Goal: Information Seeking & Learning: Learn about a topic

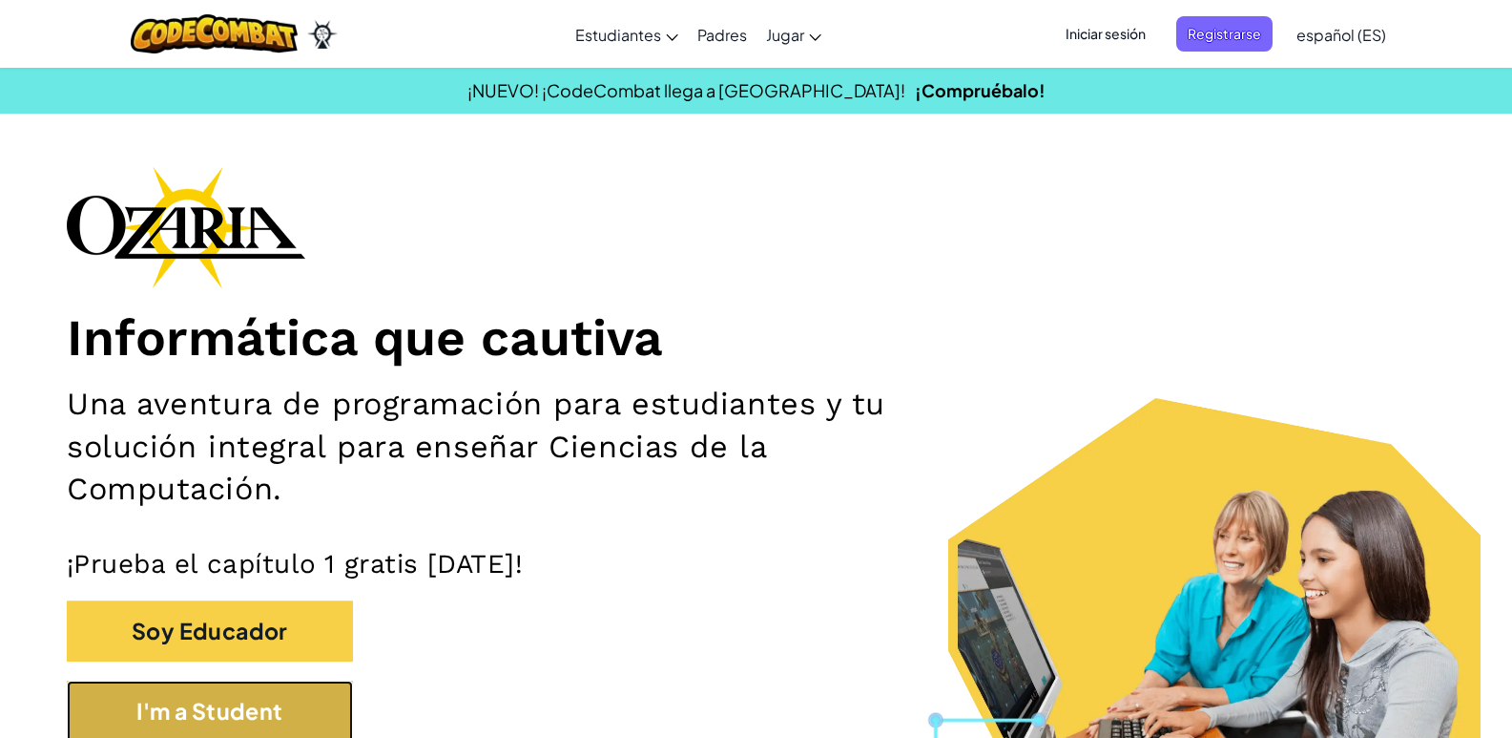
click at [332, 699] on button "I'm a Student" at bounding box center [210, 711] width 286 height 62
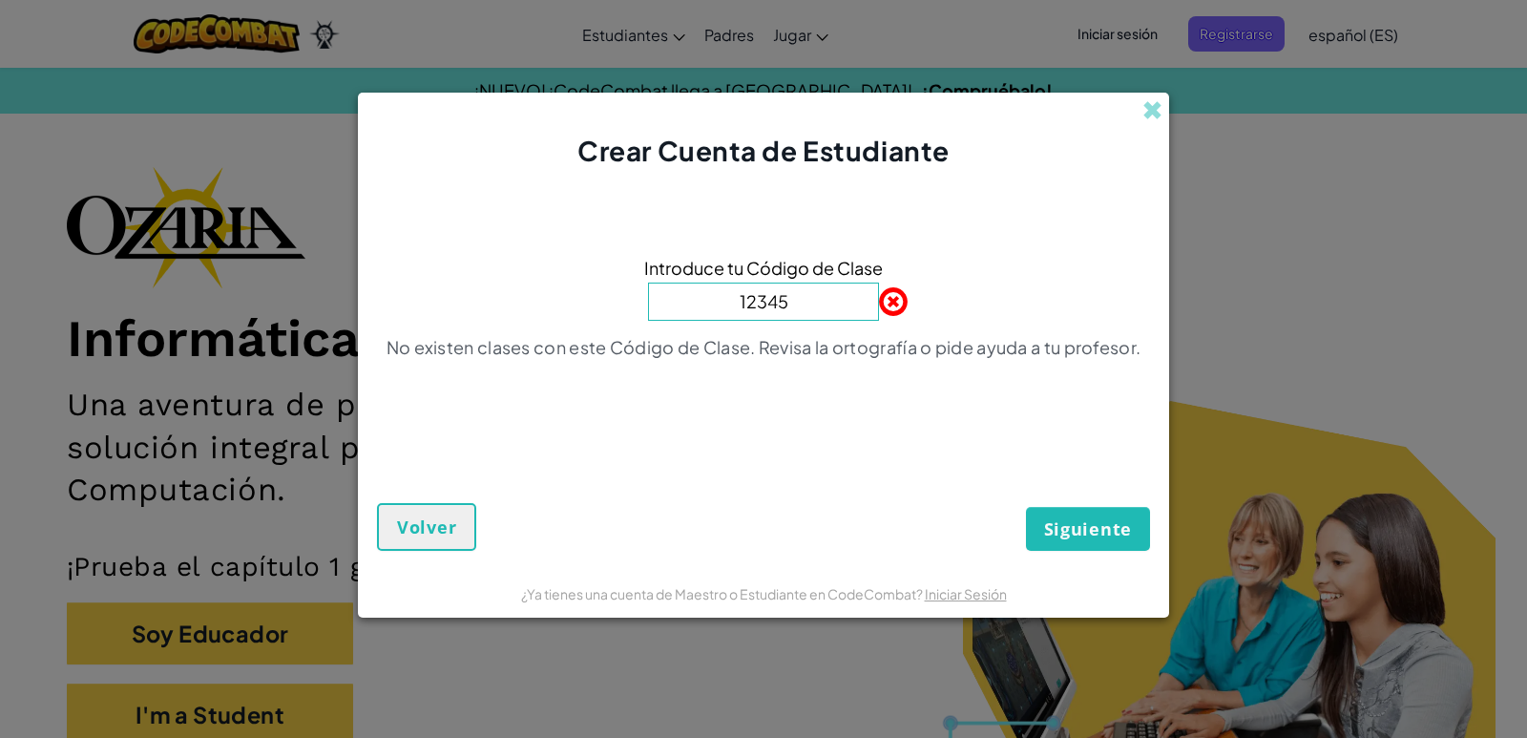
type input "12345"
click at [423, 529] on span "Volver" at bounding box center [426, 526] width 59 height 23
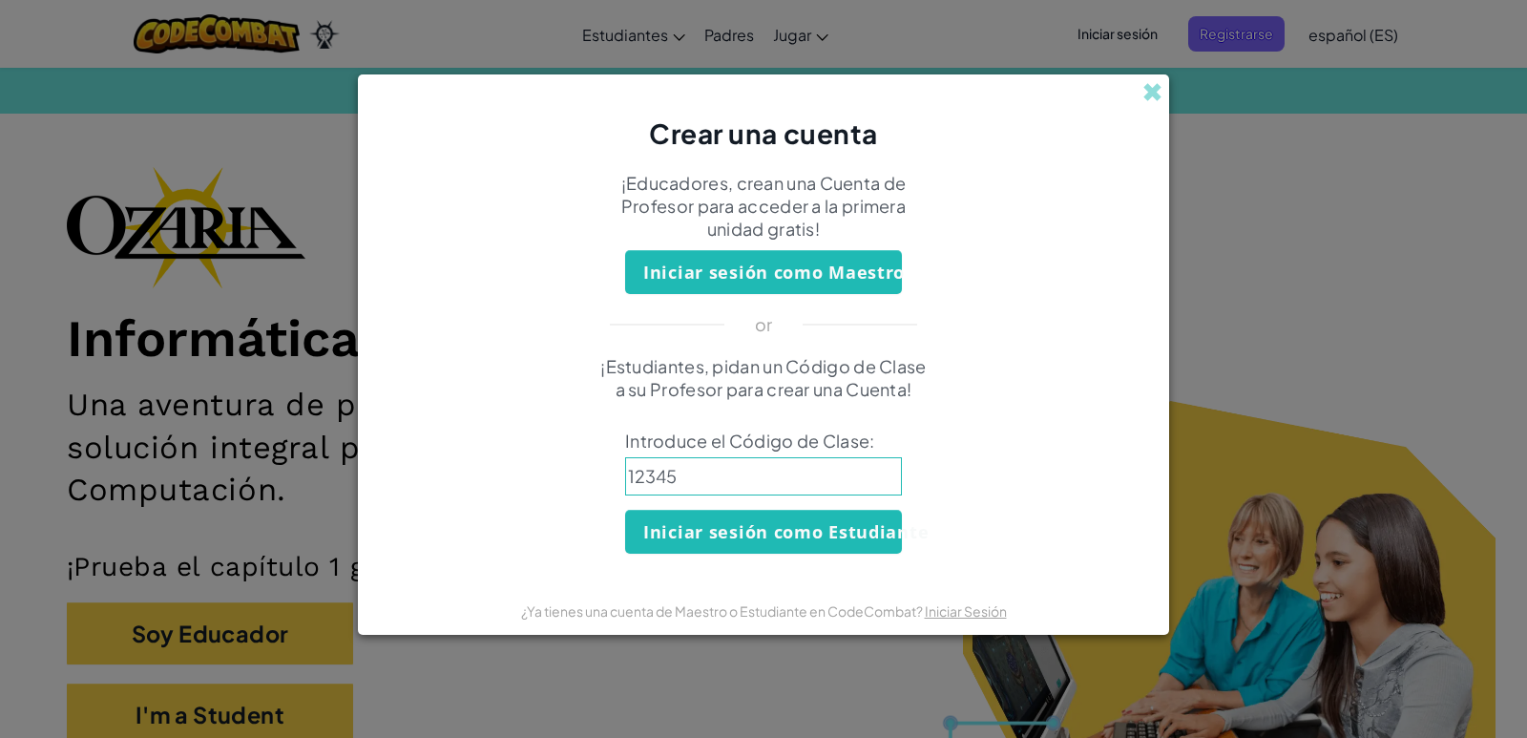
click at [795, 483] on input "12345" at bounding box center [763, 476] width 277 height 38
type input "12345"
click at [814, 533] on button "Iniciar sesión como Estudiante" at bounding box center [763, 531] width 277 height 44
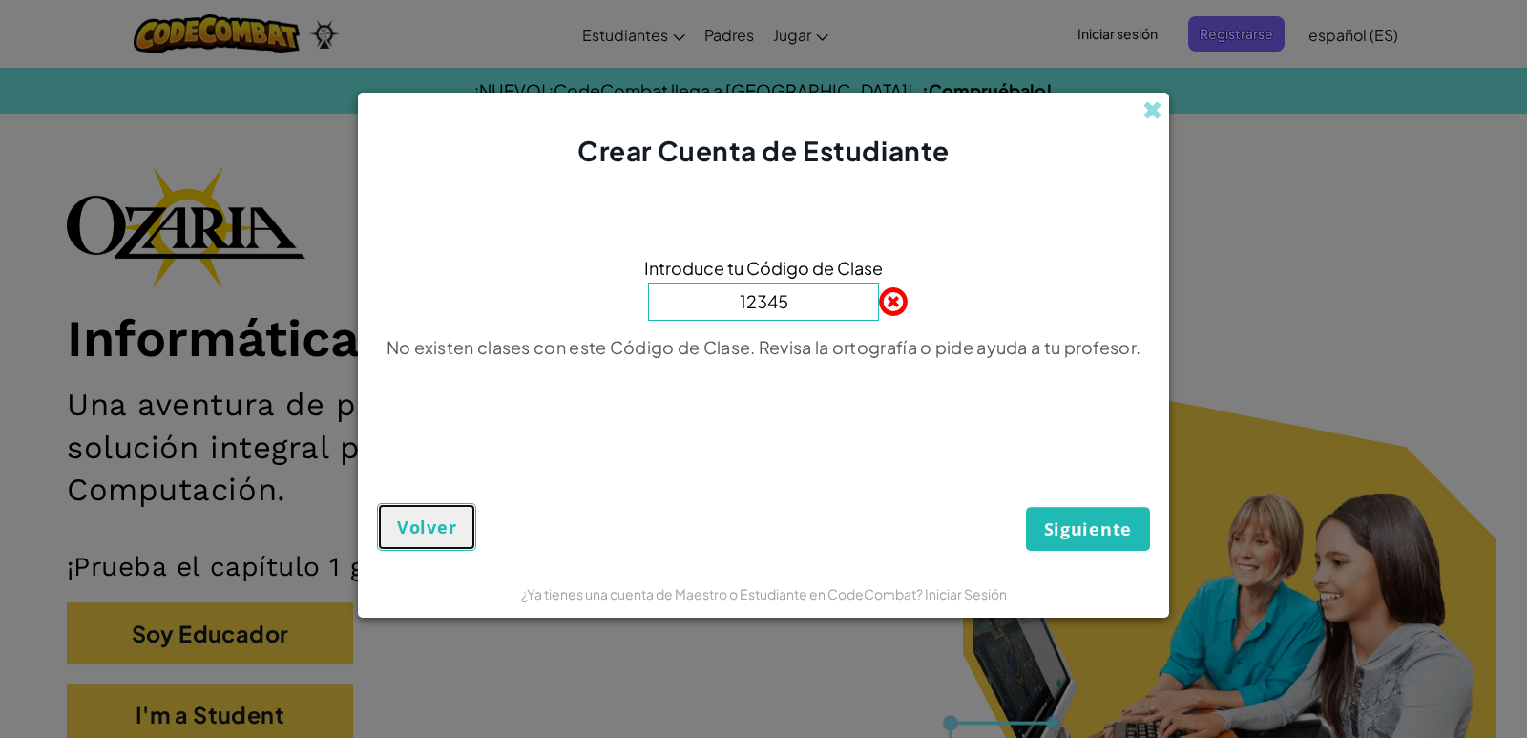
click at [444, 517] on span "Volver" at bounding box center [426, 526] width 59 height 23
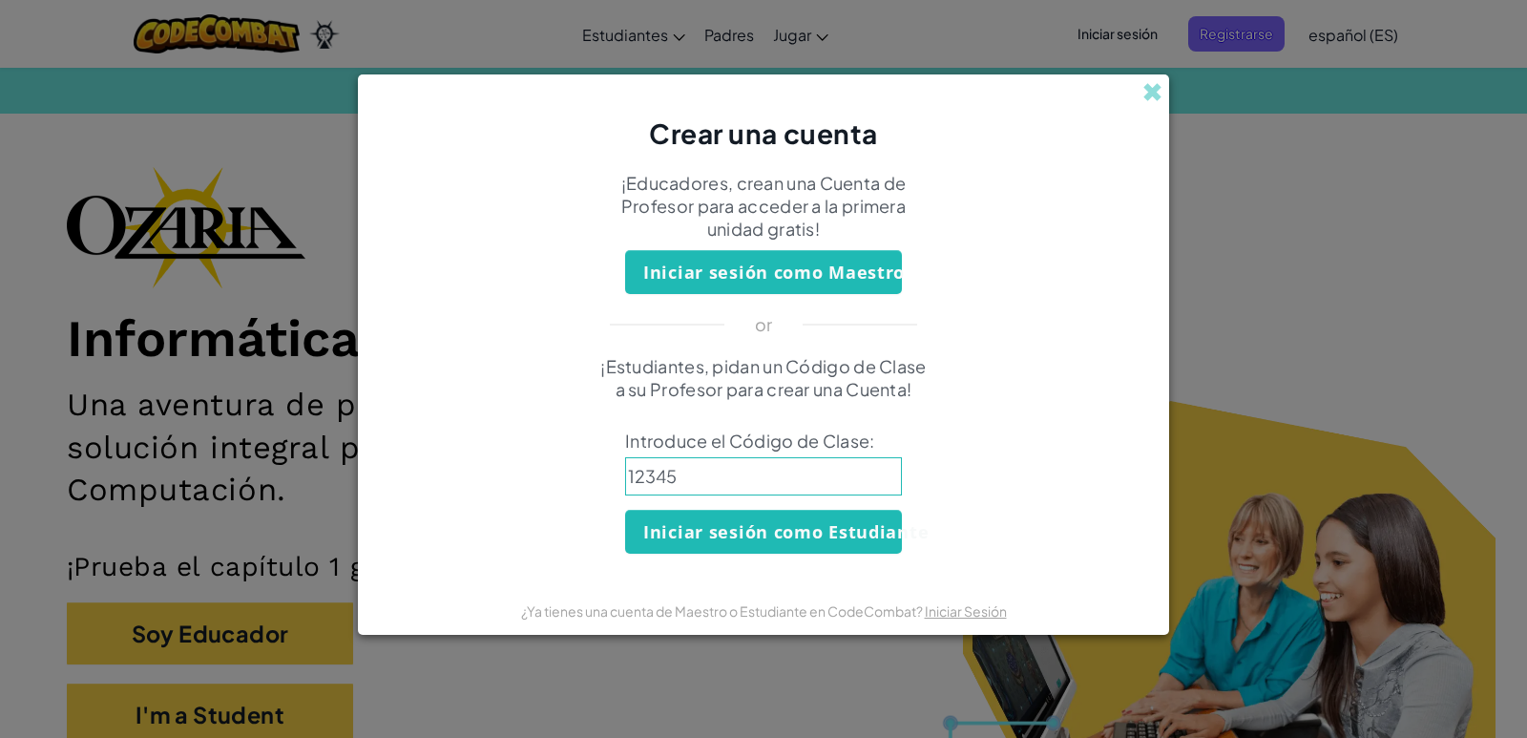
click at [800, 483] on input "12345" at bounding box center [763, 476] width 277 height 38
type input "1"
drag, startPoint x: 1121, startPoint y: 114, endPoint x: 1155, endPoint y: 90, distance: 42.4
click at [1155, 90] on span at bounding box center [1152, 92] width 20 height 20
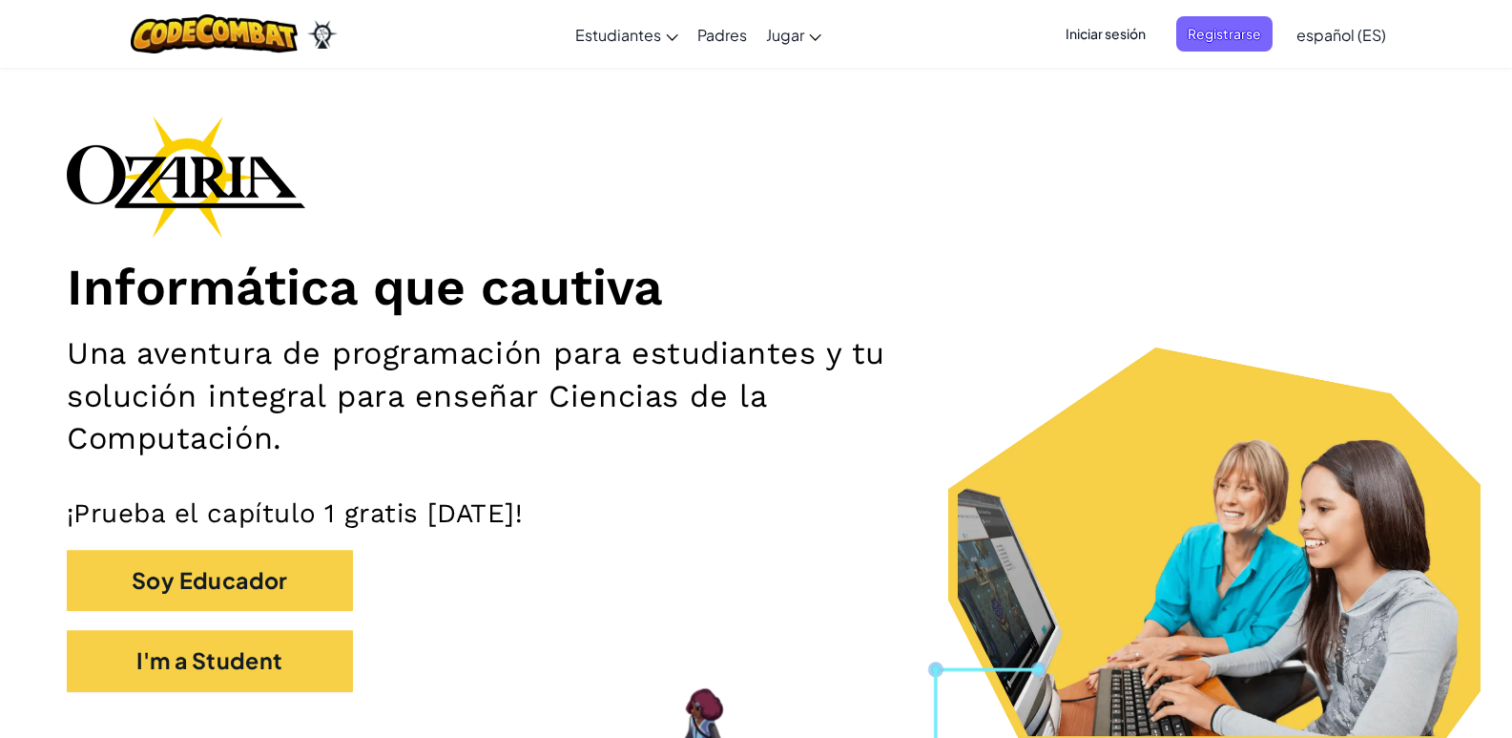
scroll to position [95, 0]
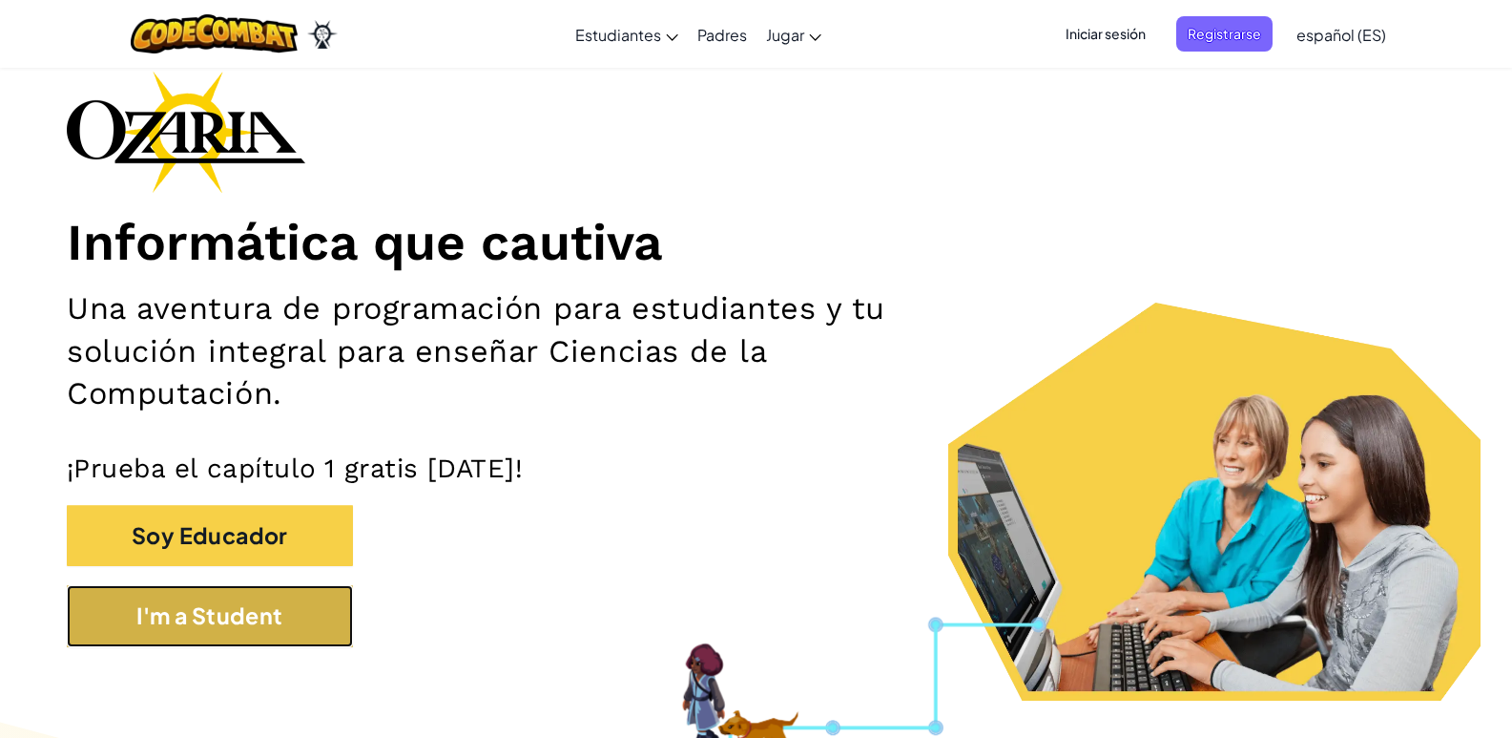
drag, startPoint x: 297, startPoint y: 641, endPoint x: 214, endPoint y: 609, distance: 89.1
click at [214, 609] on button "I'm a Student" at bounding box center [210, 616] width 286 height 62
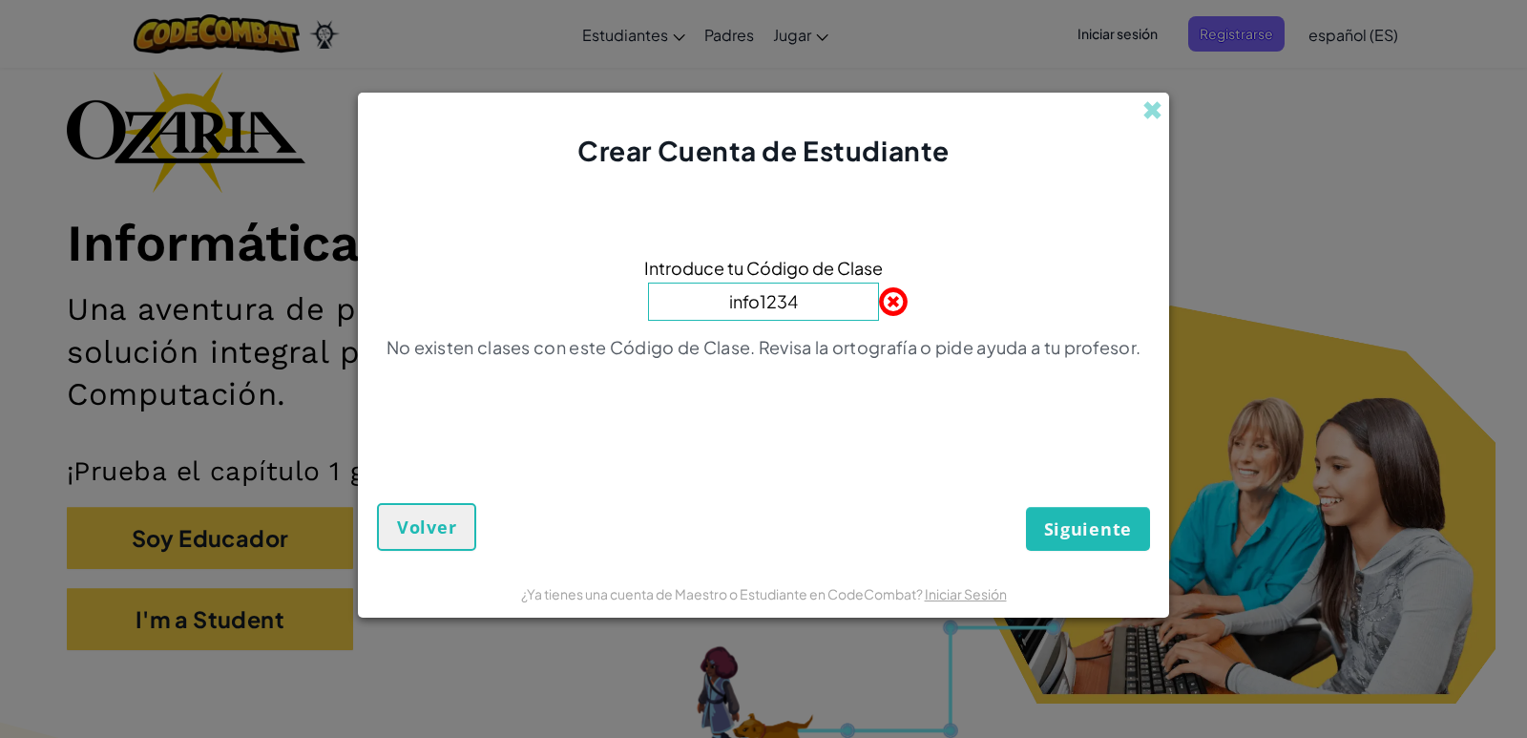
type input "info1234"
click at [1102, 530] on span "Siguiente" at bounding box center [1088, 528] width 88 height 23
click at [1152, 118] on span at bounding box center [1152, 110] width 20 height 20
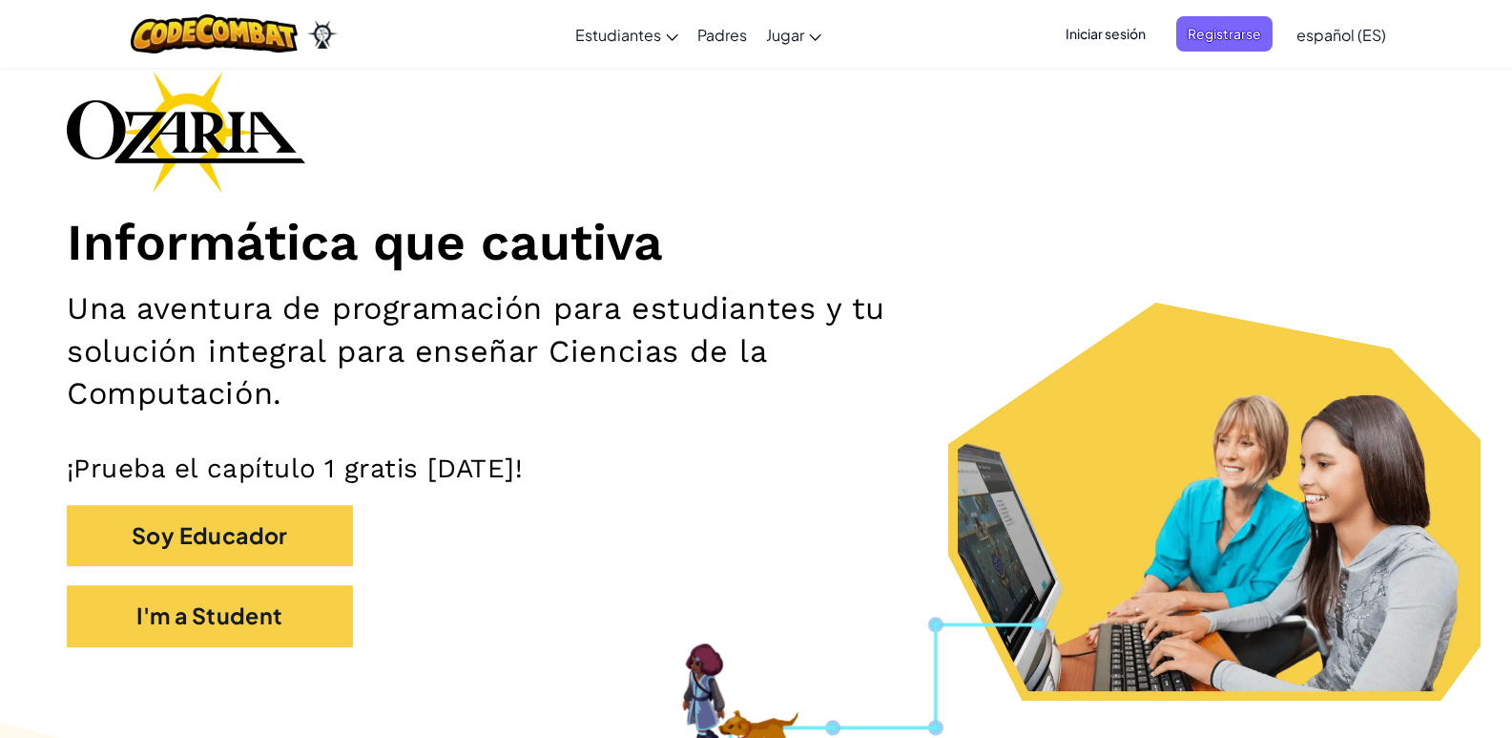
click at [1128, 31] on span "Iniciar sesión" at bounding box center [1105, 33] width 103 height 35
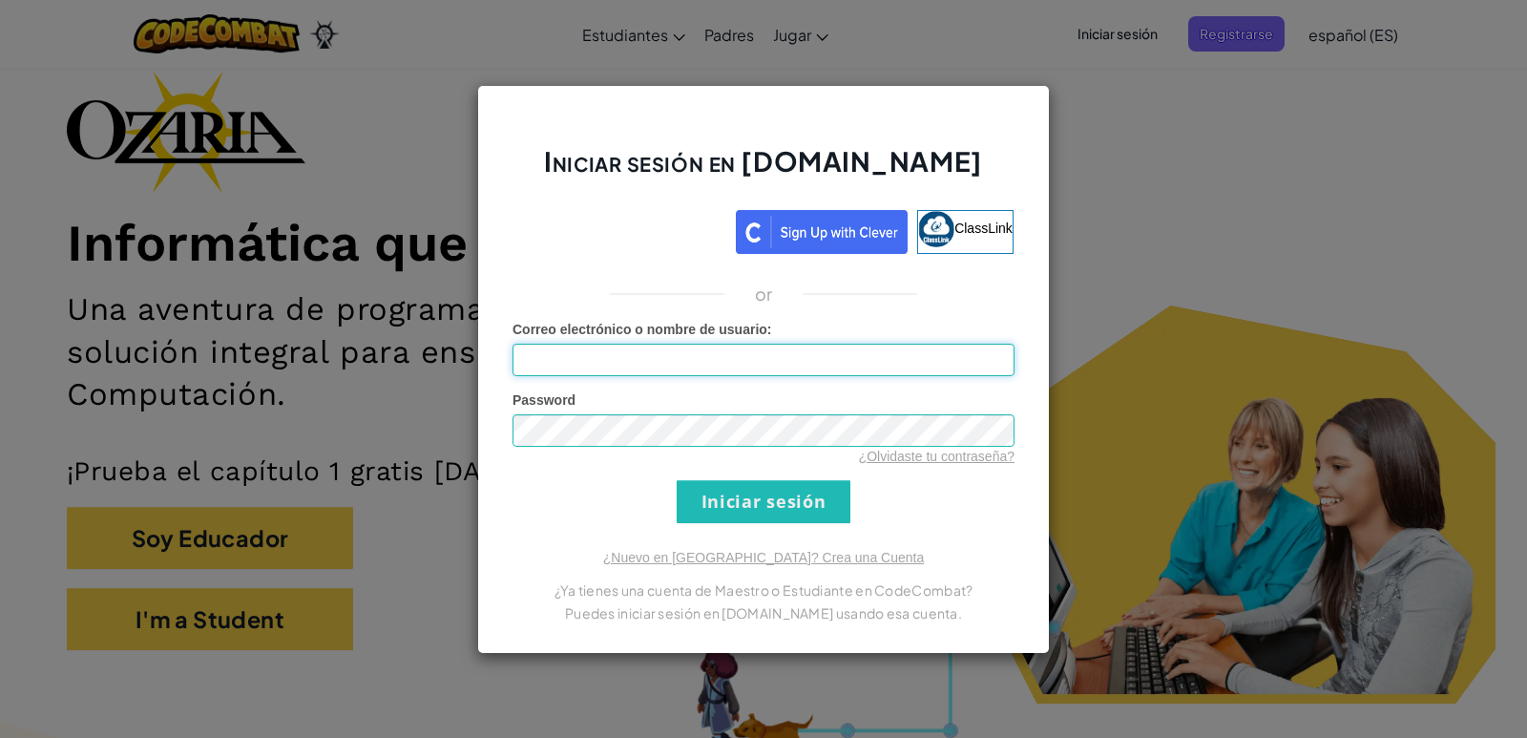
click at [800, 358] on input "Correo electrónico o nombre de usuario :" at bounding box center [763, 359] width 502 height 32
click at [802, 506] on input "Iniciar sesión" at bounding box center [763, 501] width 174 height 43
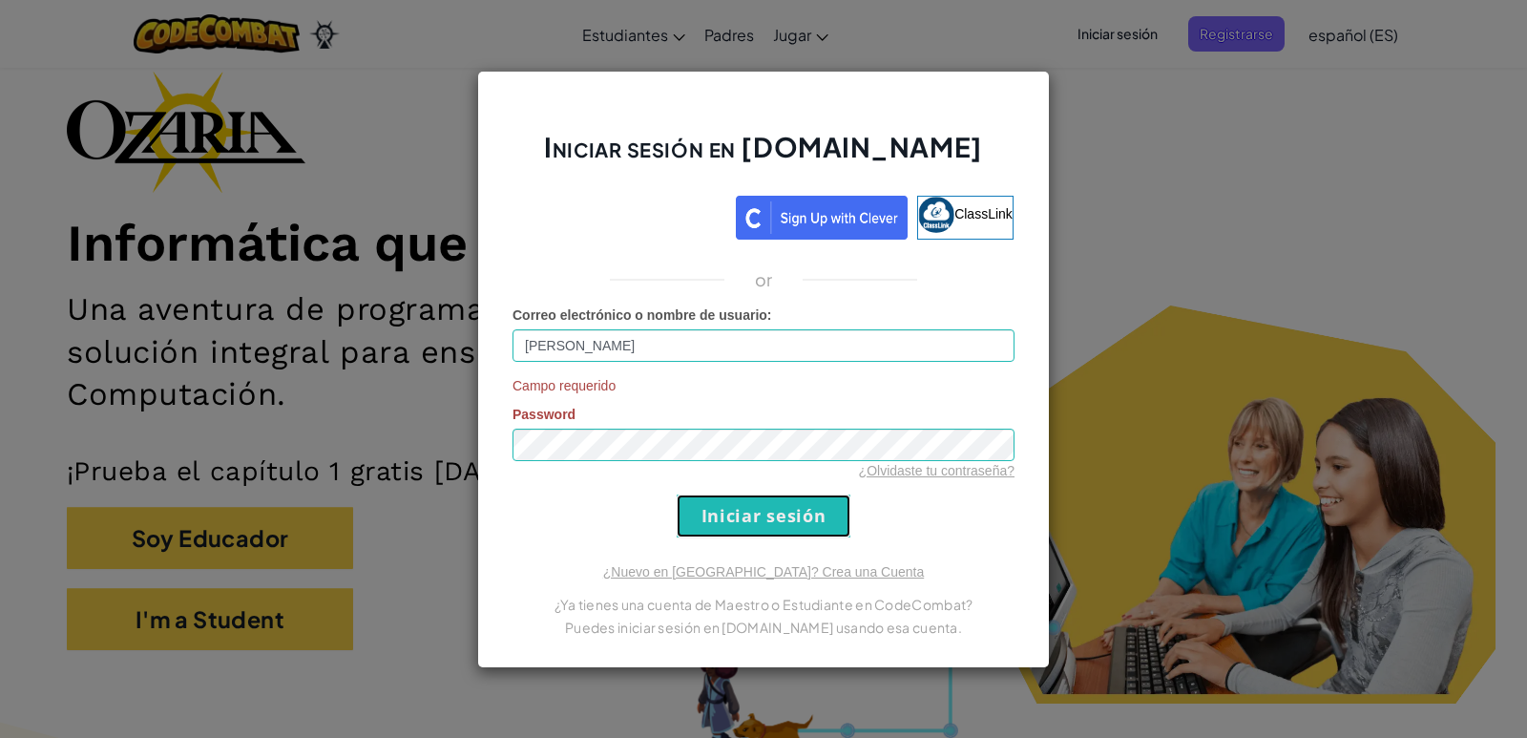
click at [728, 528] on input "Iniciar sesión" at bounding box center [763, 515] width 174 height 43
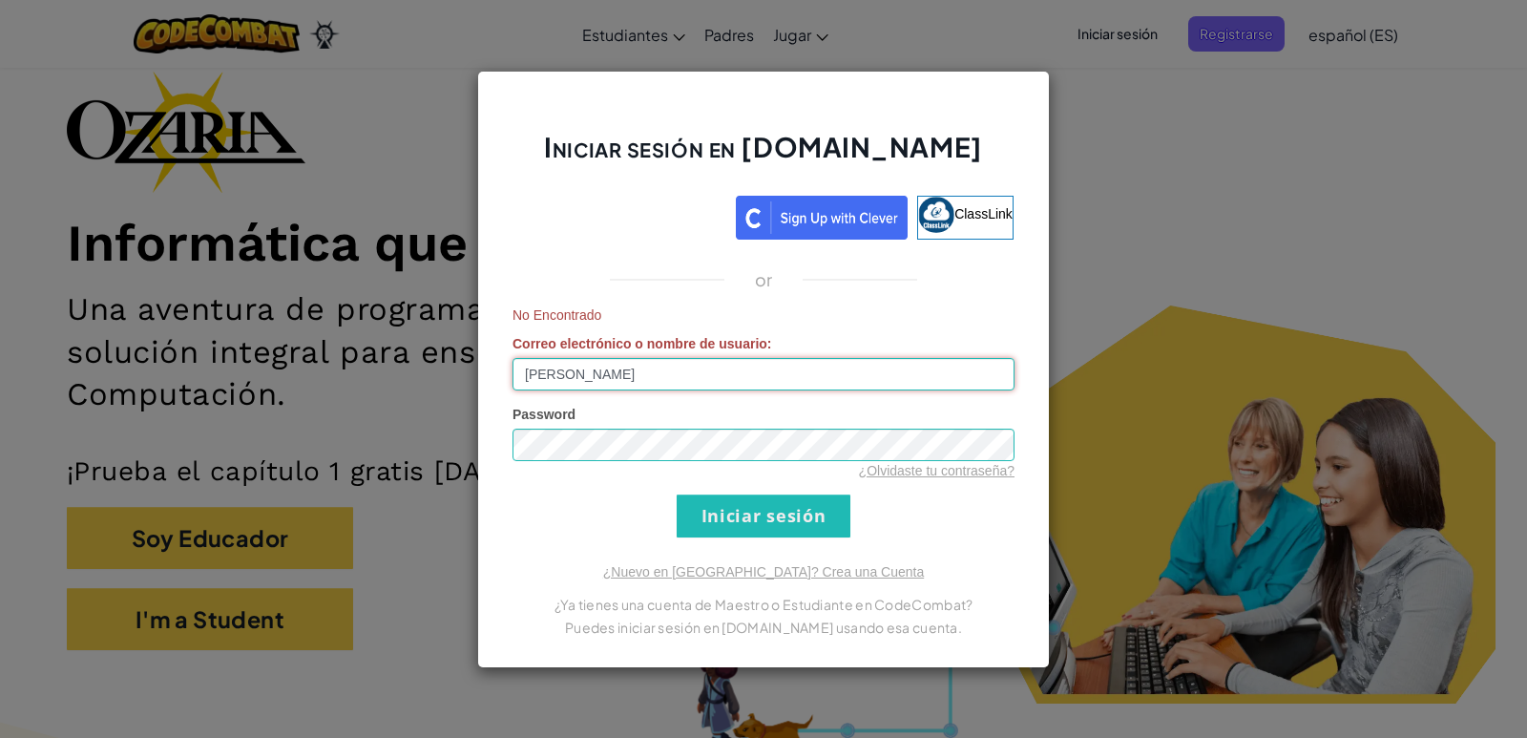
click at [703, 366] on input "[PERSON_NAME]" at bounding box center [763, 374] width 502 height 32
type input "S"
type input "ring jellyshape"
click at [730, 510] on input "Iniciar sesión" at bounding box center [763, 515] width 174 height 43
drag, startPoint x: 730, startPoint y: 510, endPoint x: 1132, endPoint y: 54, distance: 607.7
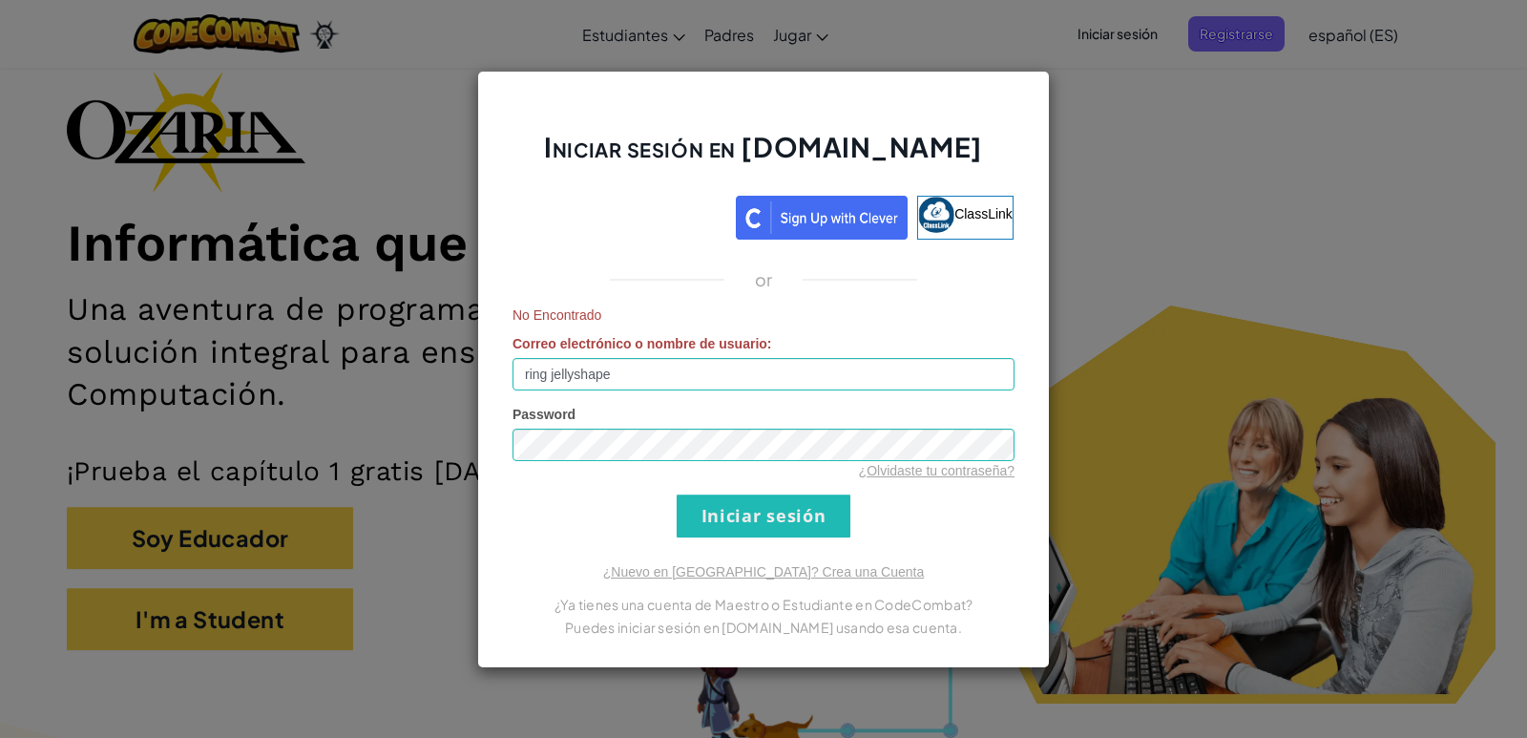
drag, startPoint x: 1132, startPoint y: 54, endPoint x: 1092, endPoint y: 105, distance: 63.9
click at [1092, 105] on div "Iniciar sesión en [DOMAIN_NAME] ClassLink or No Encontrado Correo electrónico o…" at bounding box center [763, 369] width 1527 height 738
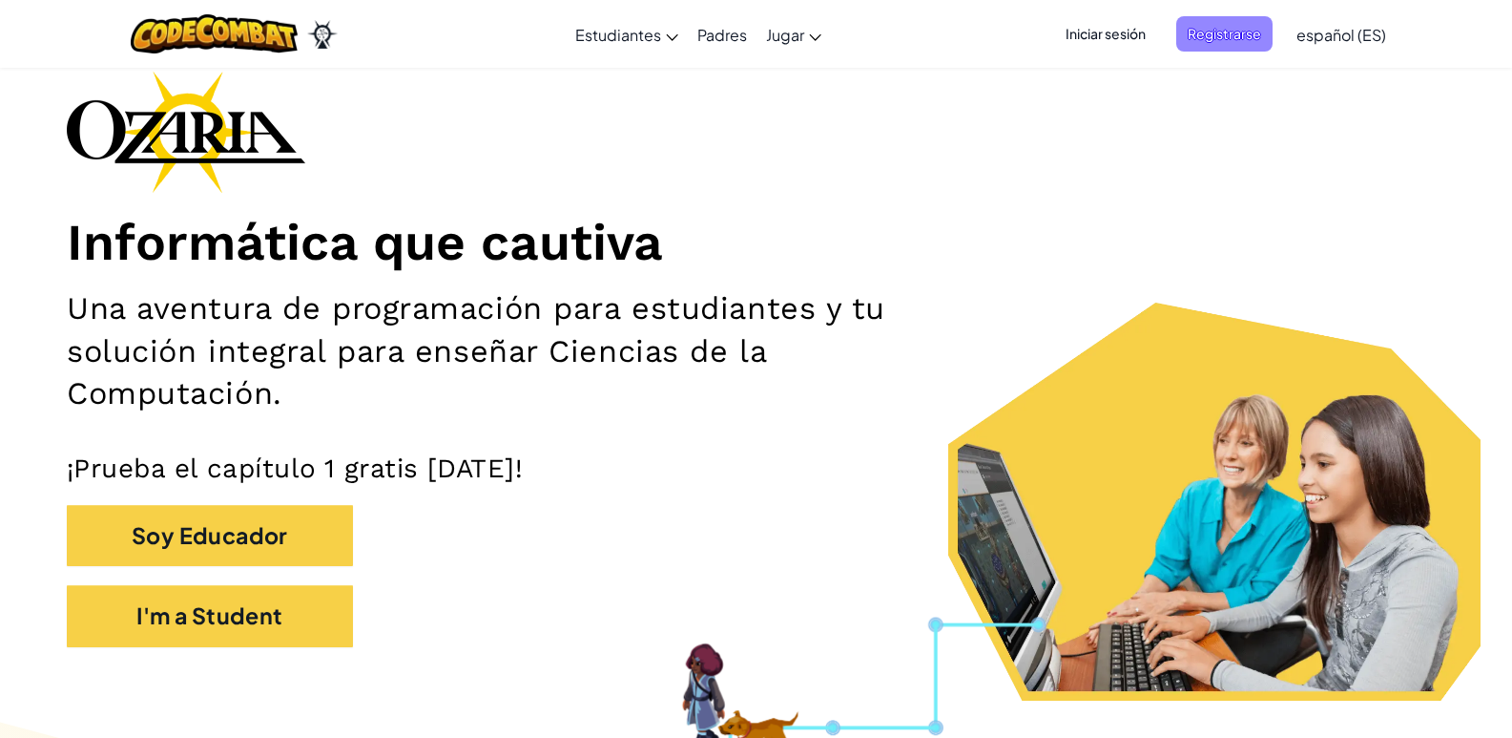
click at [1237, 38] on span "Registrarse" at bounding box center [1224, 33] width 96 height 35
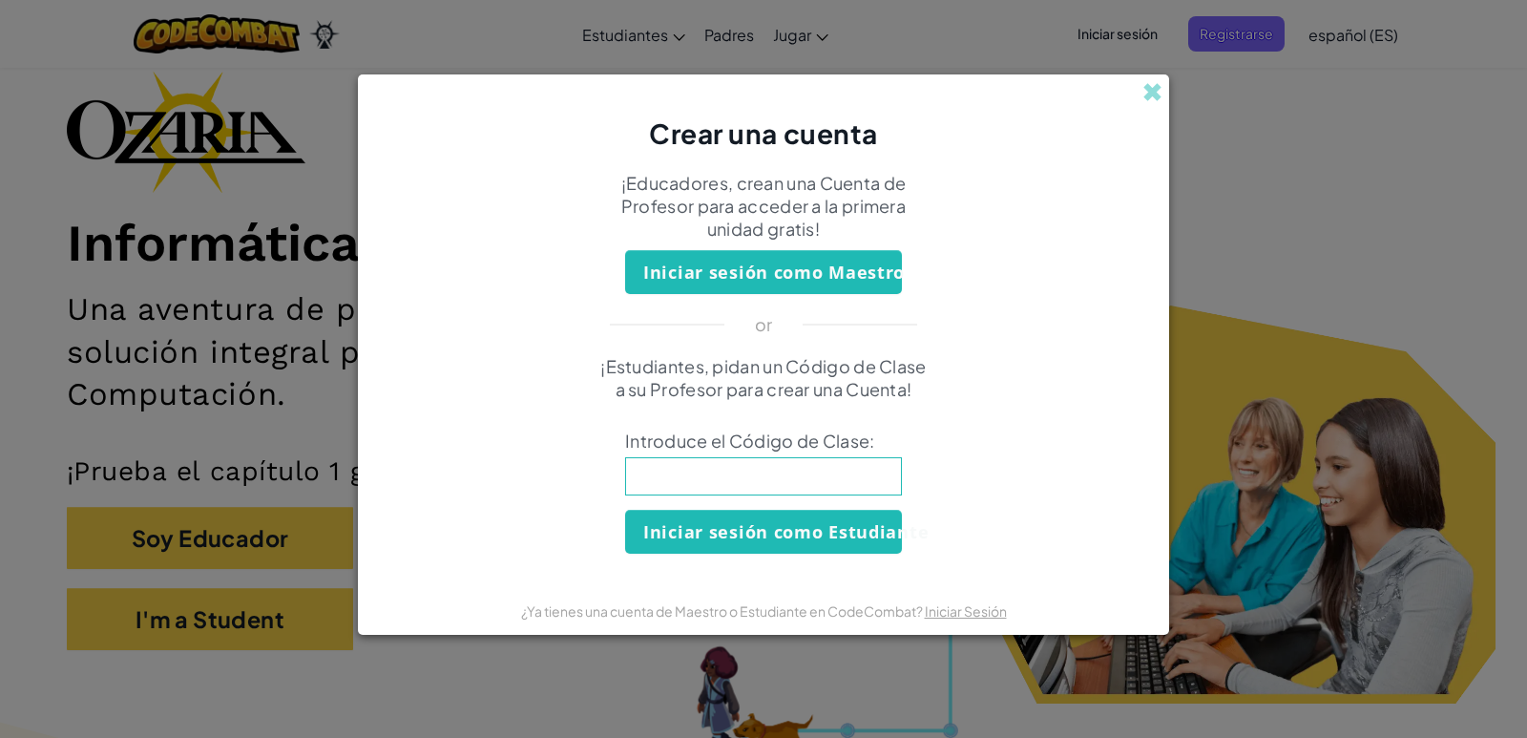
click at [876, 482] on input at bounding box center [763, 476] width 277 height 38
click at [747, 483] on input "12345" at bounding box center [763, 476] width 277 height 38
type input "1"
type input "info1234"
click at [783, 523] on button "Iniciar sesión como Estudiante" at bounding box center [763, 531] width 277 height 44
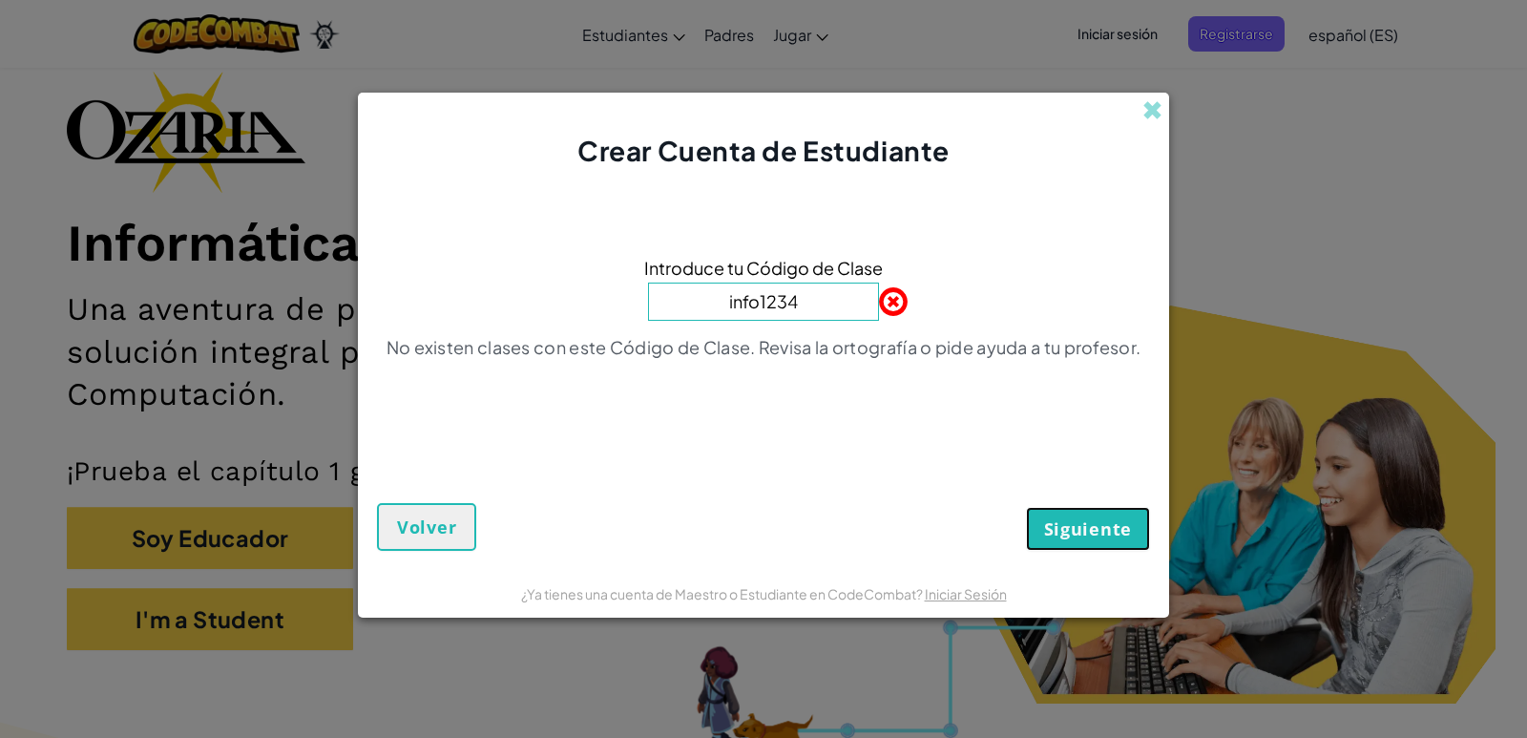
click at [1083, 528] on span "Siguiente" at bounding box center [1088, 528] width 88 height 23
click at [1082, 527] on span "Siguiente" at bounding box center [1088, 528] width 88 height 23
click at [1074, 526] on span "Siguiente" at bounding box center [1088, 528] width 88 height 23
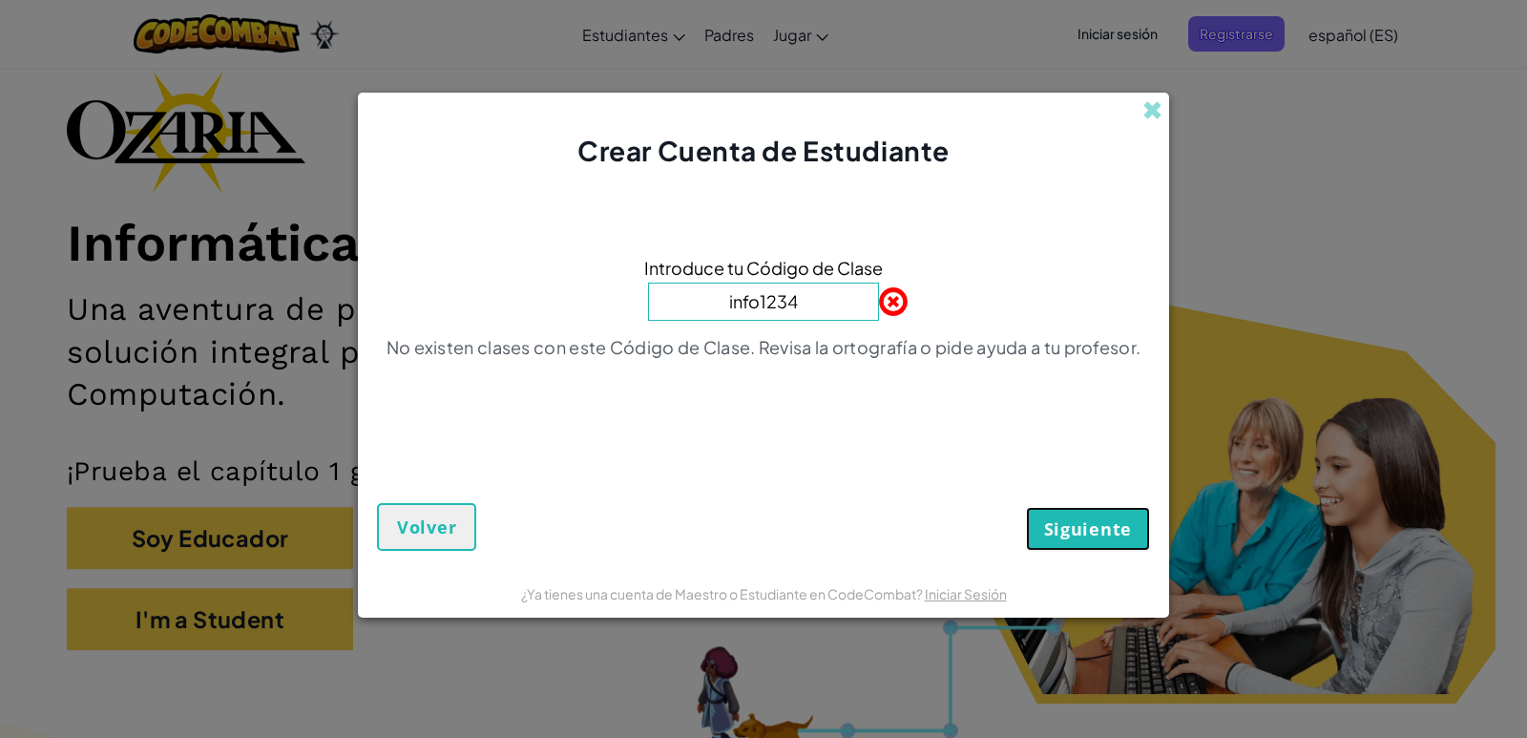
click at [1073, 526] on span "Siguiente" at bounding box center [1088, 528] width 88 height 23
drag, startPoint x: 1072, startPoint y: 520, endPoint x: 1071, endPoint y: 43, distance: 477.1
click at [1055, 138] on div "Crear Cuenta de Estudiante Introduce tu Código de Clase info1234 No existen cla…" at bounding box center [763, 355] width 811 height 525
click at [1146, 116] on span at bounding box center [1152, 110] width 20 height 20
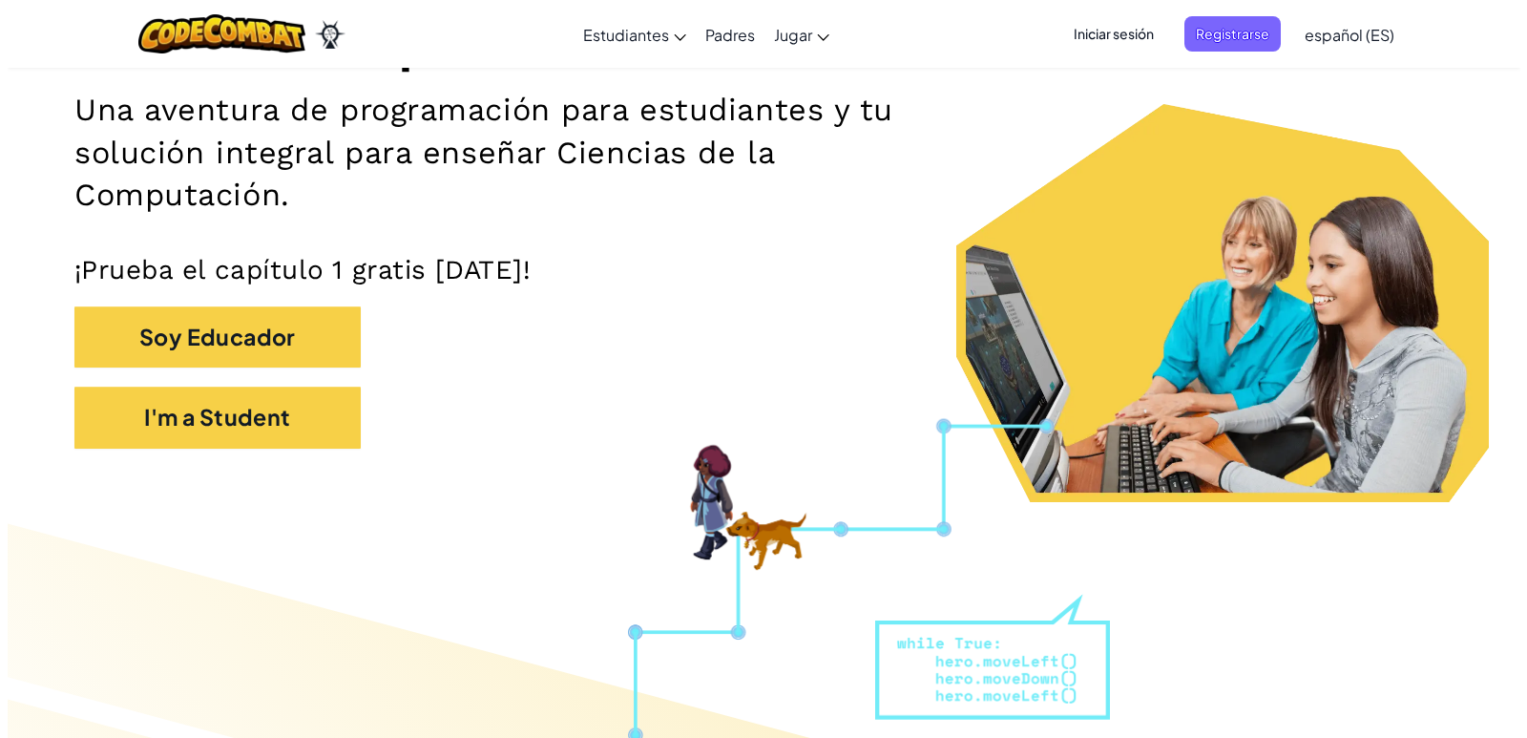
scroll to position [0, 0]
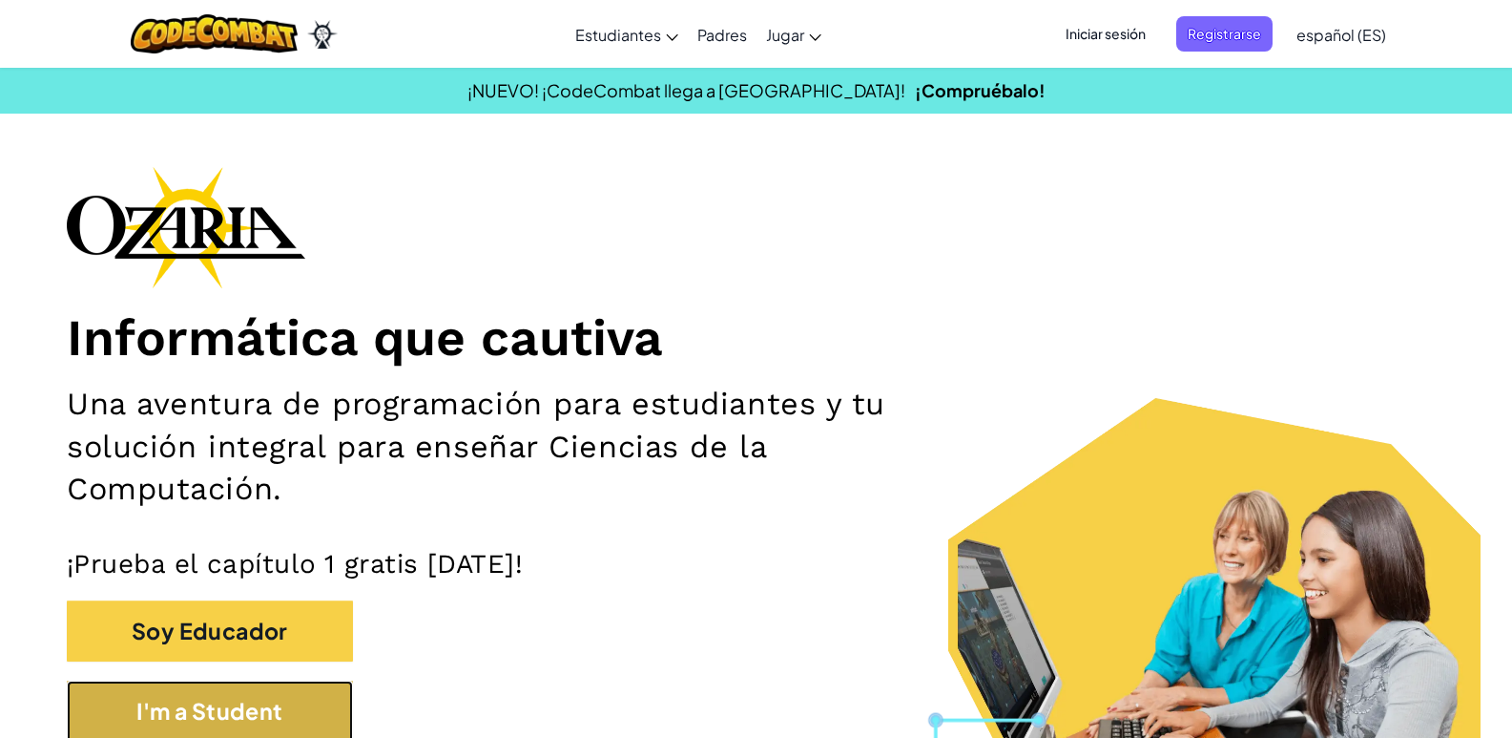
click at [122, 701] on button "I'm a Student" at bounding box center [210, 711] width 286 height 62
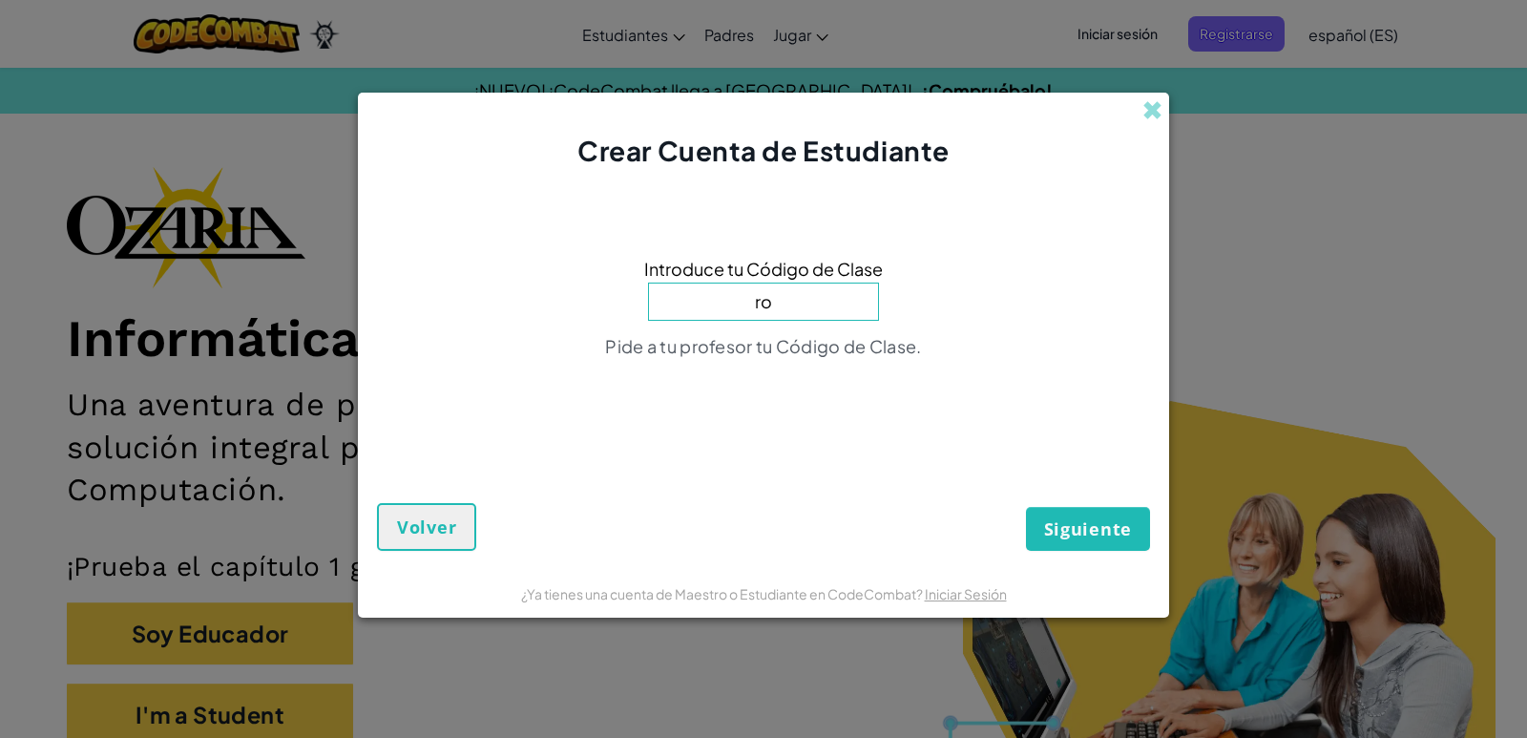
type input "r"
type input "R"
type input "r"
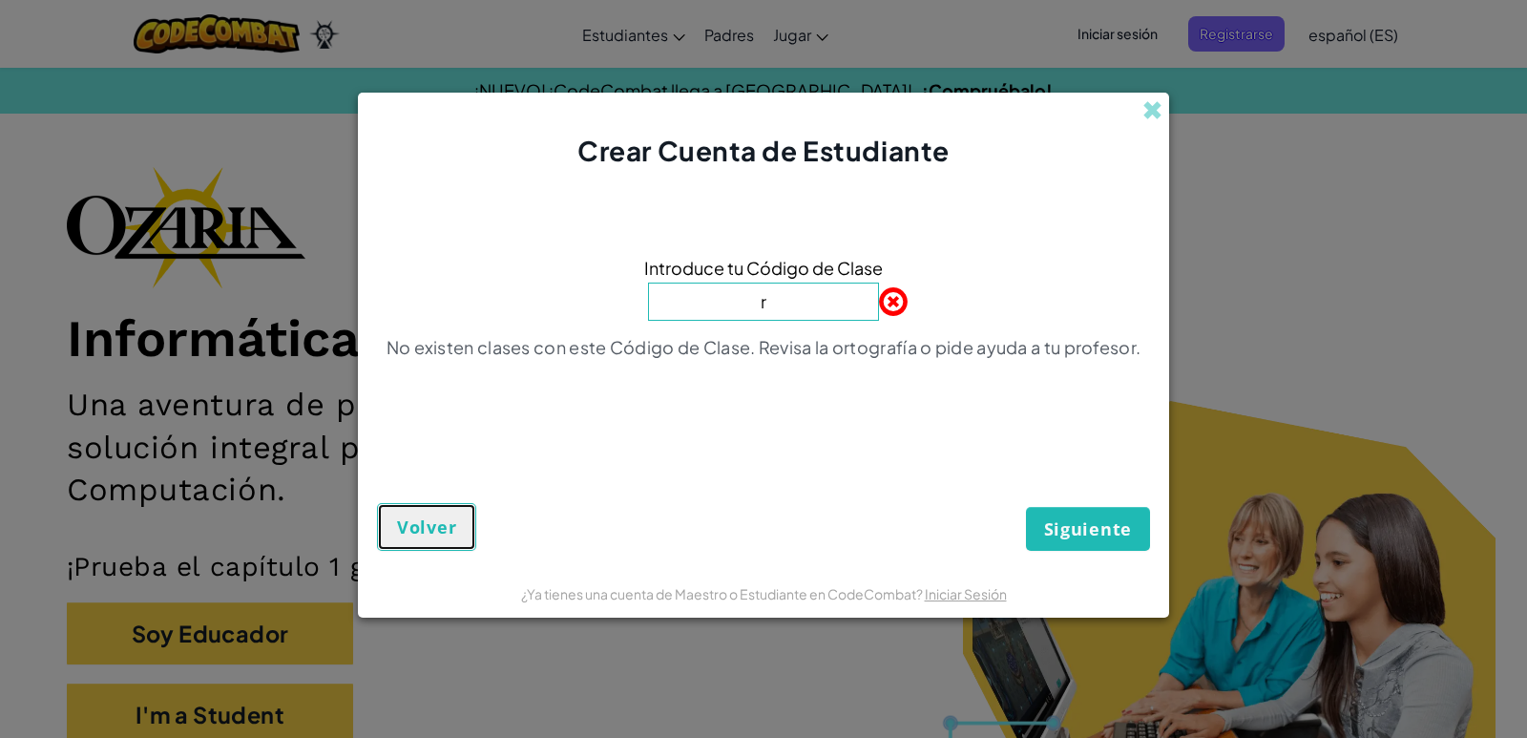
click at [454, 522] on span "Volver" at bounding box center [426, 526] width 59 height 23
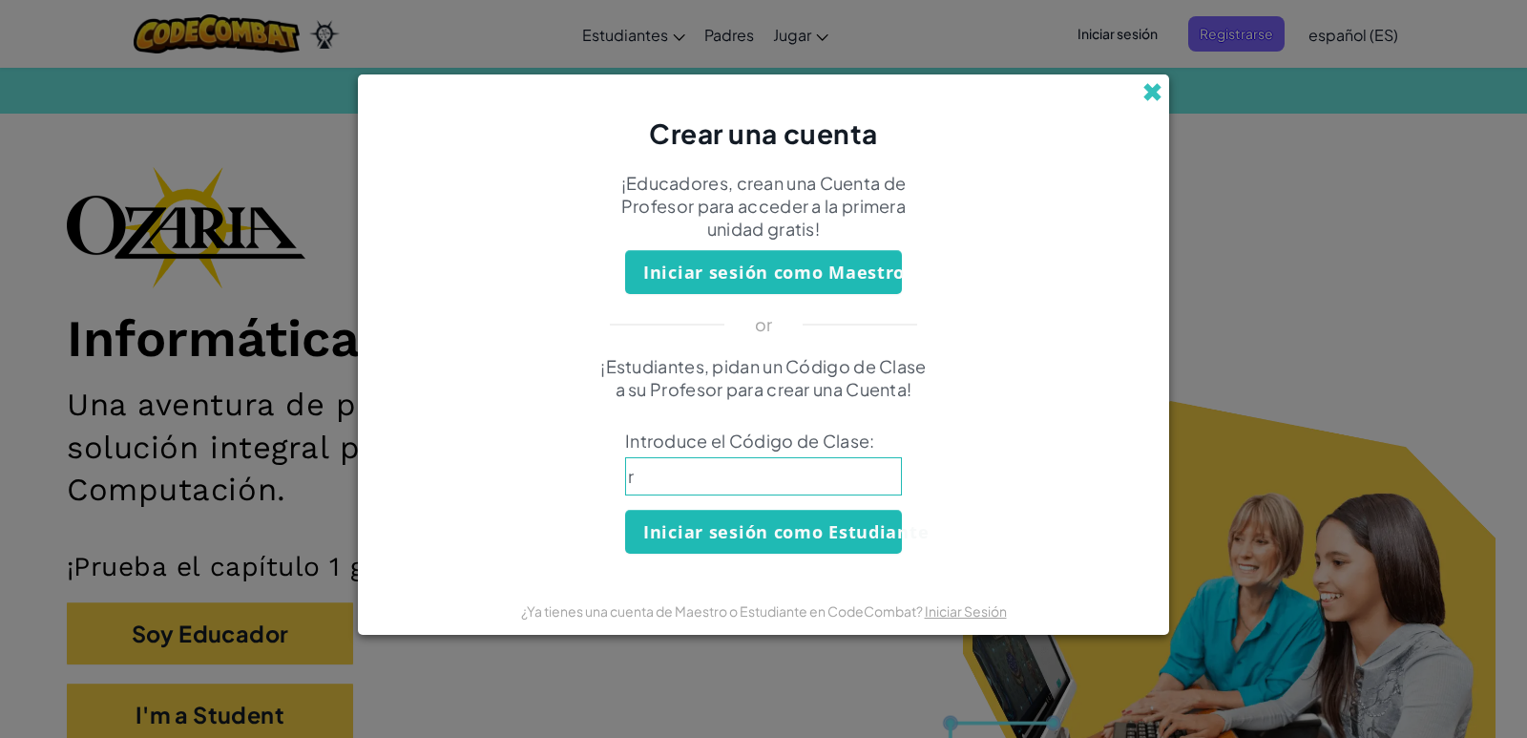
click at [1149, 94] on span at bounding box center [1152, 92] width 20 height 20
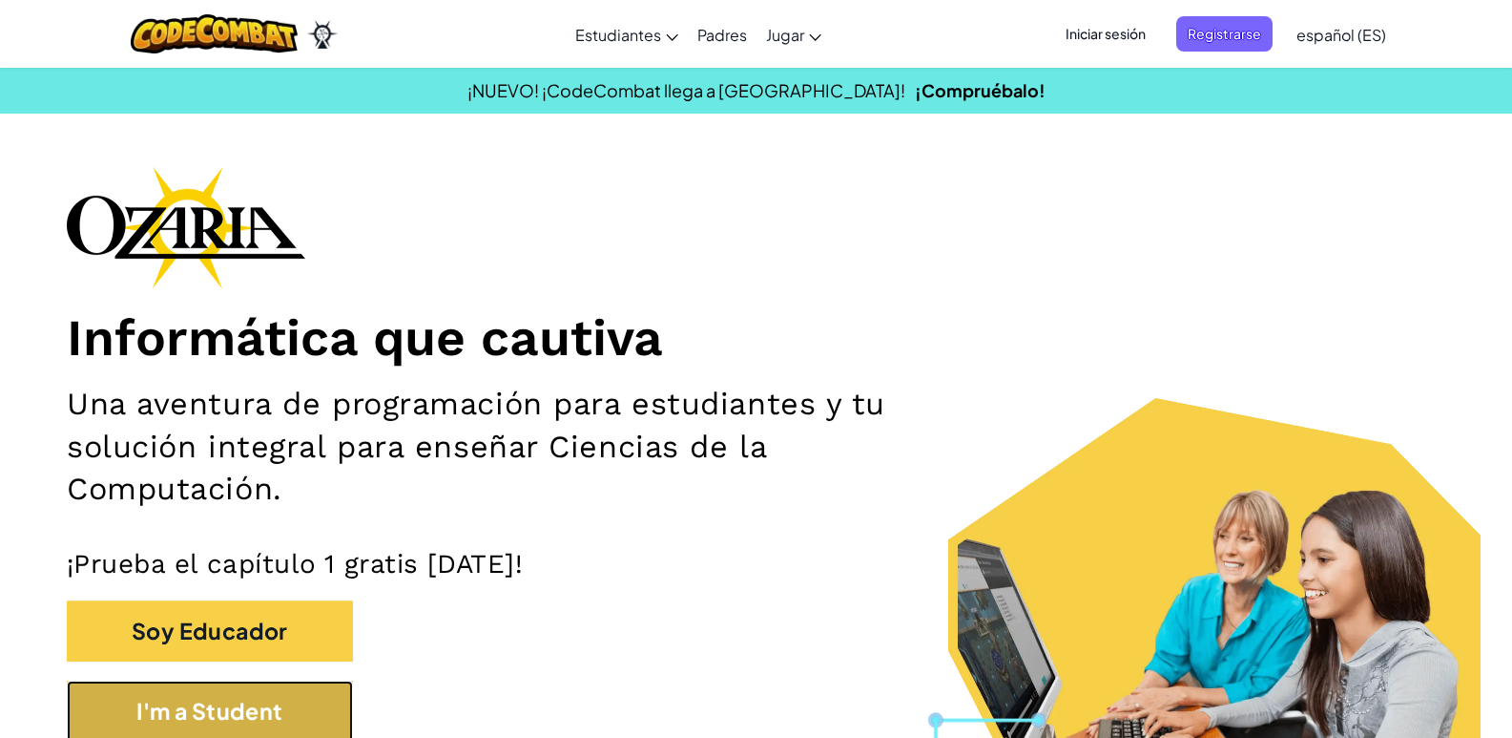
click at [216, 731] on button "I'm a Student" at bounding box center [210, 711] width 286 height 62
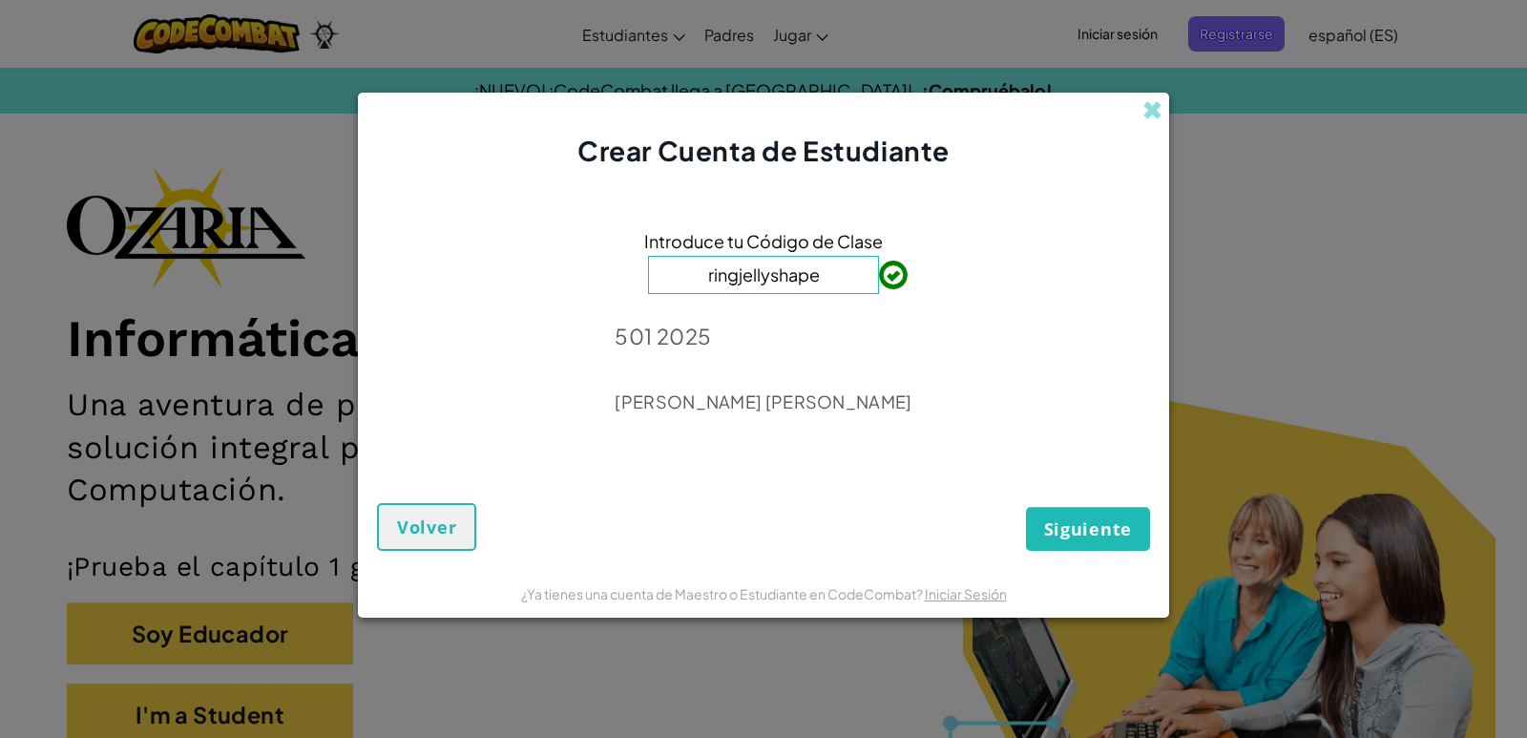
type input "ringjellyshape"
click at [1090, 534] on span "Siguiente" at bounding box center [1088, 528] width 88 height 23
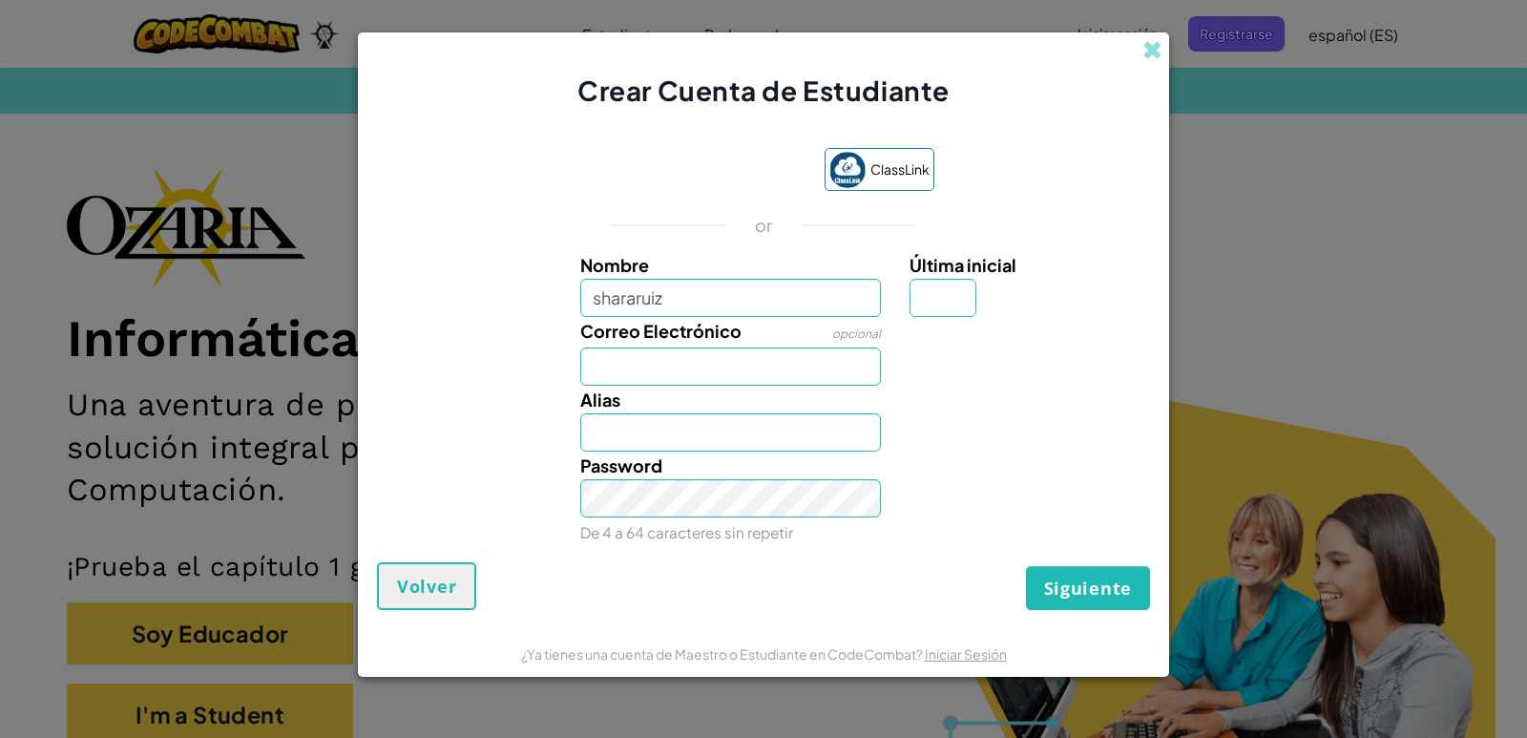
type input "shararuiz"
type input "Shararuiz"
click at [724, 370] on input "Correo Electrónico" at bounding box center [730, 366] width 301 height 38
click at [731, 432] on input "Shararuiz" at bounding box center [730, 432] width 301 height 38
click at [953, 312] on input "Última inicial" at bounding box center [942, 298] width 67 height 38
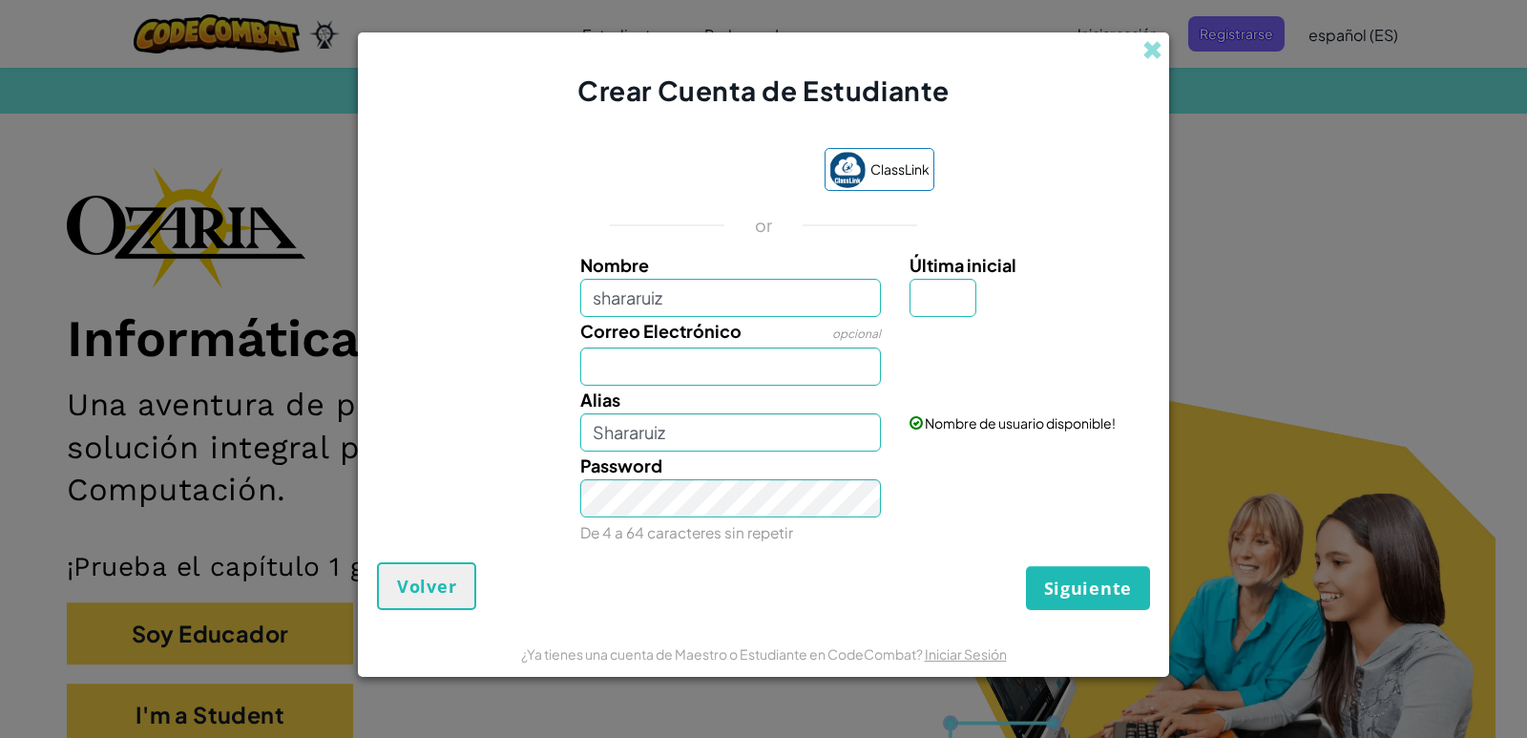
drag, startPoint x: 1085, startPoint y: 562, endPoint x: 1089, endPoint y: 574, distance: 13.0
click at [1085, 563] on div "Siguiente Volver" at bounding box center [763, 586] width 773 height 48
click at [1095, 585] on span "Siguiente" at bounding box center [1088, 587] width 88 height 23
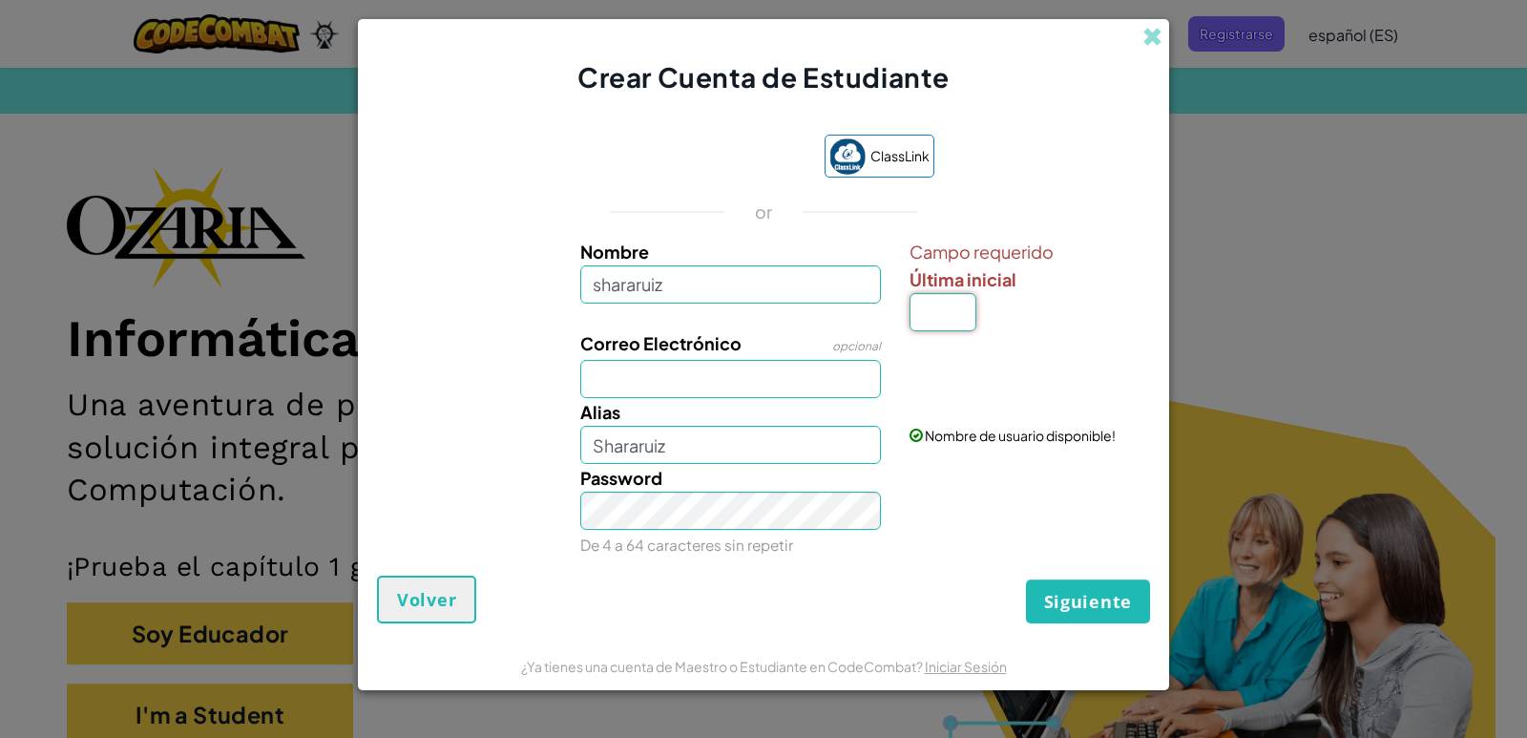
click at [935, 314] on input "Última inicial" at bounding box center [942, 312] width 67 height 38
type input "1"
type input "Shararuiz1"
click at [1089, 600] on span "Siguiente" at bounding box center [1088, 601] width 88 height 23
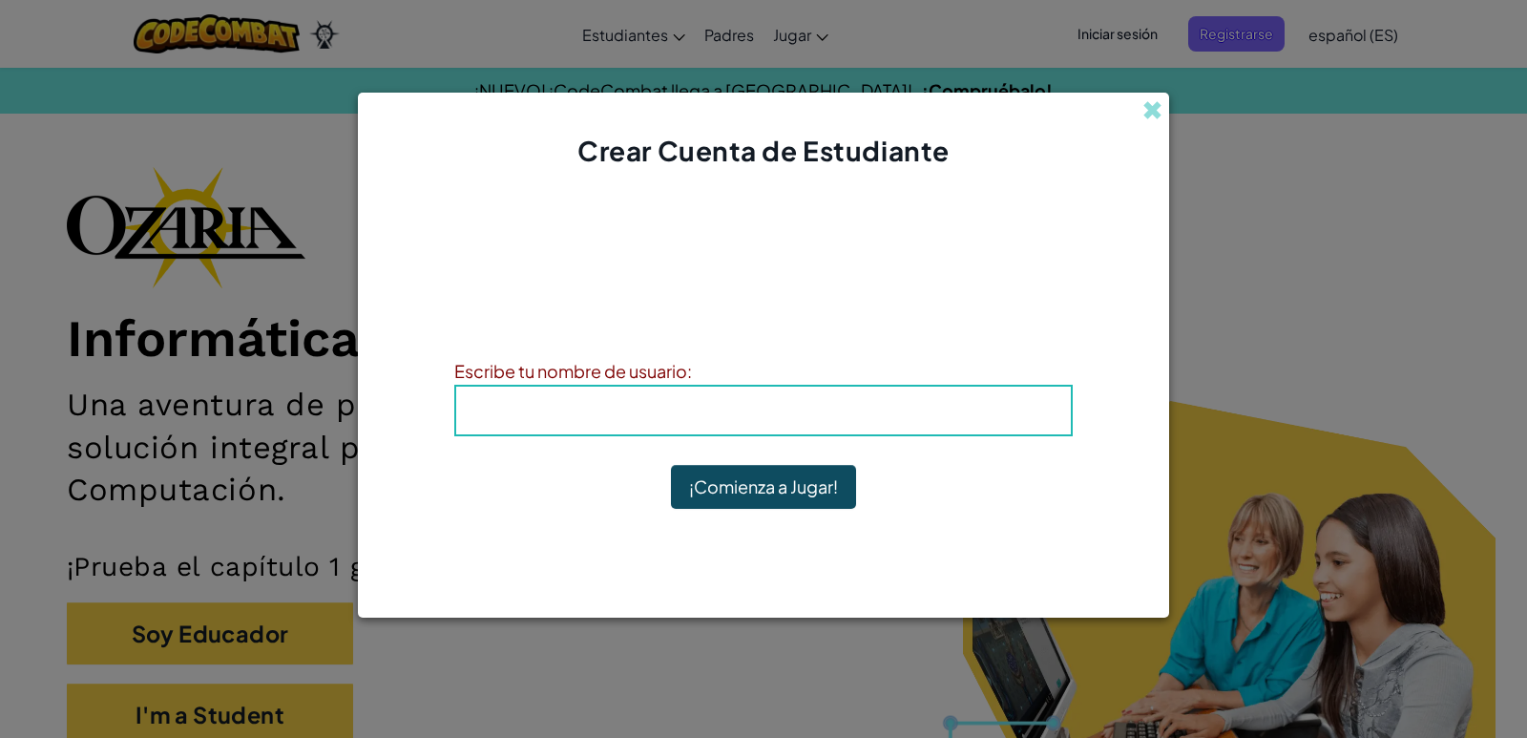
click at [905, 414] on h4 "Alias : Shararuiz1" at bounding box center [763, 410] width 576 height 29
click at [883, 411] on h4 "Alias : Shararuiz1" at bounding box center [763, 410] width 576 height 29
click at [882, 411] on h4 "Alias : Shararuiz1" at bounding box center [763, 410] width 576 height 29
click at [647, 410] on h4 "Alias : Shararuiz1" at bounding box center [763, 410] width 576 height 29
click at [696, 402] on span "Alias" at bounding box center [703, 410] width 52 height 22
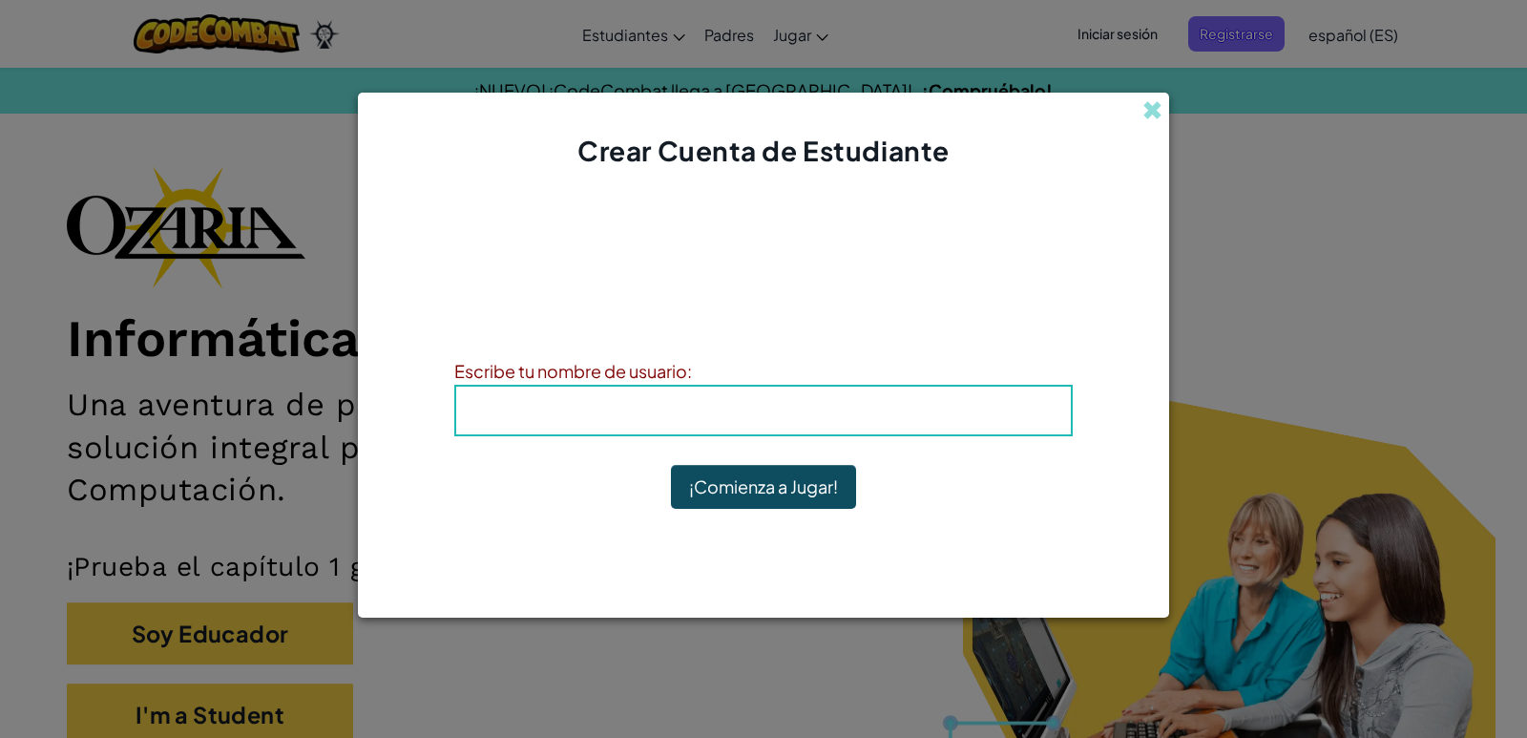
click at [733, 423] on h4 "Alias : Shararuiz1" at bounding box center [763, 410] width 576 height 29
click at [708, 412] on span "Alias" at bounding box center [703, 410] width 52 height 22
click at [725, 489] on button "¡Comienza a Jugar!" at bounding box center [763, 487] width 185 height 44
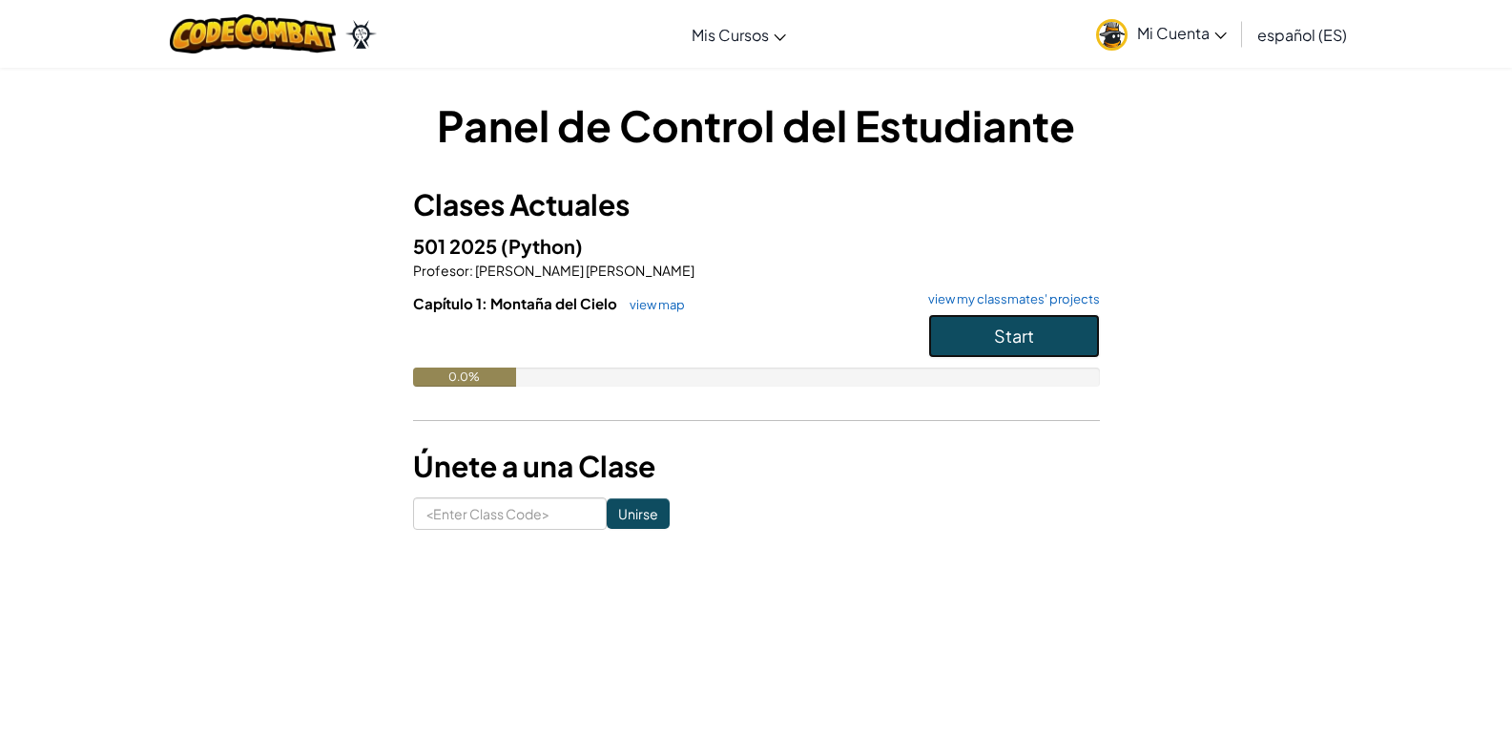
click at [1026, 355] on button "Start" at bounding box center [1014, 336] width 172 height 44
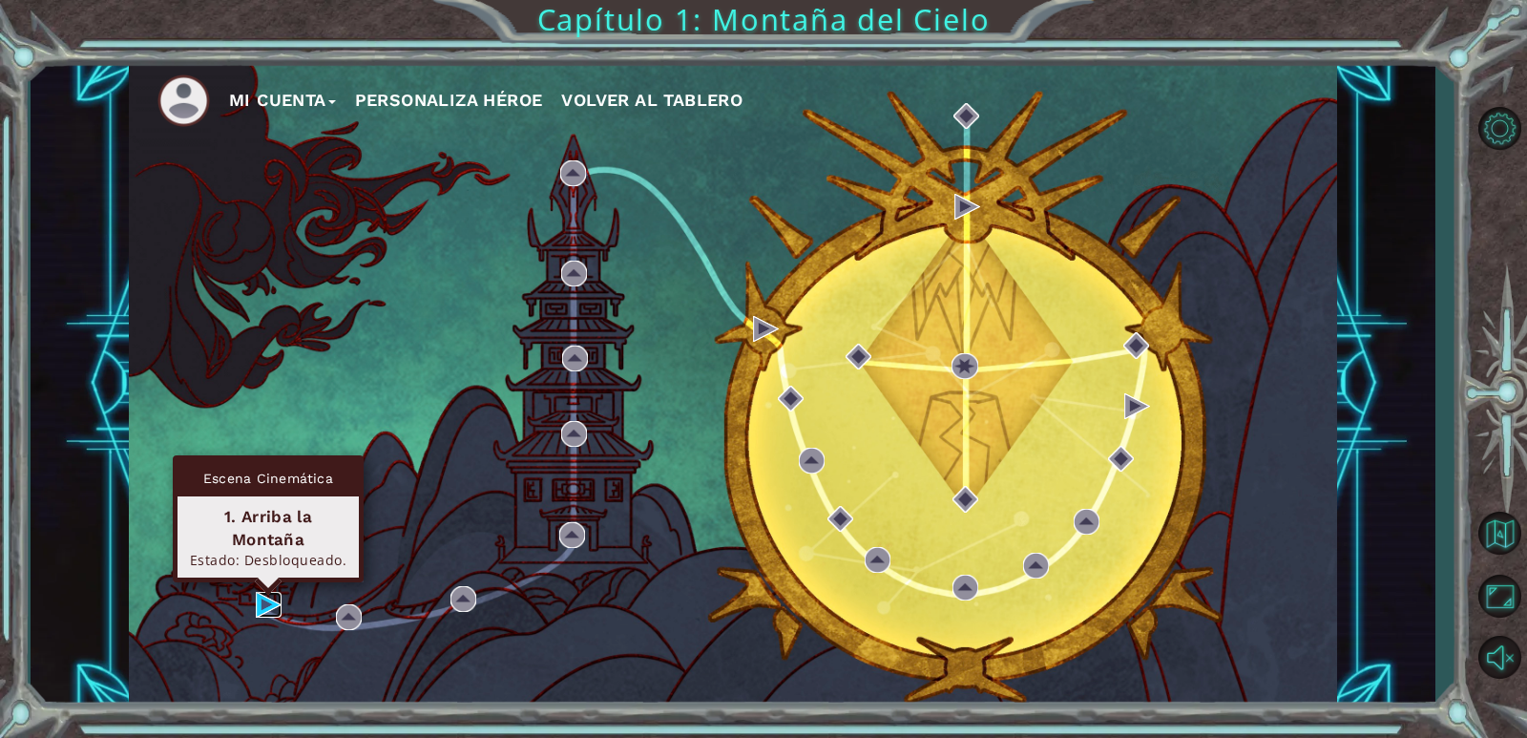
click at [268, 604] on img at bounding box center [269, 605] width 26 height 26
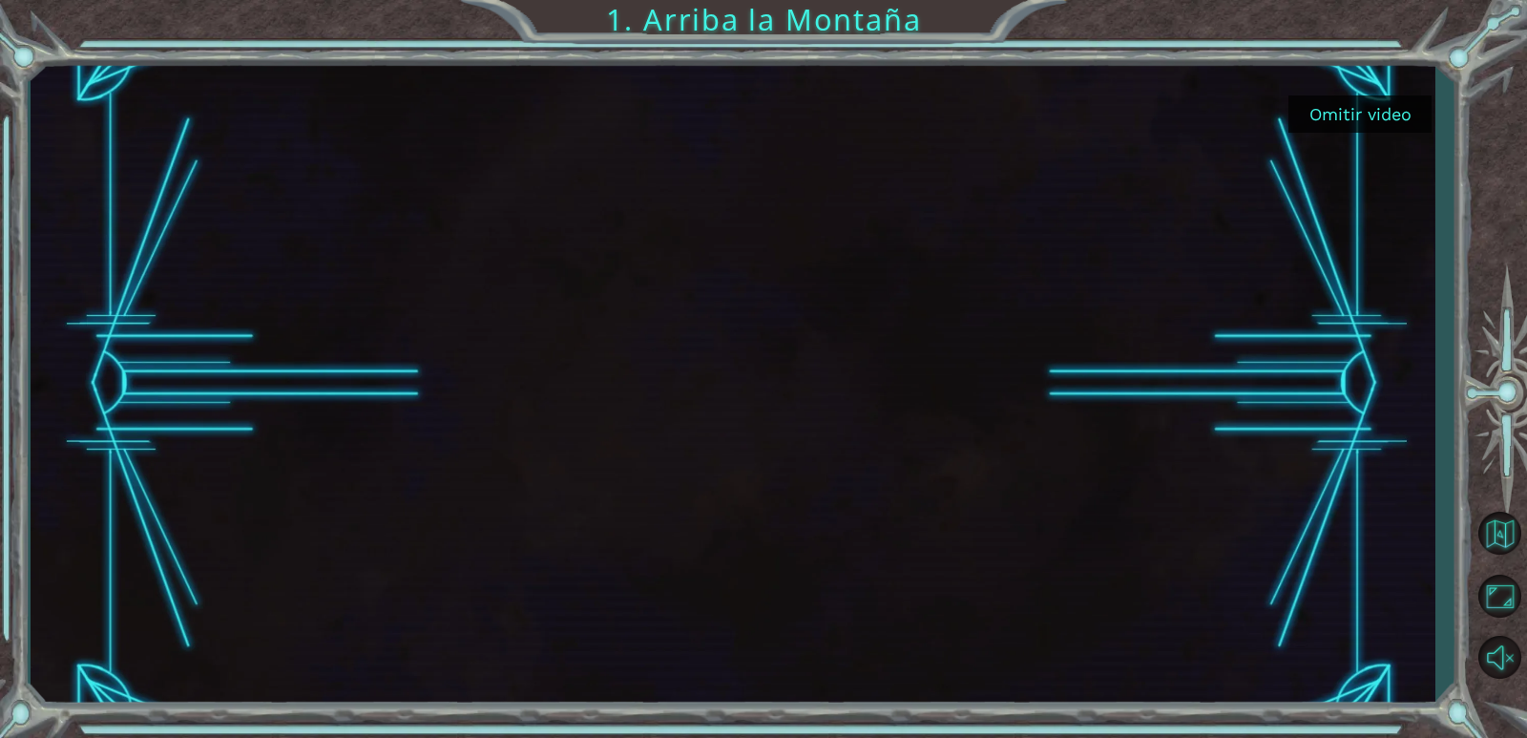
click at [1395, 103] on button "Omitir video" at bounding box center [1359, 113] width 143 height 37
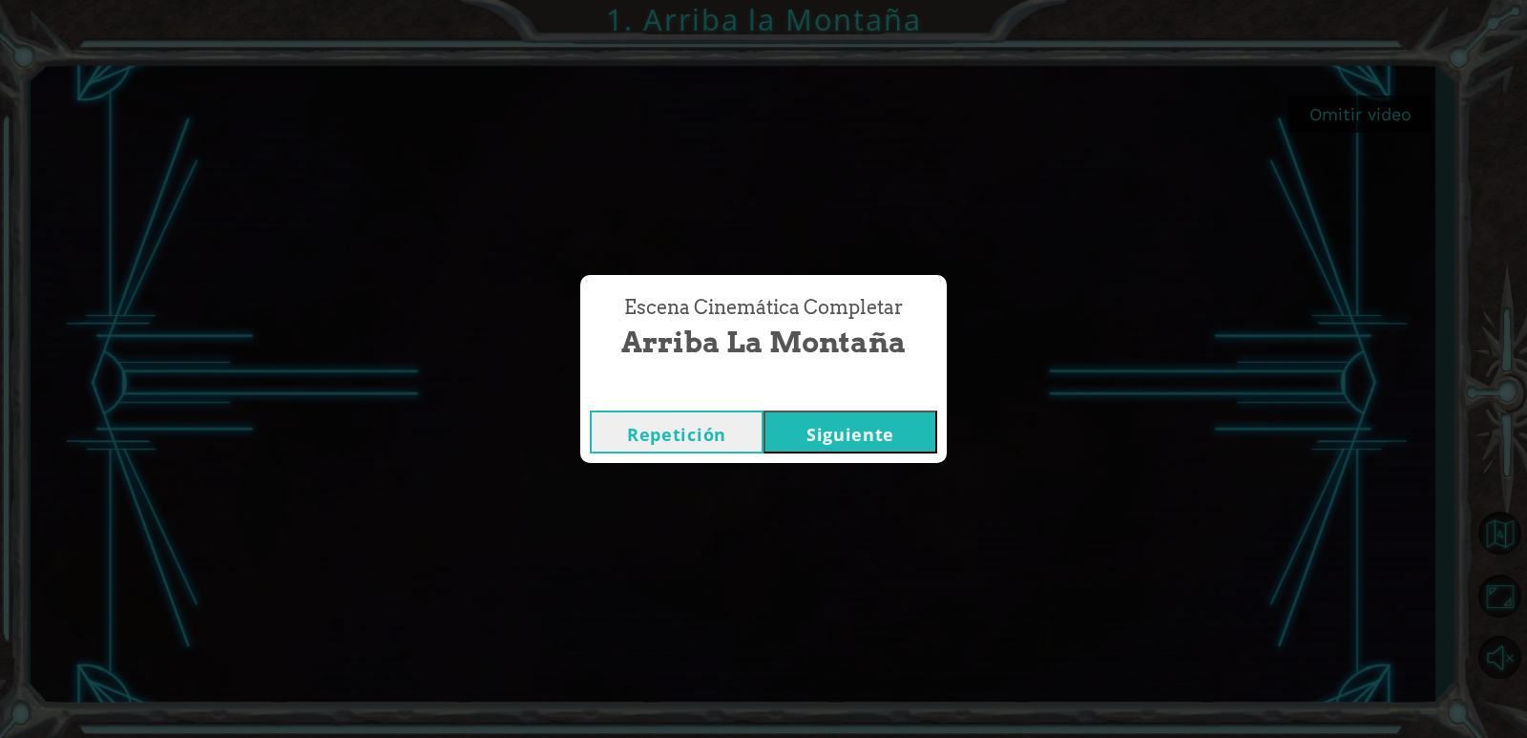
click at [875, 426] on button "Siguiente" at bounding box center [850, 431] width 174 height 43
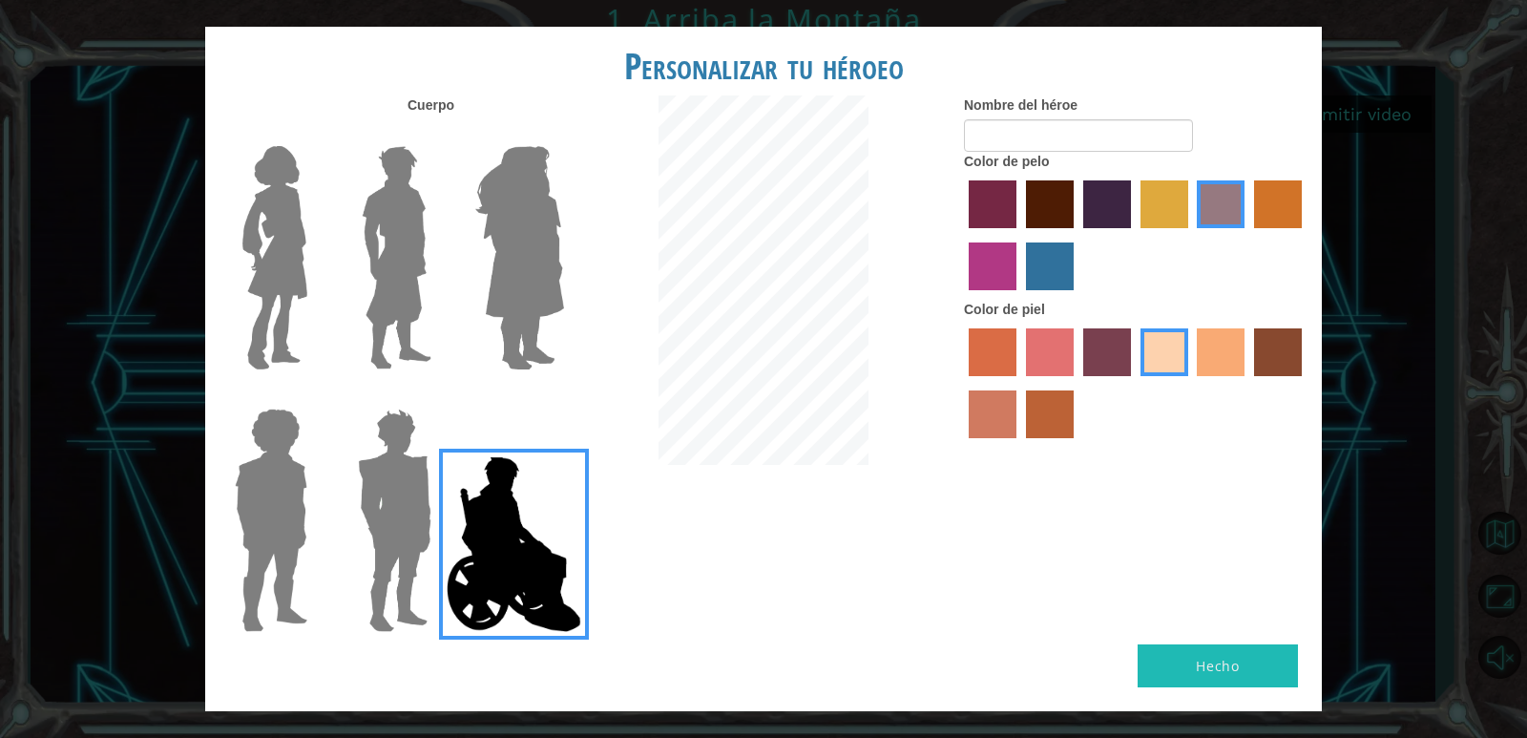
click at [1076, 369] on div at bounding box center [1135, 385] width 343 height 124
click at [1050, 361] on label "froly skin color" at bounding box center [1050, 352] width 48 height 48
click at [1019, 383] on input "froly skin color" at bounding box center [1019, 383] width 0 height 0
click at [1215, 367] on label "tacao skin color" at bounding box center [1220, 352] width 48 height 48
click at [1191, 383] on input "tacao skin color" at bounding box center [1191, 383] width 0 height 0
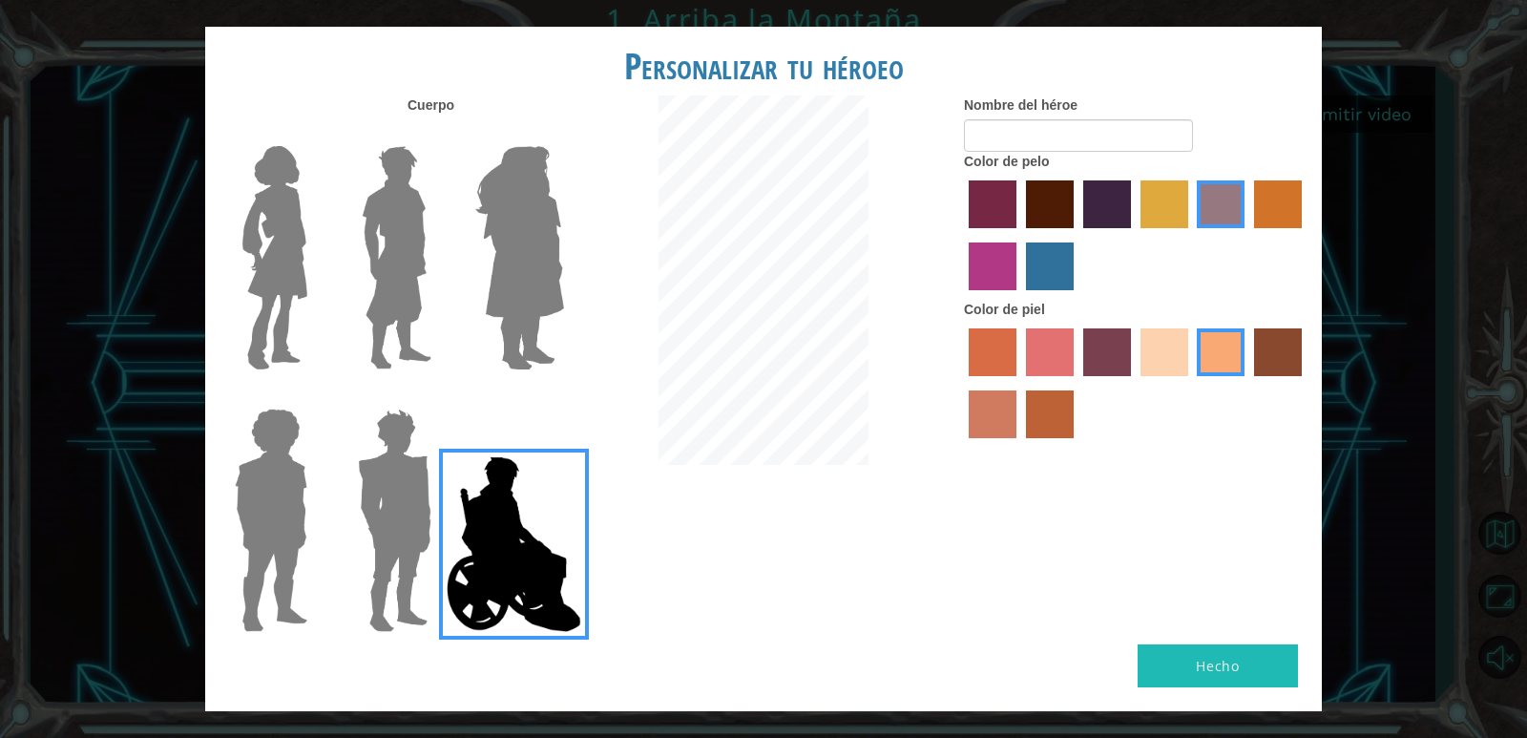
click at [1058, 186] on label "maroon hair color" at bounding box center [1050, 204] width 48 height 48
click at [1019, 235] on input "maroon hair color" at bounding box center [1019, 235] width 0 height 0
drag, startPoint x: 319, startPoint y: 523, endPoint x: 329, endPoint y: 523, distance: 10.5
click at [320, 523] on div at bounding box center [267, 513] width 124 height 262
click at [545, 514] on img at bounding box center [514, 543] width 150 height 191
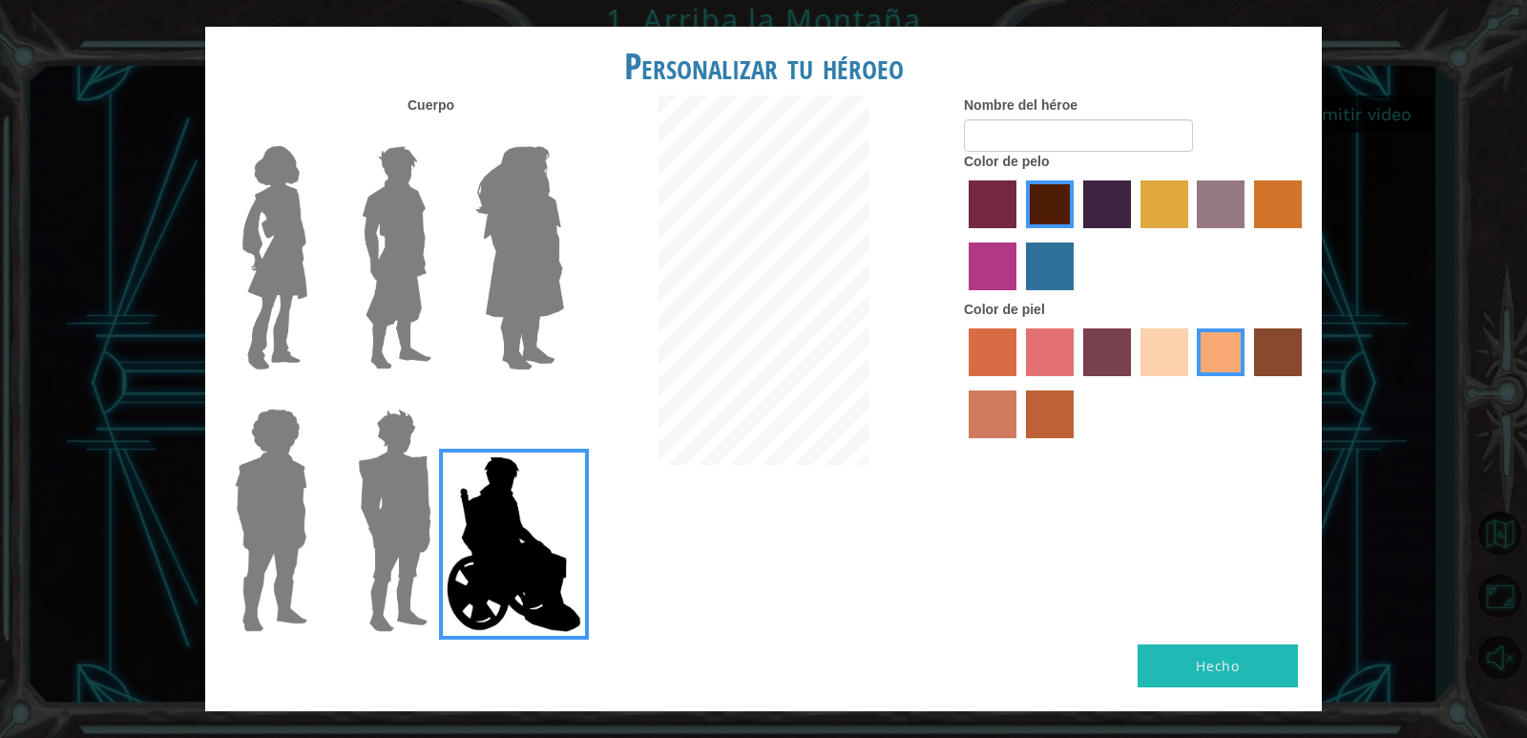
click at [563, 396] on input "Hero Jamie" at bounding box center [563, 396] width 0 height 0
click at [545, 514] on img at bounding box center [514, 543] width 150 height 191
click at [563, 396] on input "Hero Jamie" at bounding box center [563, 396] width 0 height 0
click at [513, 296] on img at bounding box center [520, 257] width 104 height 239
click at [563, 134] on input "Hero Amethyst" at bounding box center [563, 134] width 0 height 0
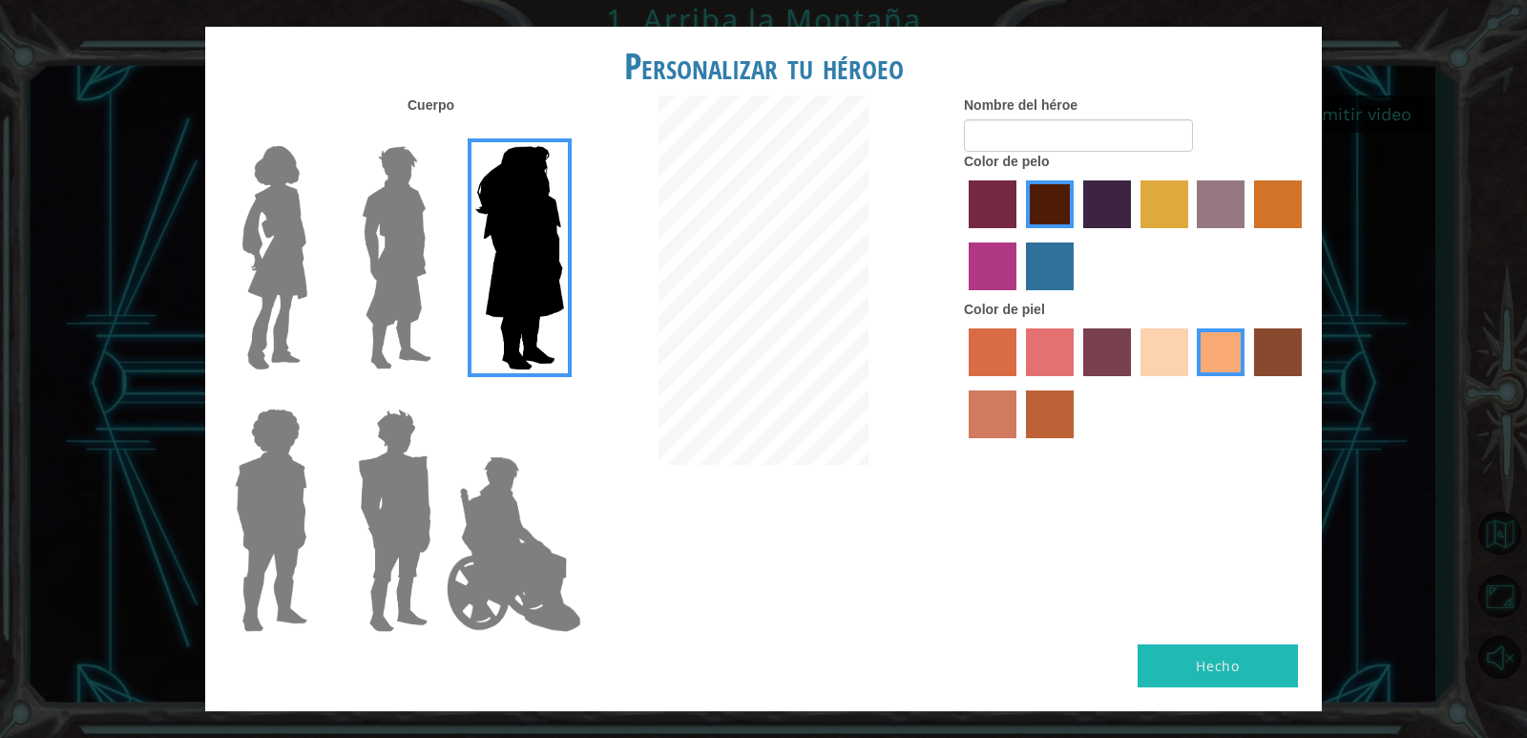
drag, startPoint x: 513, startPoint y: 295, endPoint x: 488, endPoint y: 296, distance: 25.8
click at [493, 296] on img at bounding box center [520, 257] width 104 height 239
click at [563, 134] on input "Hero Amethyst" at bounding box center [563, 134] width 0 height 0
click at [401, 303] on img at bounding box center [396, 257] width 85 height 239
click at [439, 134] on input "Hero Lars" at bounding box center [439, 134] width 0 height 0
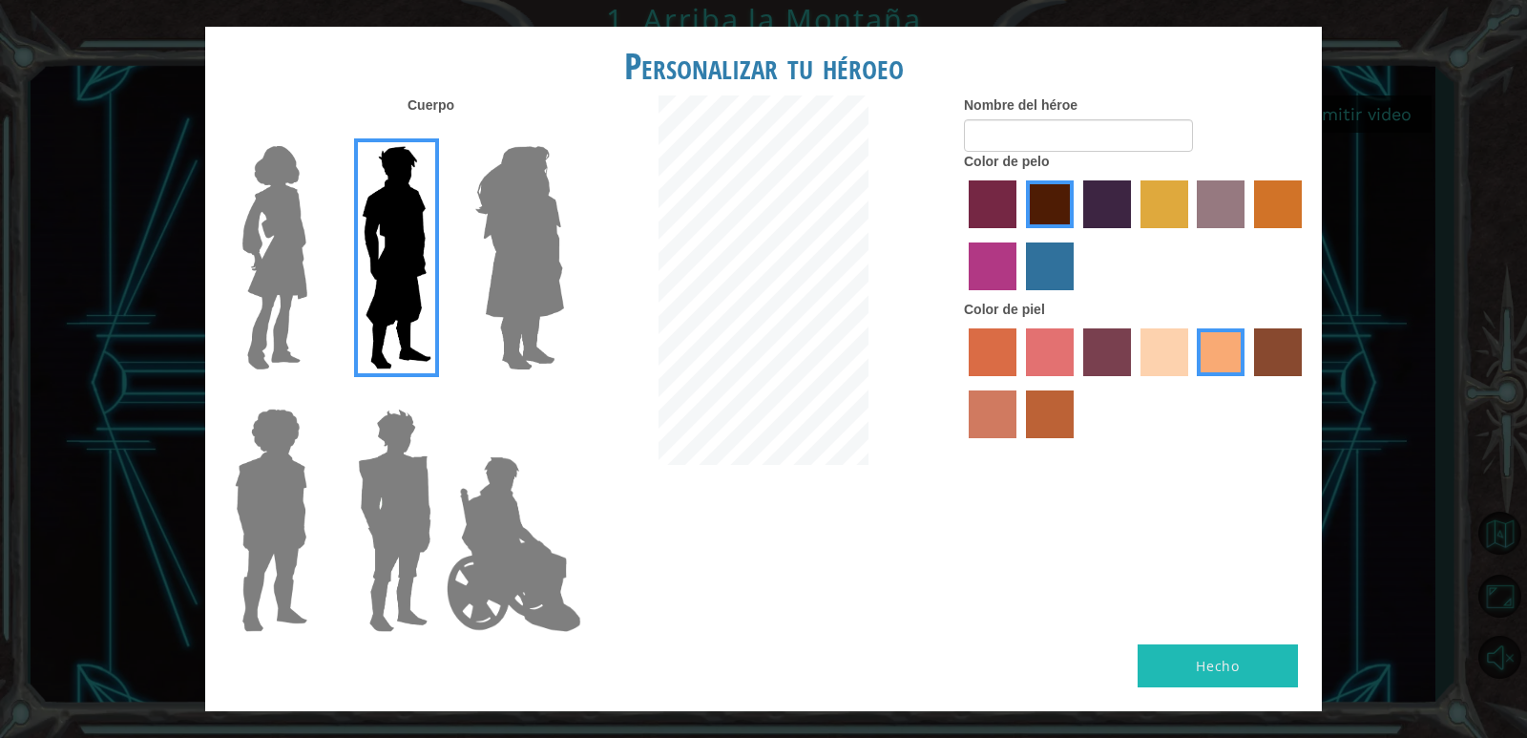
click at [285, 283] on img at bounding box center [275, 257] width 80 height 239
click at [315, 134] on input "Hero Connie" at bounding box center [315, 134] width 0 height 0
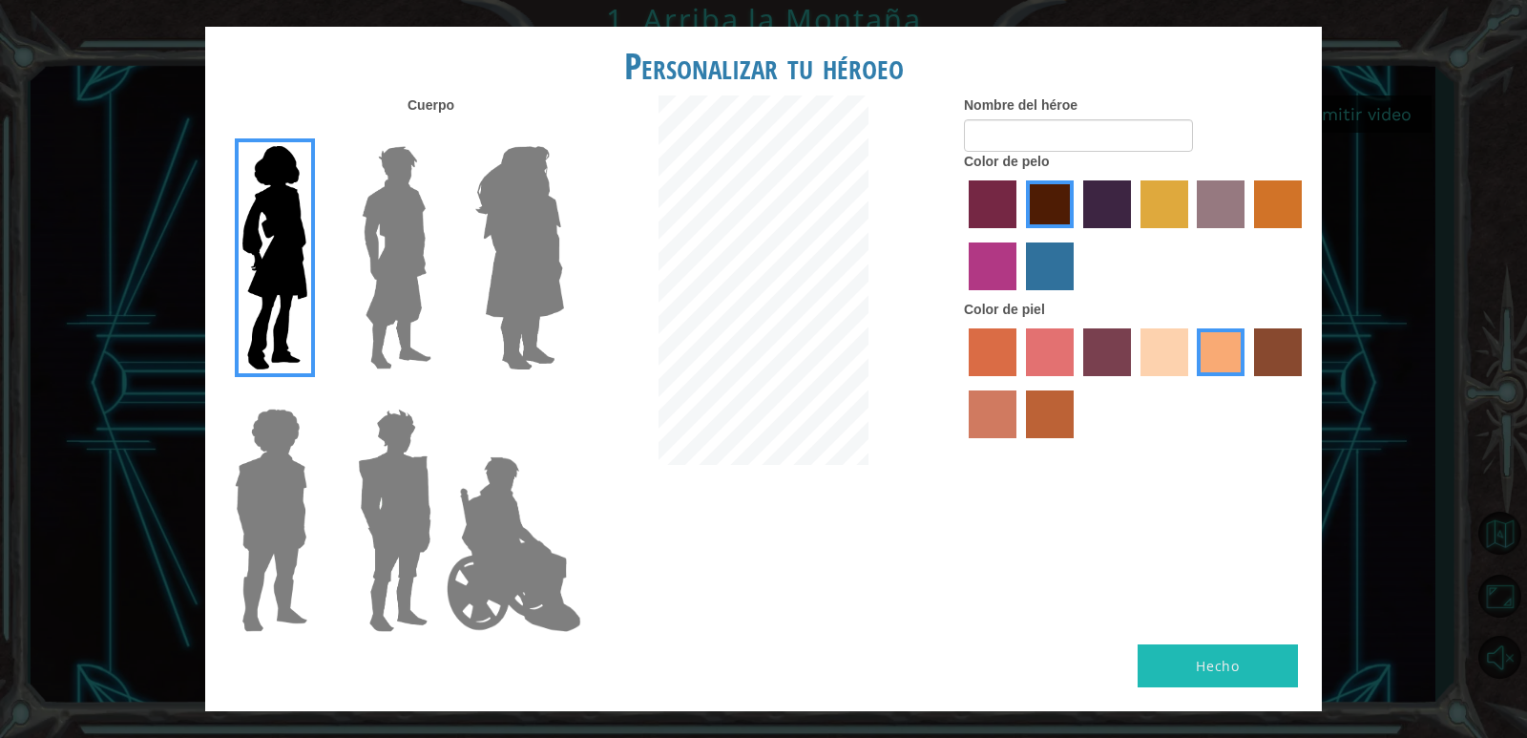
click at [281, 476] on img at bounding box center [271, 520] width 88 height 239
click at [315, 396] on input "Hero Steven" at bounding box center [315, 396] width 0 height 0
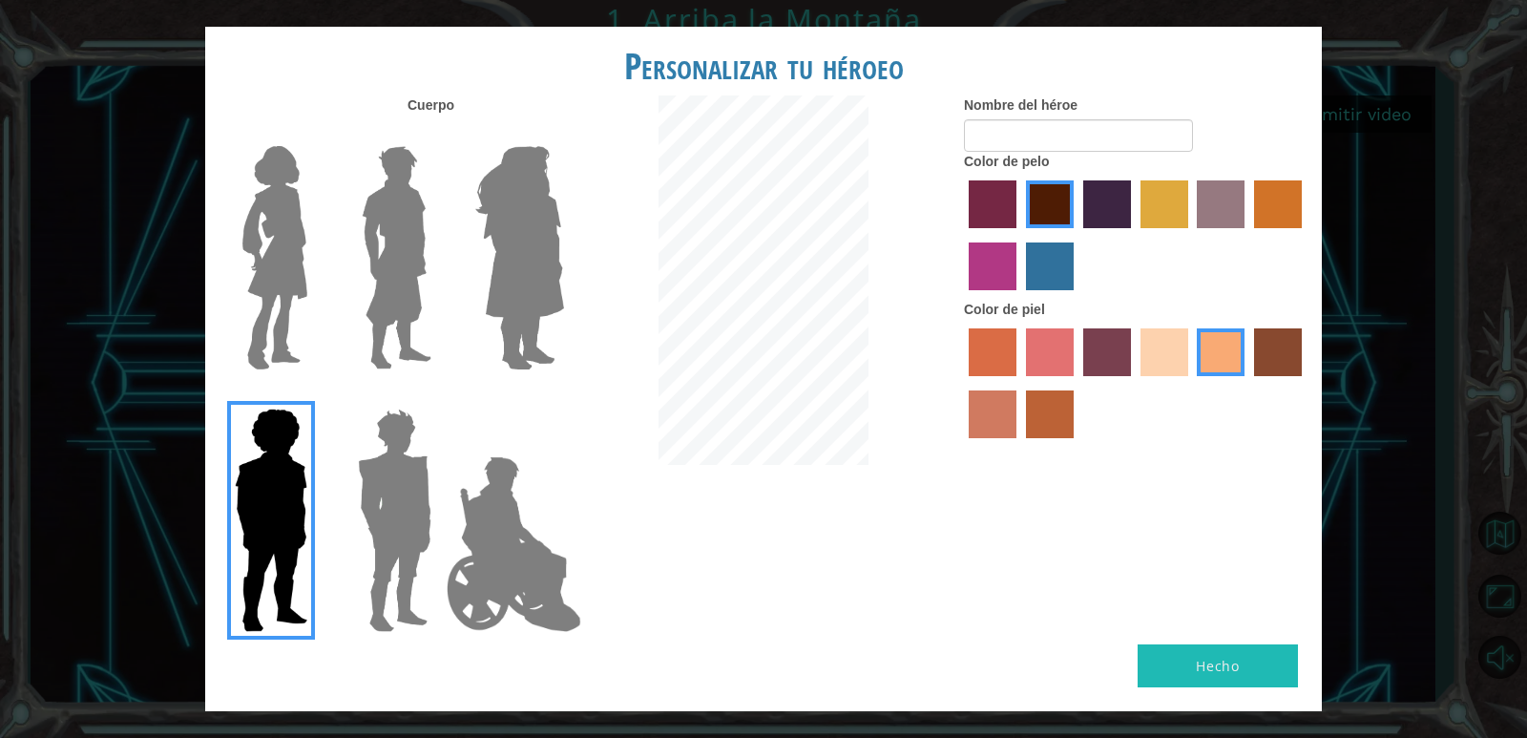
click at [276, 246] on img at bounding box center [275, 257] width 80 height 239
click at [315, 134] on input "Hero Connie" at bounding box center [315, 134] width 0 height 0
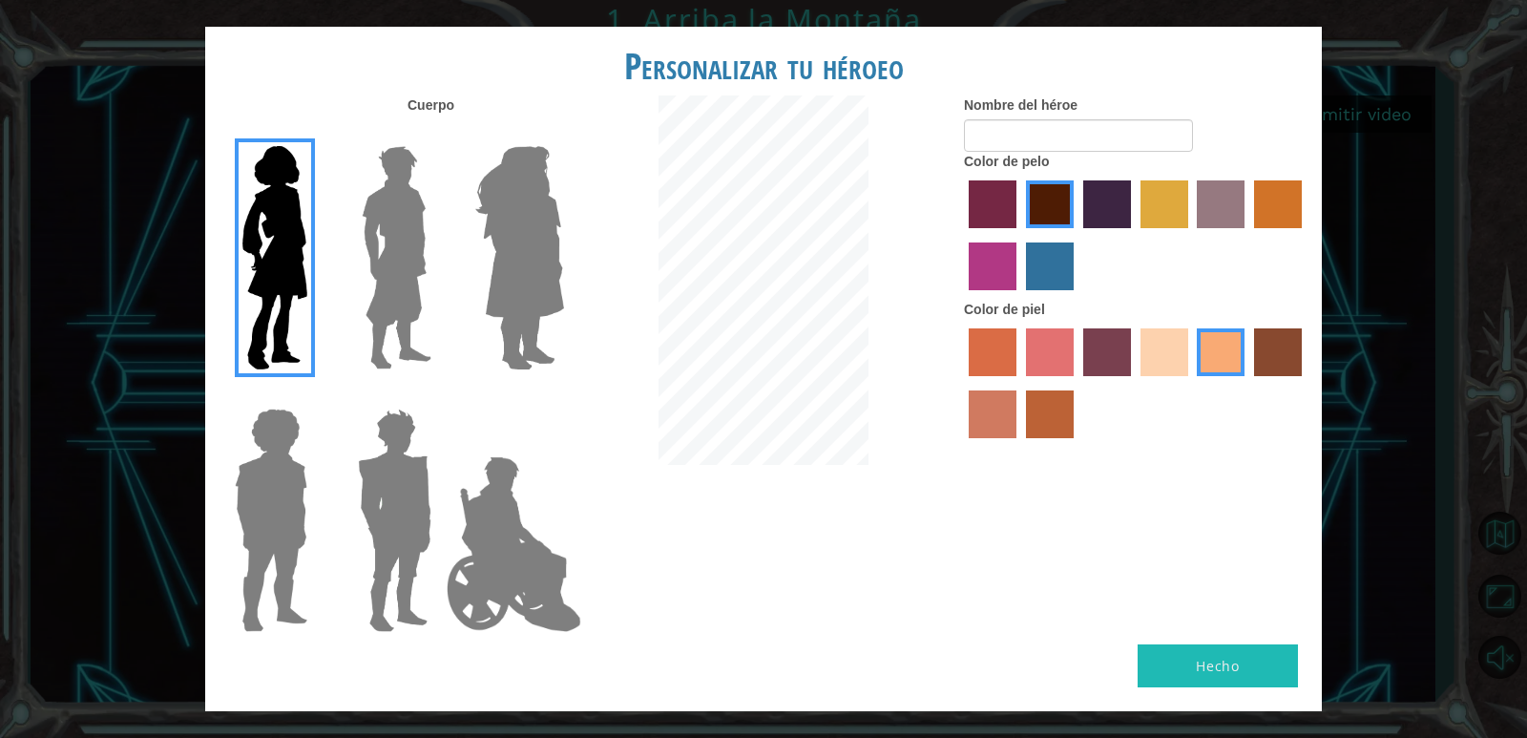
click at [1268, 665] on button "Hecho" at bounding box center [1217, 665] width 160 height 43
click at [1107, 136] on input "Nombre del héroe" at bounding box center [1078, 135] width 229 height 32
type input "d"
type input "shara"
click at [1221, 675] on button "Hecho" at bounding box center [1217, 665] width 160 height 43
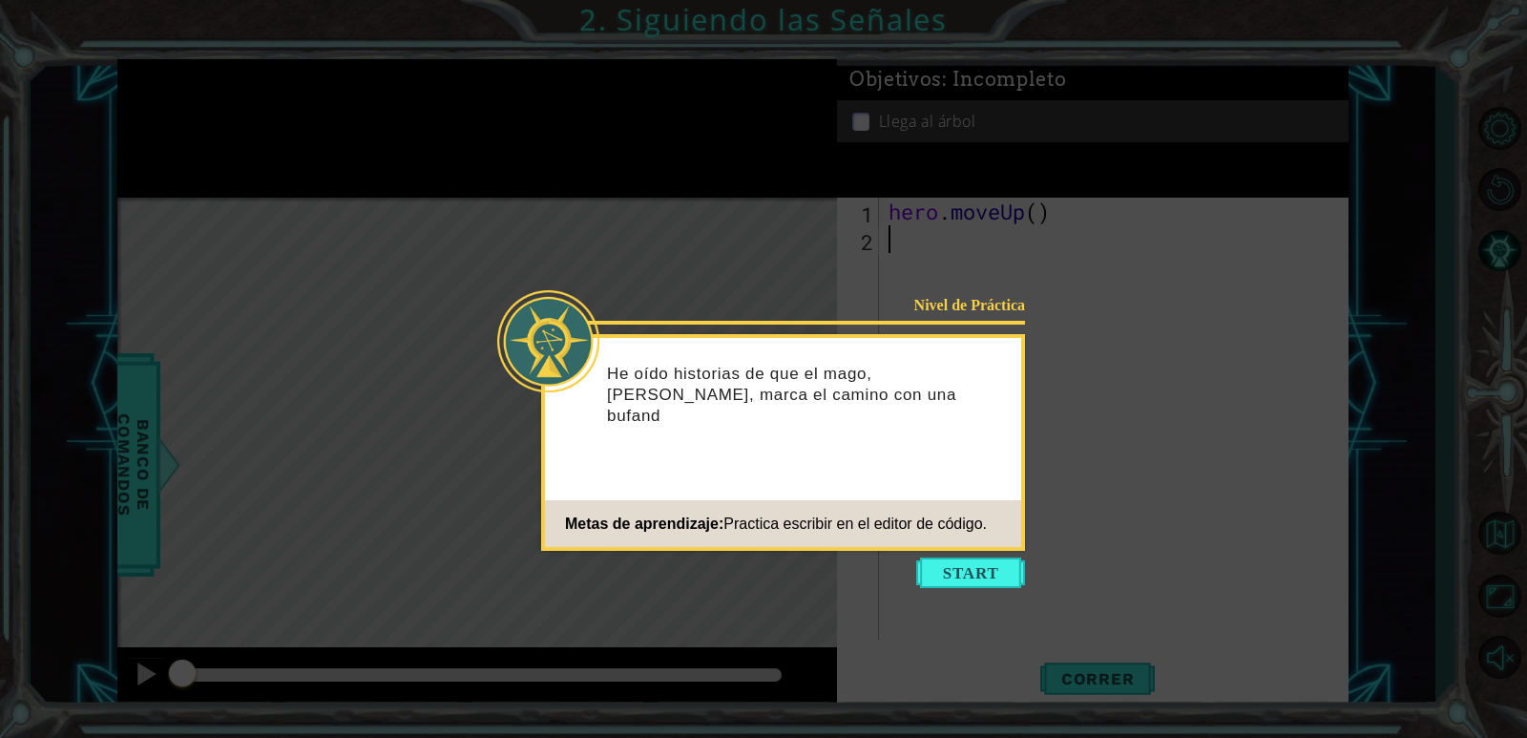
click at [967, 573] on button "Start" at bounding box center [970, 572] width 109 height 31
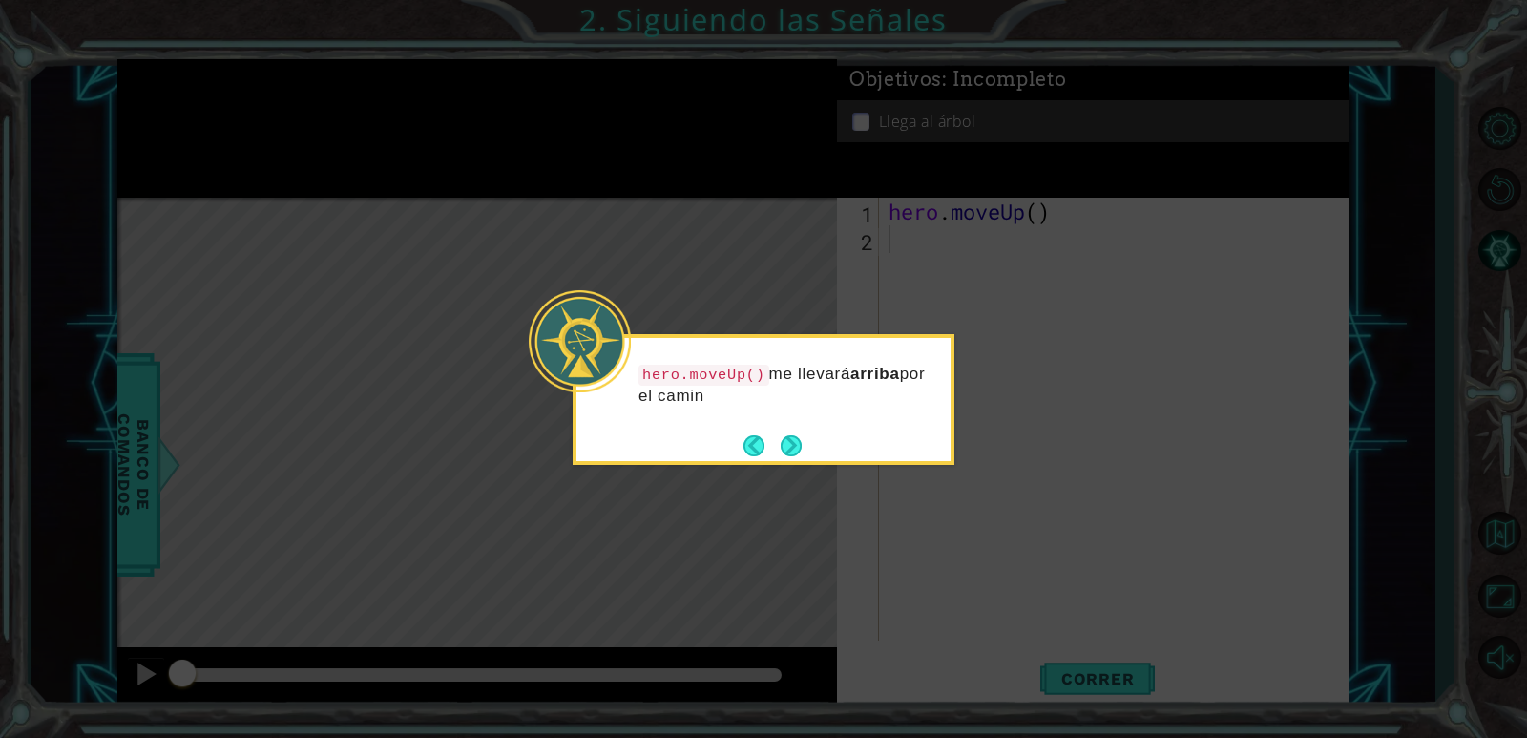
click at [774, 427] on div "hero.moveUp() me llevará arriba por el camin" at bounding box center [763, 399] width 382 height 131
click at [798, 441] on button "Next" at bounding box center [791, 445] width 24 height 24
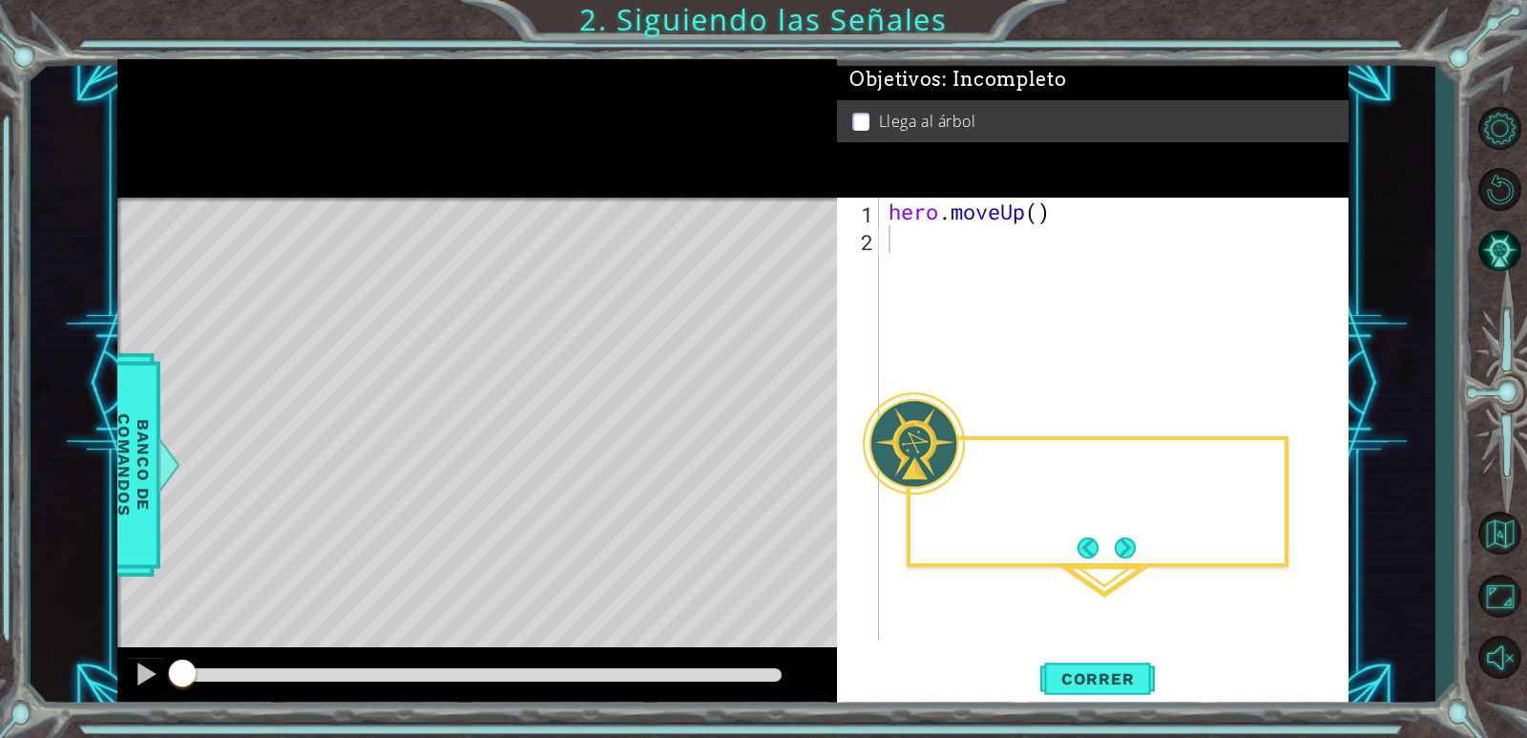
click at [798, 441] on div "Level Map" at bounding box center [558, 479] width 882 height 562
drag, startPoint x: 1139, startPoint y: 551, endPoint x: 1129, endPoint y: 548, distance: 10.9
click at [1135, 550] on button "Next" at bounding box center [1124, 547] width 21 height 21
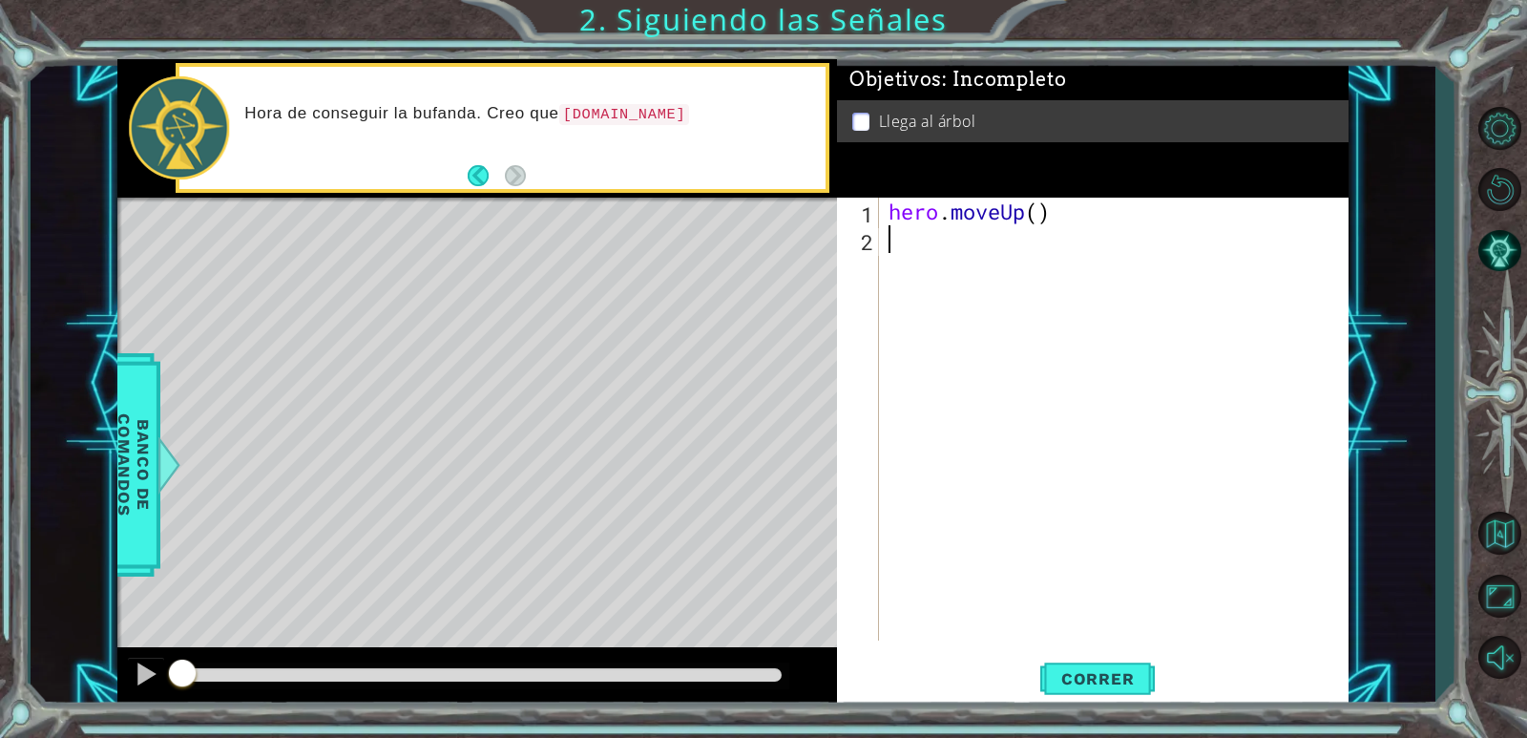
drag, startPoint x: 487, startPoint y: 179, endPoint x: 498, endPoint y: 182, distance: 11.8
click at [490, 179] on button "Back" at bounding box center [486, 175] width 37 height 21
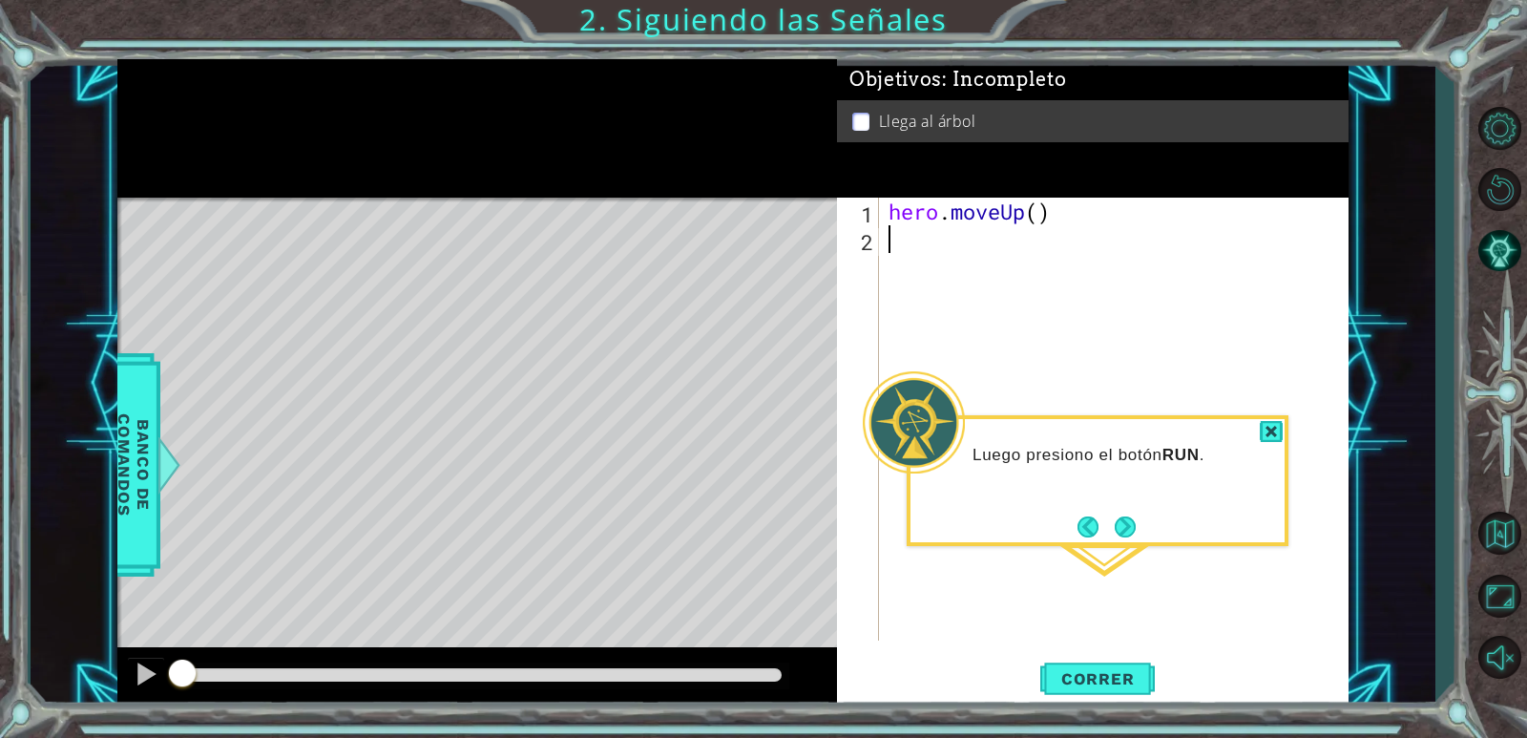
click at [1145, 534] on div "Luego presiono el botón RUN ." at bounding box center [1097, 480] width 382 height 131
click at [1127, 527] on button "Next" at bounding box center [1124, 526] width 21 height 21
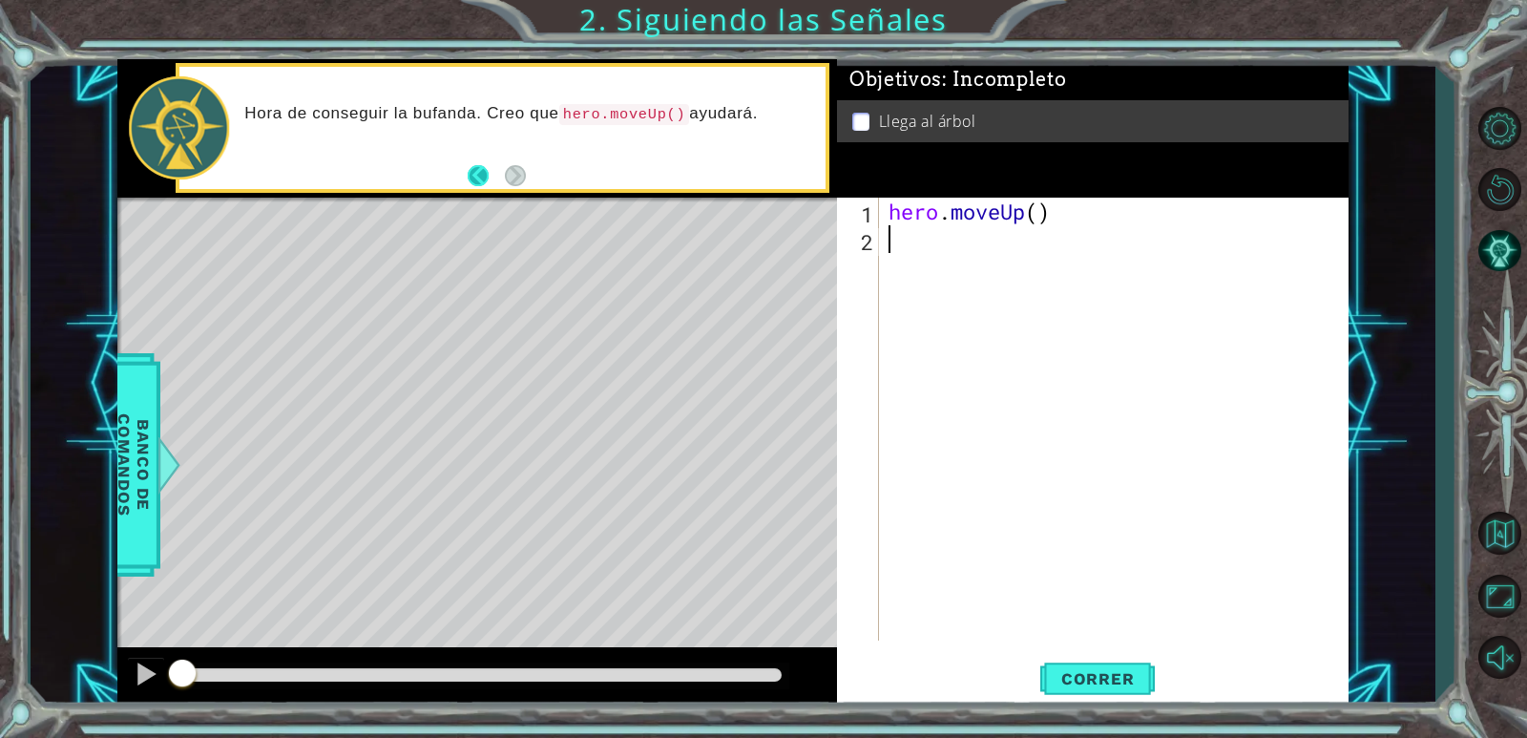
click at [481, 182] on button "Back" at bounding box center [486, 175] width 37 height 21
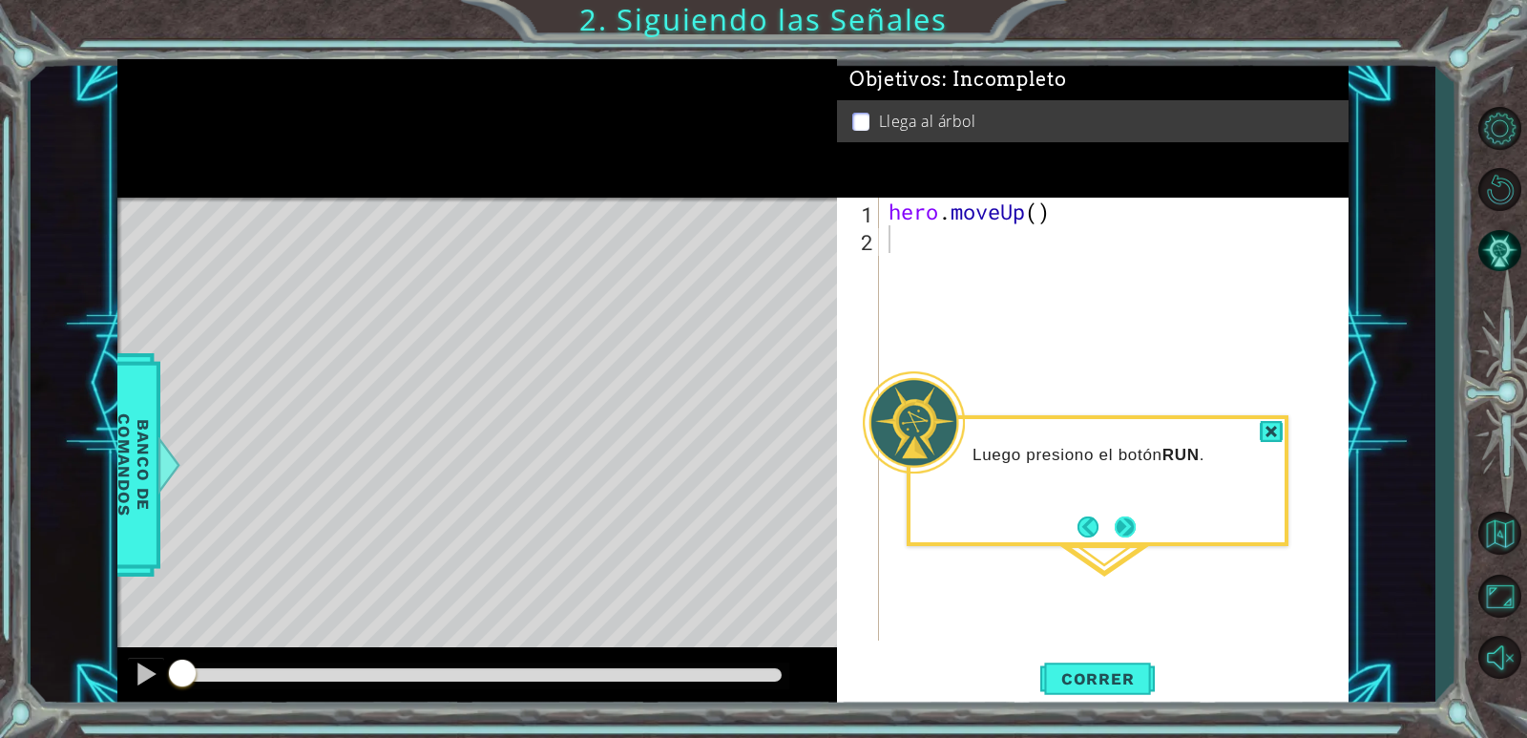
click at [1135, 528] on button "Next" at bounding box center [1124, 526] width 21 height 21
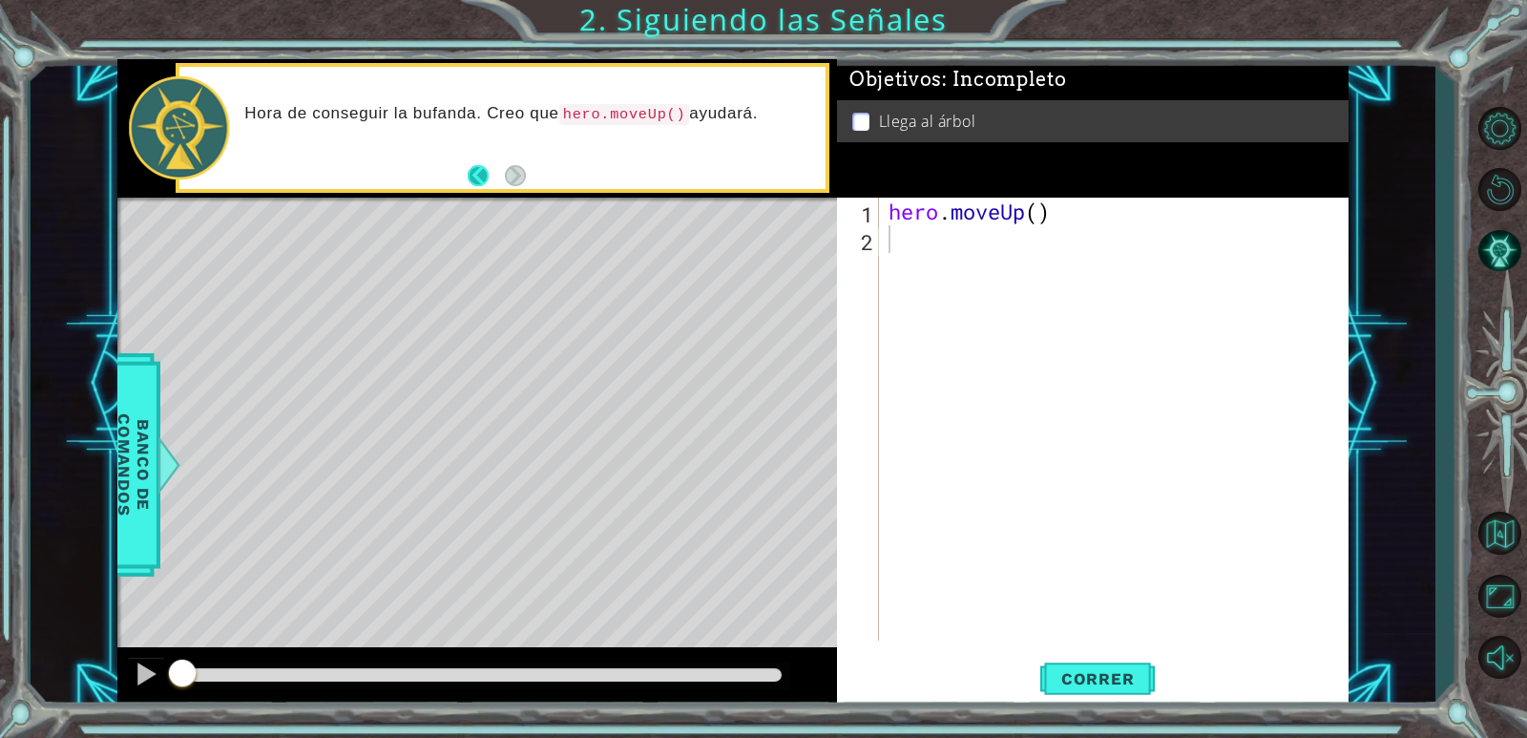
click at [475, 178] on button "Back" at bounding box center [486, 175] width 37 height 21
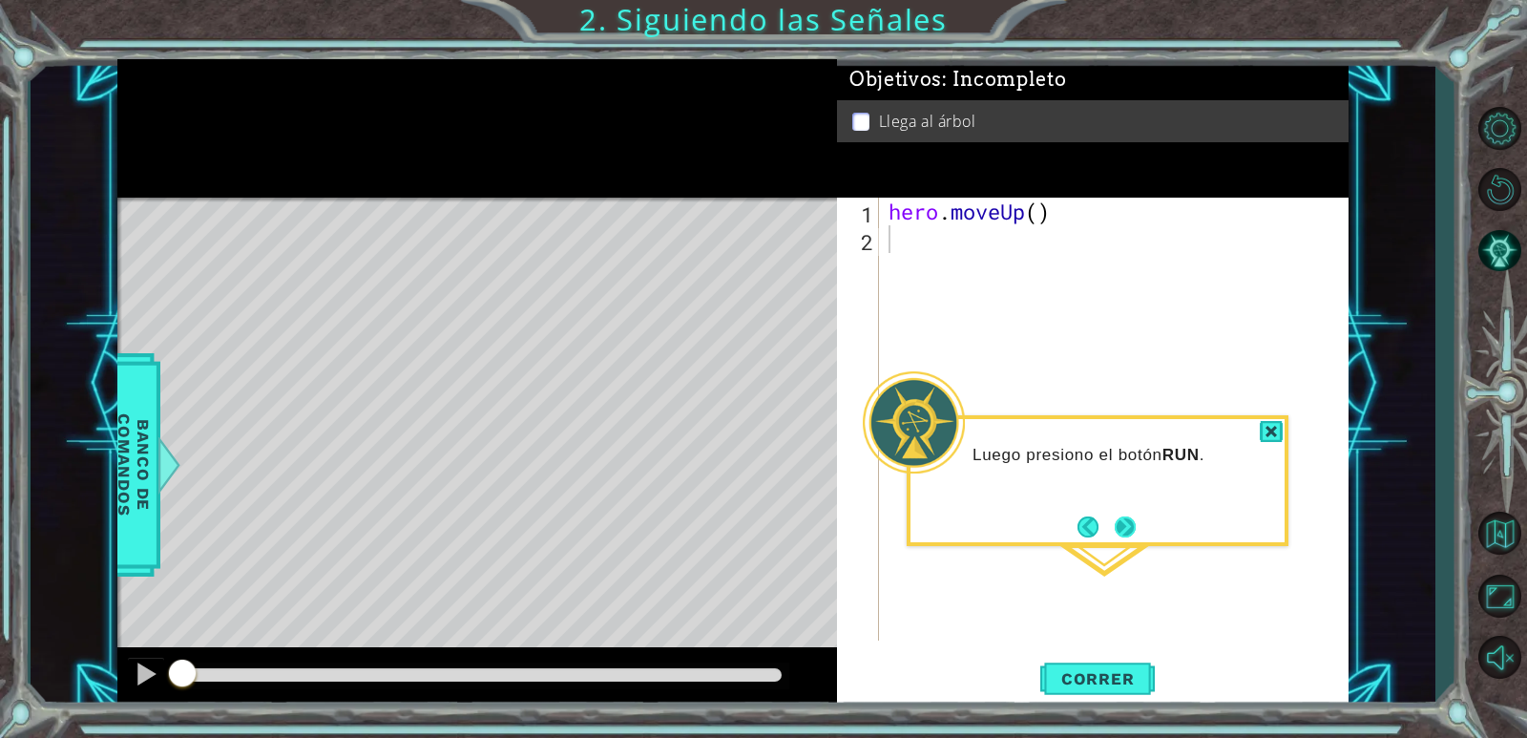
drag, startPoint x: 1133, startPoint y: 538, endPoint x: 1123, endPoint y: 532, distance: 12.0
click at [1131, 536] on button "Next" at bounding box center [1124, 526] width 21 height 21
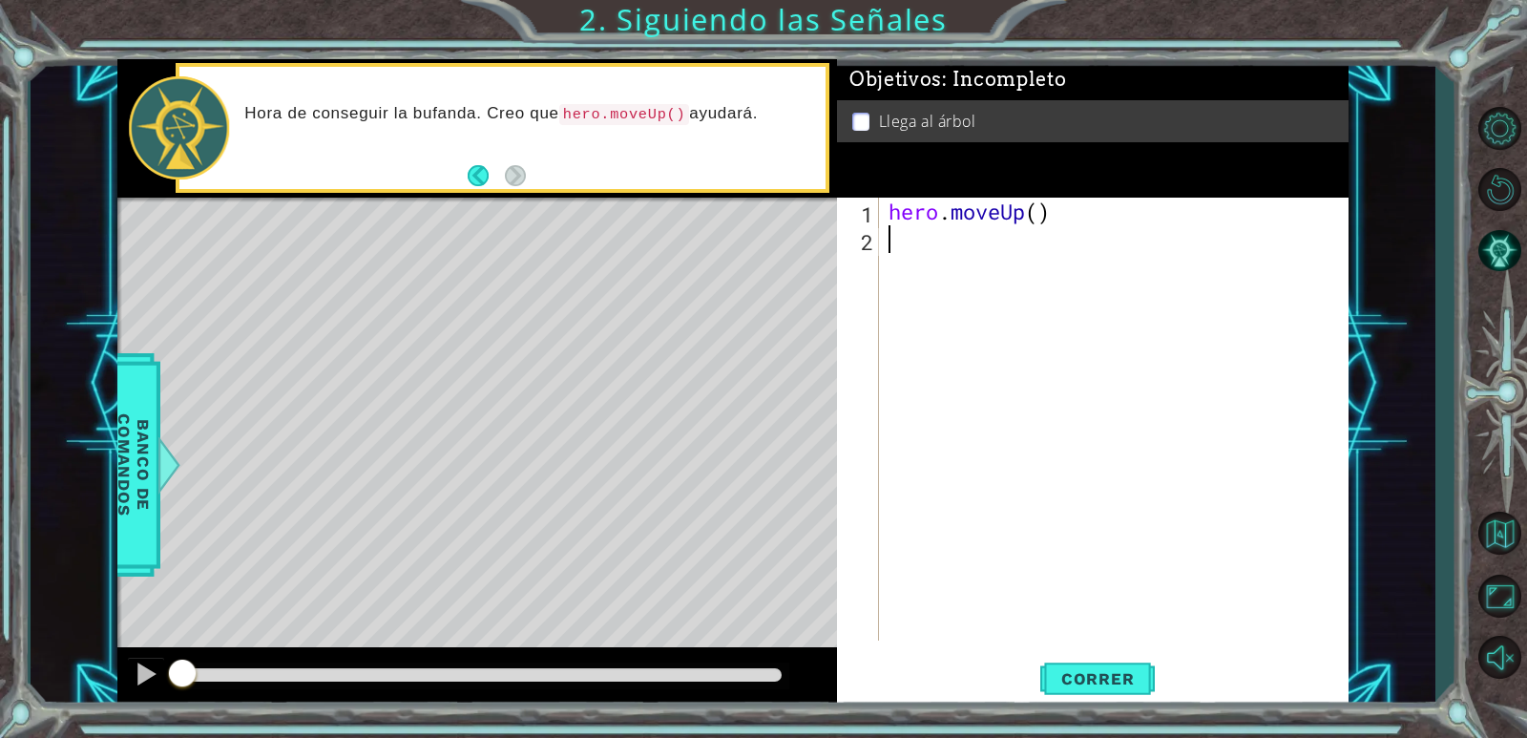
click at [480, 179] on button "Back" at bounding box center [486, 175] width 37 height 21
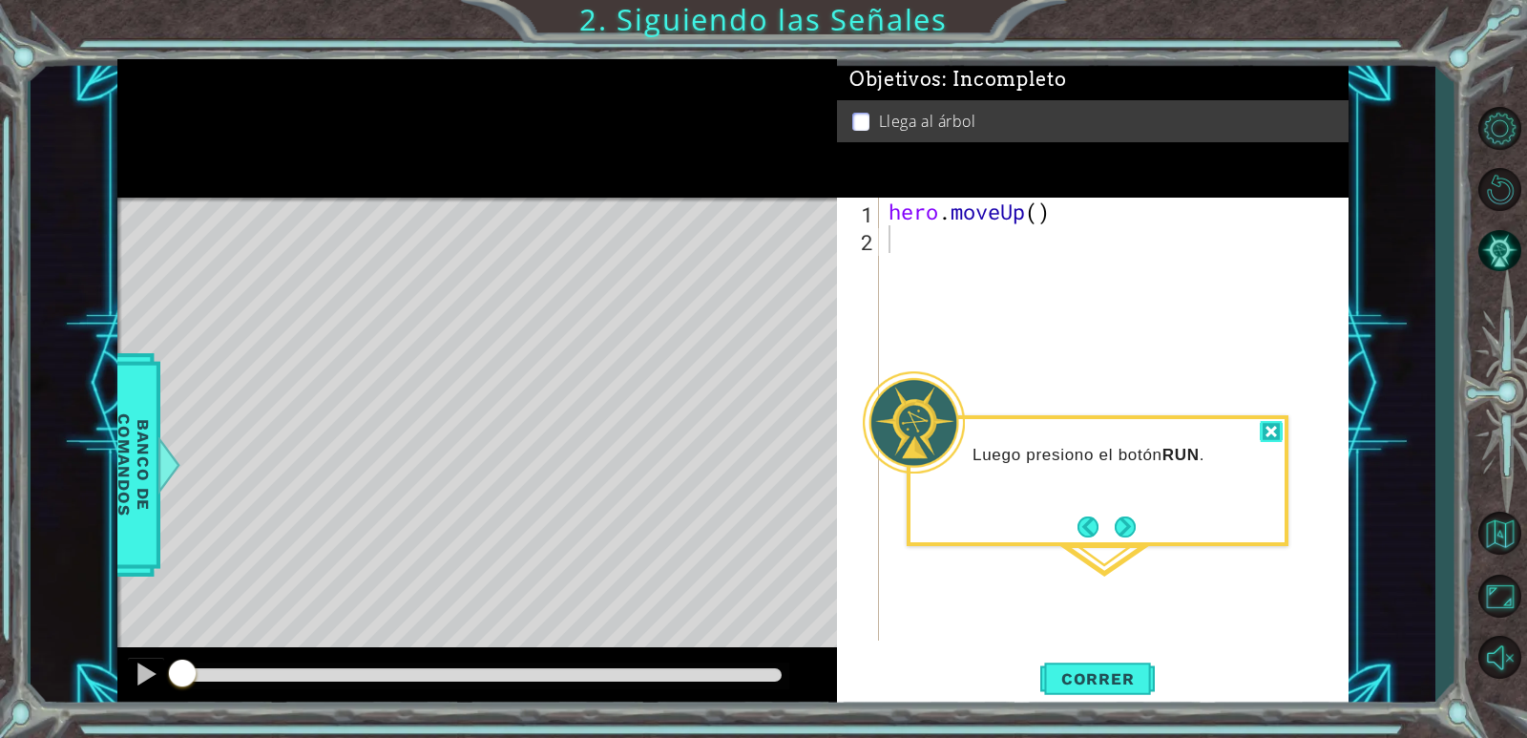
click at [1267, 426] on div at bounding box center [1270, 432] width 23 height 22
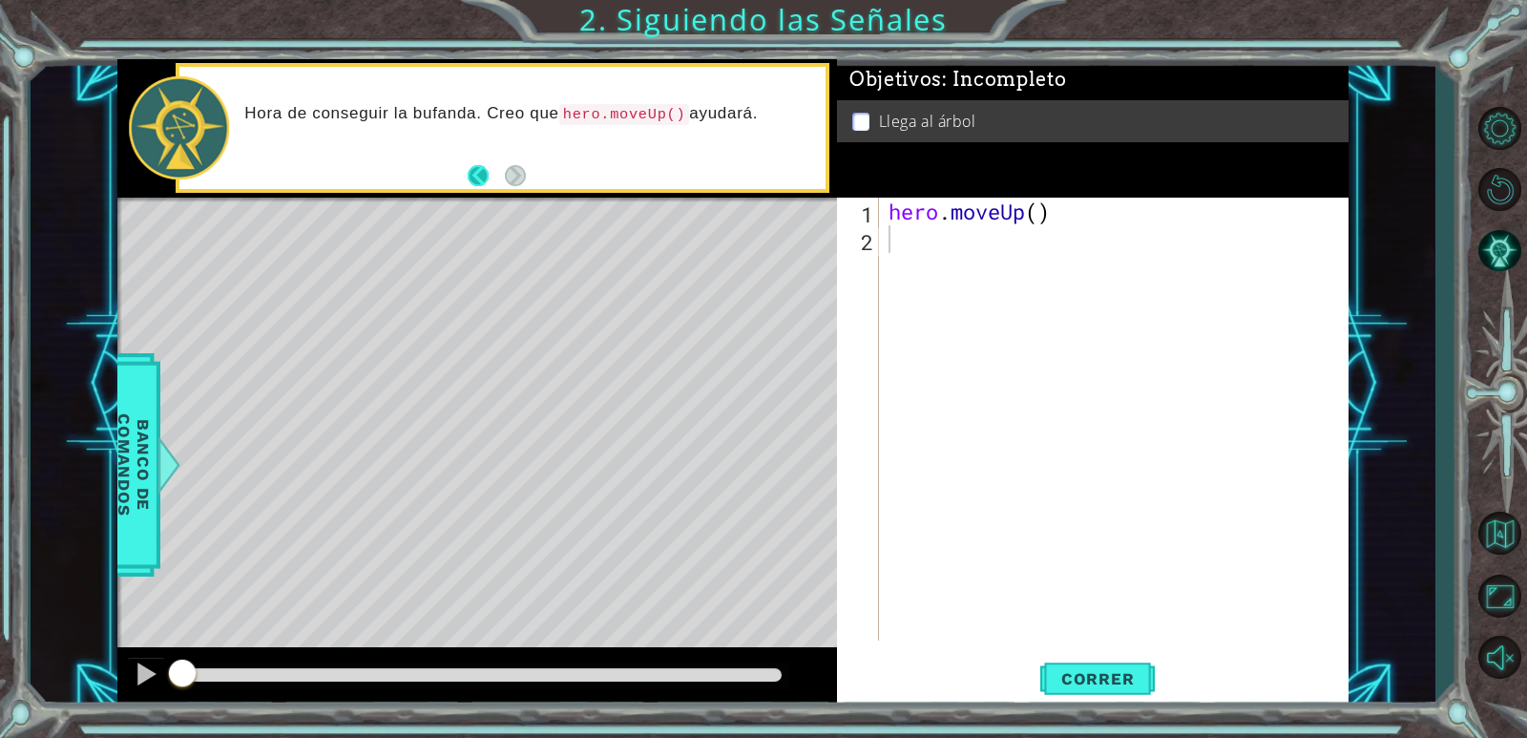
click at [488, 170] on button "Back" at bounding box center [486, 175] width 37 height 21
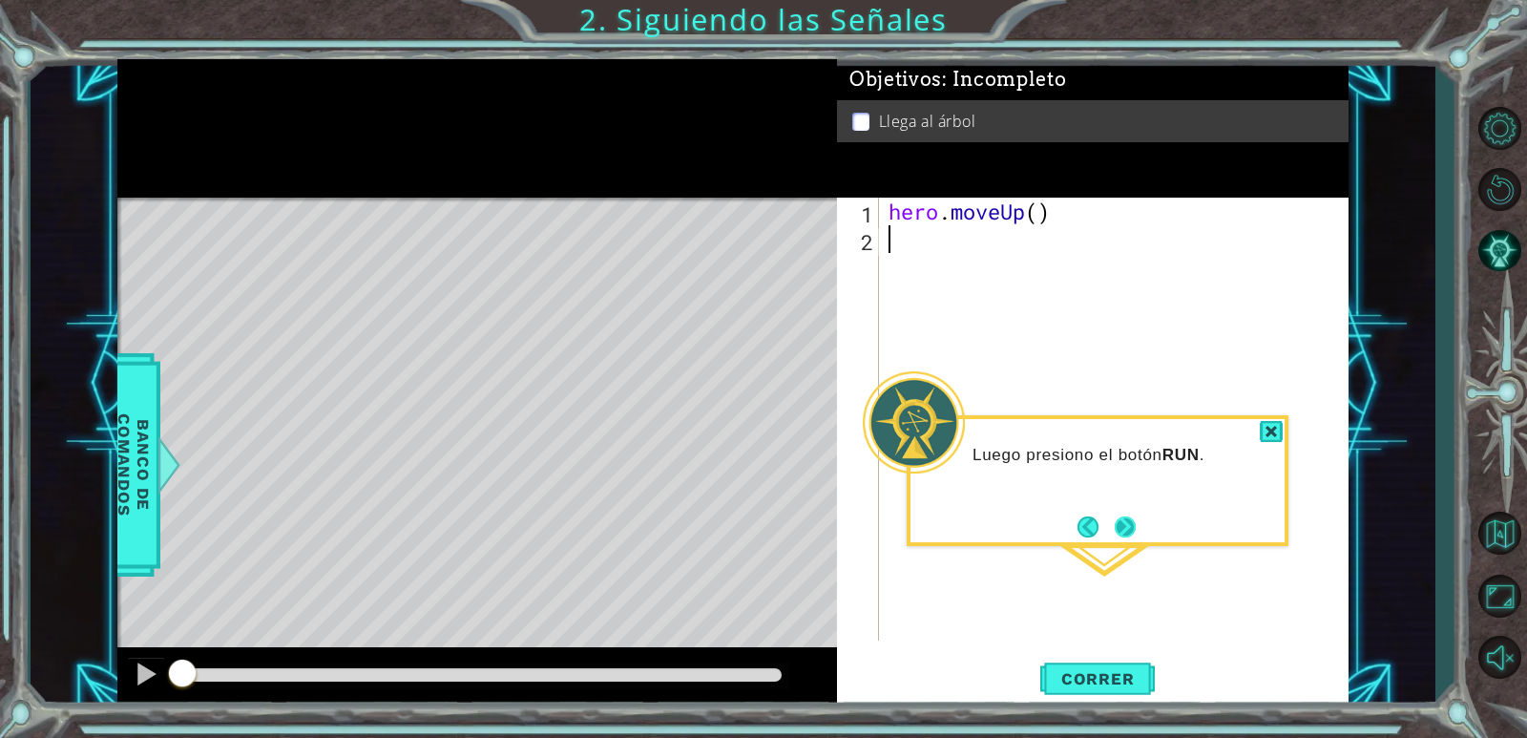
click at [1133, 525] on button "Next" at bounding box center [1125, 526] width 31 height 31
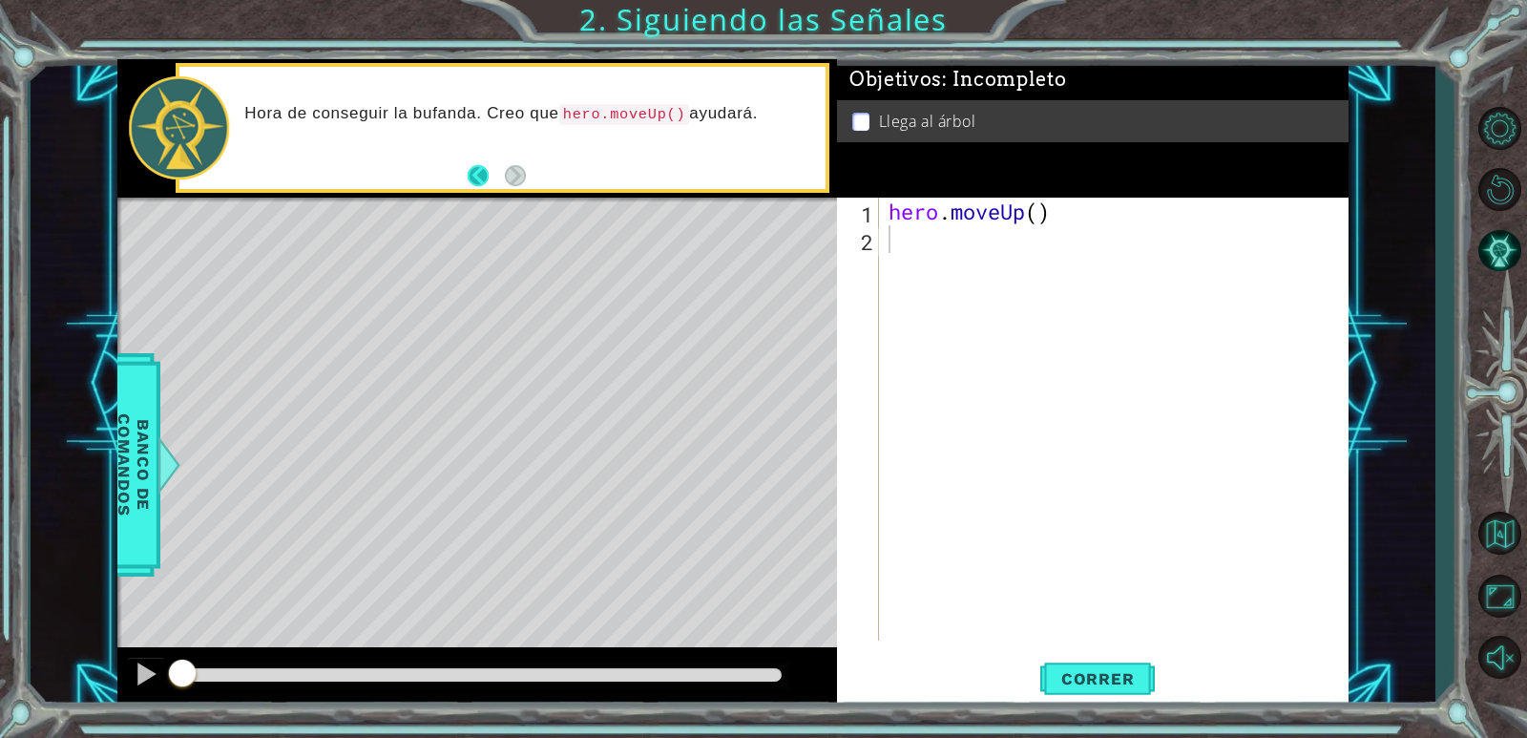
click at [491, 180] on button "Back" at bounding box center [486, 175] width 37 height 21
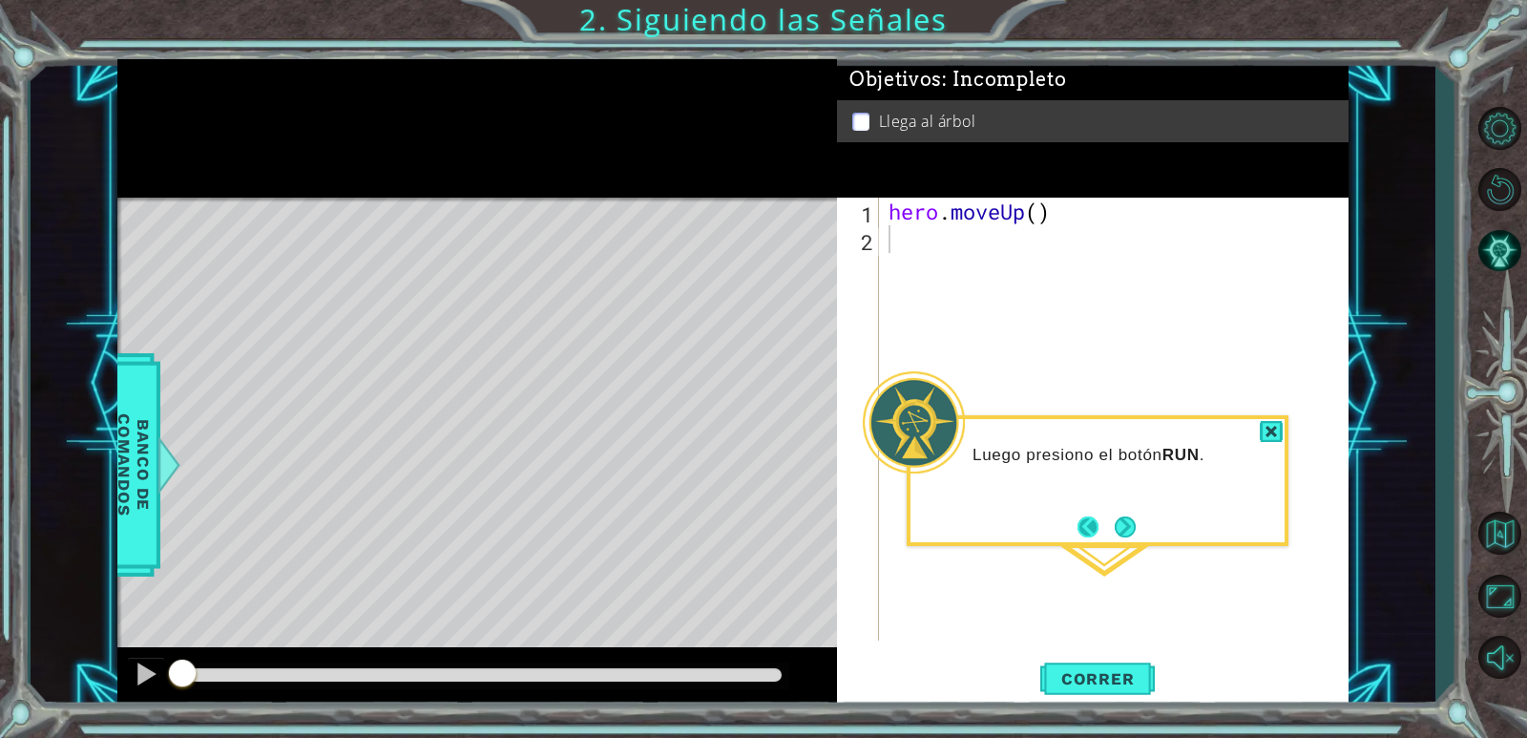
click at [1092, 532] on button "Back" at bounding box center [1095, 526] width 37 height 21
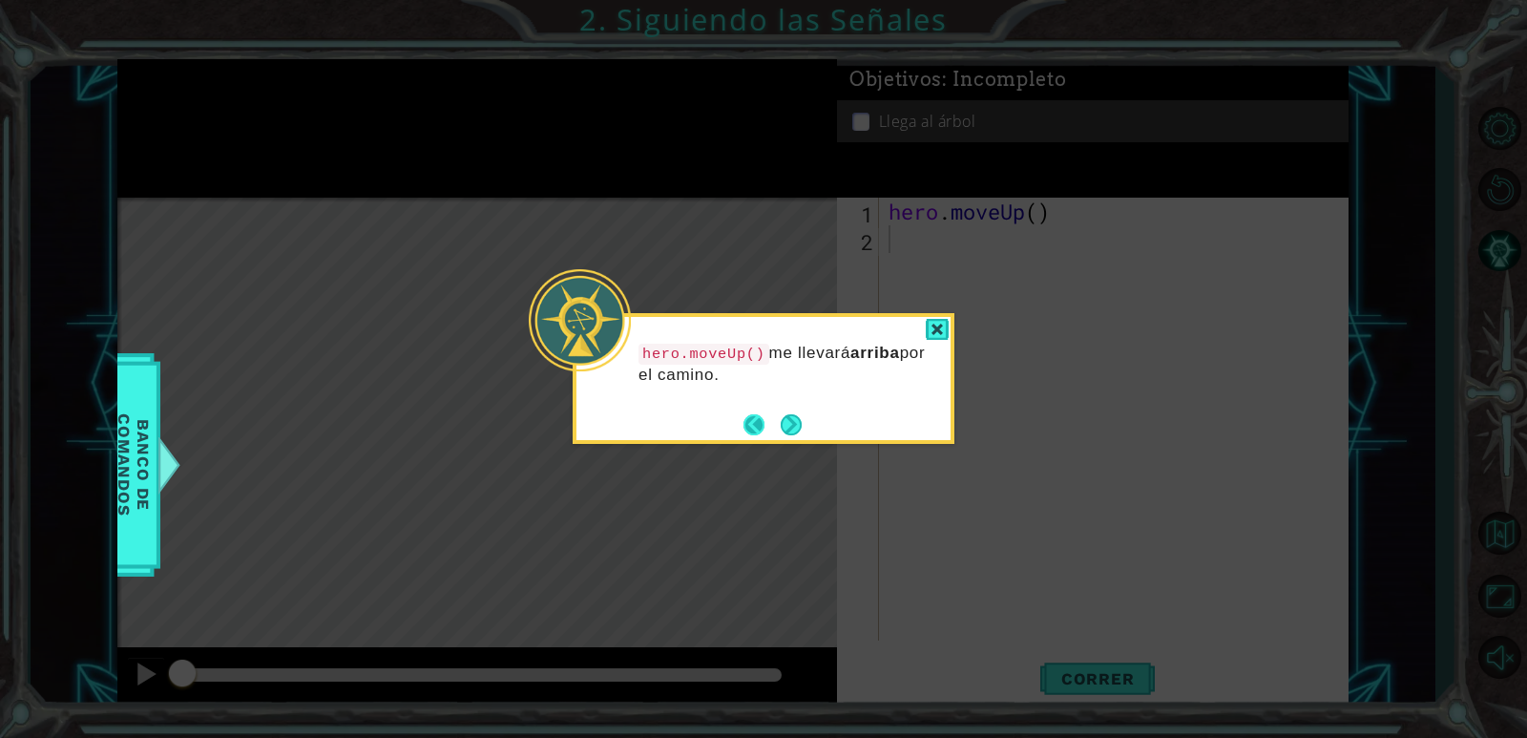
click at [756, 425] on button "Back" at bounding box center [761, 424] width 37 height 21
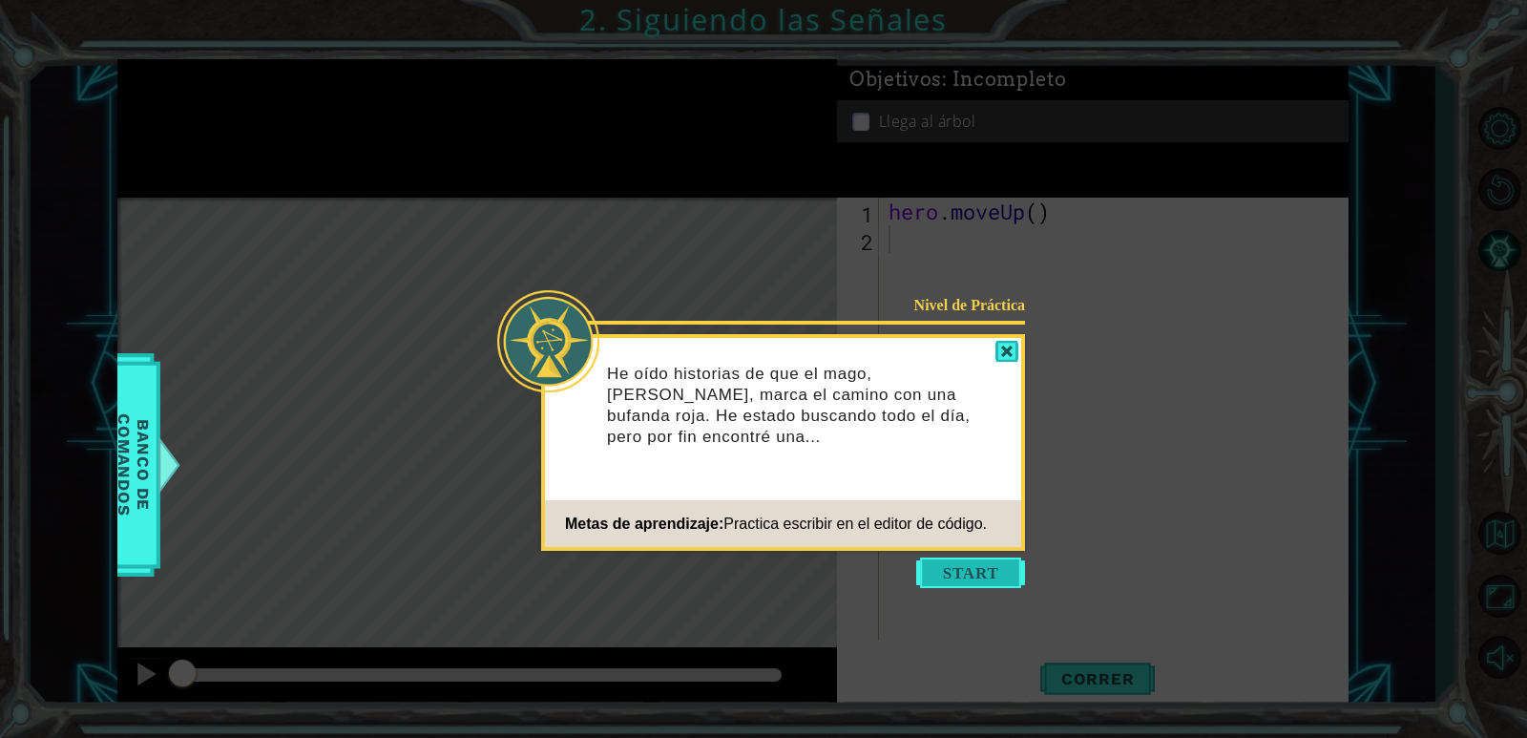
click at [1006, 569] on button "Start" at bounding box center [970, 572] width 109 height 31
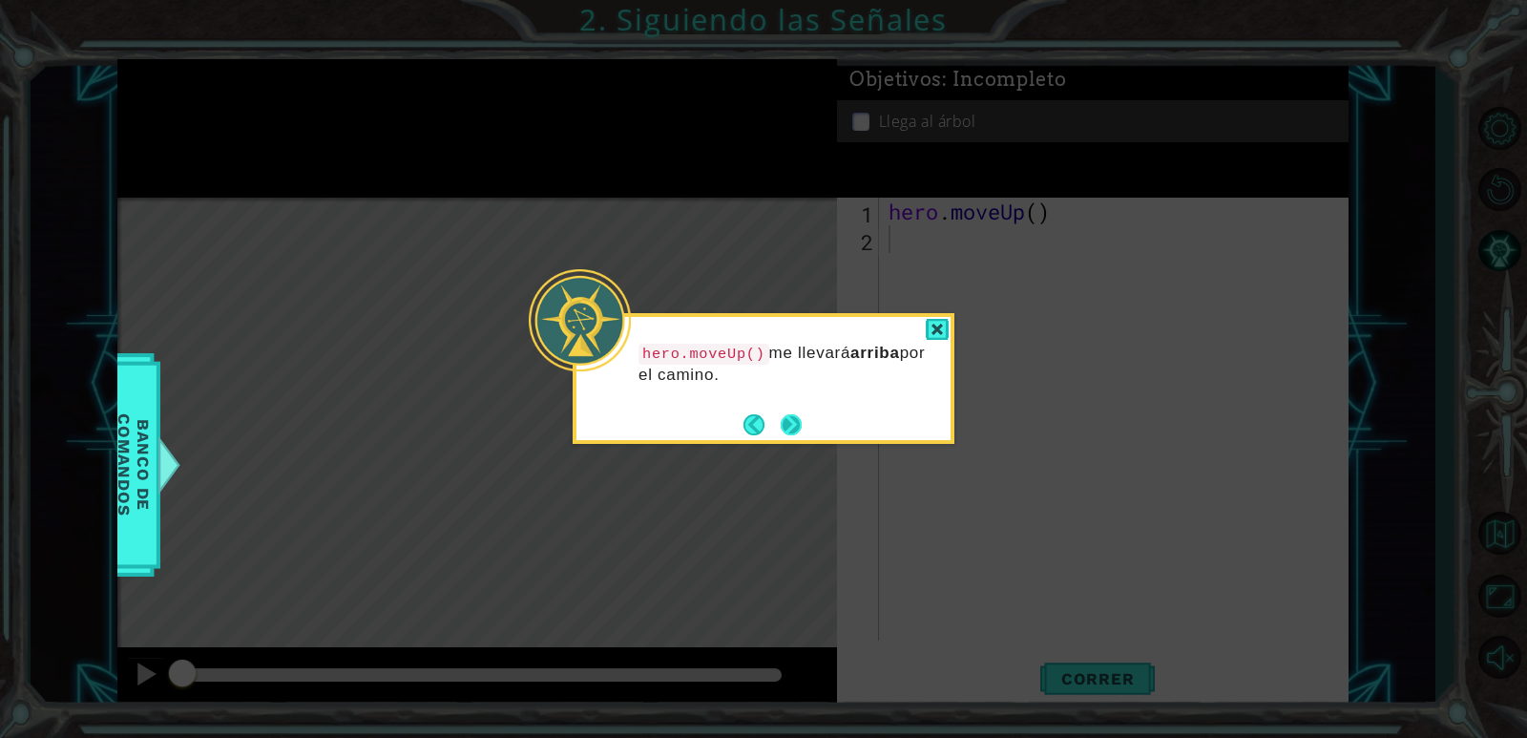
click at [795, 434] on button "Next" at bounding box center [790, 424] width 21 height 21
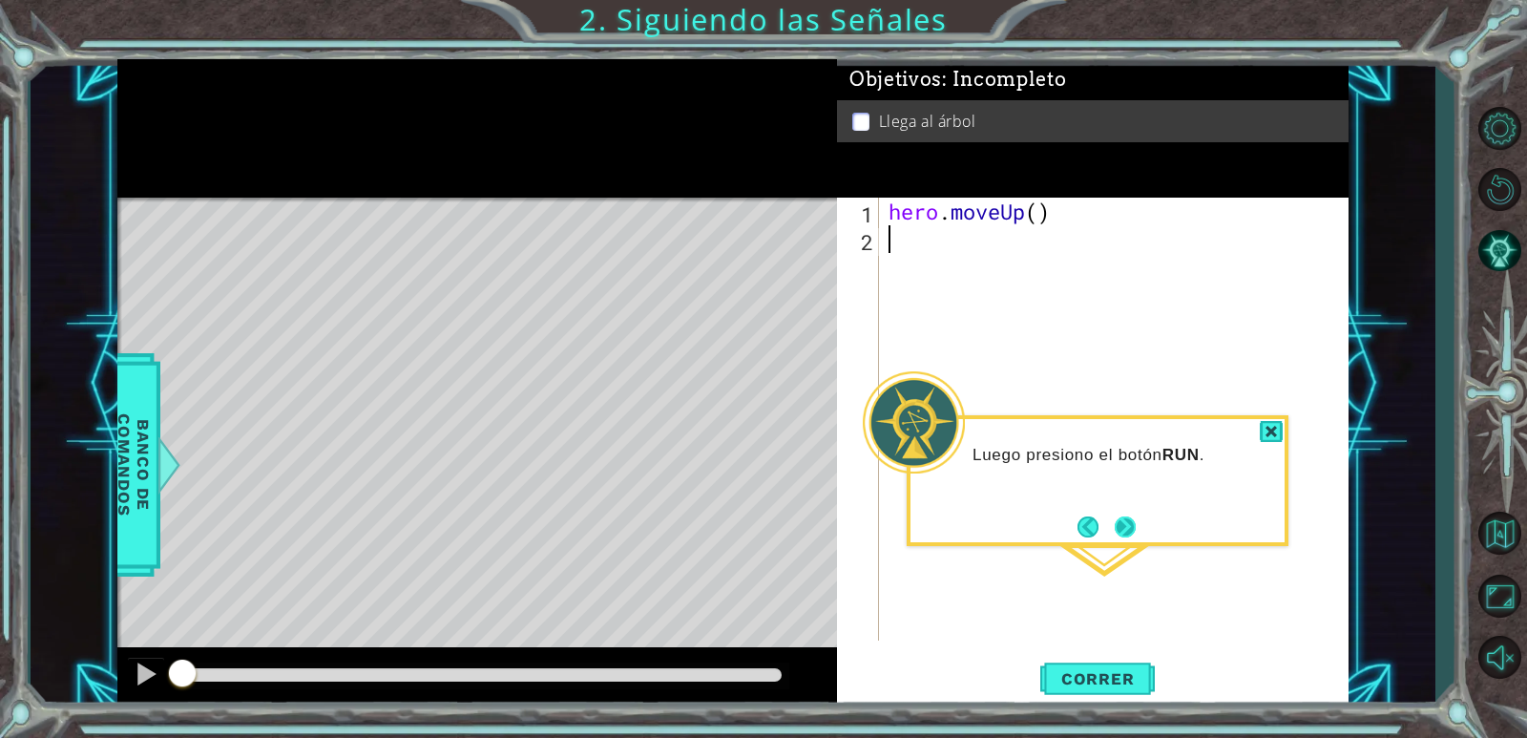
click at [1123, 516] on button "Next" at bounding box center [1124, 526] width 21 height 21
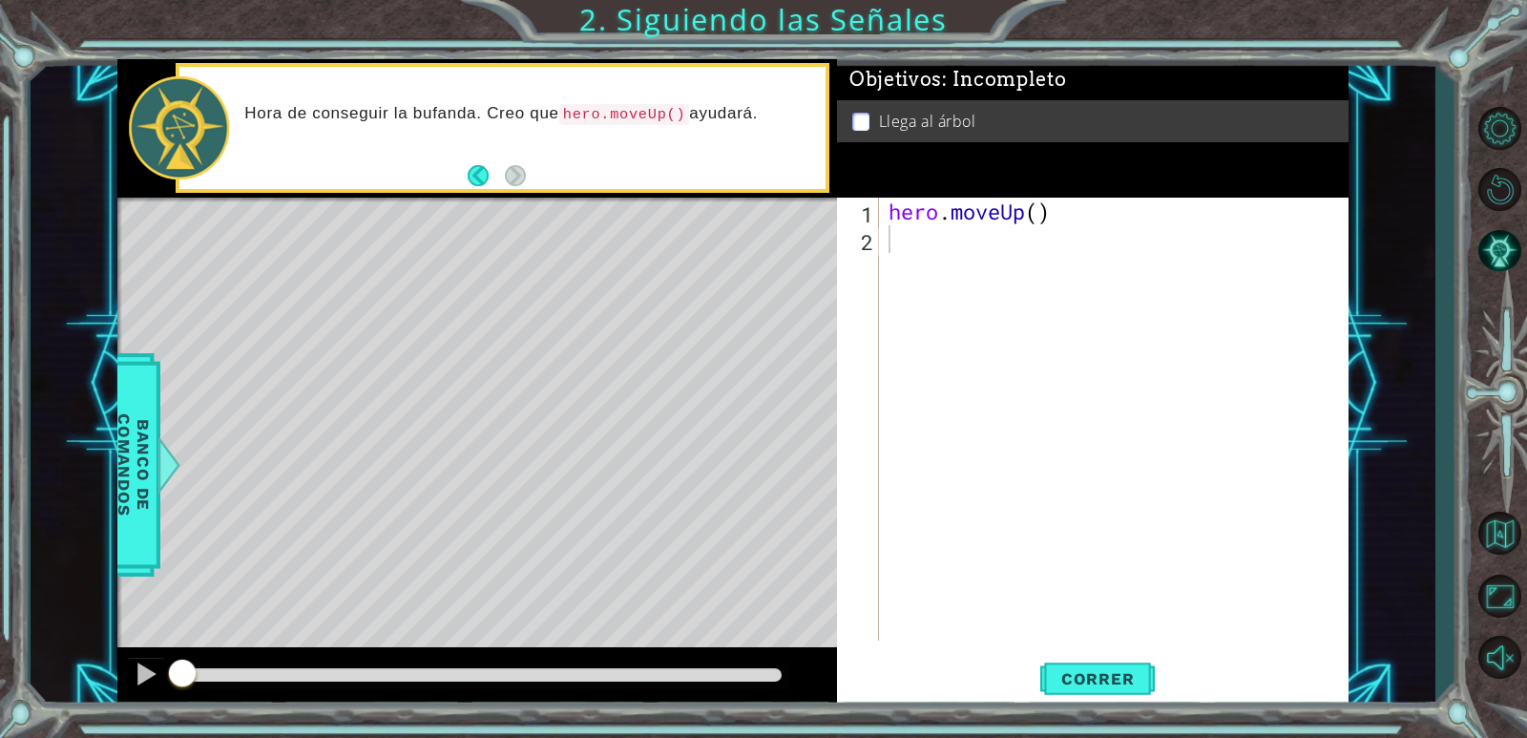
click at [483, 177] on button "Back" at bounding box center [486, 175] width 37 height 21
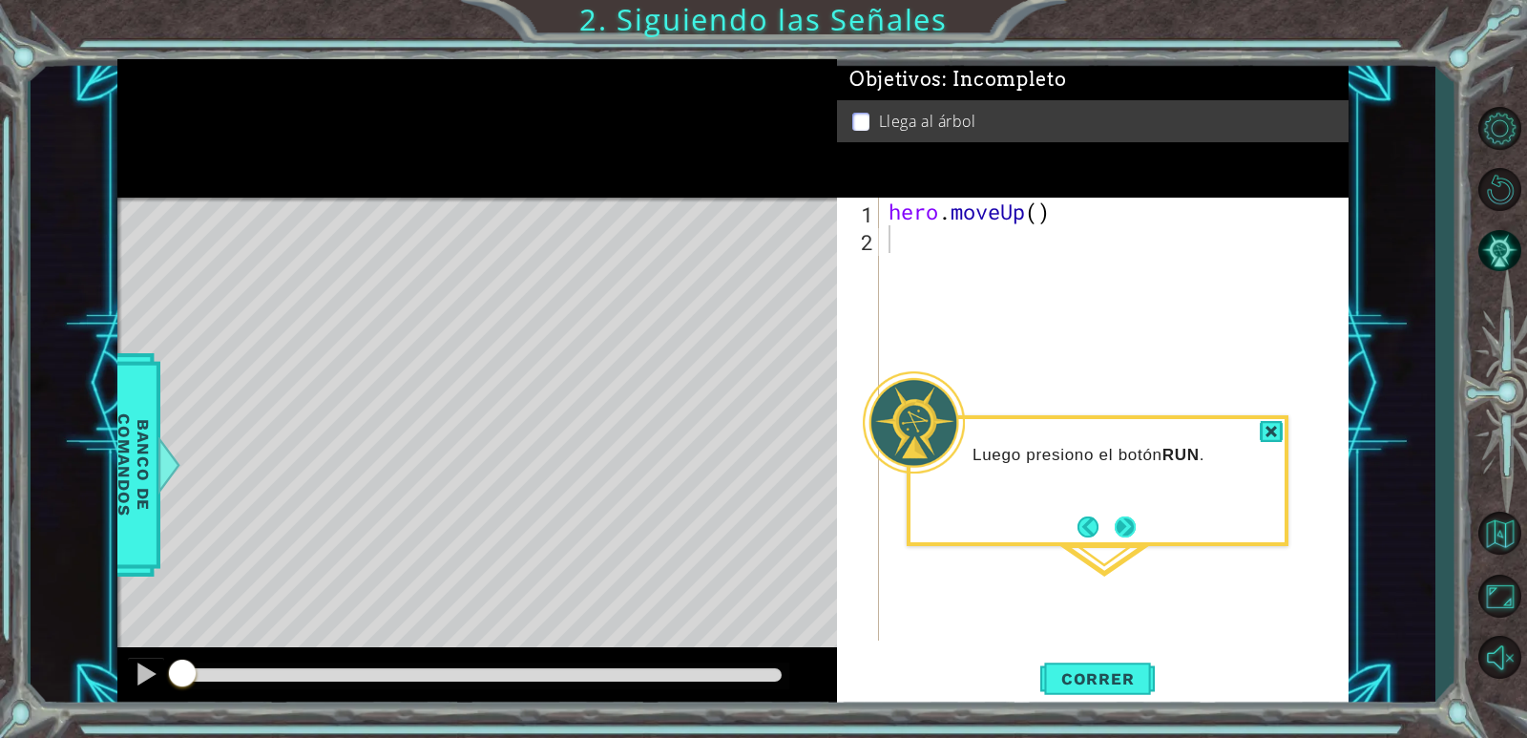
click at [1138, 543] on div "Luego presiono el botón RUN ." at bounding box center [1097, 480] width 382 height 131
click at [1126, 529] on button "Next" at bounding box center [1124, 526] width 21 height 21
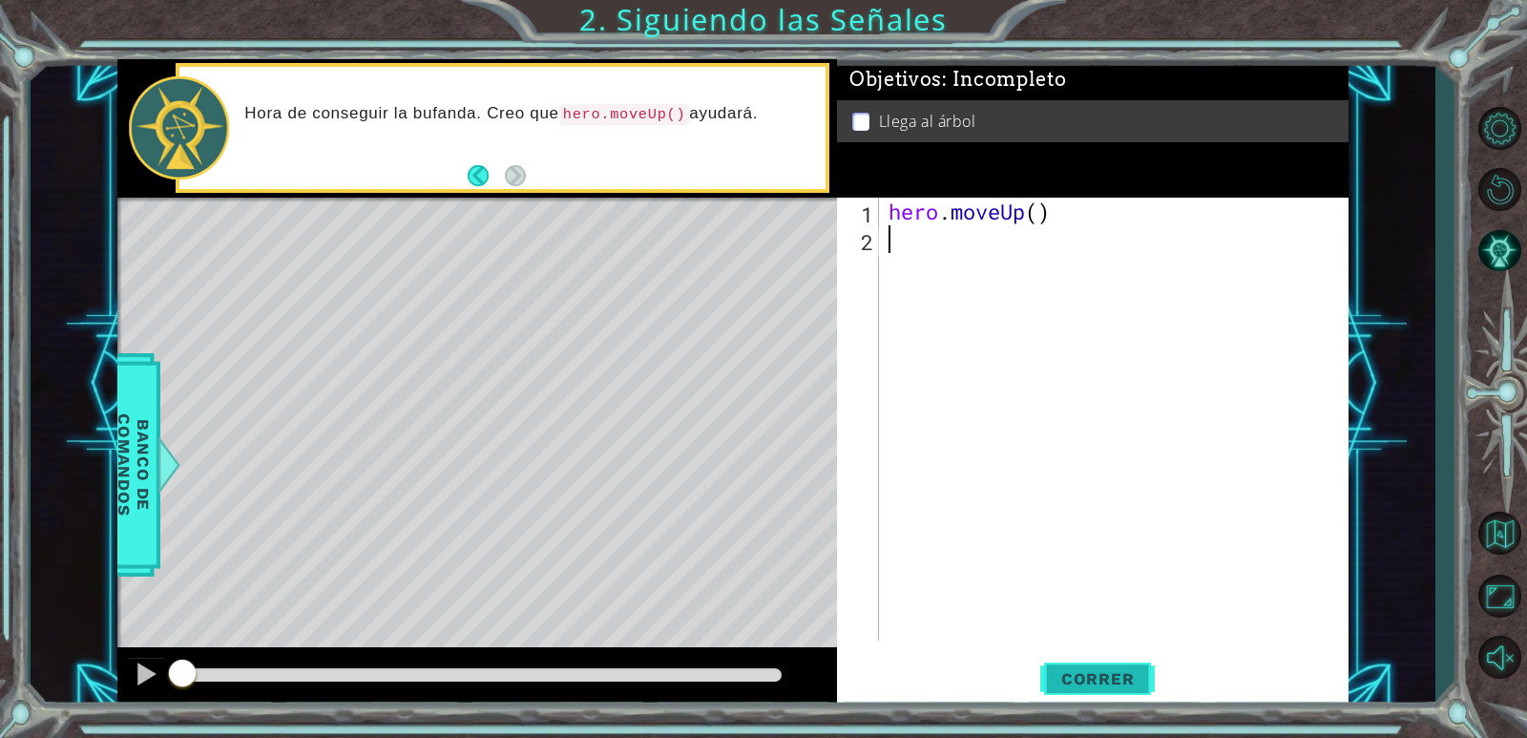
click at [1133, 671] on button "Correr" at bounding box center [1097, 680] width 114 height 52
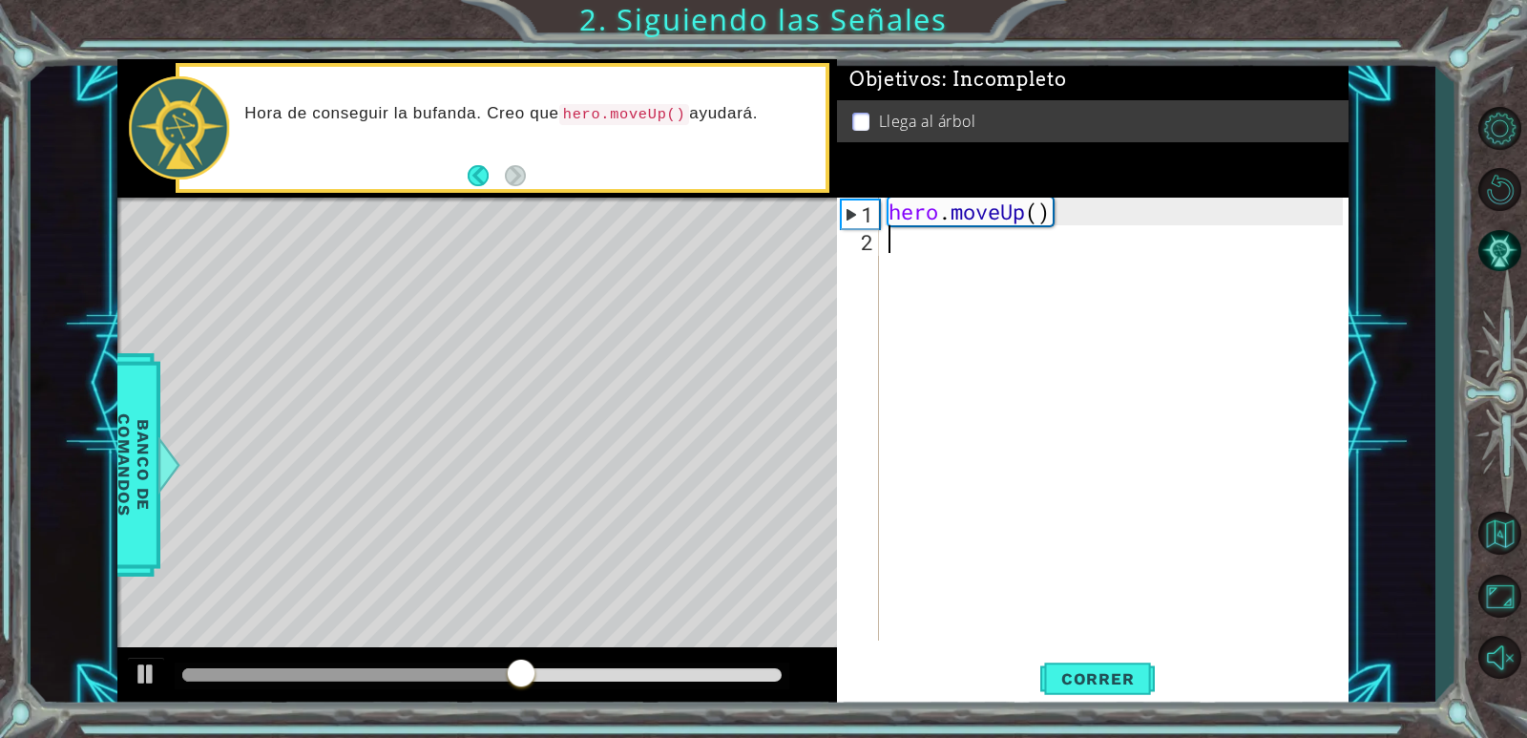
click at [480, 164] on footer at bounding box center [497, 175] width 58 height 29
click at [492, 170] on button "Back" at bounding box center [486, 175] width 37 height 21
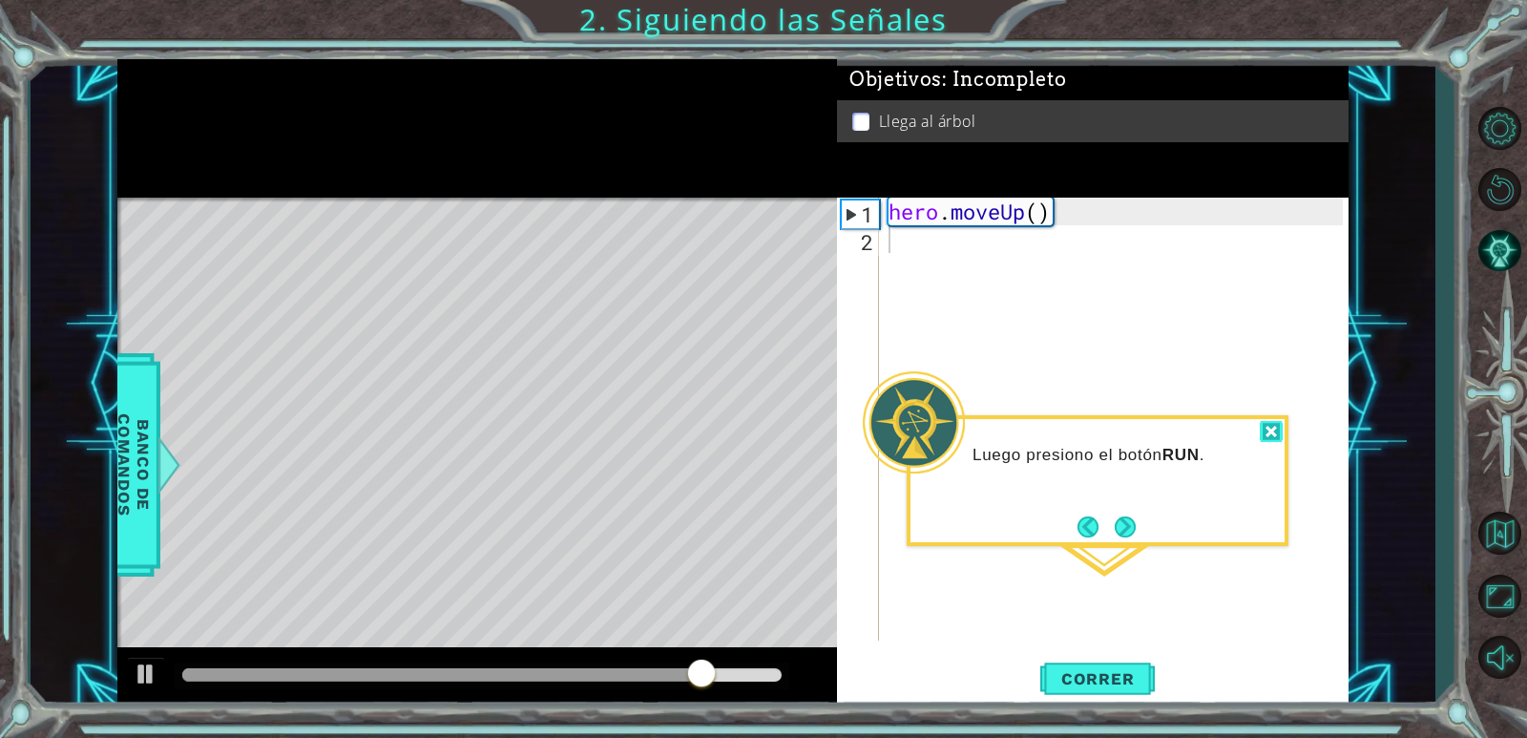
click at [1279, 432] on div at bounding box center [1270, 432] width 23 height 22
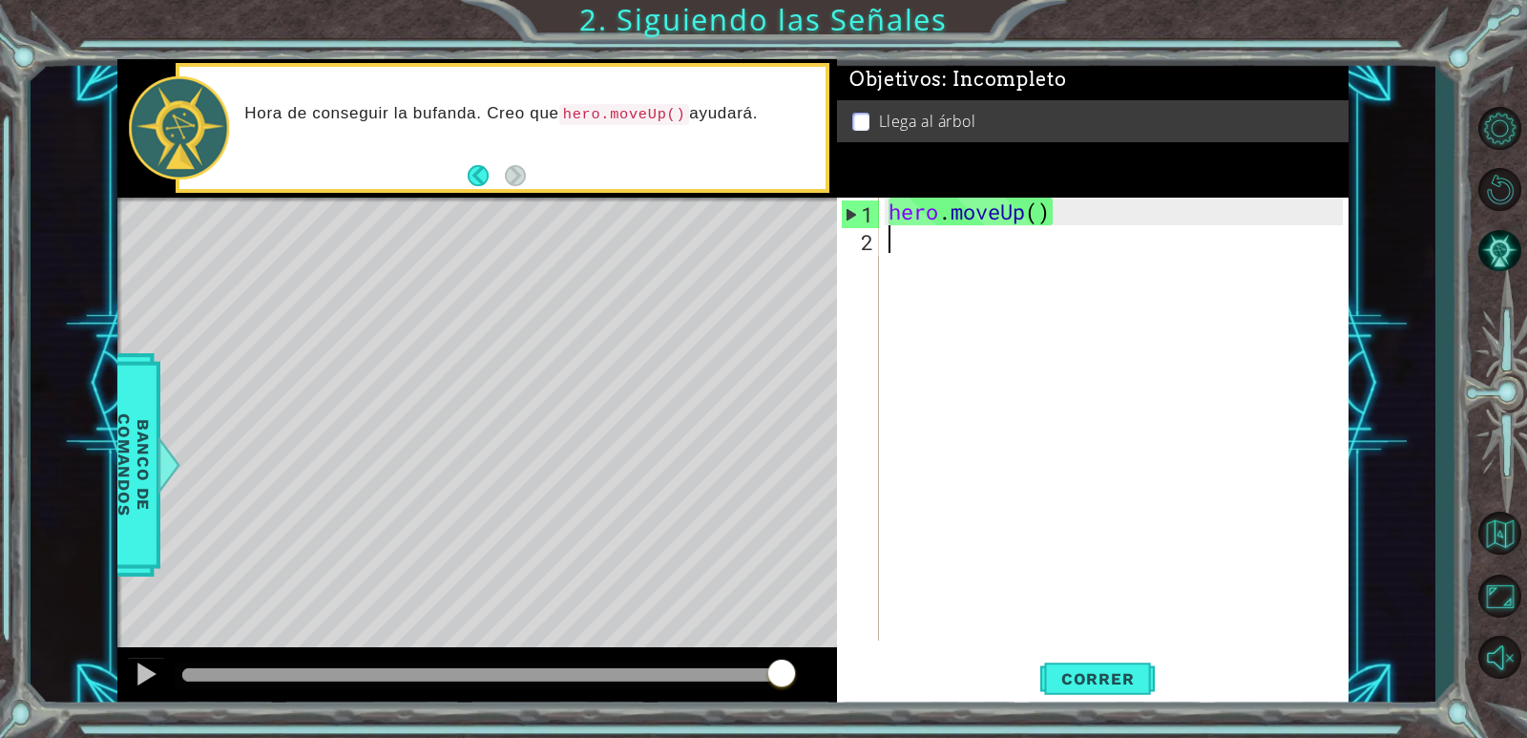
click at [719, 421] on div "Level Map" at bounding box center [558, 479] width 882 height 562
click at [1511, 645] on button "Activar sonido." at bounding box center [1498, 657] width 55 height 55
click at [1506, 656] on button "Silencio" at bounding box center [1498, 657] width 55 height 55
click at [1491, 185] on button "Reiniciar nivel\a" at bounding box center [1498, 188] width 55 height 55
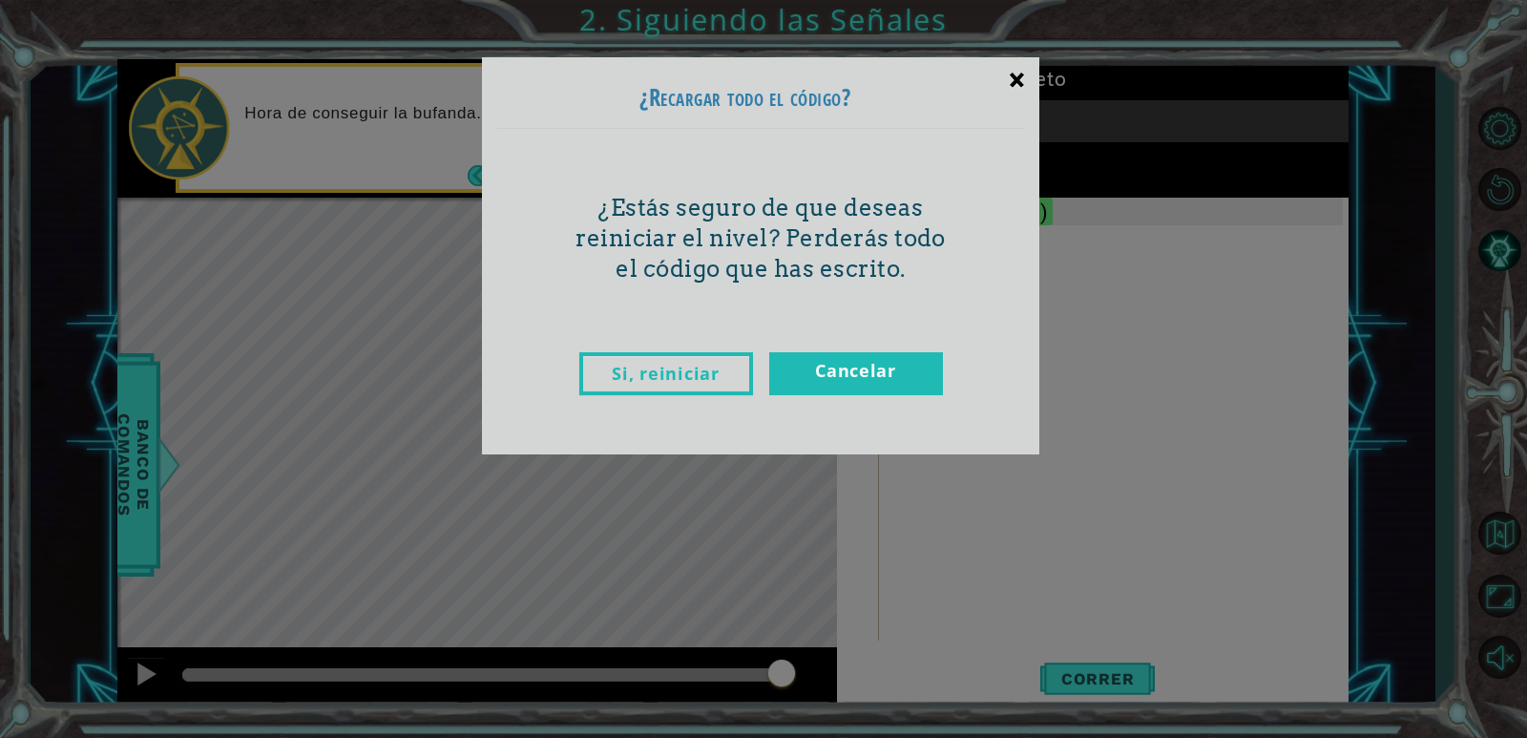
click at [1018, 86] on div "×" at bounding box center [1016, 79] width 45 height 55
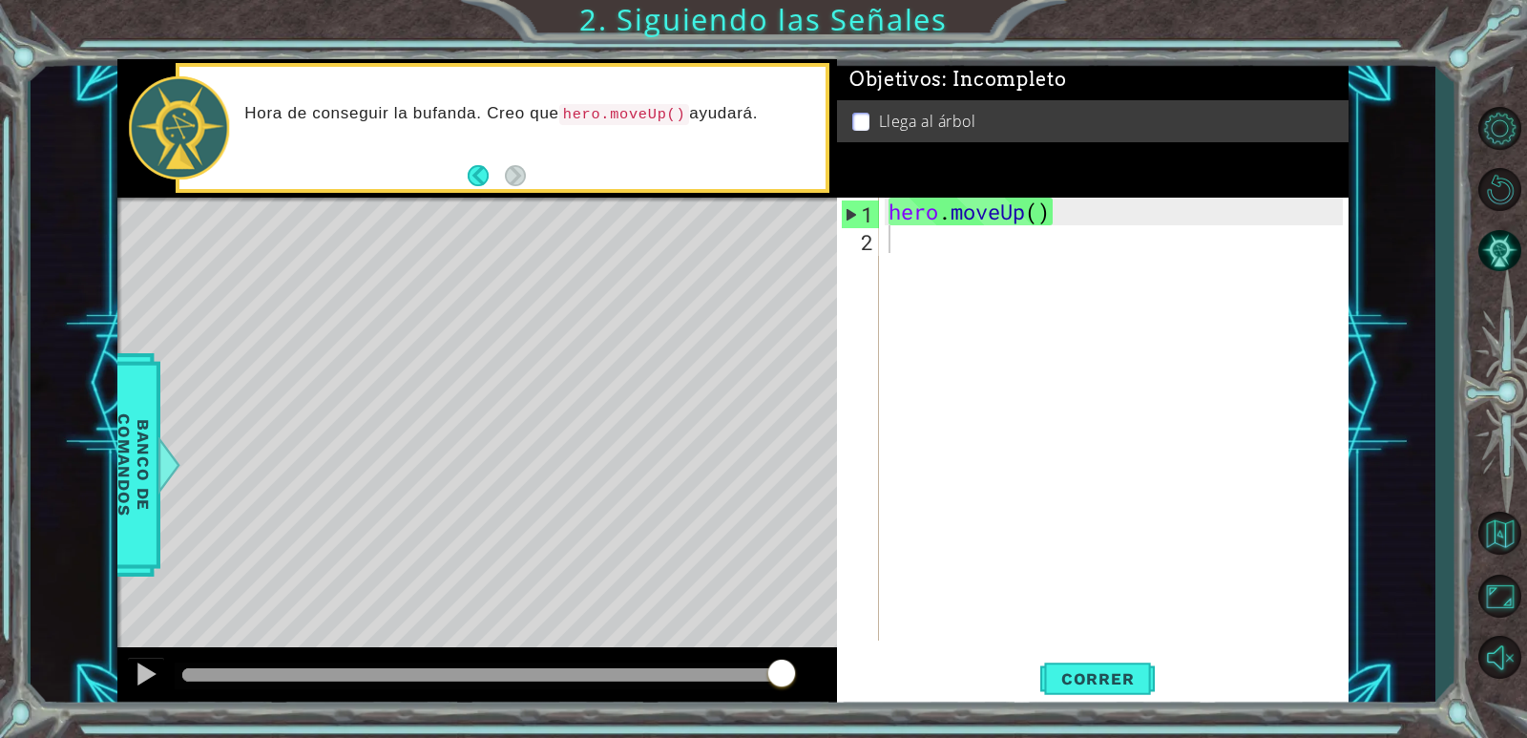
drag, startPoint x: 679, startPoint y: 354, endPoint x: 673, endPoint y: 460, distance: 106.1
click at [673, 460] on div "Level Map" at bounding box center [558, 479] width 882 height 562
click at [1098, 690] on button "Correr" at bounding box center [1097, 680] width 114 height 52
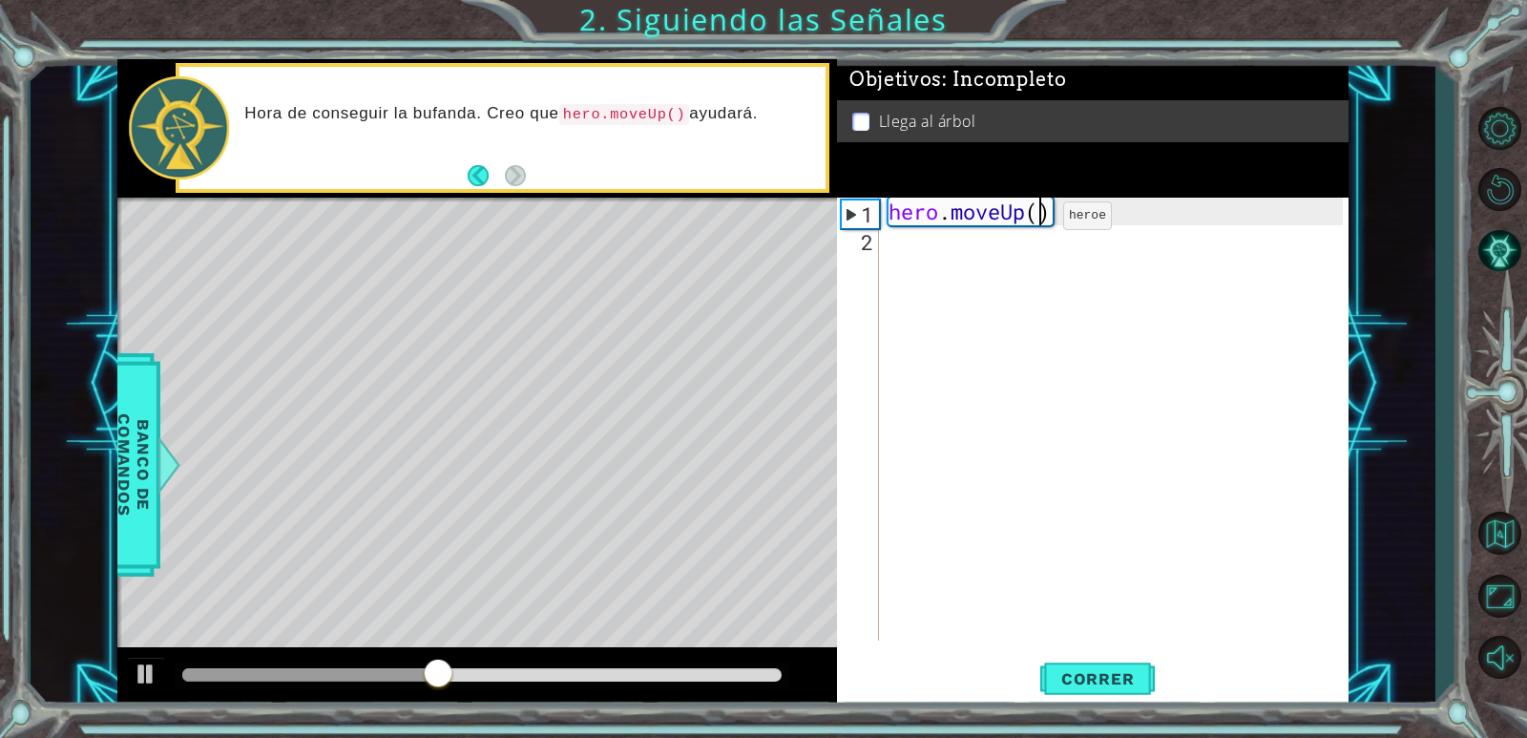
click at [1034, 220] on div "hero . moveUp ( )" at bounding box center [1118, 447] width 468 height 498
type textarea "hero.moveUp(2)"
click at [1097, 665] on button "Correr" at bounding box center [1097, 680] width 114 height 52
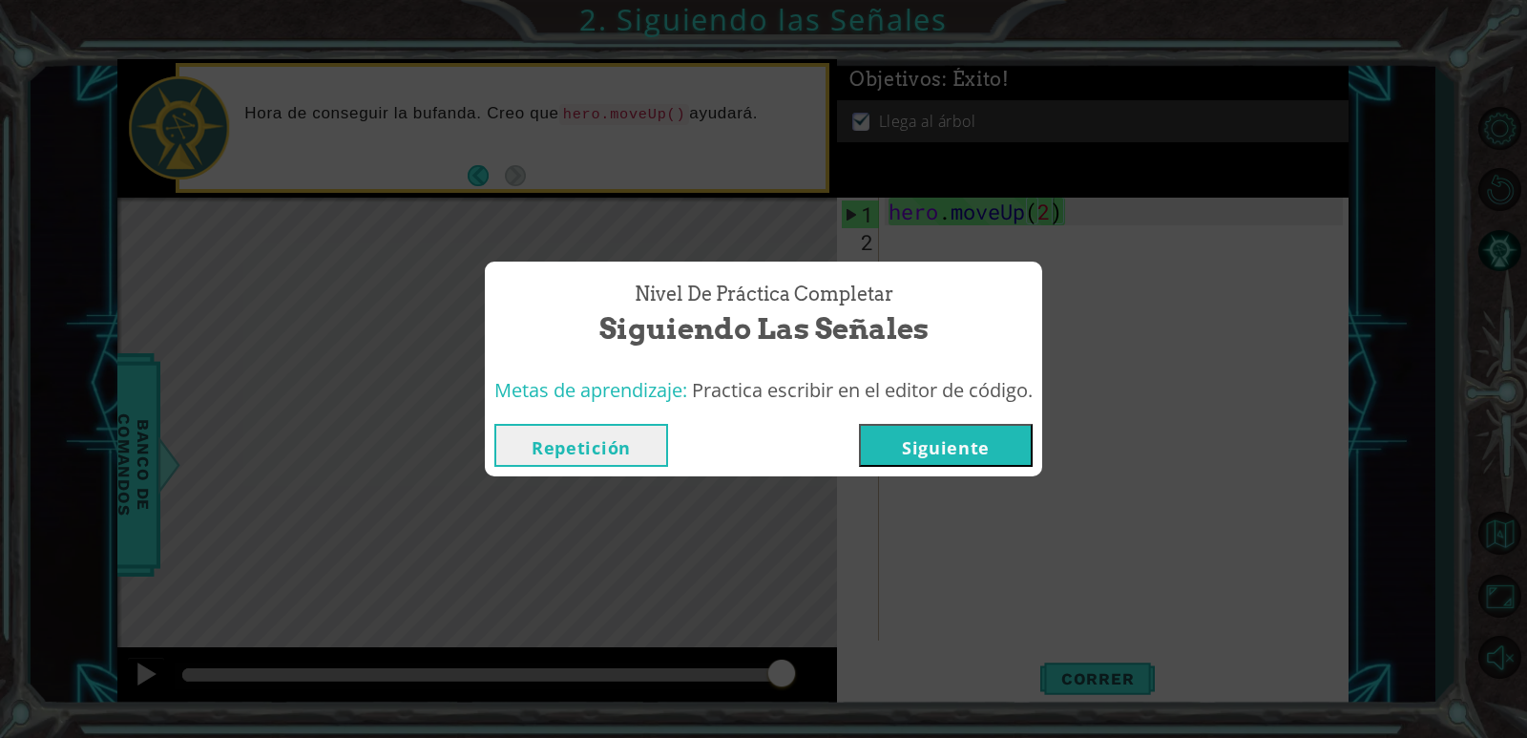
click at [945, 442] on button "Siguiente" at bounding box center [946, 445] width 174 height 43
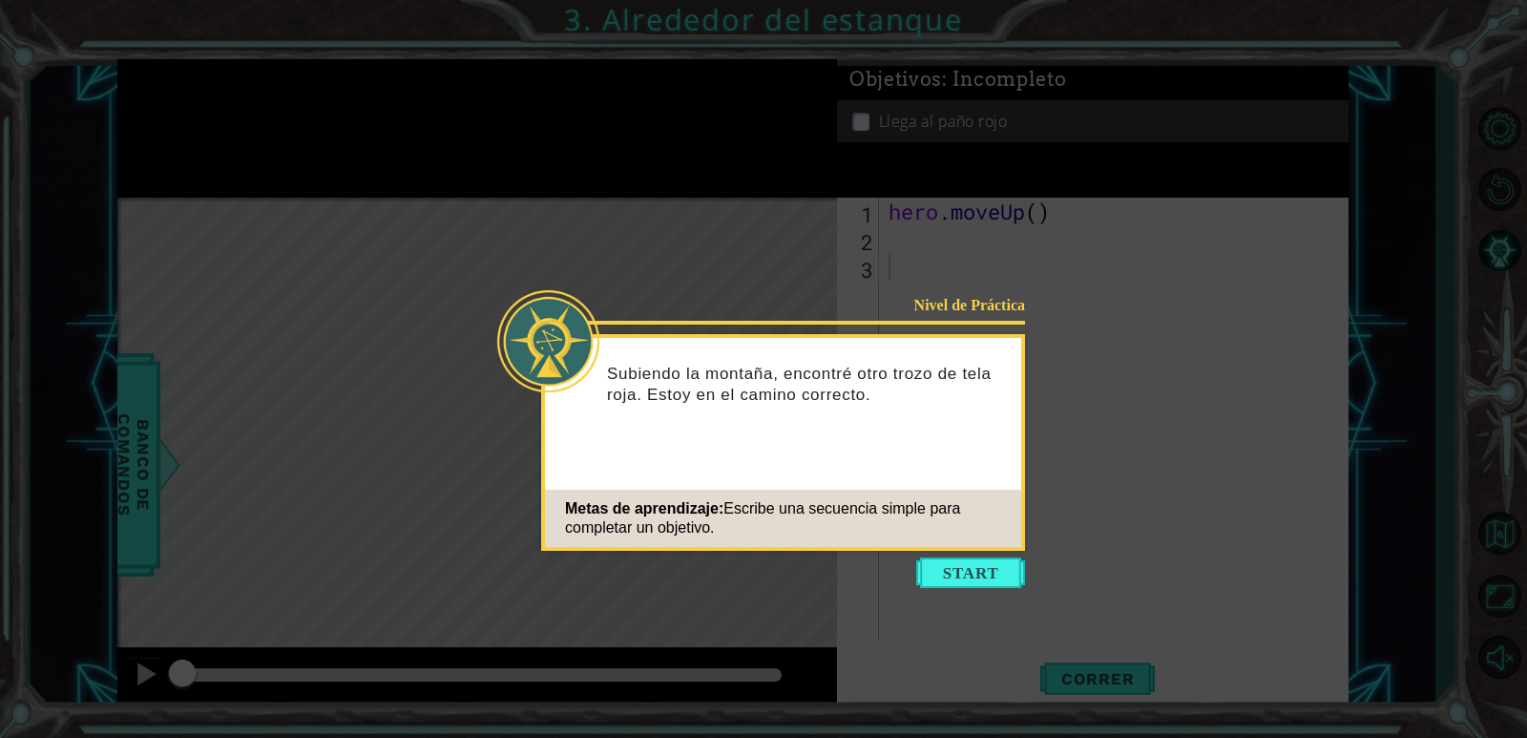
click at [993, 591] on icon at bounding box center [763, 369] width 1527 height 738
click at [992, 577] on button "Start" at bounding box center [970, 572] width 109 height 31
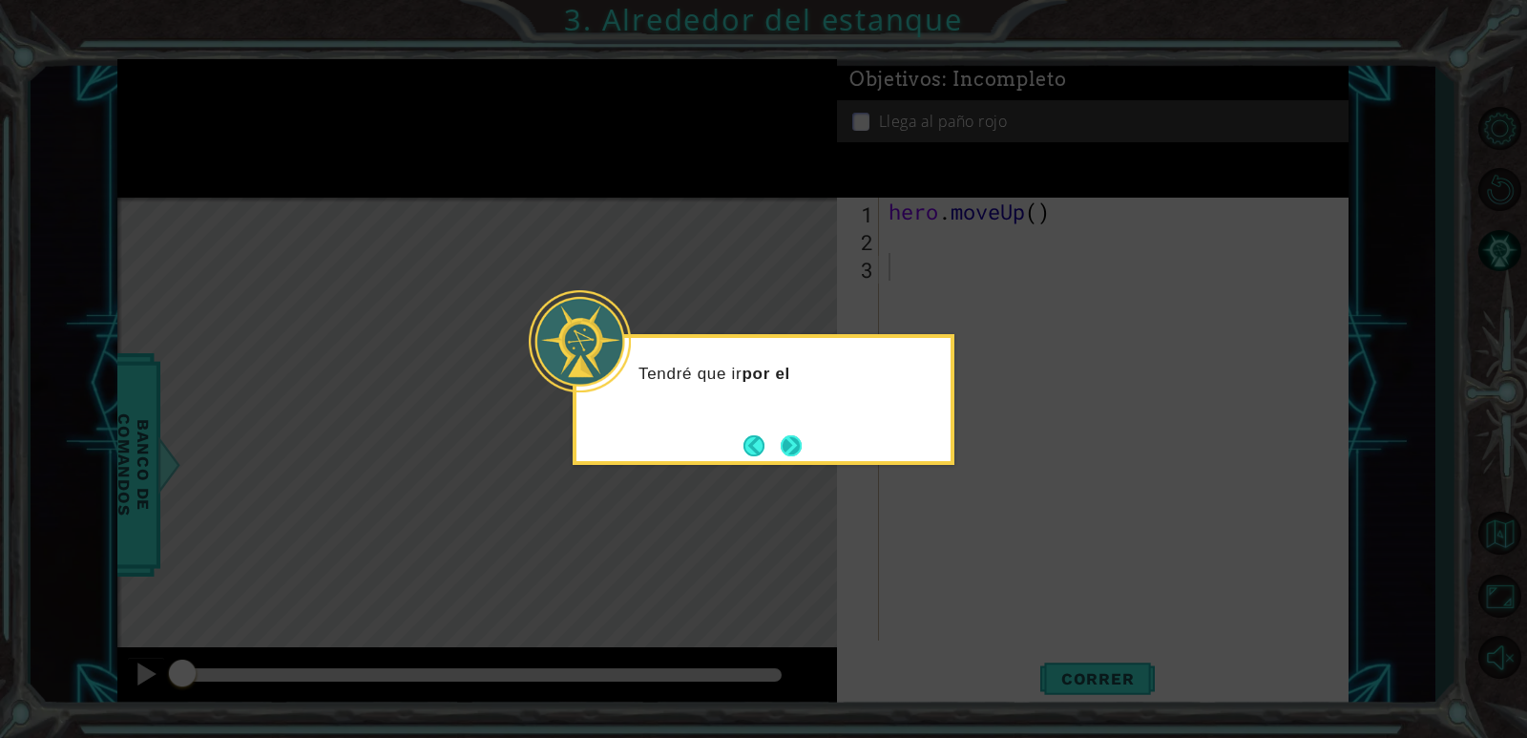
click at [786, 453] on button "Next" at bounding box center [790, 445] width 21 height 21
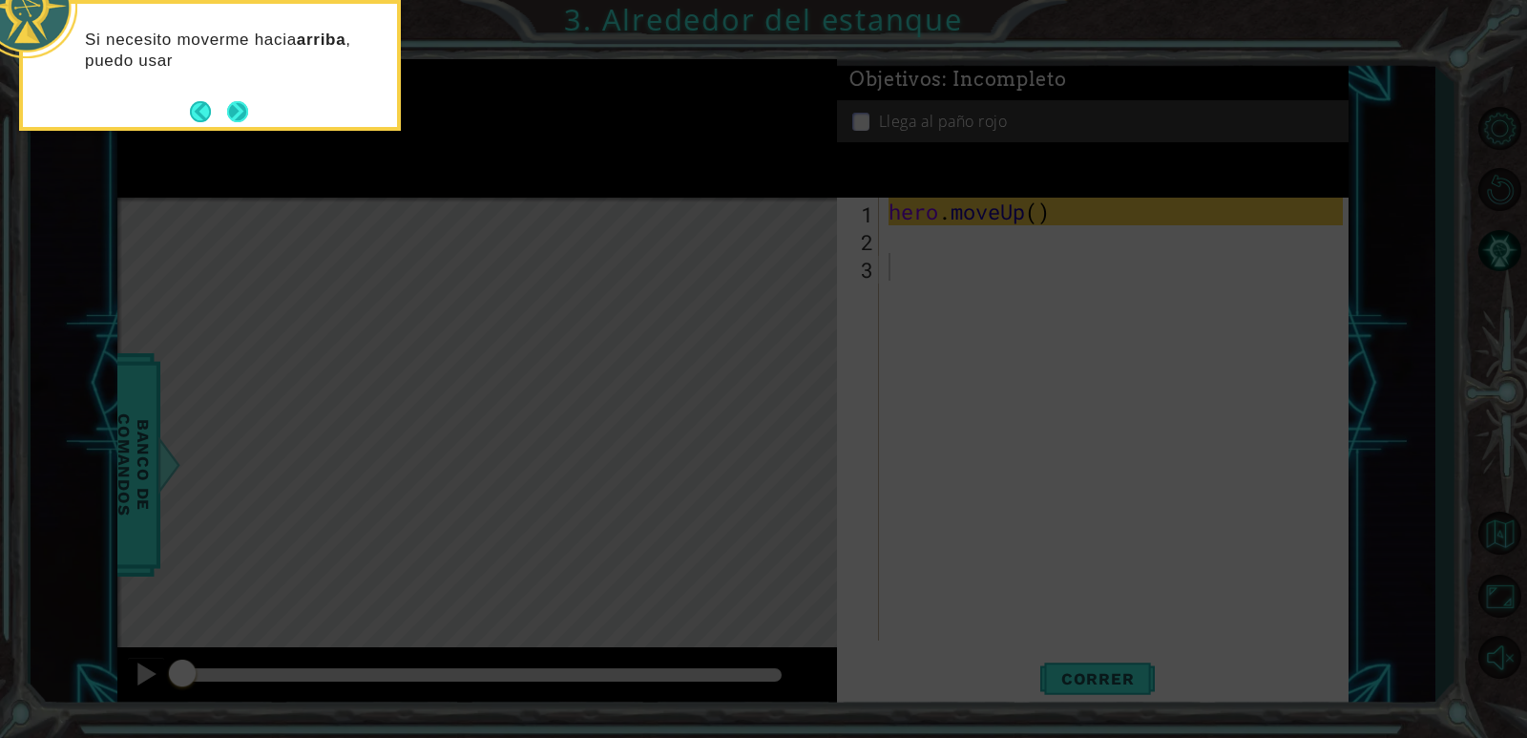
click at [220, 114] on footer at bounding box center [219, 111] width 58 height 29
click at [239, 105] on button "Next" at bounding box center [237, 111] width 21 height 21
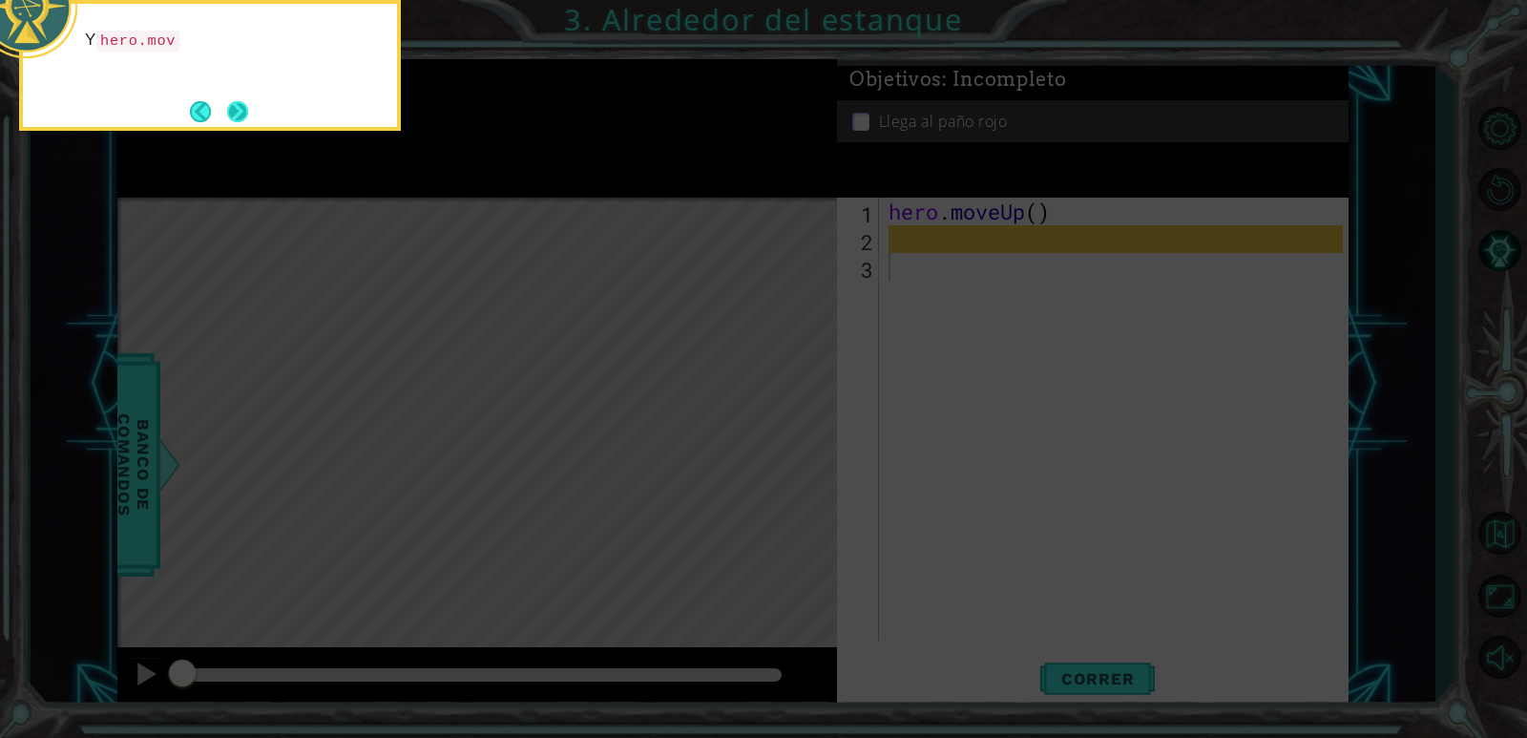
click at [240, 114] on button "Next" at bounding box center [237, 111] width 23 height 23
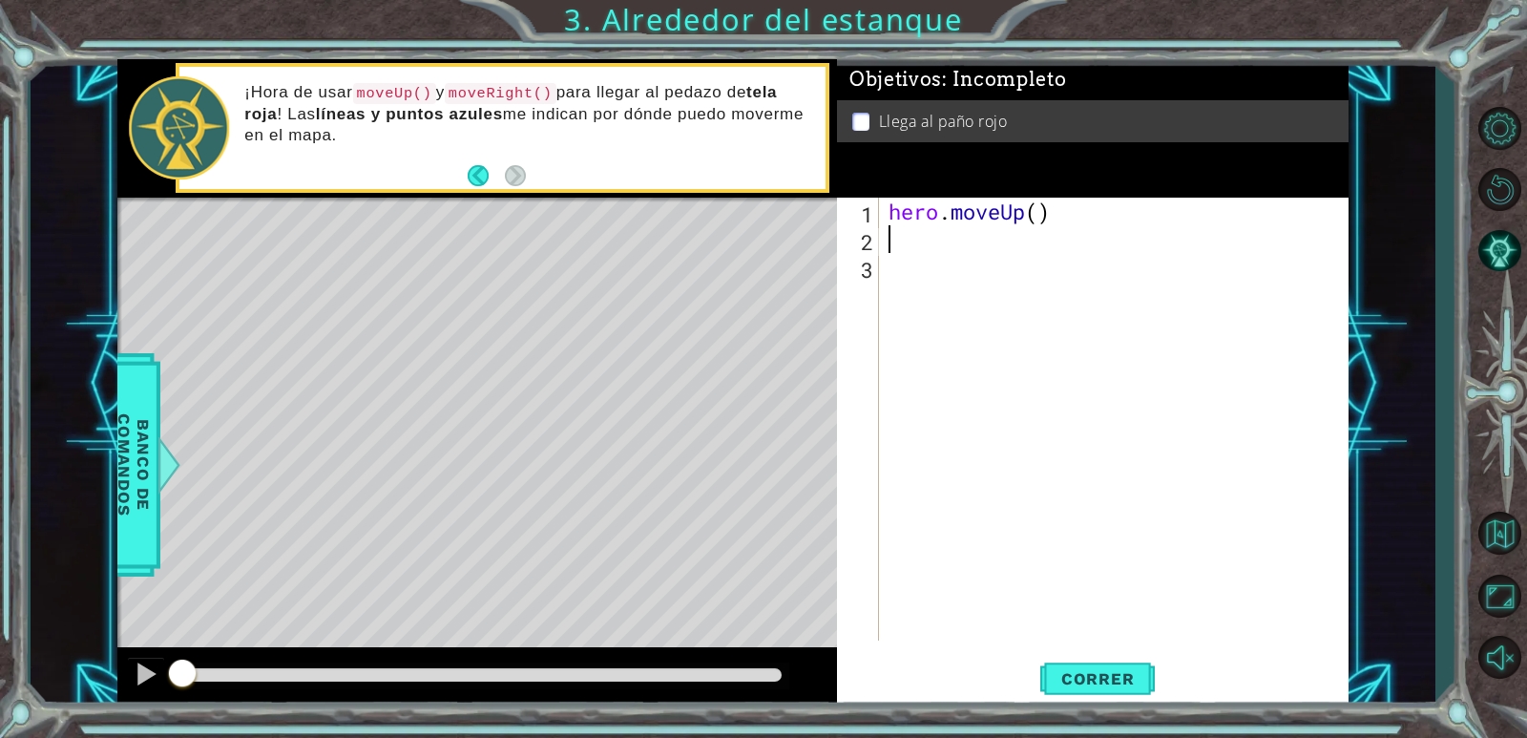
click at [908, 243] on div "hero . moveUp ( )" at bounding box center [1118, 447] width 468 height 498
type textarea "h"
click at [1244, 584] on div "hero . moveUp ( ) h" at bounding box center [1118, 447] width 468 height 498
click at [935, 260] on div "hero . moveUp ( ) h" at bounding box center [1118, 447] width 468 height 498
click at [906, 235] on div "hero . moveUp ( ) h" at bounding box center [1118, 447] width 468 height 498
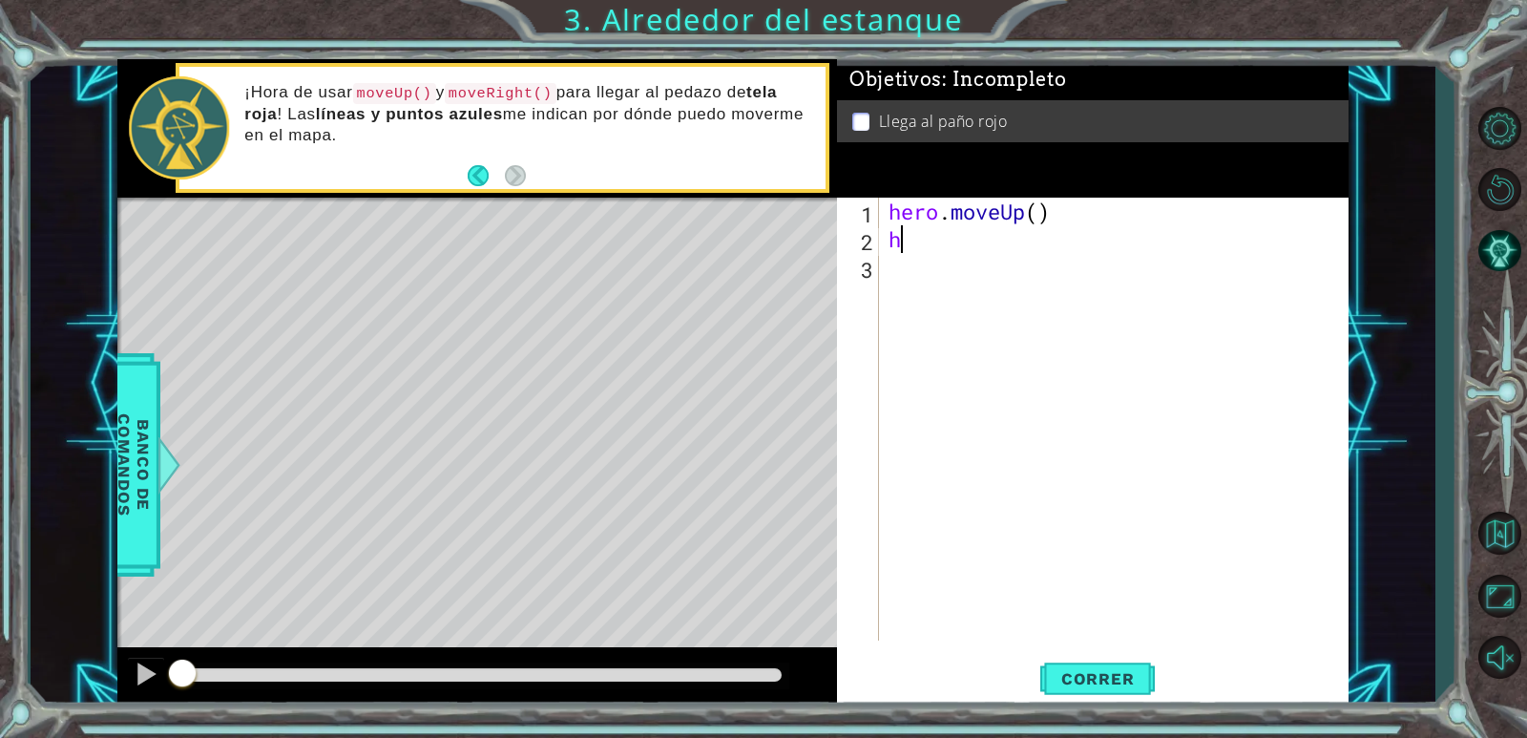
type textarea "h"
click at [1039, 214] on div "hero . moveUp ( )" at bounding box center [1118, 447] width 468 height 498
type textarea "hero.moveUp()"
drag, startPoint x: 1039, startPoint y: 217, endPoint x: 1049, endPoint y: 226, distance: 13.5
drag, startPoint x: 1049, startPoint y: 226, endPoint x: 1015, endPoint y: 288, distance: 70.4
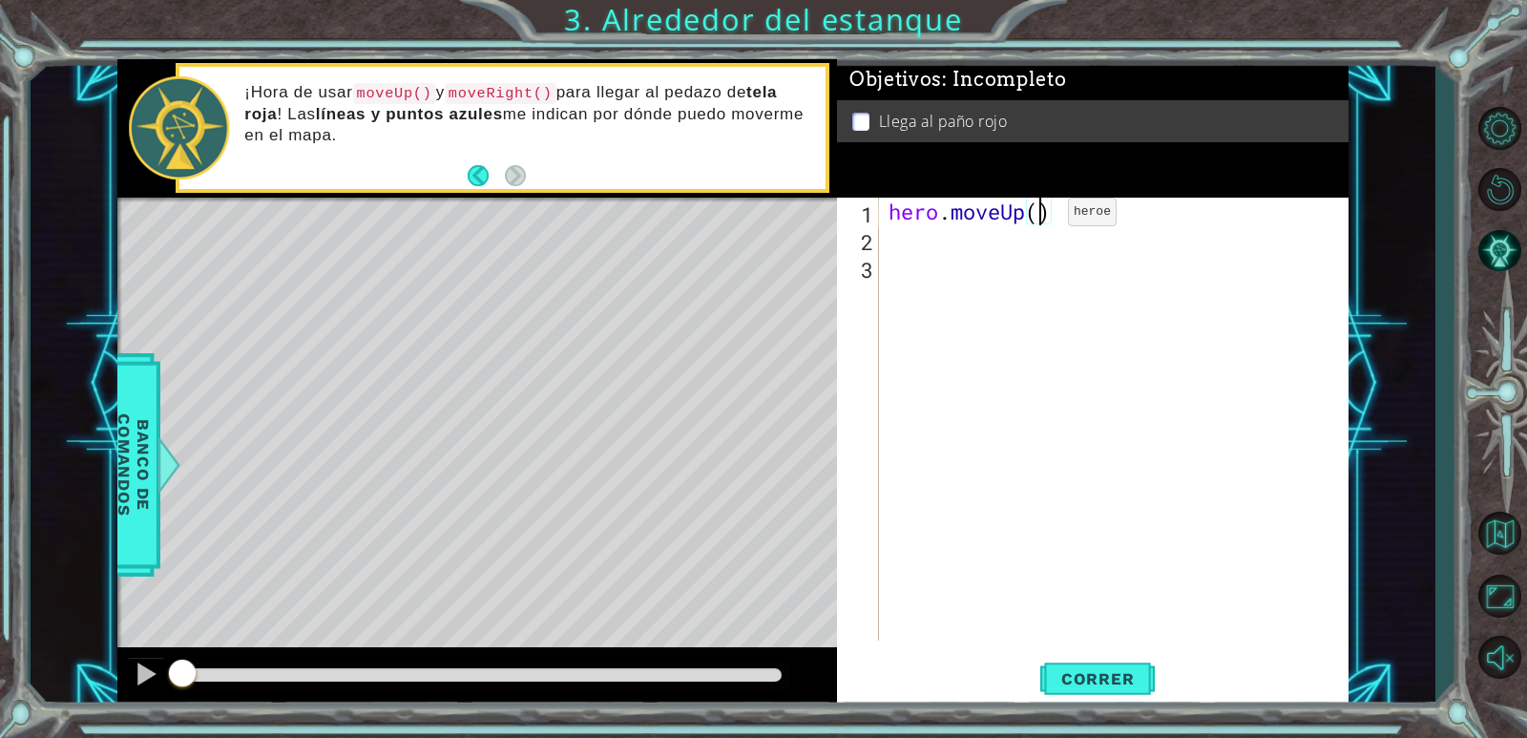
click at [1015, 311] on div "hero . moveUp ( )" at bounding box center [1118, 447] width 468 height 498
click at [1041, 212] on div "hero . moveUp ( )" at bounding box center [1118, 447] width 468 height 498
type textarea "hero.moveUp(2)"
click at [888, 242] on div "hero . moveUp ( 2 )" at bounding box center [1118, 447] width 468 height 498
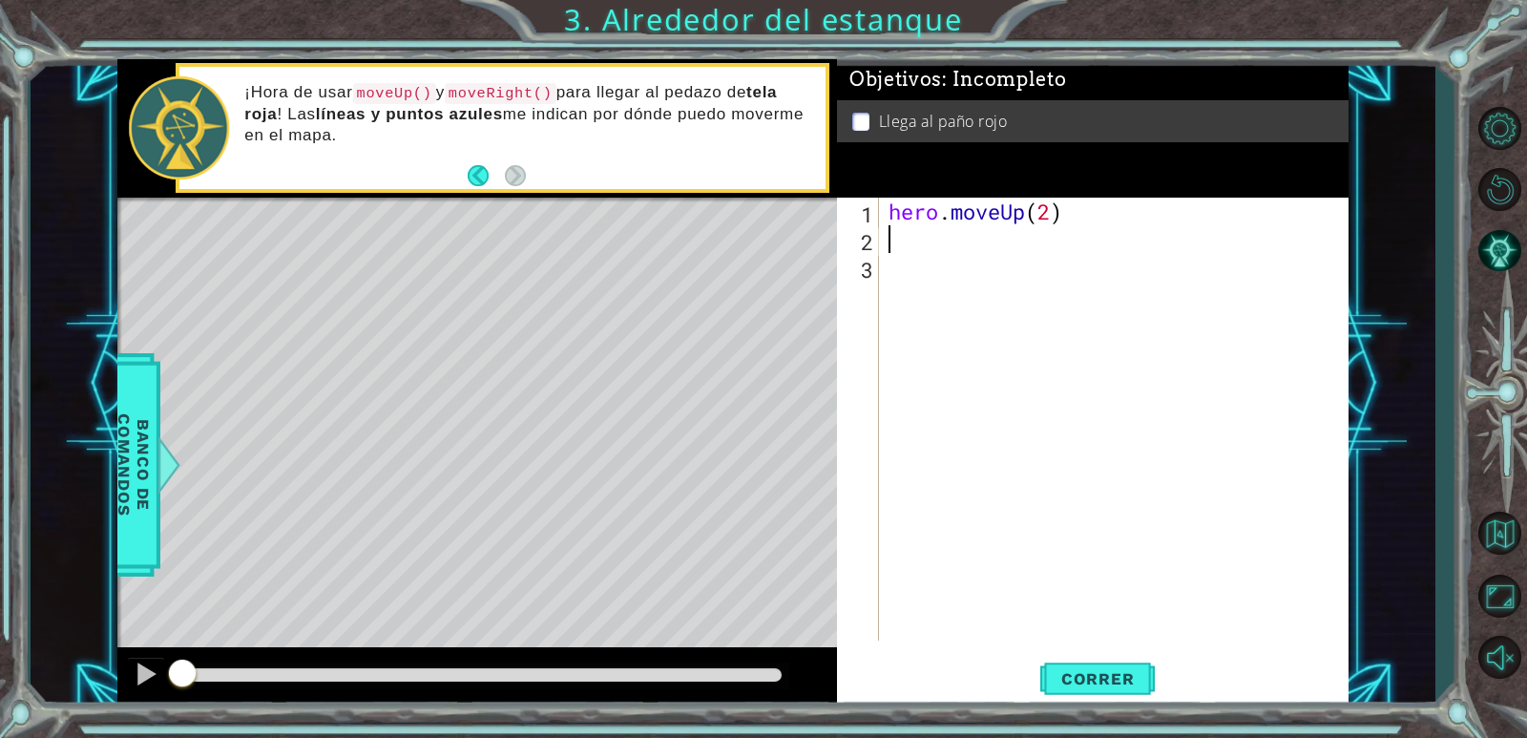
scroll to position [0, 0]
type textarea "h"
click at [981, 441] on div "hero . moveUp ( 2 ) h" at bounding box center [1118, 447] width 468 height 498
click at [1127, 674] on span "Correr" at bounding box center [1098, 678] width 112 height 19
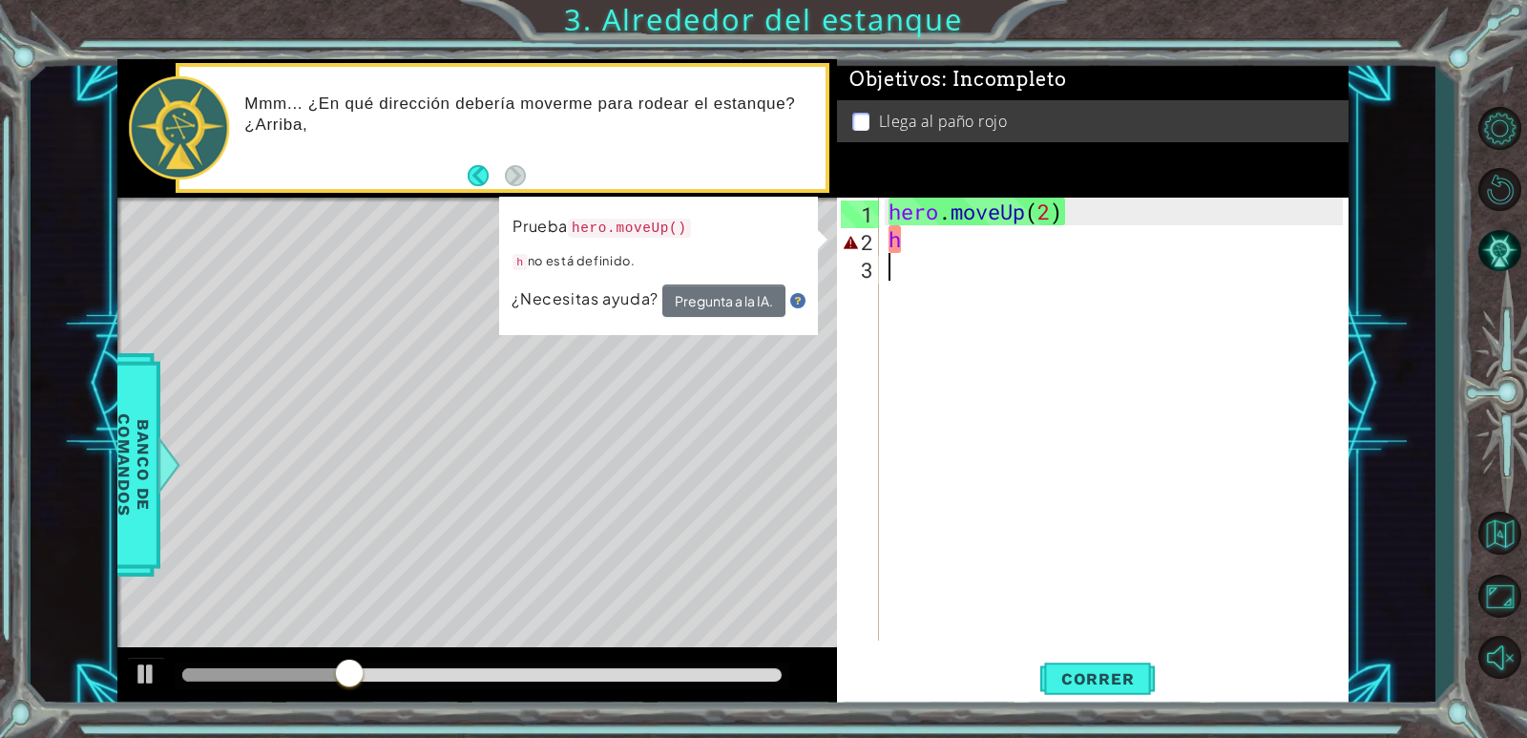
click at [918, 246] on div "hero . moveUp ( 2 ) h" at bounding box center [1118, 447] width 468 height 498
type textarea "h"
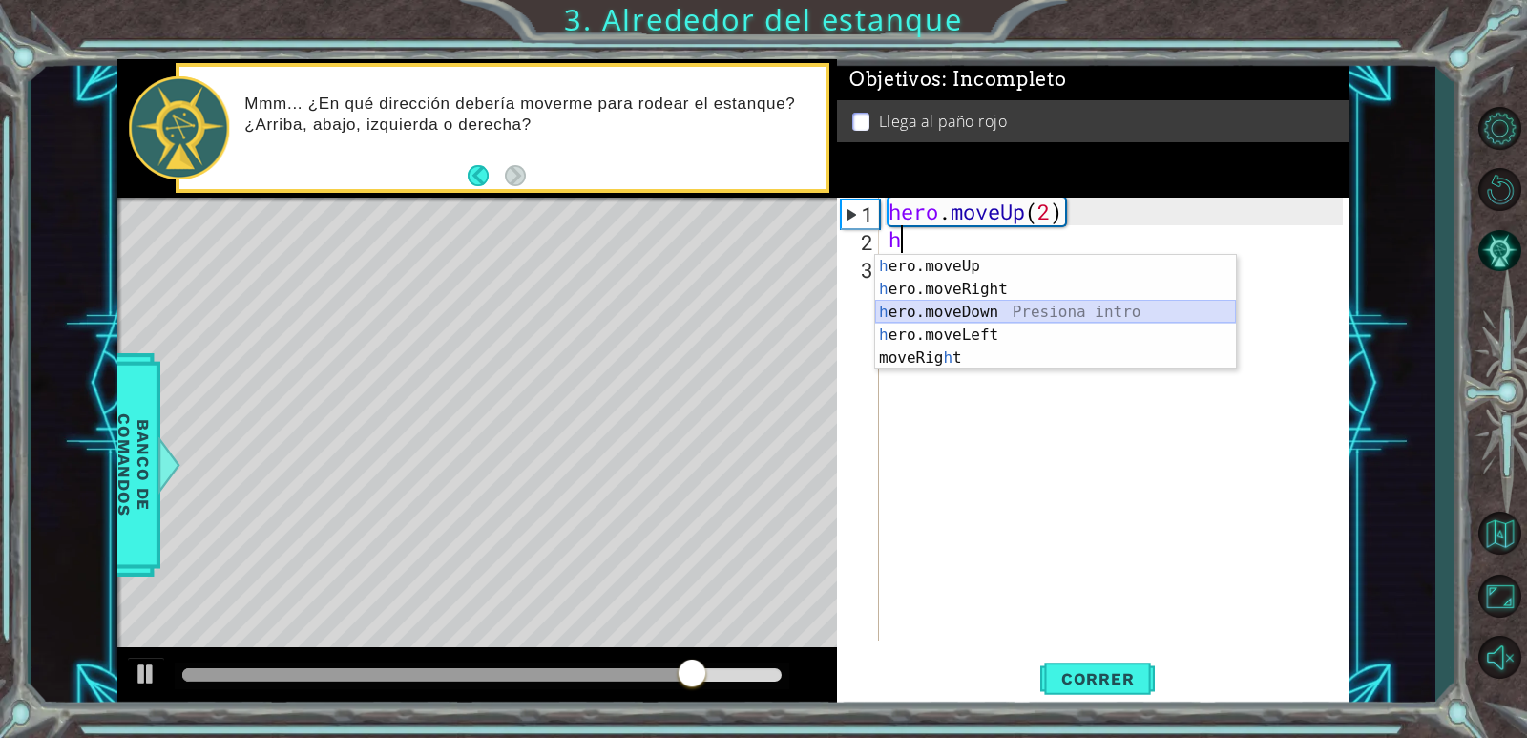
click at [1003, 312] on div "h ero.moveUp Presiona intro h ero.moveRight Presiona intro h ero.moveDown Presi…" at bounding box center [1055, 335] width 361 height 160
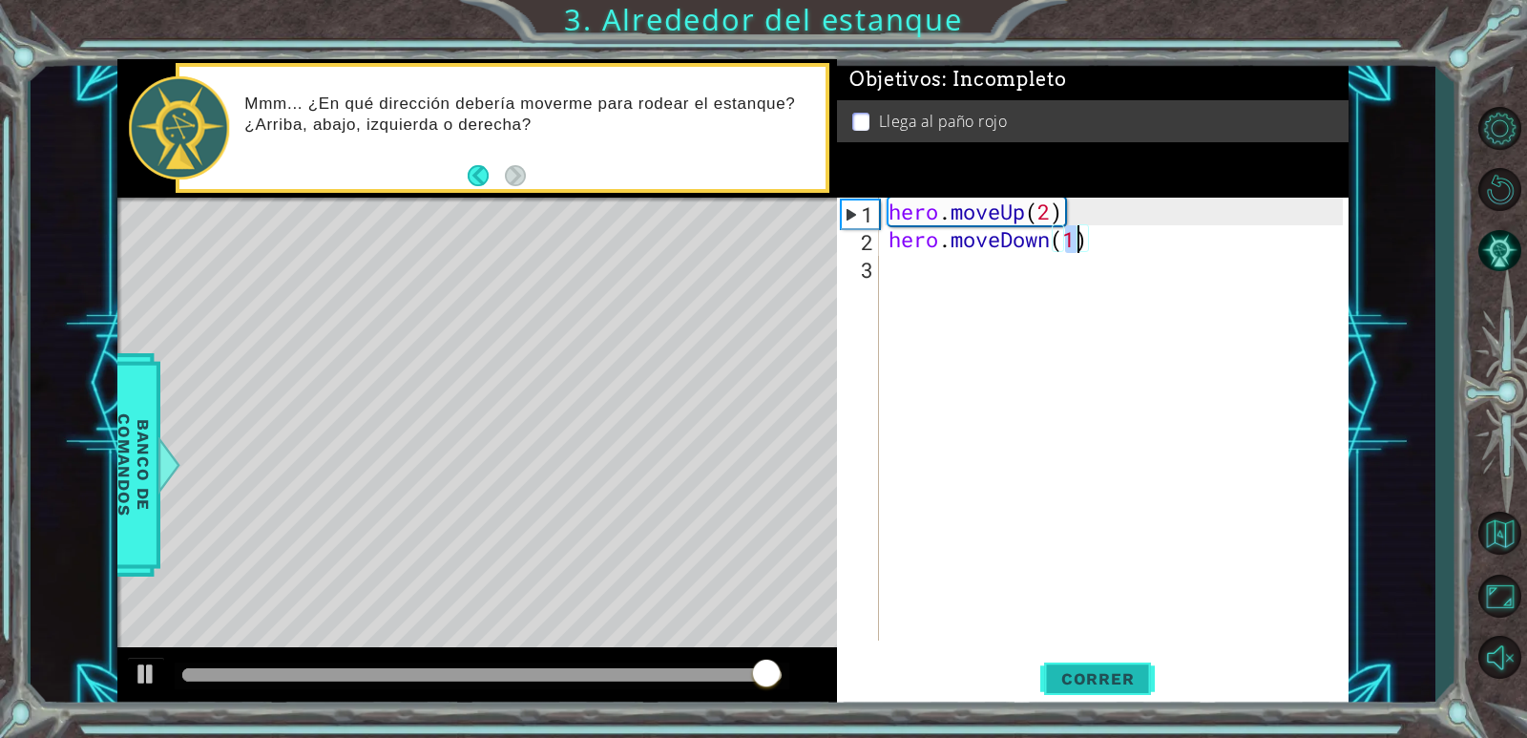
click at [1131, 676] on span "Correr" at bounding box center [1098, 678] width 112 height 19
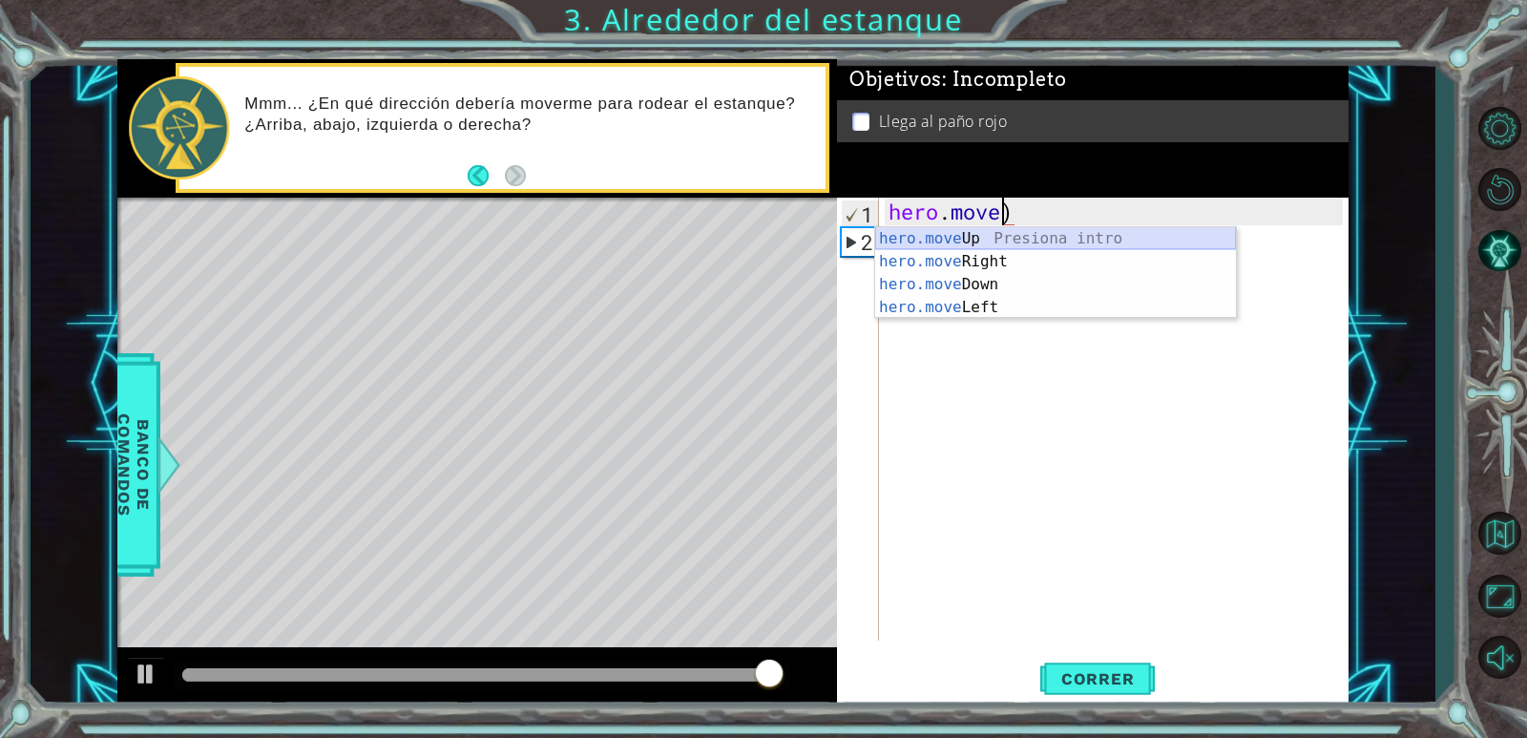
click at [1004, 241] on div "hero.move Up Presiona intro hero.move Right Presiona intro hero.move Down Presi…" at bounding box center [1055, 295] width 361 height 137
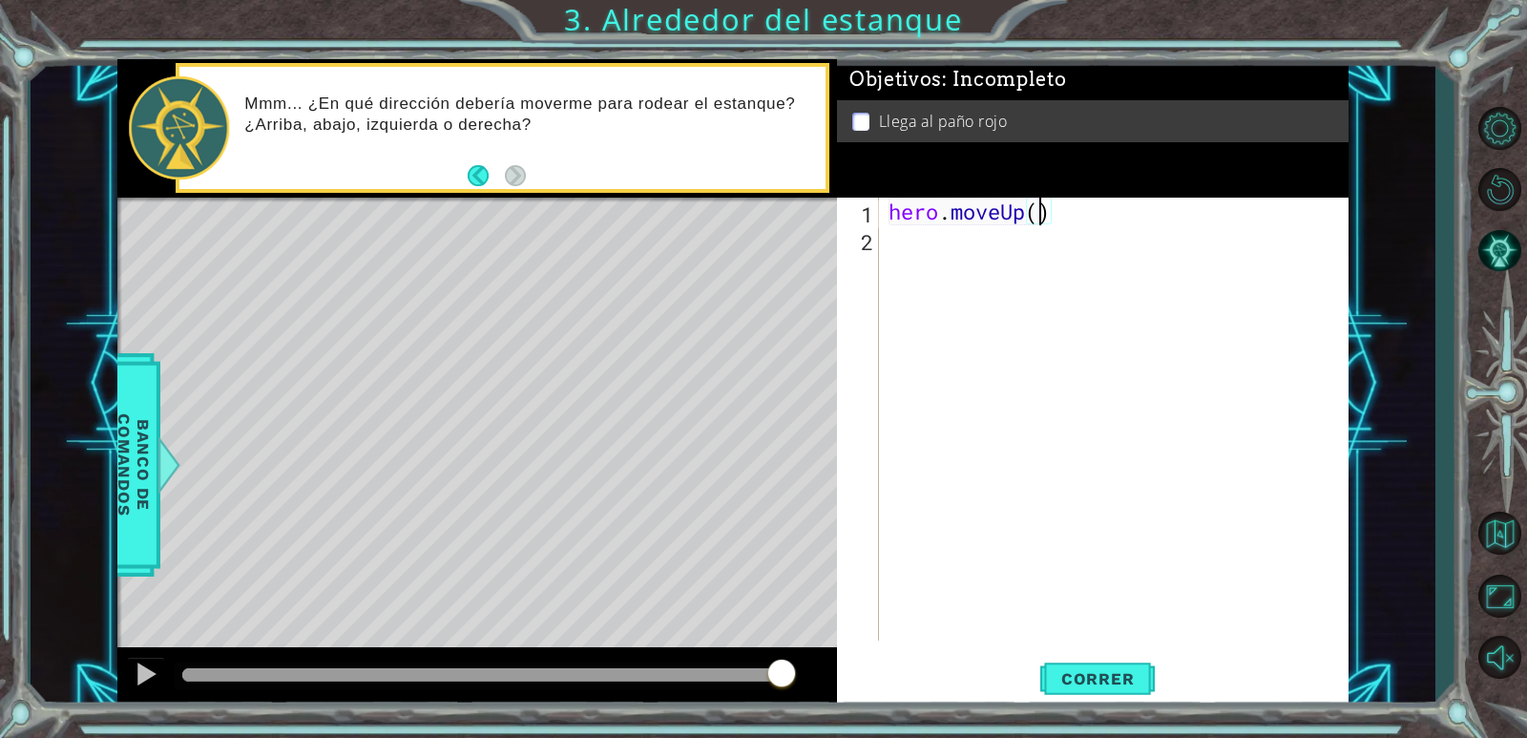
type textarea "hero.moveUp(2)"
drag, startPoint x: 875, startPoint y: 238, endPoint x: 889, endPoint y: 238, distance: 14.3
click at [877, 238] on div "2" at bounding box center [860, 242] width 38 height 28
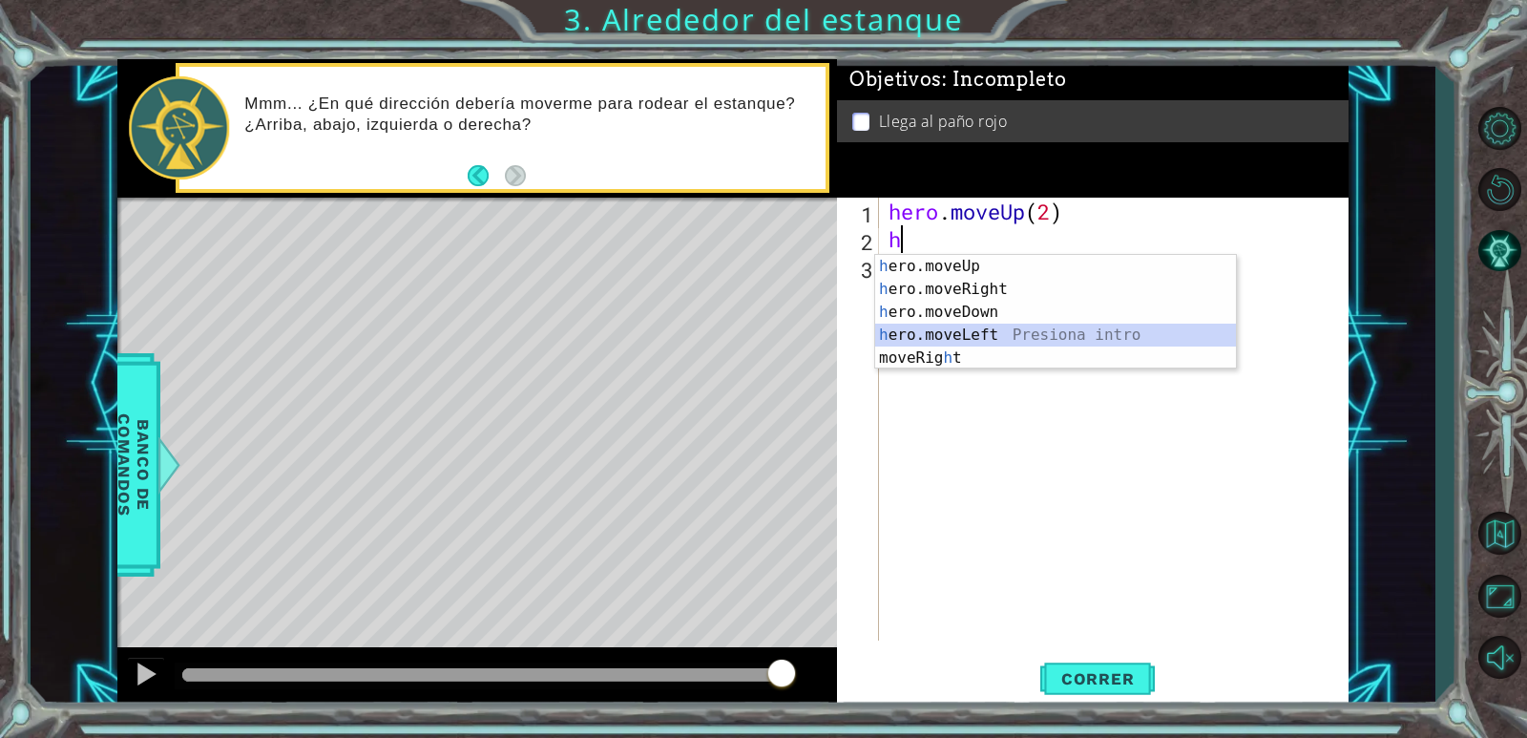
click at [947, 334] on div "h ero.moveUp Presiona intro h ero.moveRight Presiona intro h ero.moveDown Presi…" at bounding box center [1055, 335] width 361 height 160
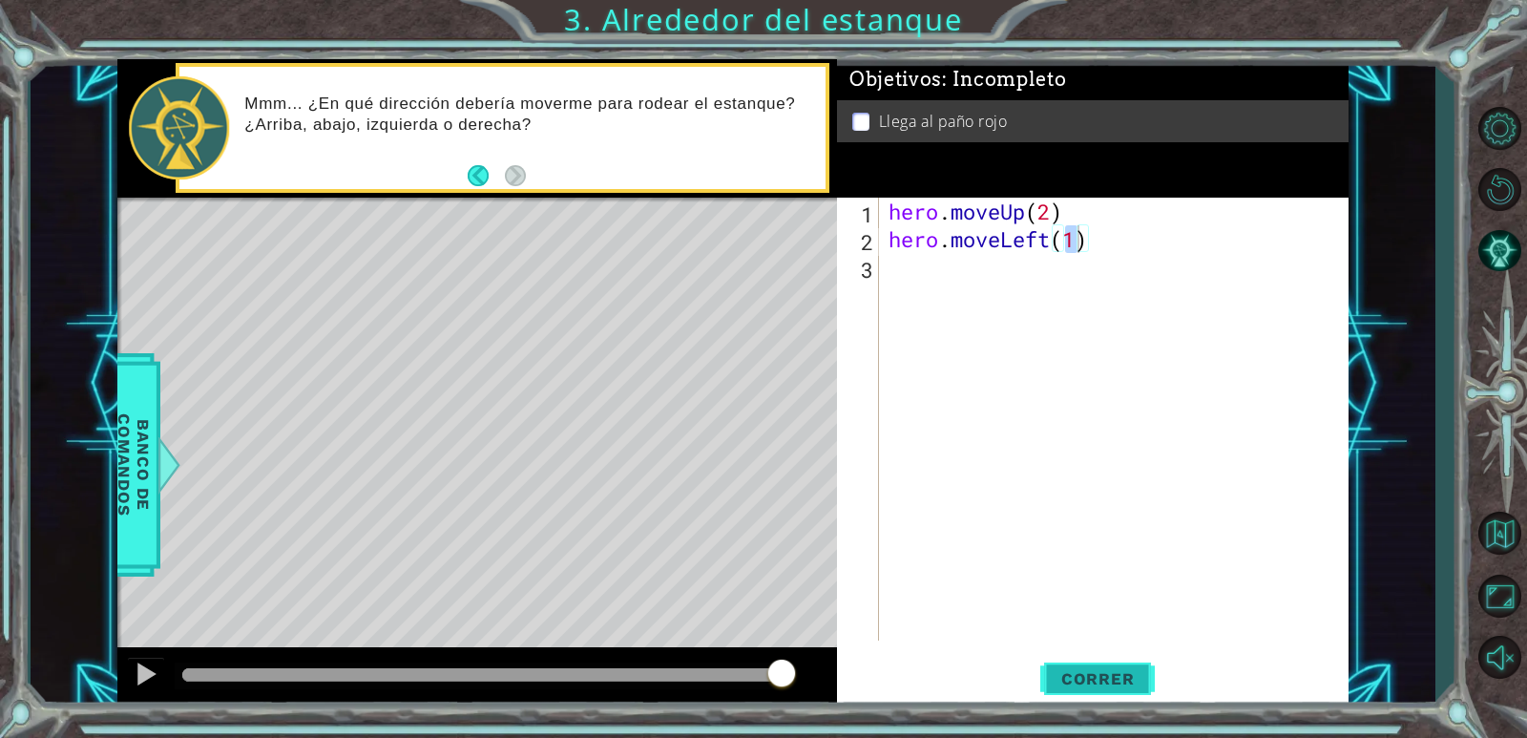
click at [1112, 676] on span "Correr" at bounding box center [1098, 678] width 112 height 19
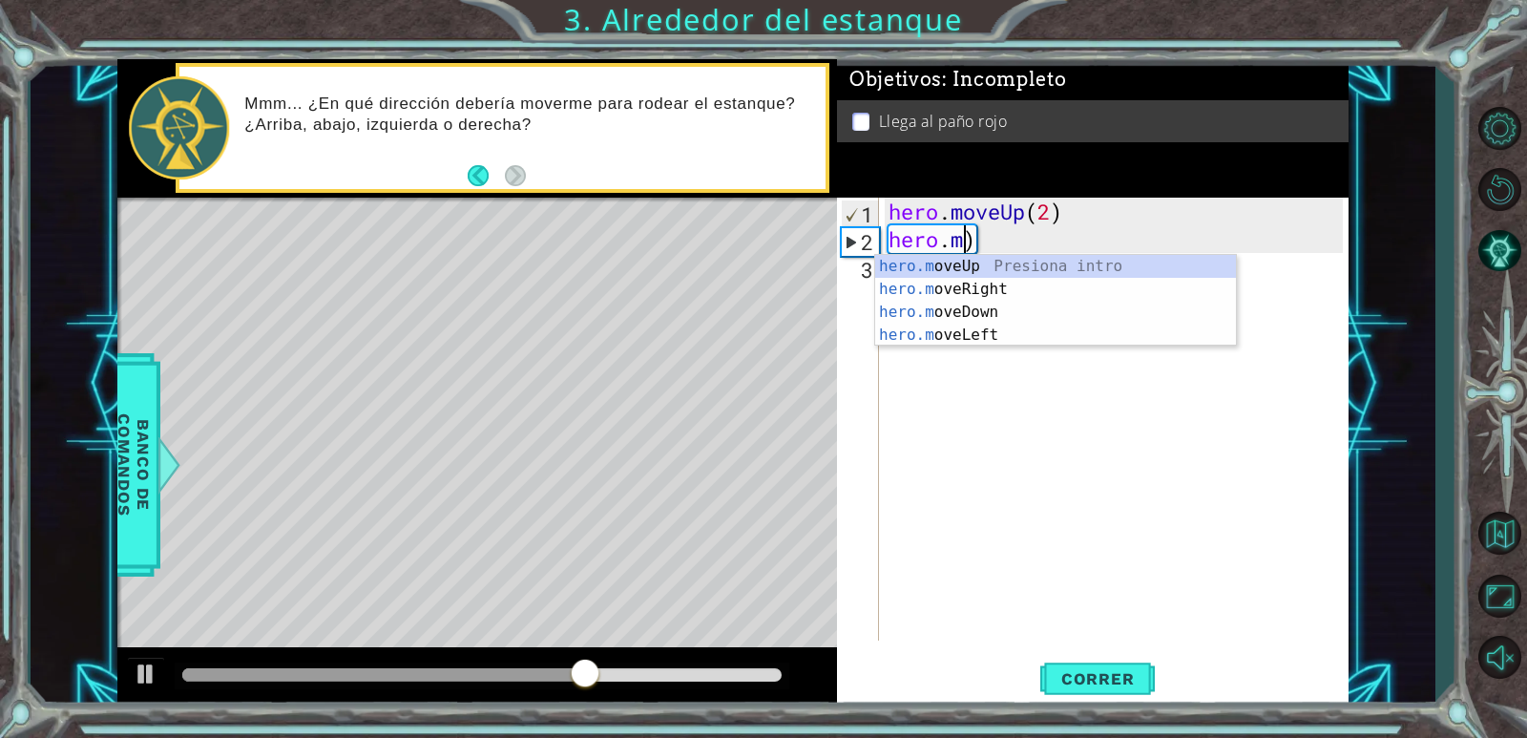
type textarea "he)"
click at [1143, 351] on div "hero . moveUp ( 2 ) he )" at bounding box center [1118, 447] width 468 height 498
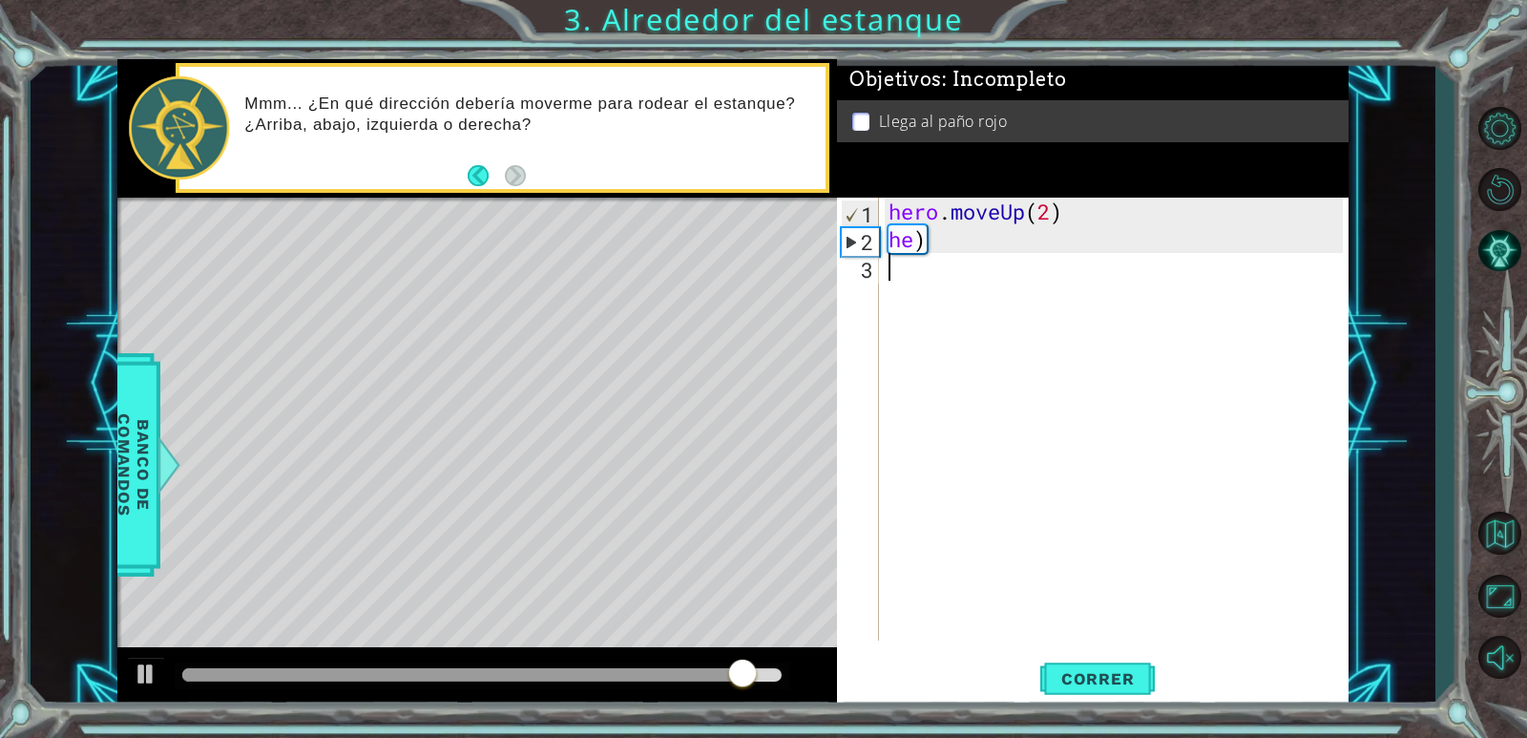
click at [943, 241] on div "hero . moveUp ( 2 ) he )" at bounding box center [1118, 447] width 468 height 498
click at [928, 236] on div "hero . moveUp ( 2 ) he )" at bounding box center [1118, 447] width 468 height 498
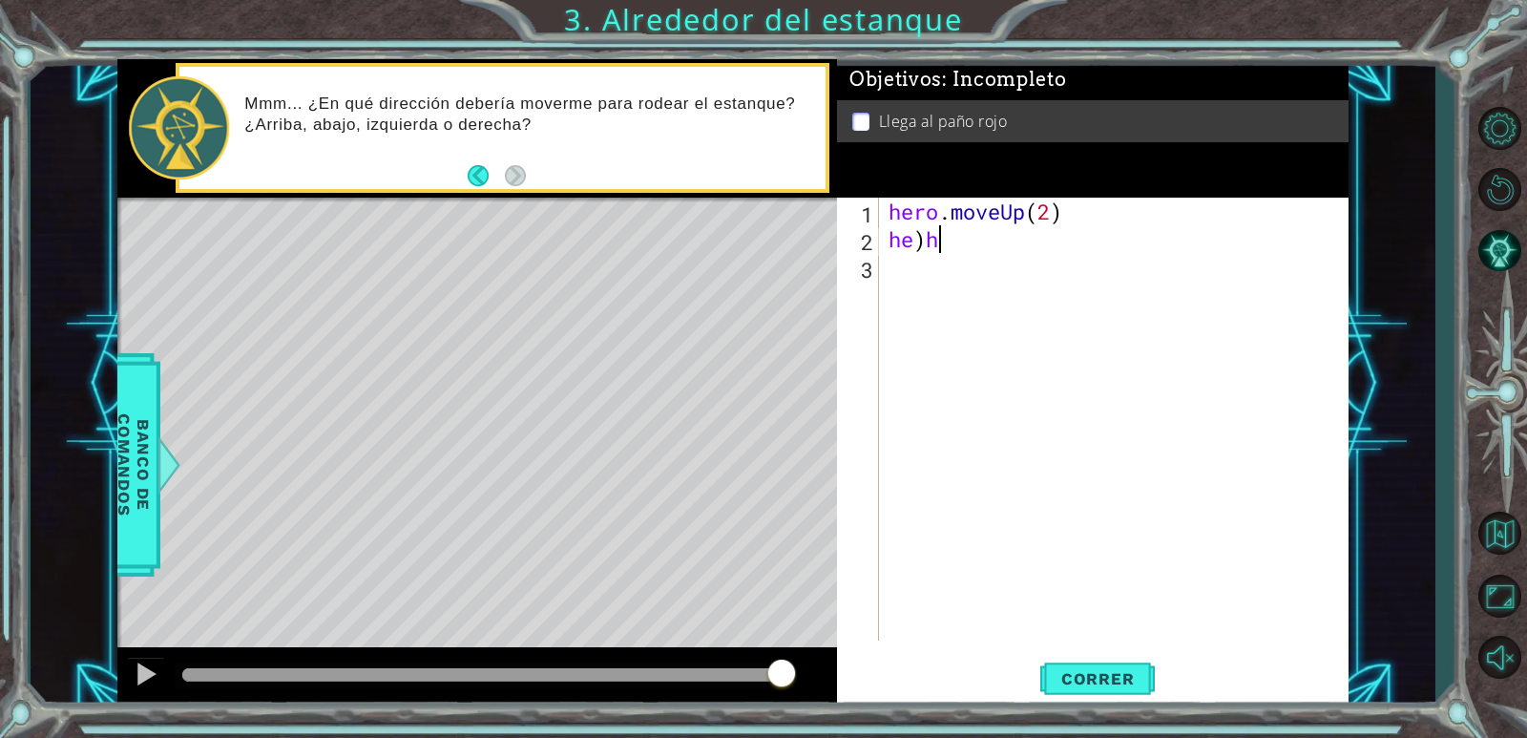
click at [968, 246] on div "hero . moveUp ( 2 ) he ) h" at bounding box center [1118, 447] width 468 height 498
type textarea "h"
click at [1069, 207] on div "hero . moveUp ( 2 h" at bounding box center [1118, 447] width 468 height 498
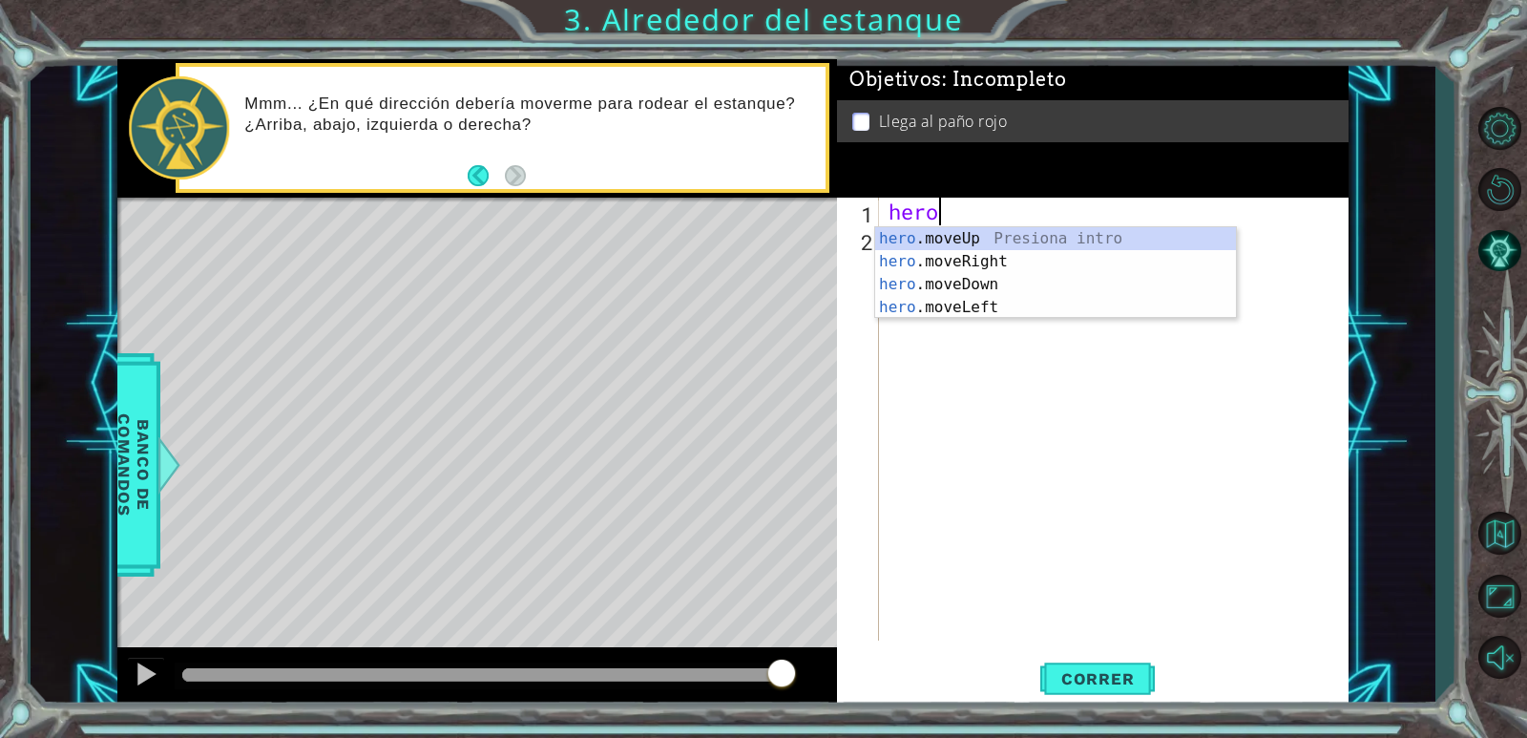
scroll to position [0, 0]
type textarea "h"
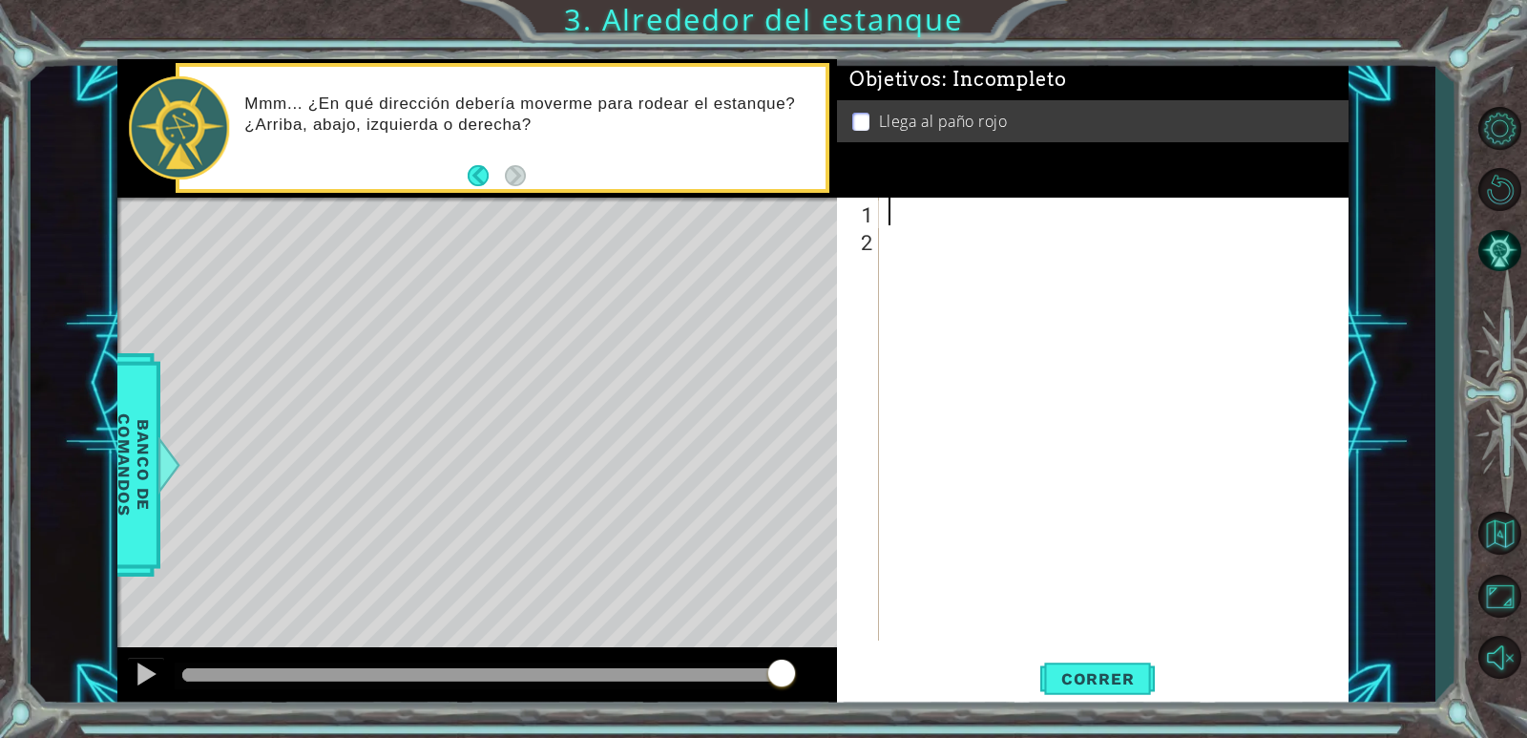
type textarea "h"
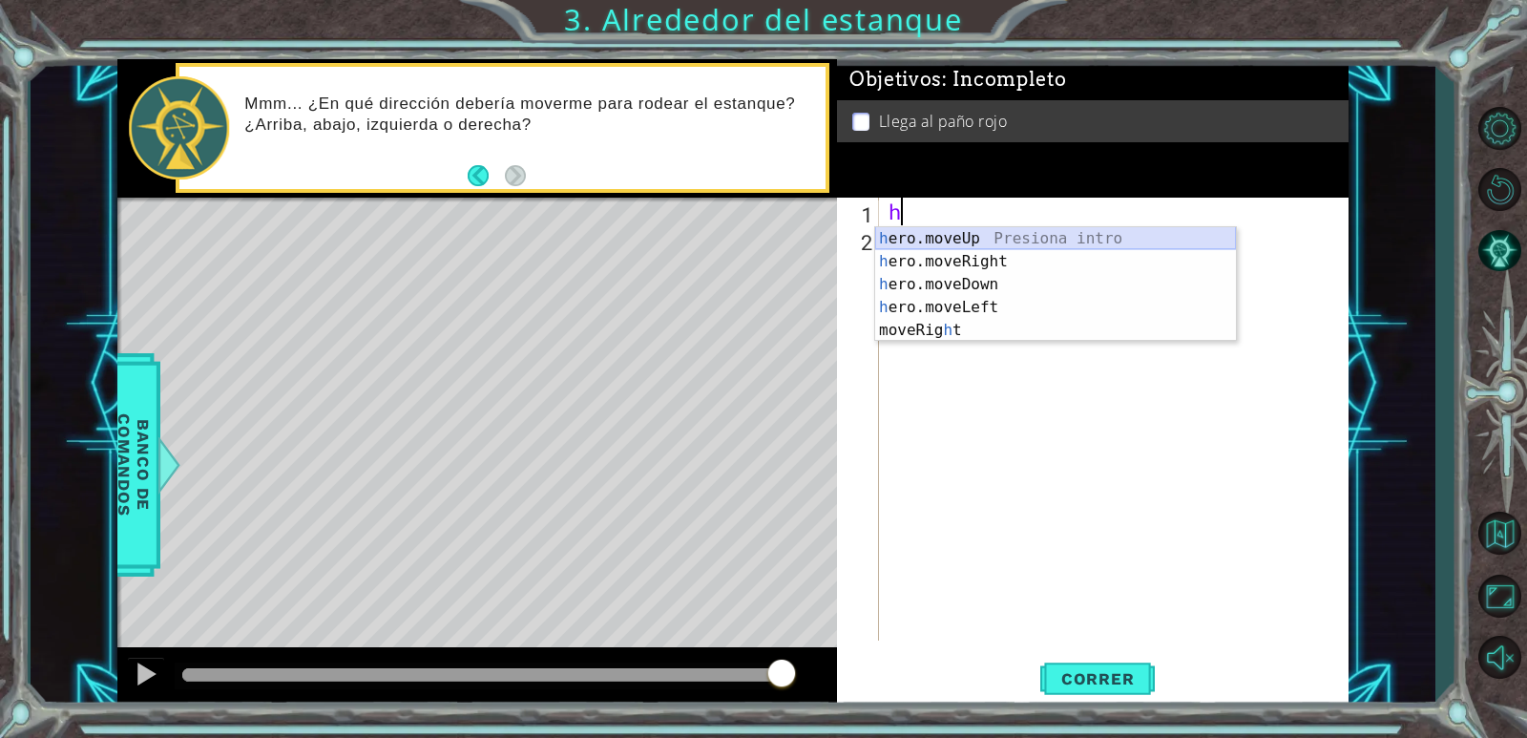
click at [1087, 232] on div "h ero.moveUp Presiona intro h ero.moveRight Presiona intro h ero.moveDown Presi…" at bounding box center [1055, 307] width 361 height 160
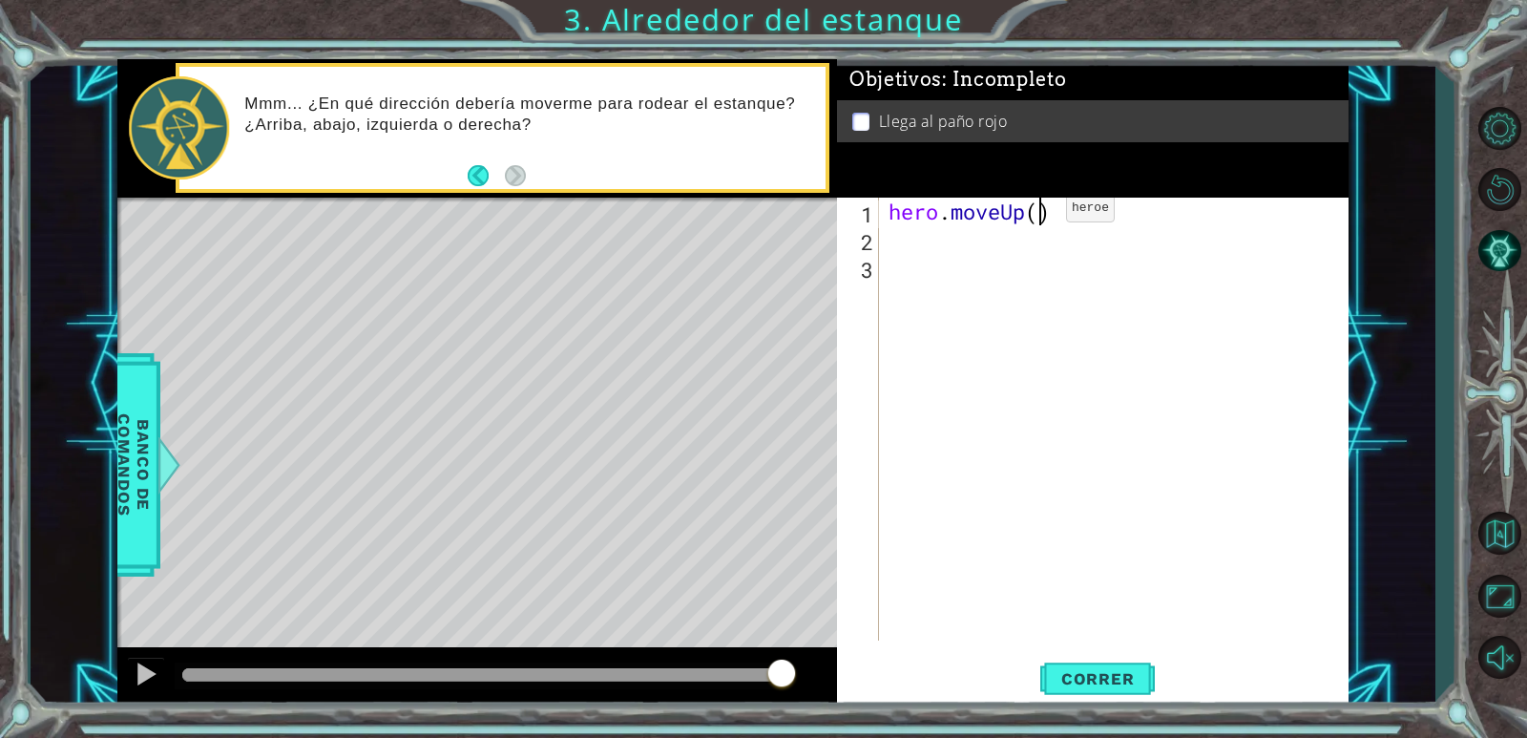
click at [1037, 213] on div "hero . moveUp ( )" at bounding box center [1118, 447] width 468 height 498
type textarea "hero.moveUp(2)"
click at [901, 244] on div "héroe . moverArriba ( 2 )" at bounding box center [1118, 447] width 468 height 498
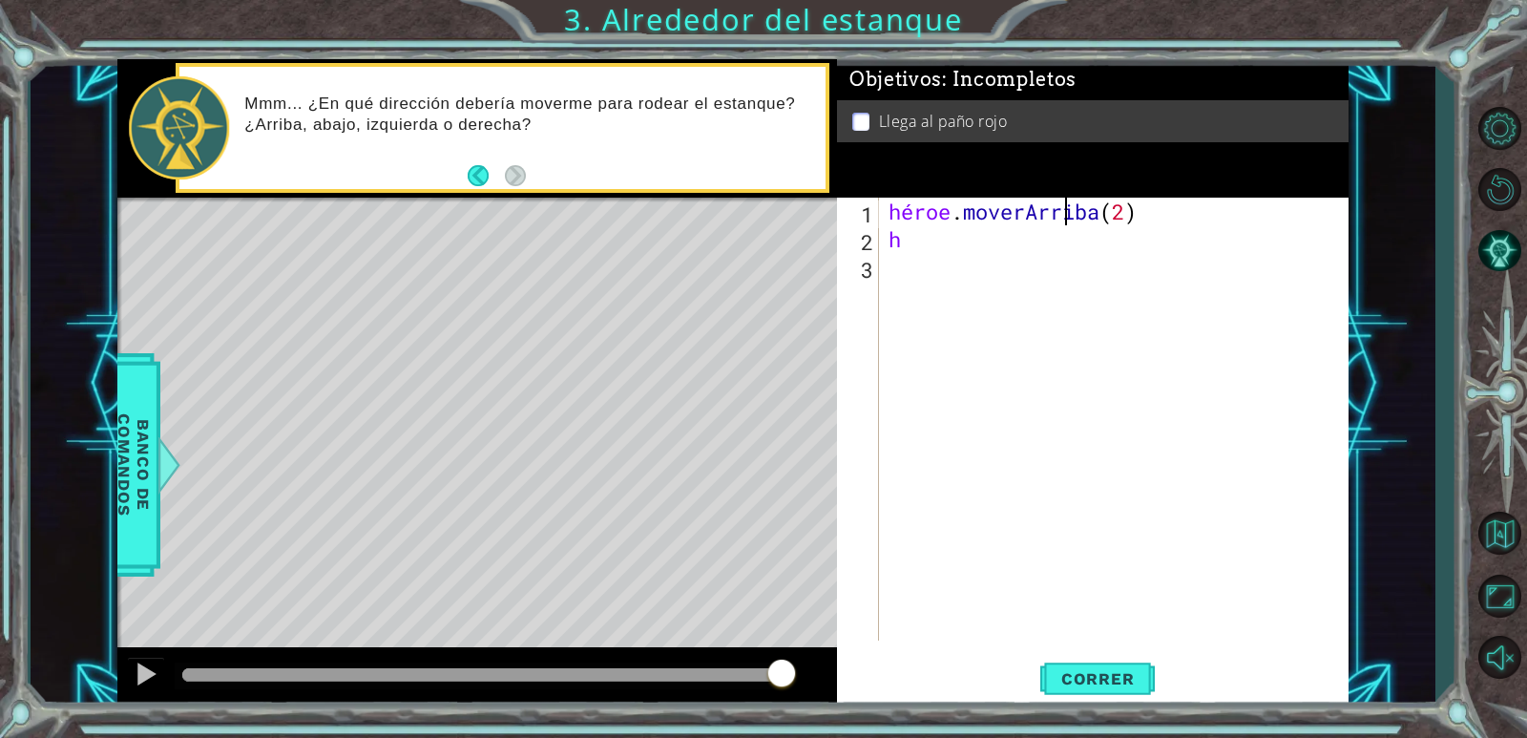
click at [1191, 212] on div "héroe . moverArriba ( 2 ) h" at bounding box center [1118, 447] width 468 height 498
click at [1043, 208] on div "hero . moveUp ( 2 ) h" at bounding box center [1118, 447] width 468 height 498
click at [1050, 210] on div "hero . moveUp ( 2 ) h" at bounding box center [1118, 447] width 468 height 498
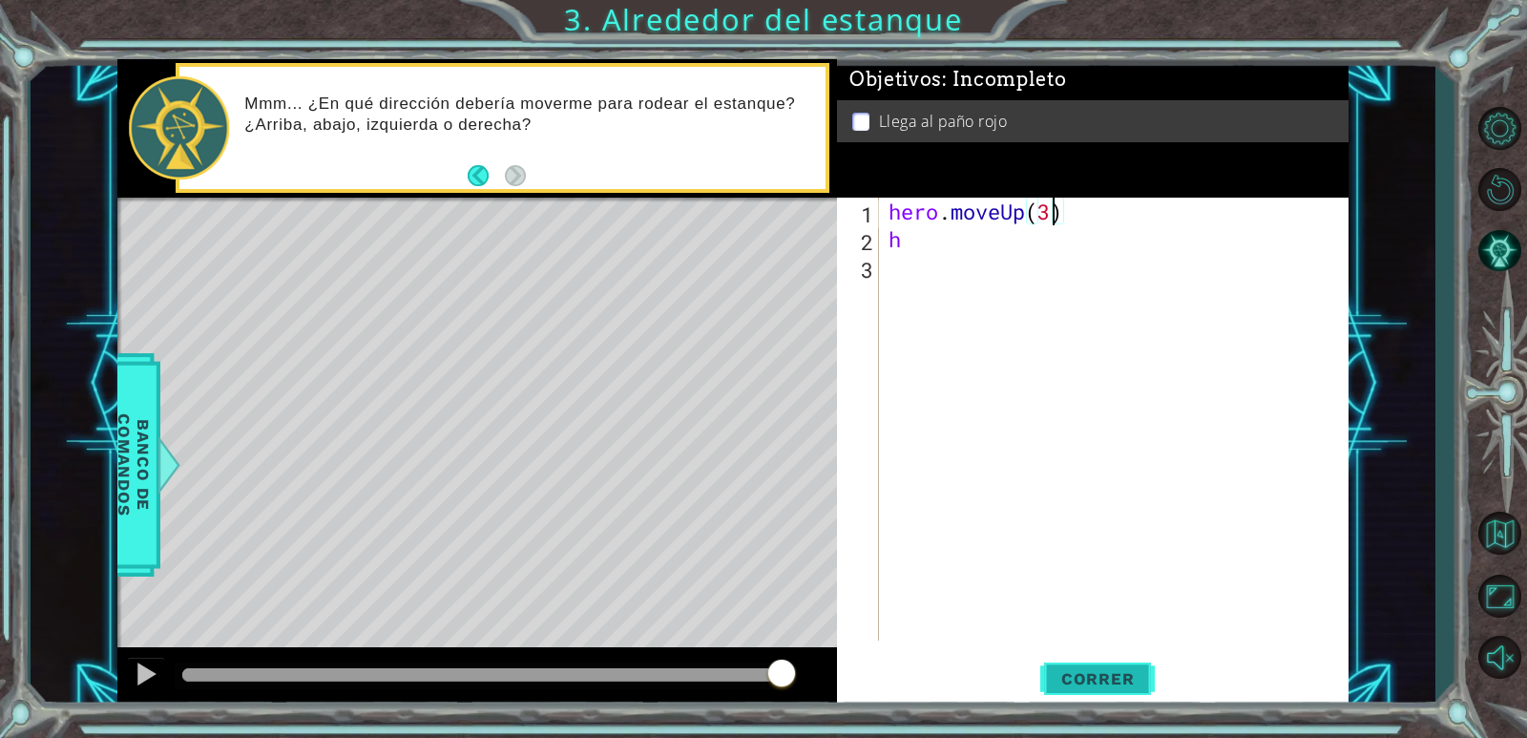
click at [1123, 682] on span "Correr" at bounding box center [1098, 678] width 112 height 19
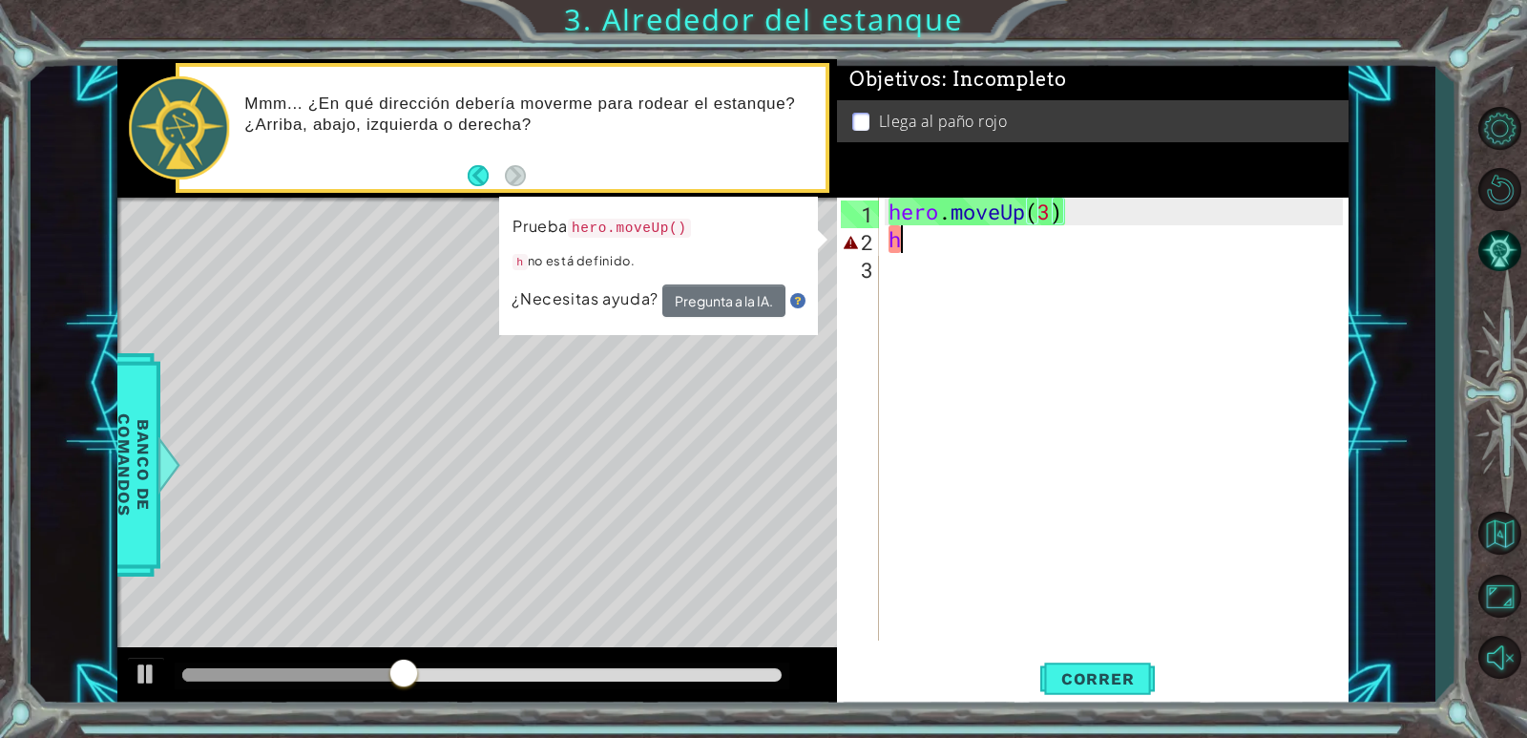
click at [938, 249] on div "hero . moveUp ( 3 ) h" at bounding box center [1118, 447] width 468 height 498
type textarea "h"
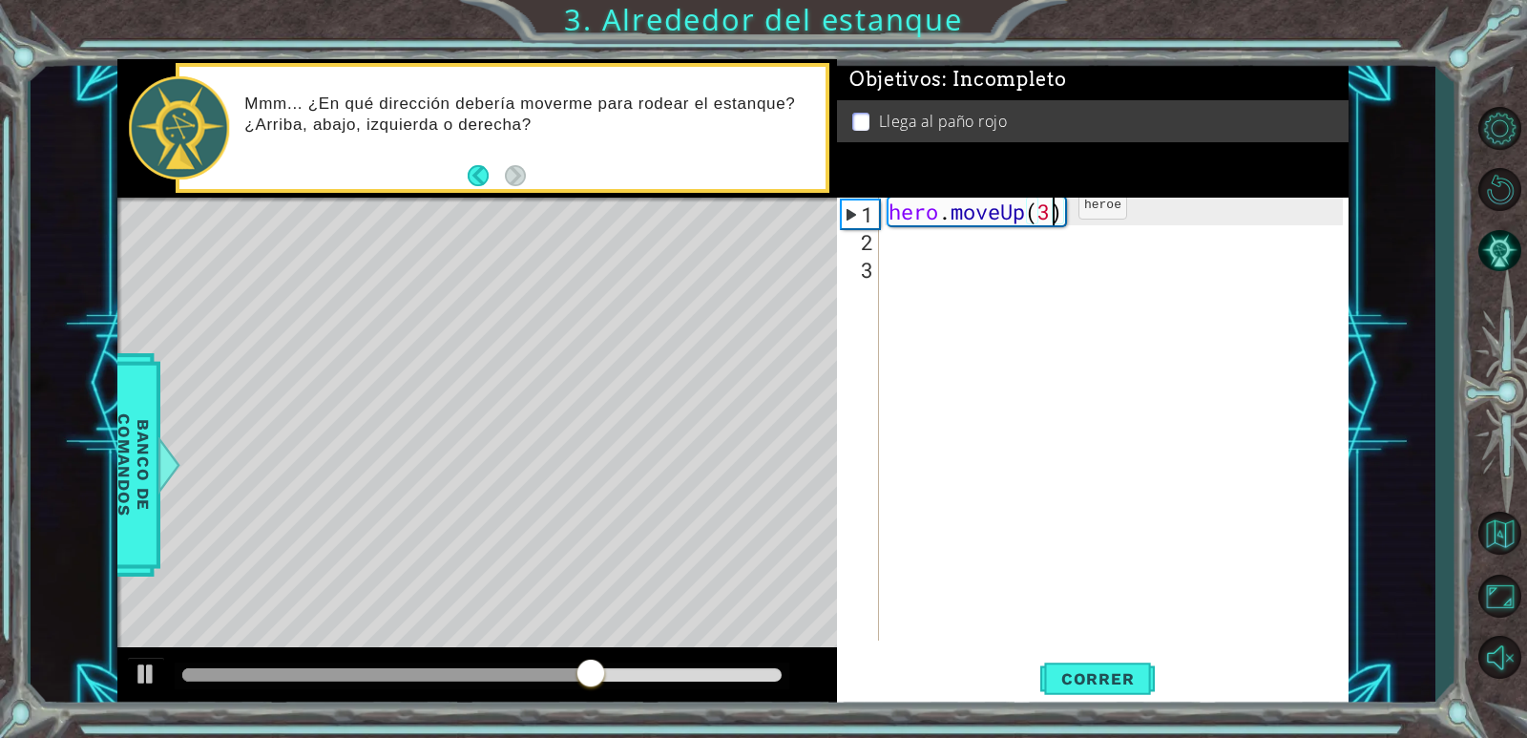
click at [1050, 210] on div "hero . moveUp ( 3 )" at bounding box center [1118, 447] width 468 height 498
type textarea "hero.moveUp(2)"
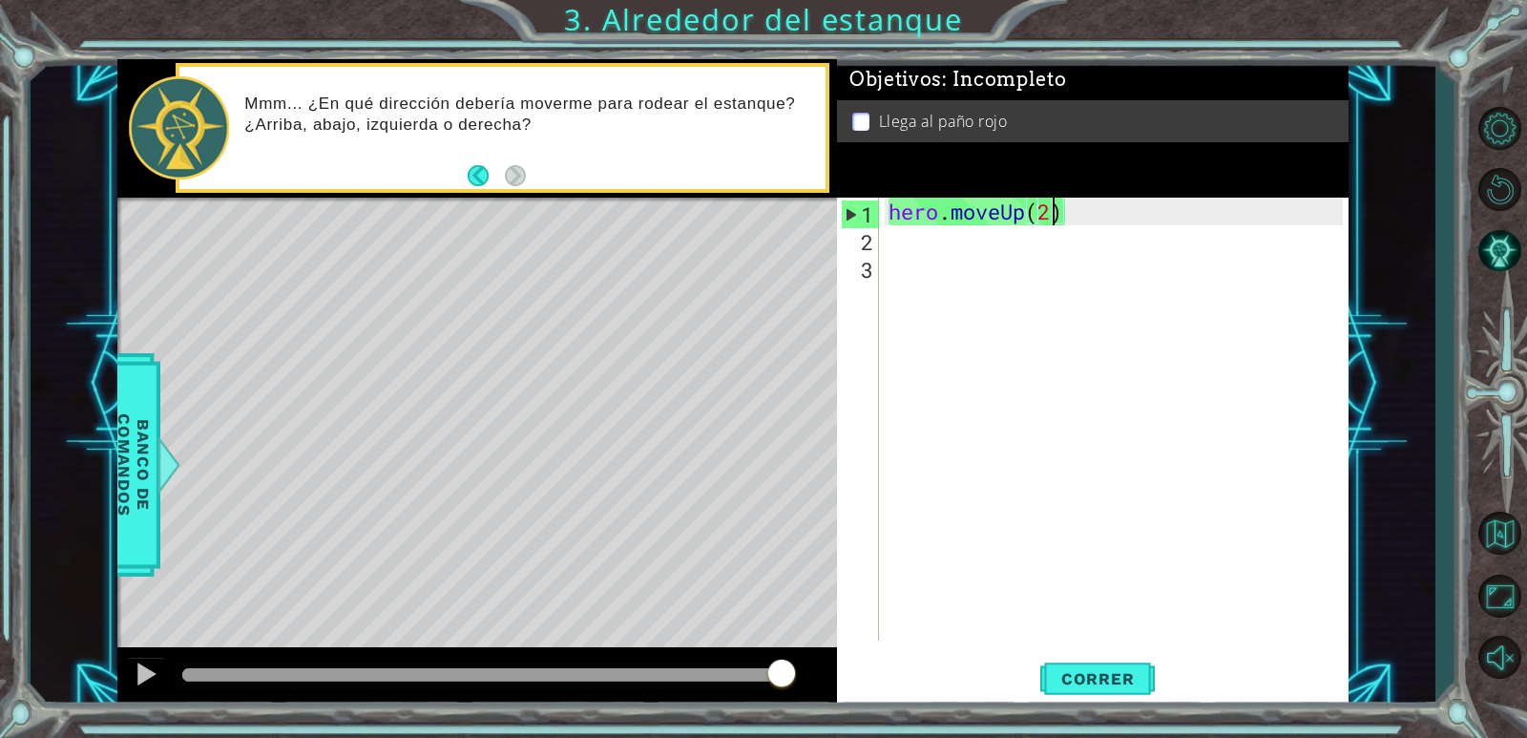
click at [918, 254] on div "hero . moveUp ( 2 )" at bounding box center [1118, 447] width 468 height 498
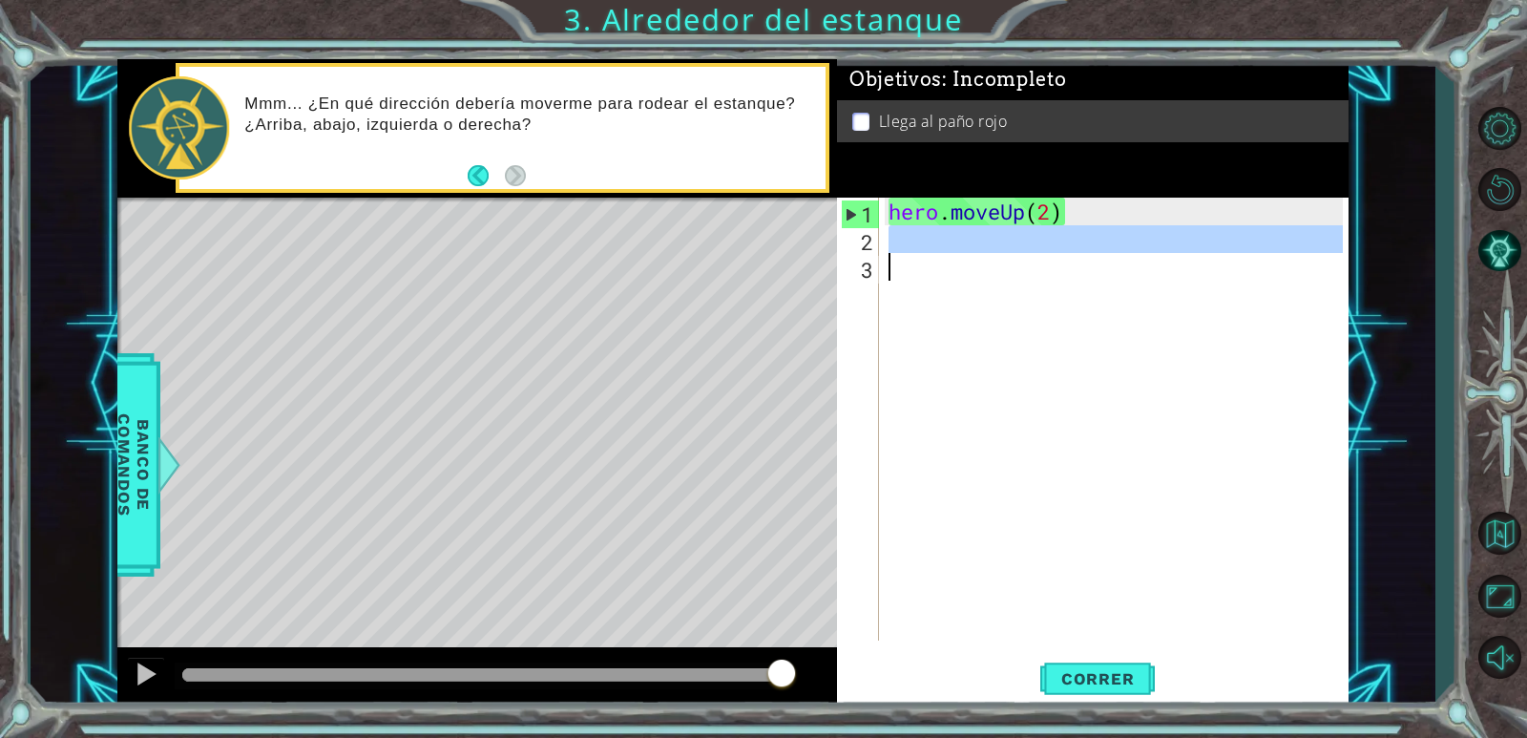
scroll to position [0, 0]
click at [913, 244] on div "hero . moveUp ( 2 )" at bounding box center [1113, 419] width 458 height 443
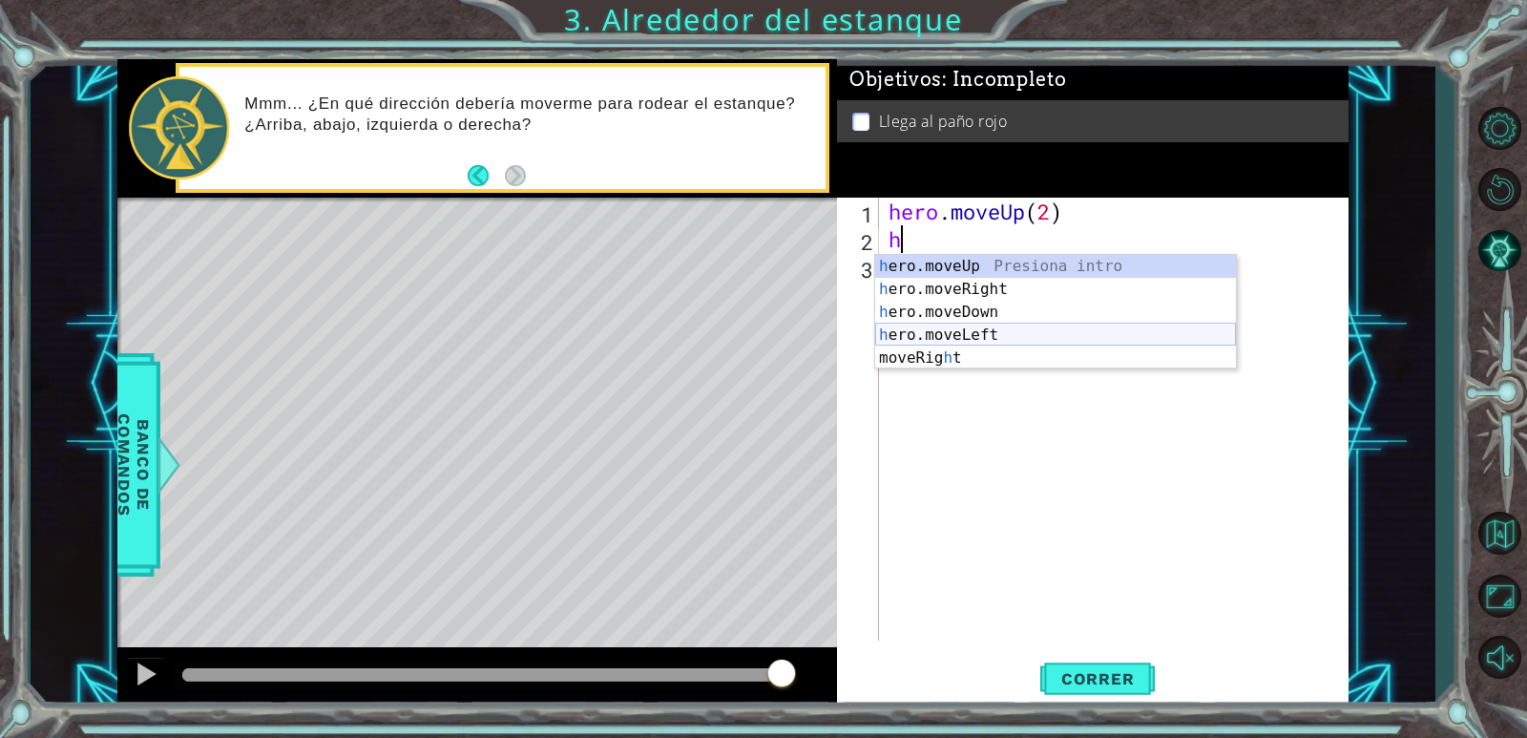
click at [976, 331] on div "h ero.moveUp Presiona intro h ero.moveRight Presiona intro h ero.moveDown Presi…" at bounding box center [1055, 335] width 361 height 160
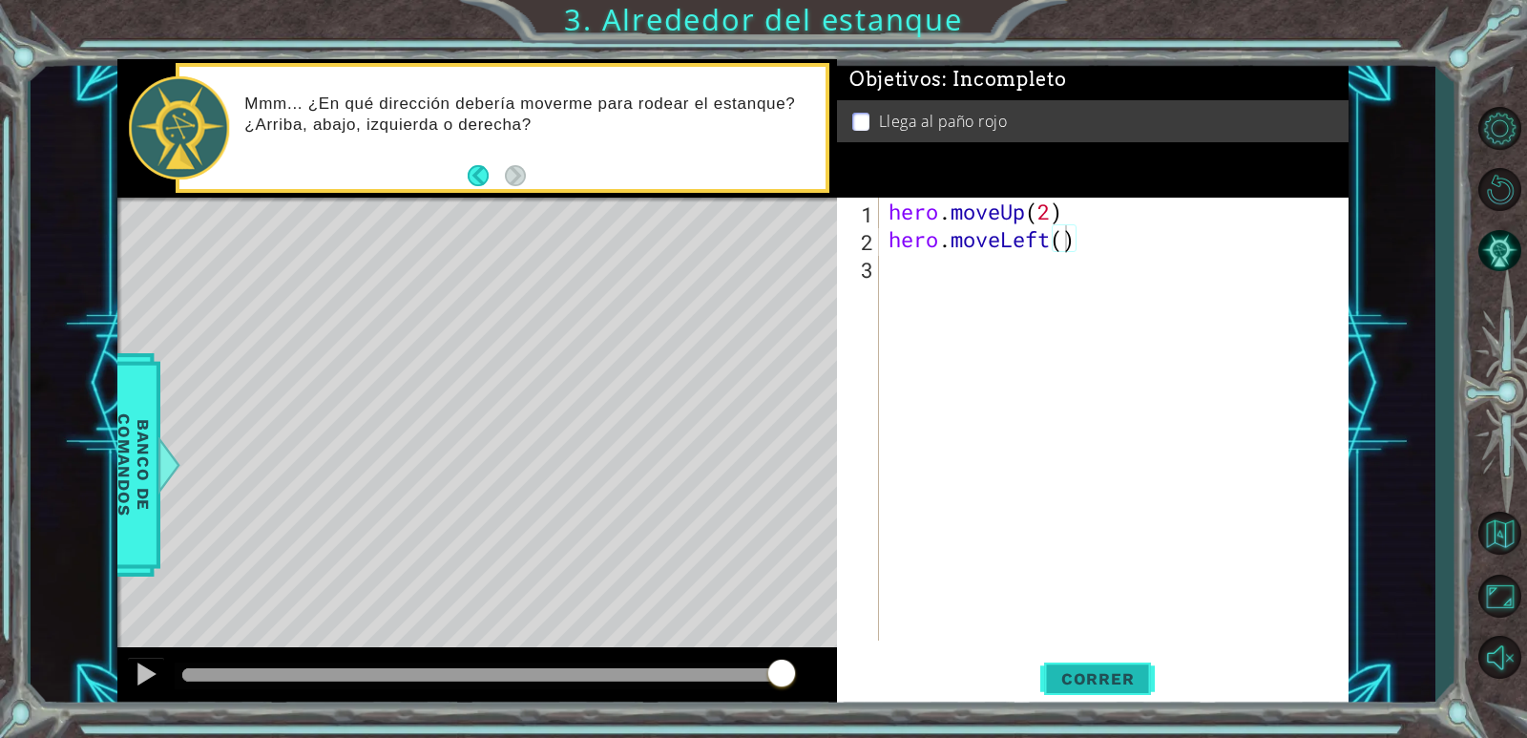
click at [1100, 676] on span "Correr" at bounding box center [1098, 678] width 112 height 19
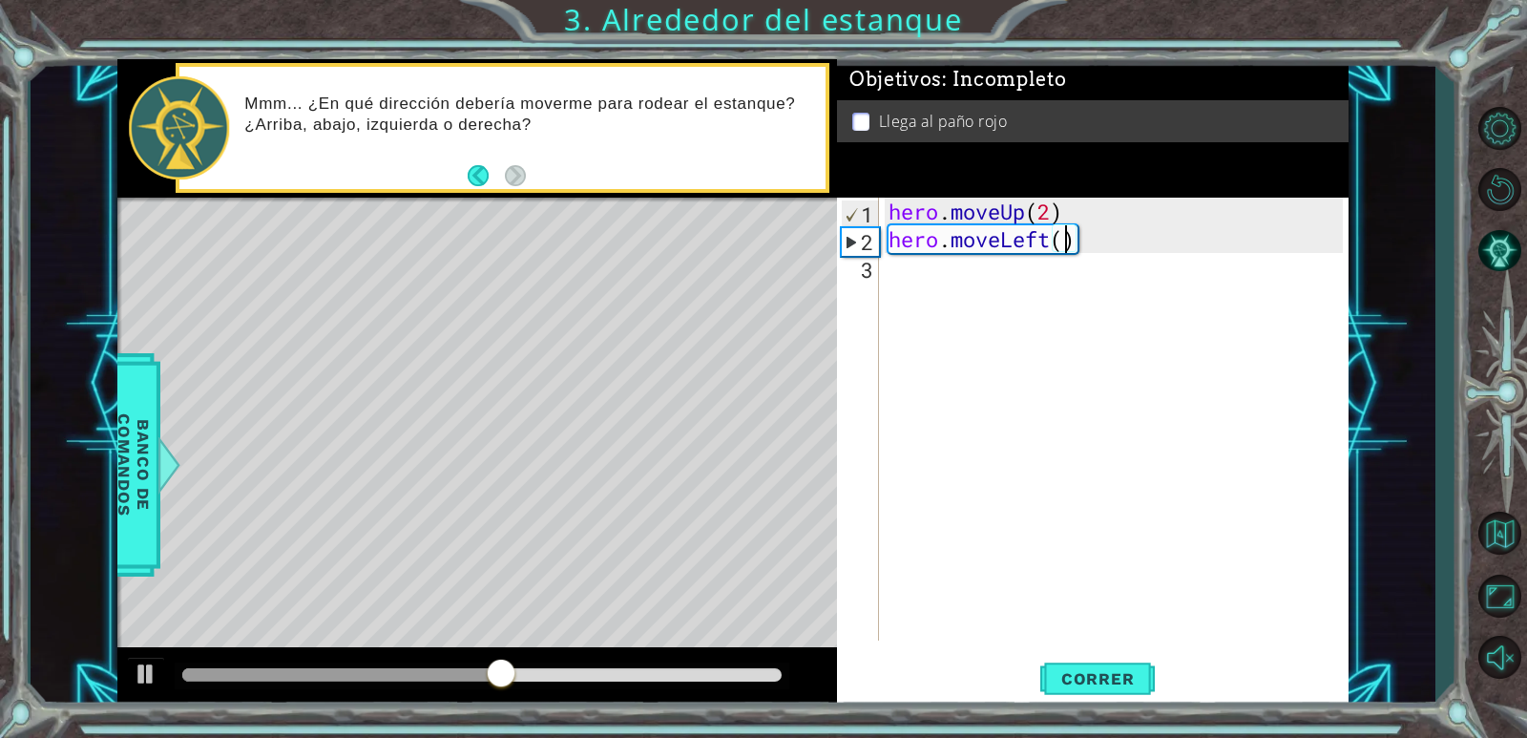
click at [1128, 233] on div "hero . moveUp ( 2 ) hero . moveLeft ( )" at bounding box center [1118, 447] width 468 height 498
click at [1120, 241] on div "hero . moveUp ( 2 ) hero . moveLeft ( )" at bounding box center [1118, 447] width 468 height 498
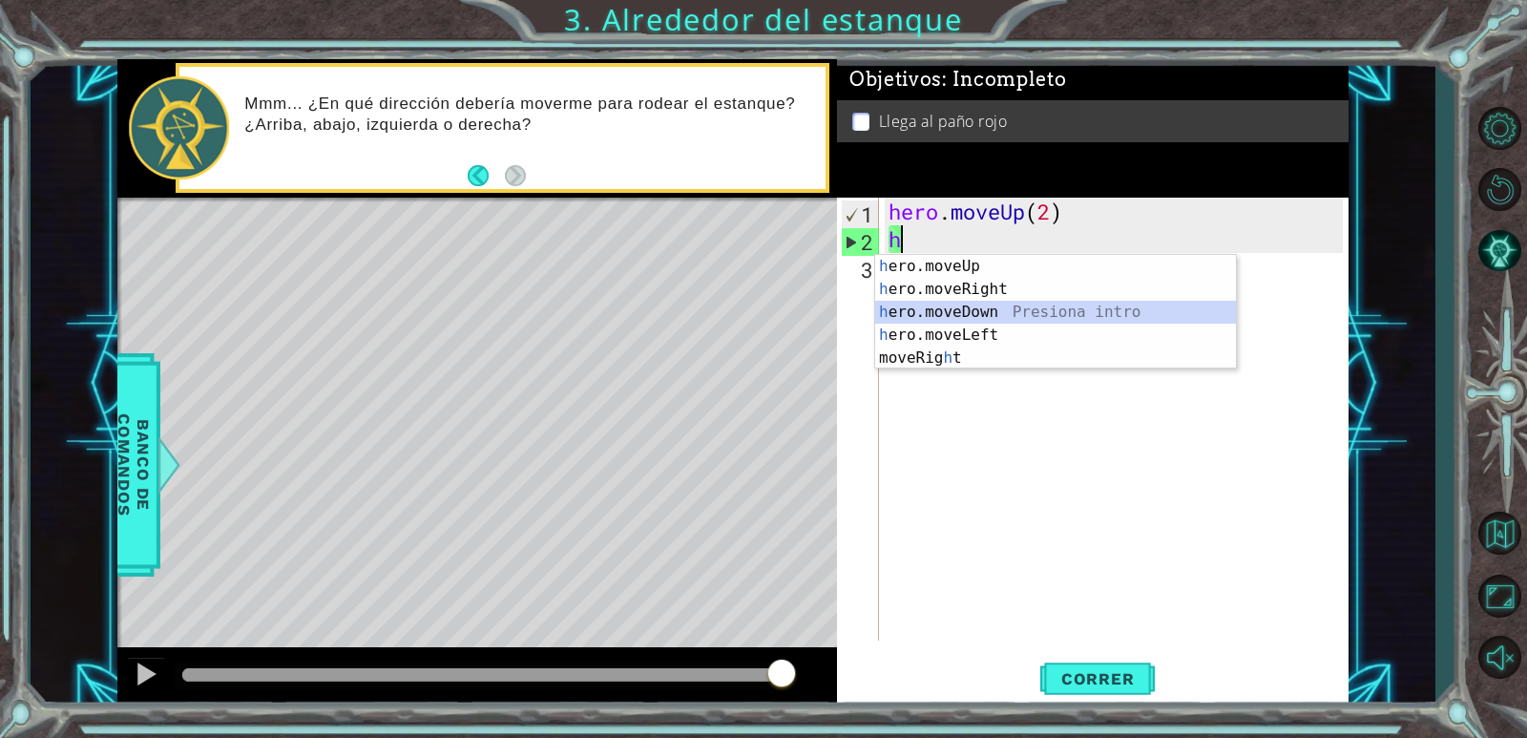
click at [1096, 301] on div "h ero.moveUp Presiona intro h ero.moveRight Presiona intro h ero.moveDown Presi…" at bounding box center [1055, 335] width 361 height 160
type textarea "hero.moveDown(1)"
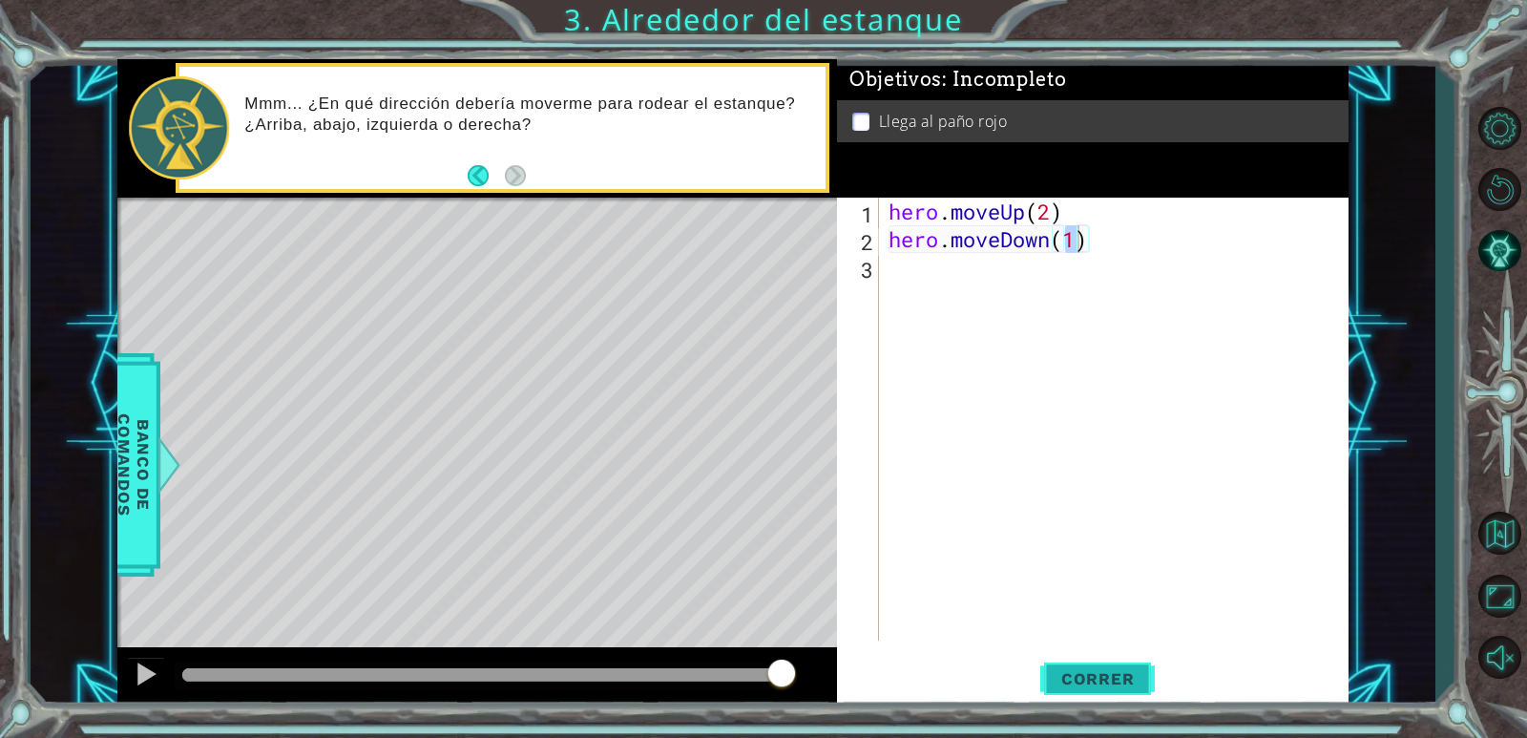
click at [1122, 684] on span "Correr" at bounding box center [1098, 678] width 112 height 19
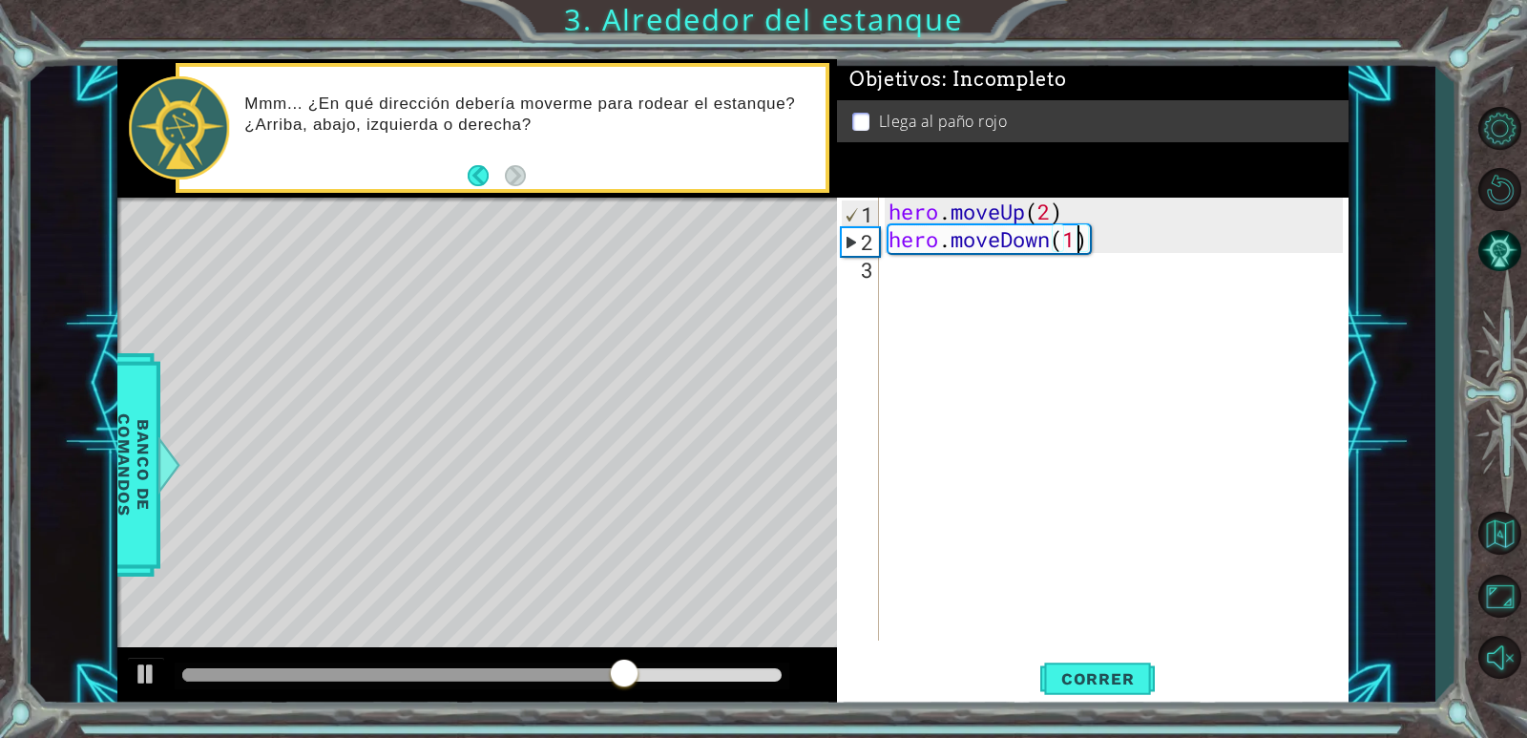
click at [900, 281] on div "hero . moveUp ( 2 ) hero . moveDown ( 1 )" at bounding box center [1118, 447] width 468 height 498
type textarea "h"
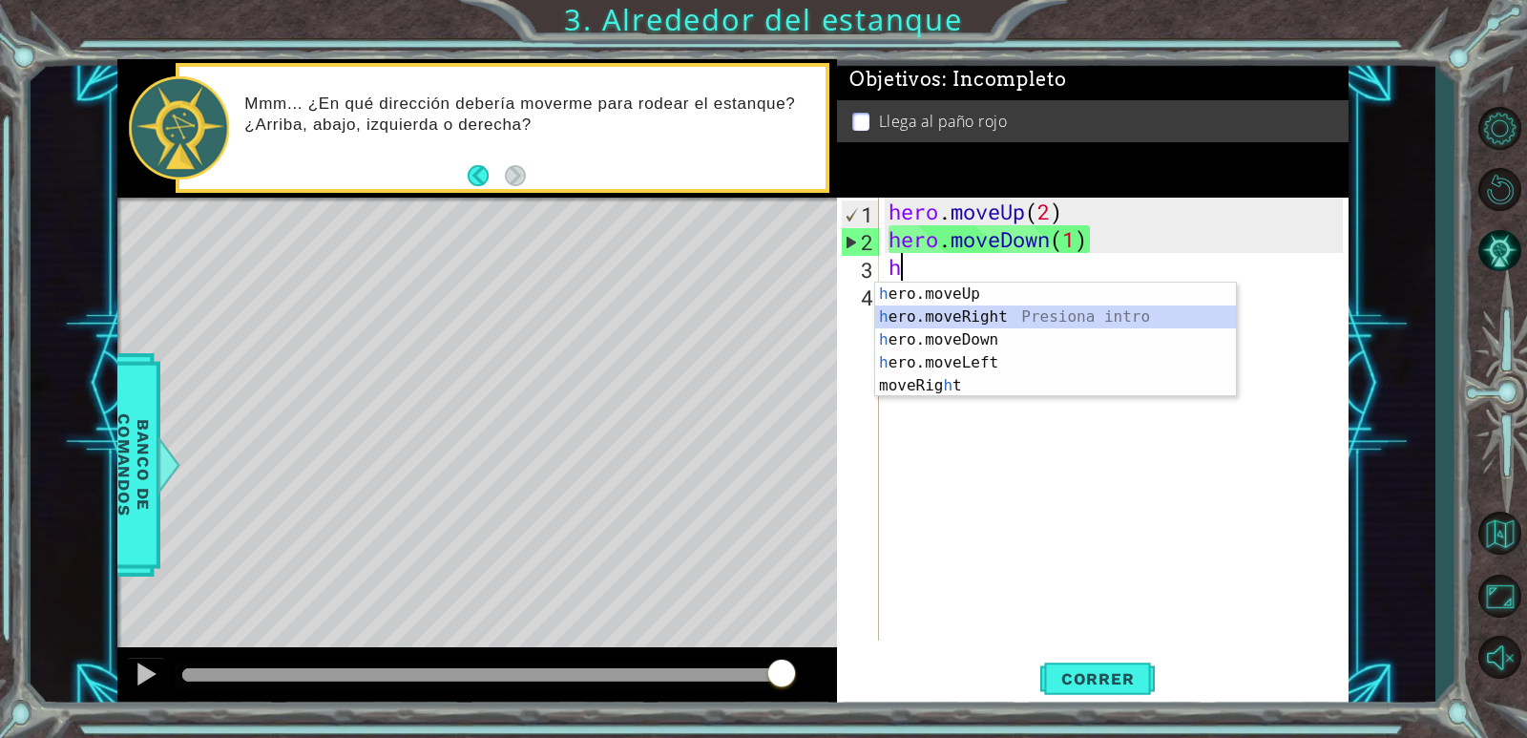
click at [1018, 314] on div "h ero.moveUp Presiona intro h ero.moveRight Presiona intro h ero.moveDown Presi…" at bounding box center [1055, 362] width 361 height 160
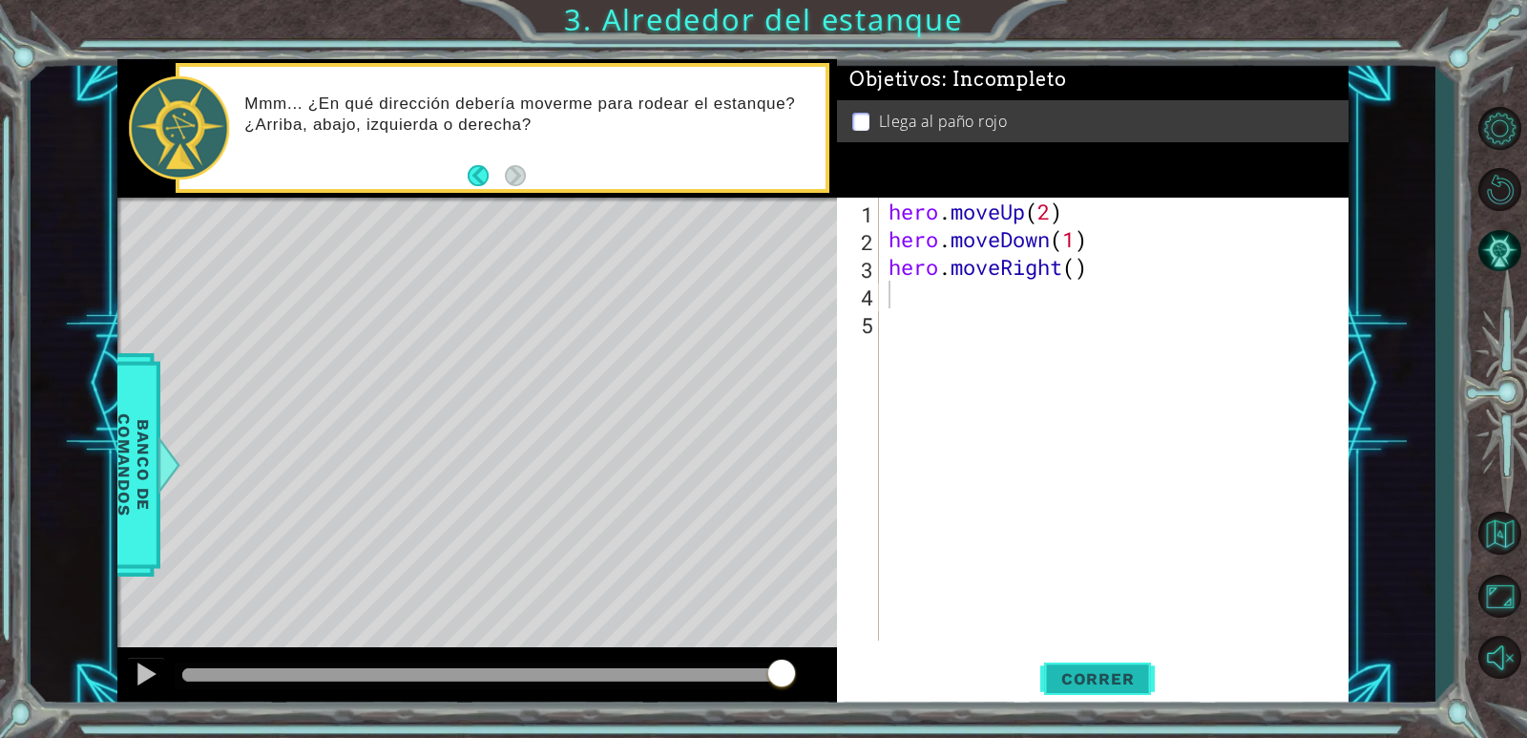
click at [1114, 678] on span "Correr" at bounding box center [1098, 678] width 112 height 19
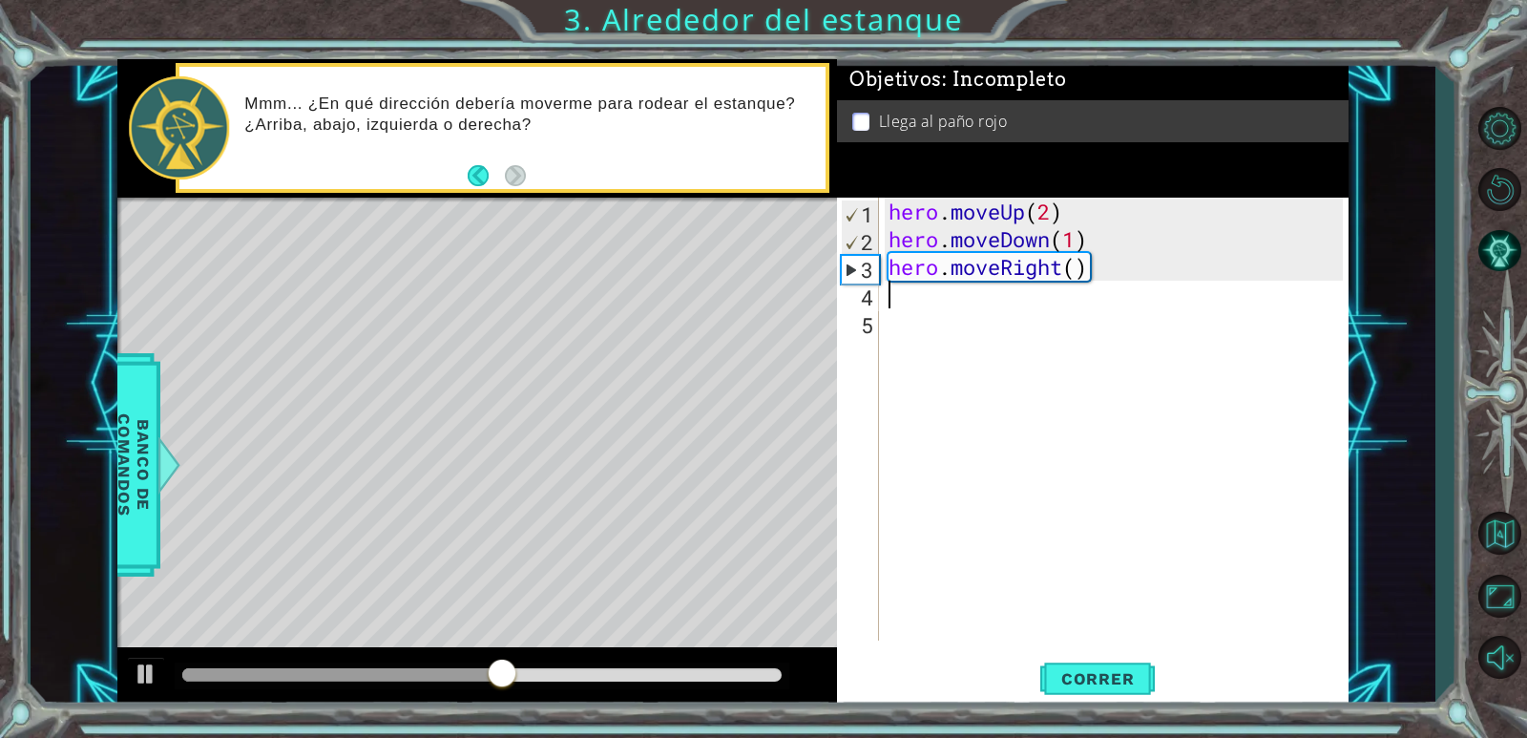
type textarea "h"
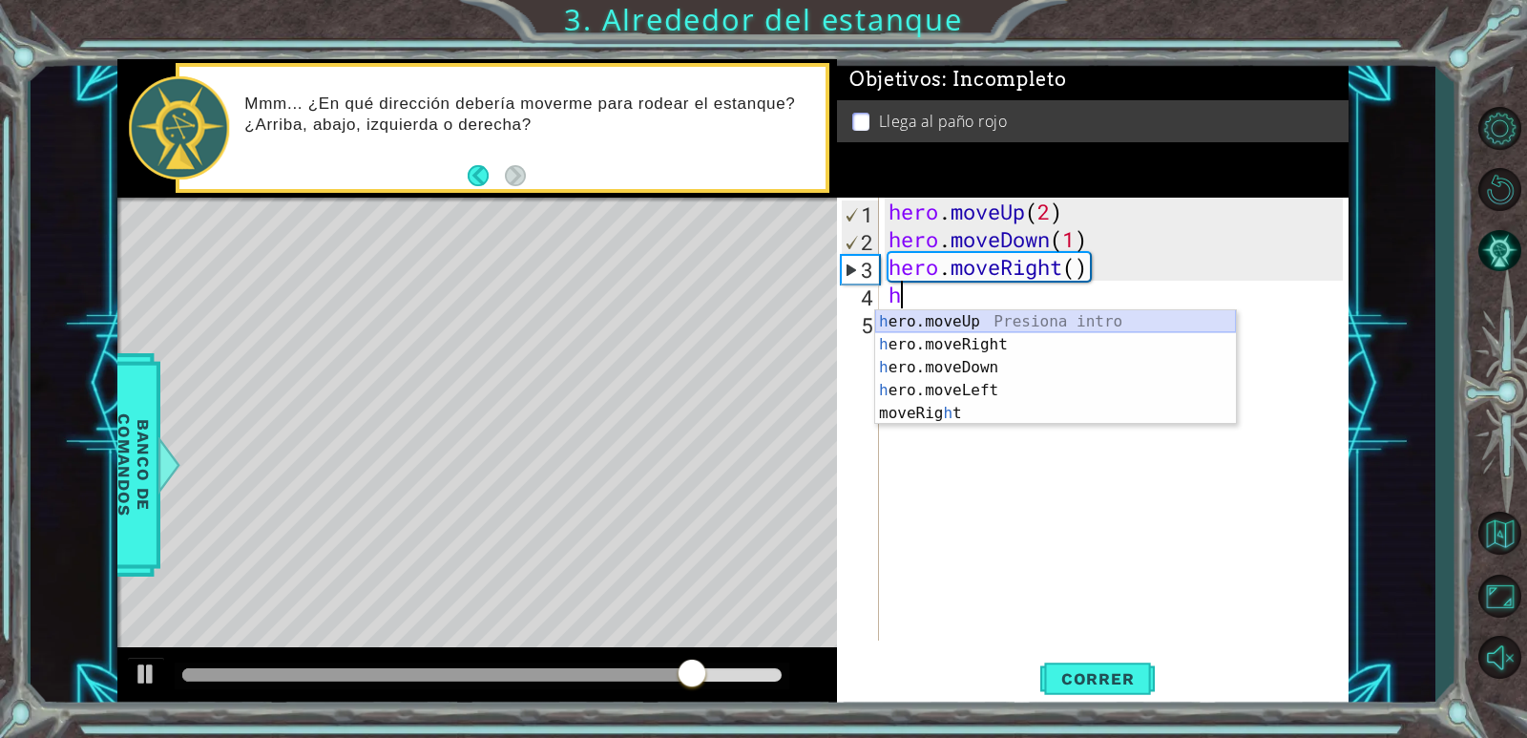
click at [966, 329] on div "h ero.moveUp Presiona intro h ero.moveRight Presiona intro h ero.moveDown Presi…" at bounding box center [1055, 390] width 361 height 160
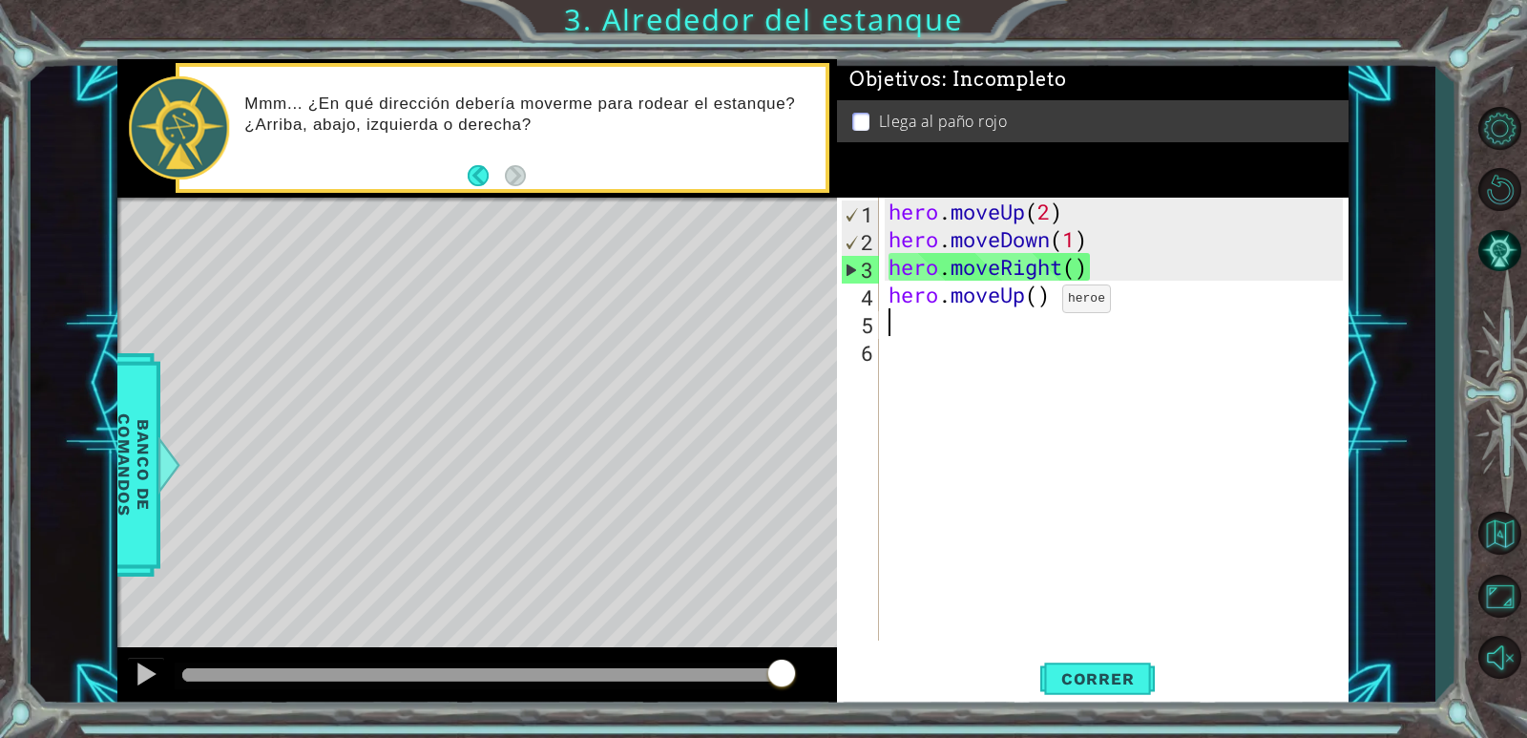
click at [1036, 303] on div "hero . moveUp ( 2 ) hero . moveDown ( 1 ) hero . moveRight ( ) hero . moveUp ( )" at bounding box center [1118, 447] width 468 height 498
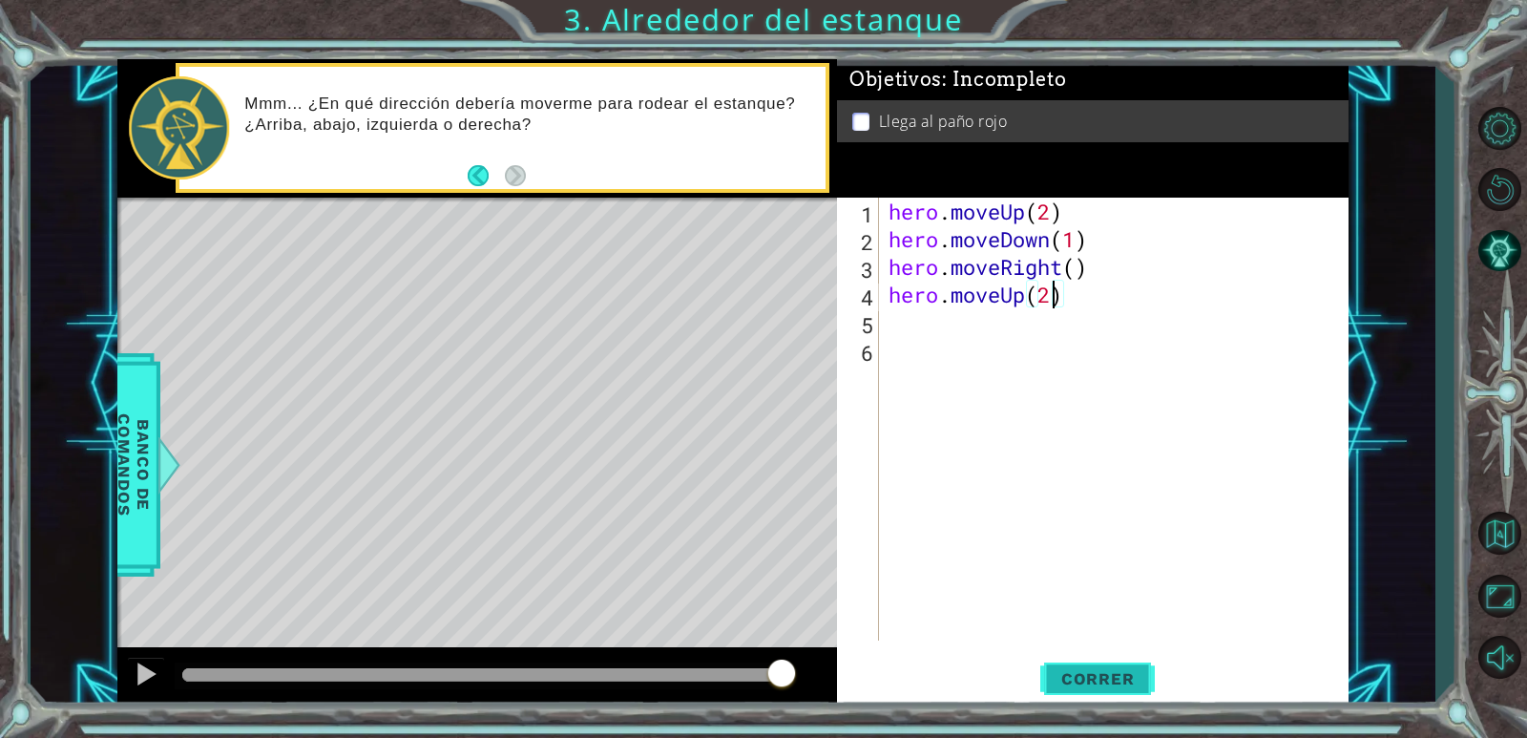
type textarea "hero.moveUp(2)"
click at [1107, 668] on button "Correr" at bounding box center [1097, 680] width 114 height 52
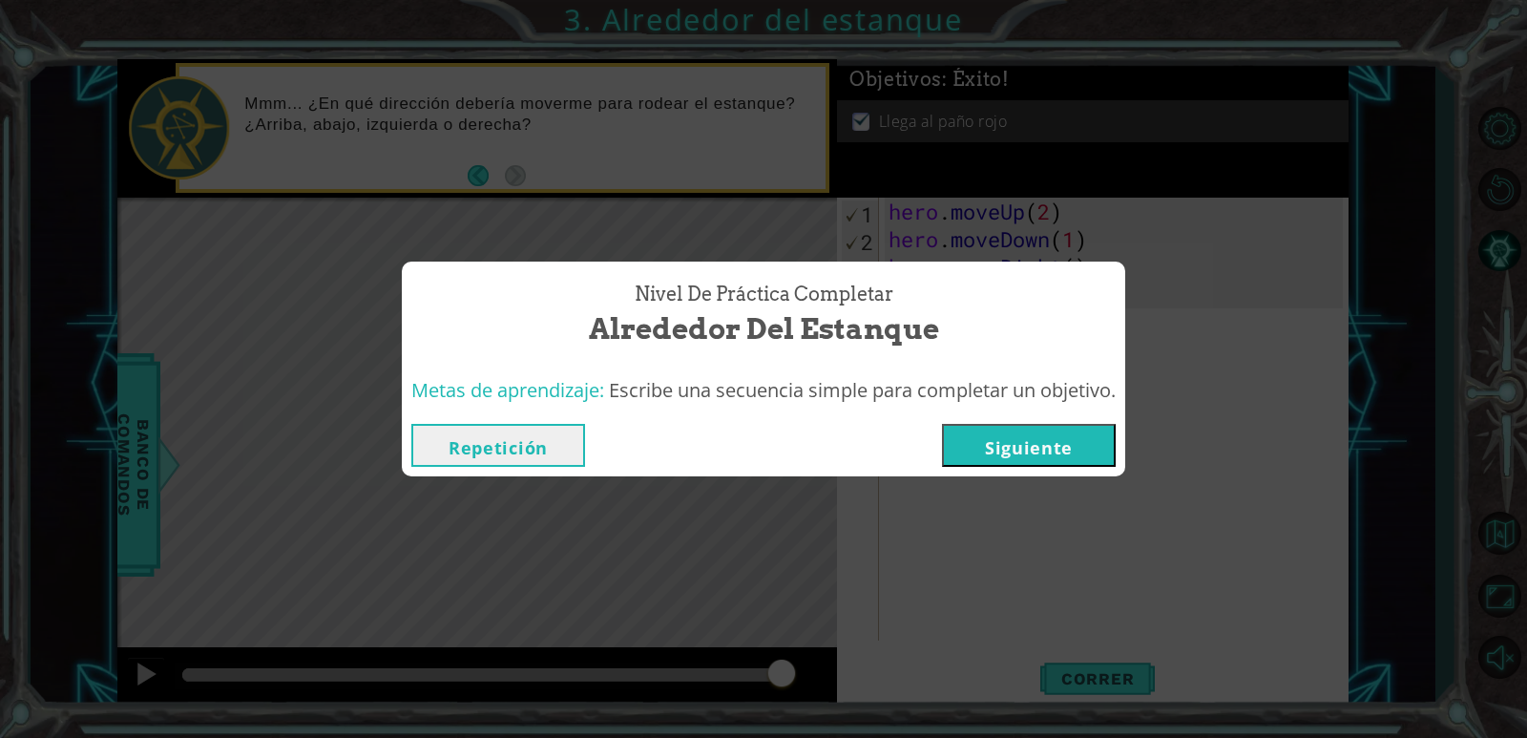
click at [985, 448] on button "Siguiente" at bounding box center [1029, 445] width 174 height 43
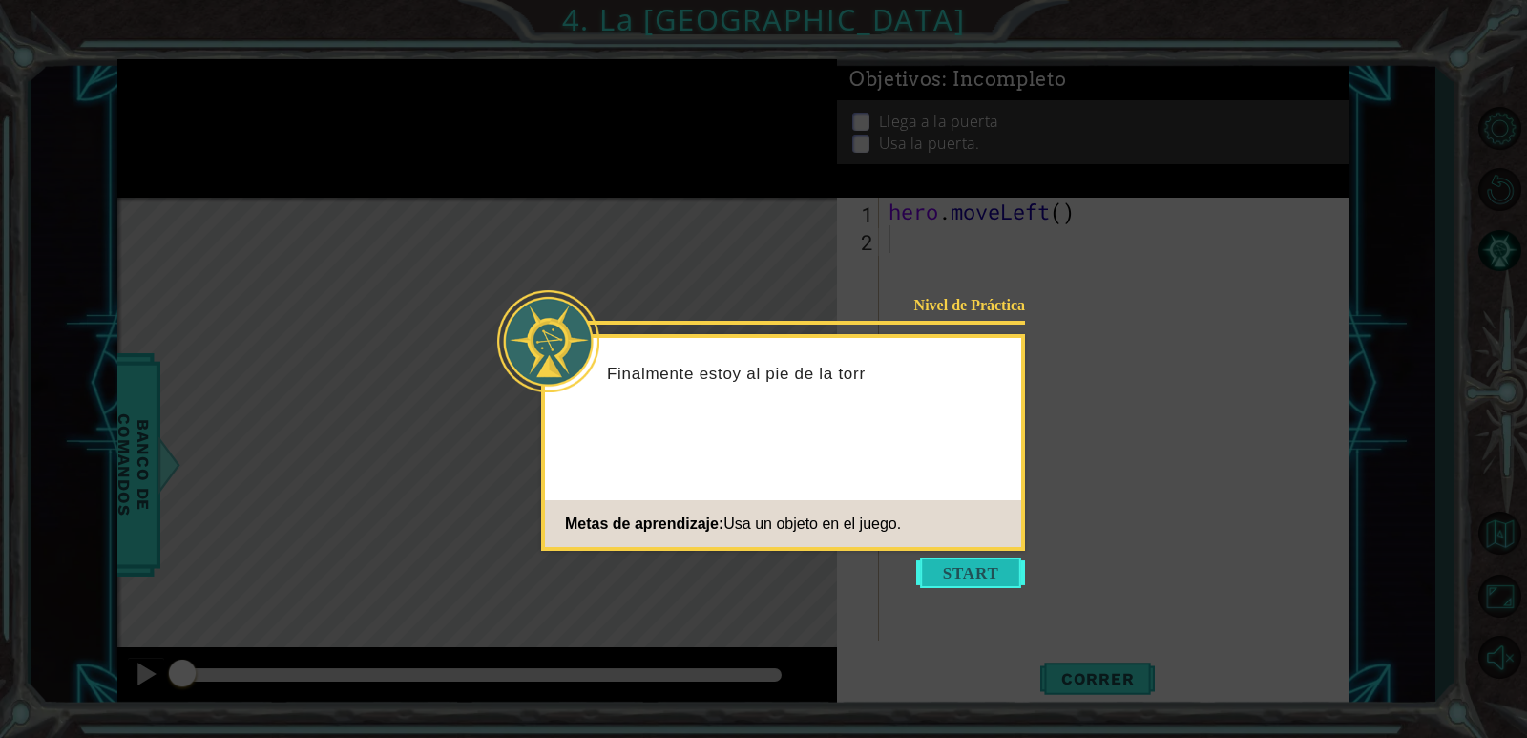
click at [985, 576] on button "Start" at bounding box center [970, 572] width 109 height 31
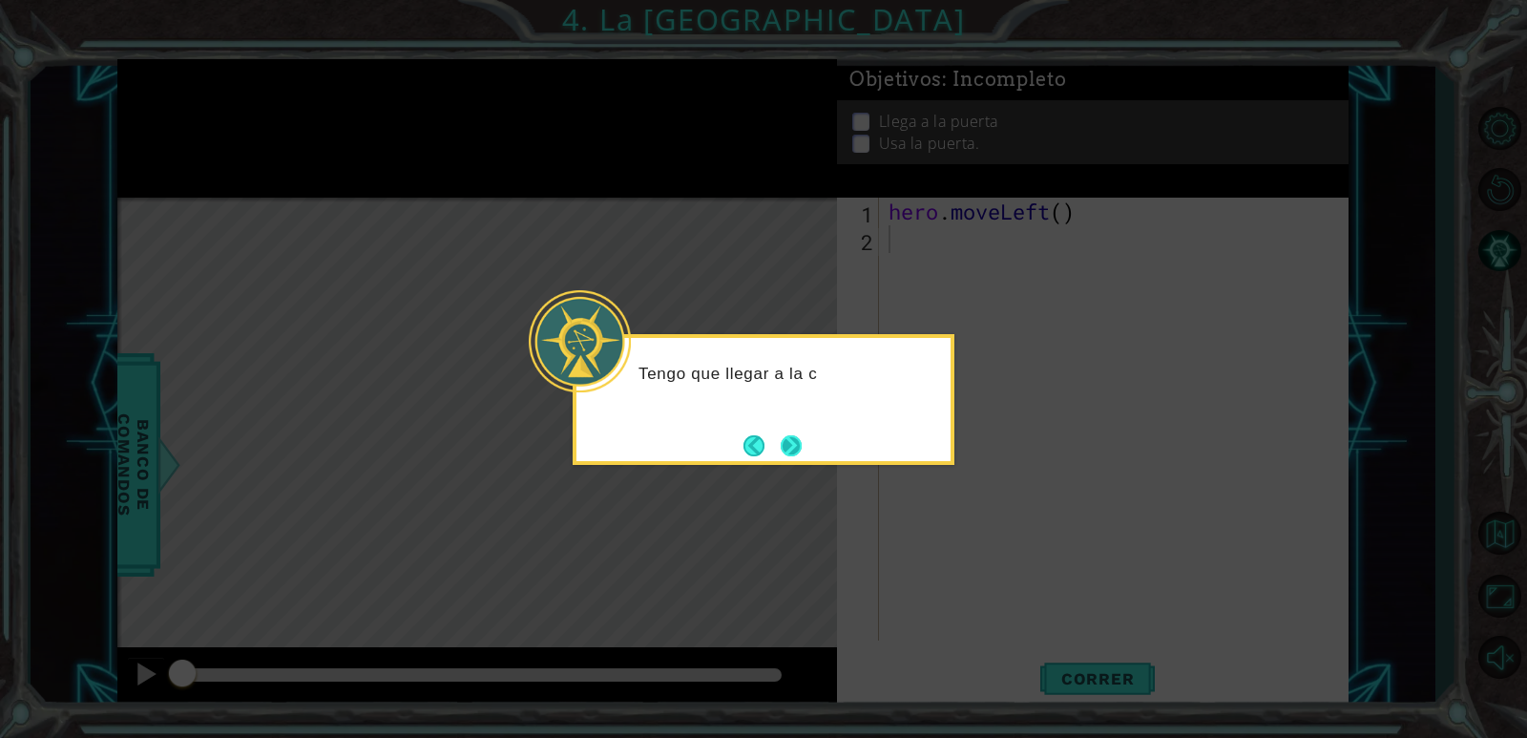
click at [801, 453] on button "Next" at bounding box center [790, 445] width 21 height 21
click at [796, 447] on button "Next" at bounding box center [790, 445] width 21 height 21
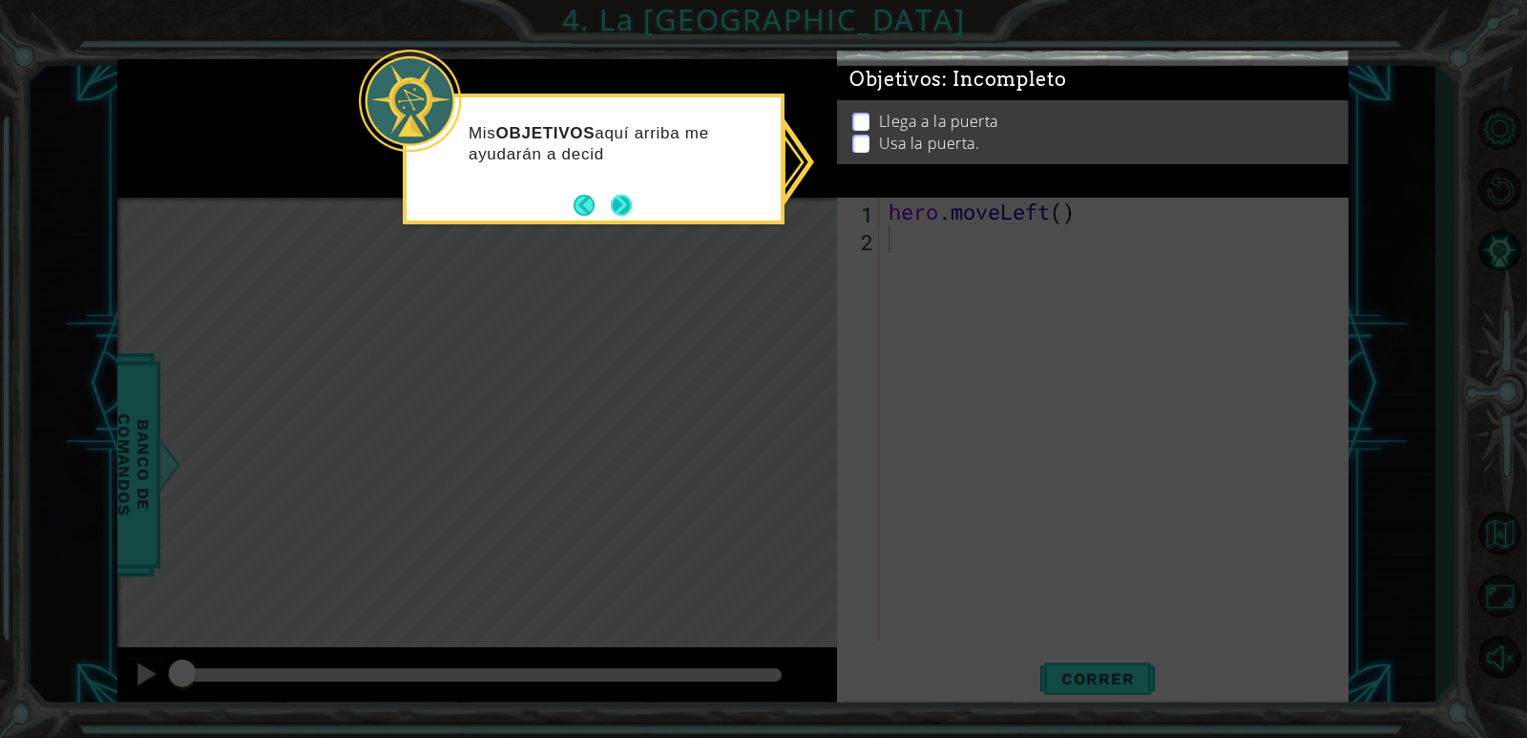
click at [621, 210] on button "Next" at bounding box center [621, 205] width 23 height 23
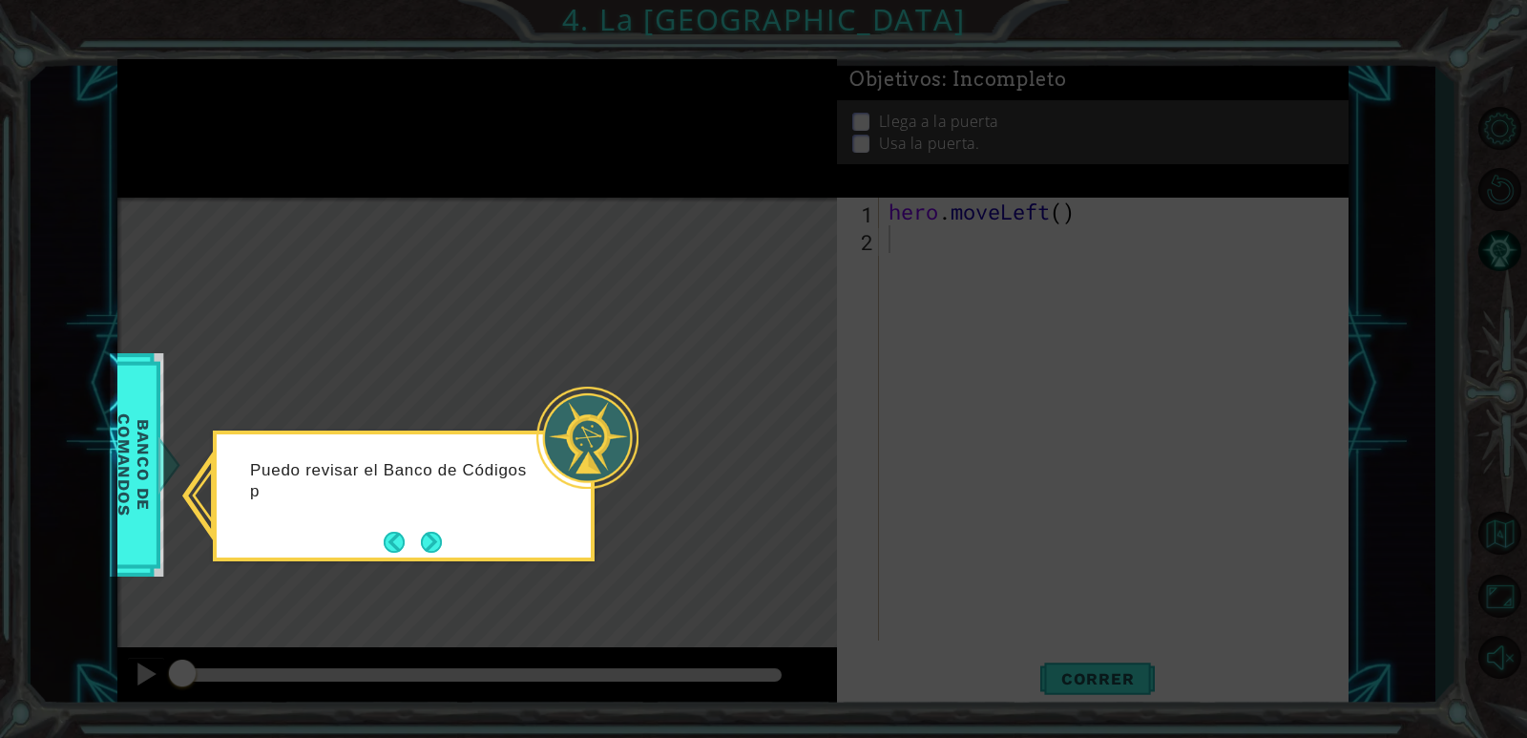
click at [421, 543] on button "Next" at bounding box center [431, 541] width 21 height 21
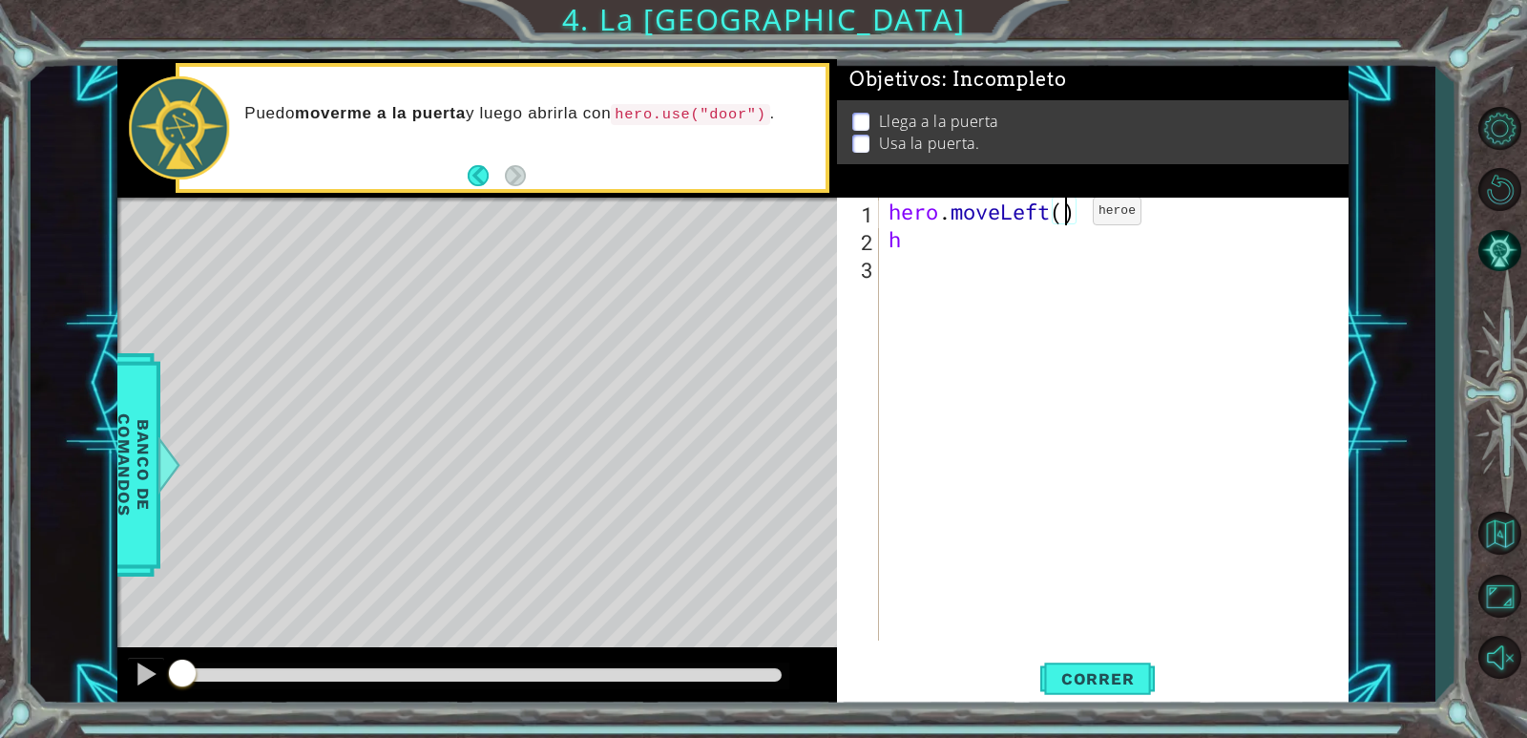
click at [1064, 216] on div "hero . moveLeft ( ) h" at bounding box center [1118, 447] width 468 height 498
click at [912, 238] on div "hero . moveLeft ( 2 ) h" at bounding box center [1118, 447] width 468 height 498
type textarea "h"
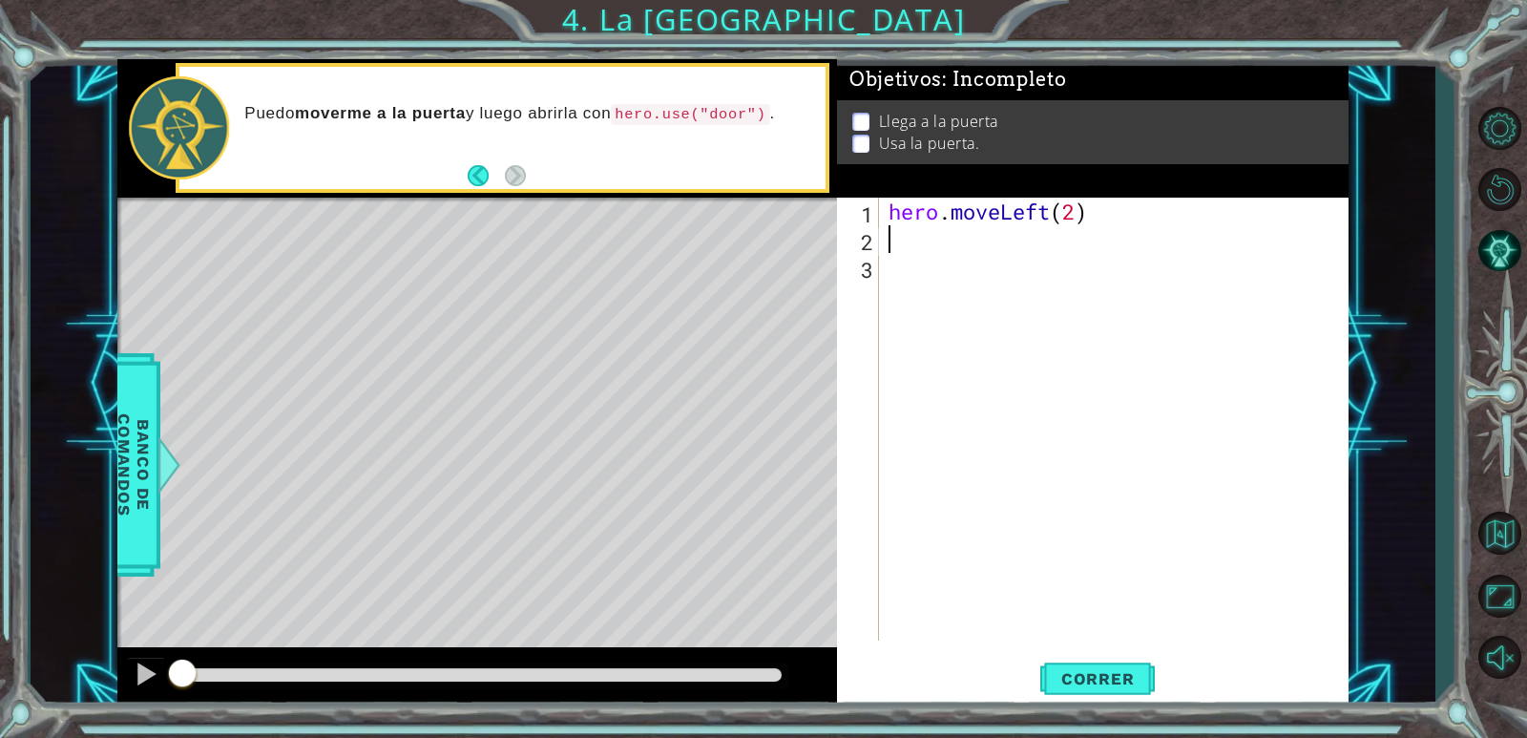
type textarea "h"
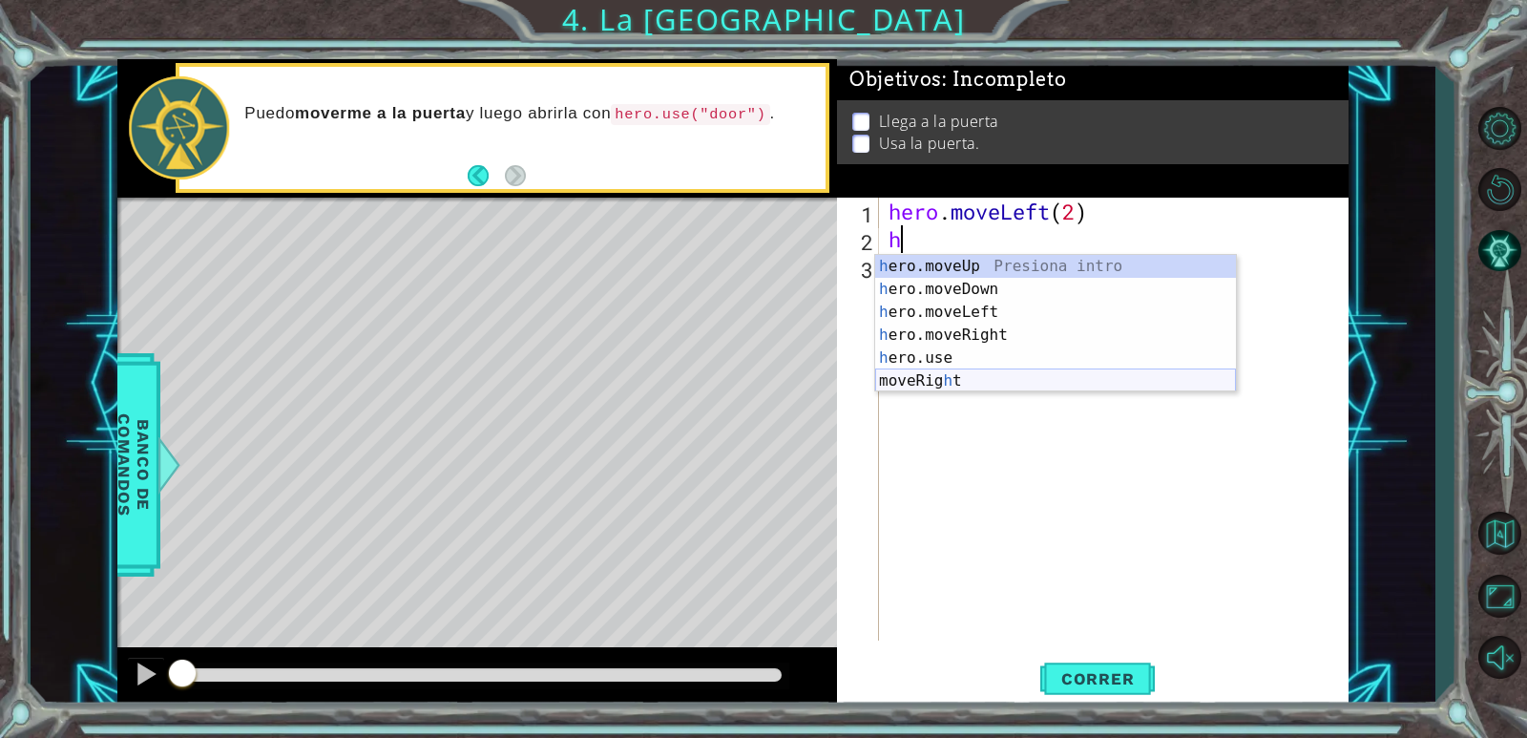
click at [977, 374] on div "h ero.moveUp Presiona intro h ero.moveDown Presiona intro h ero.moveLeft Presio…" at bounding box center [1055, 346] width 361 height 183
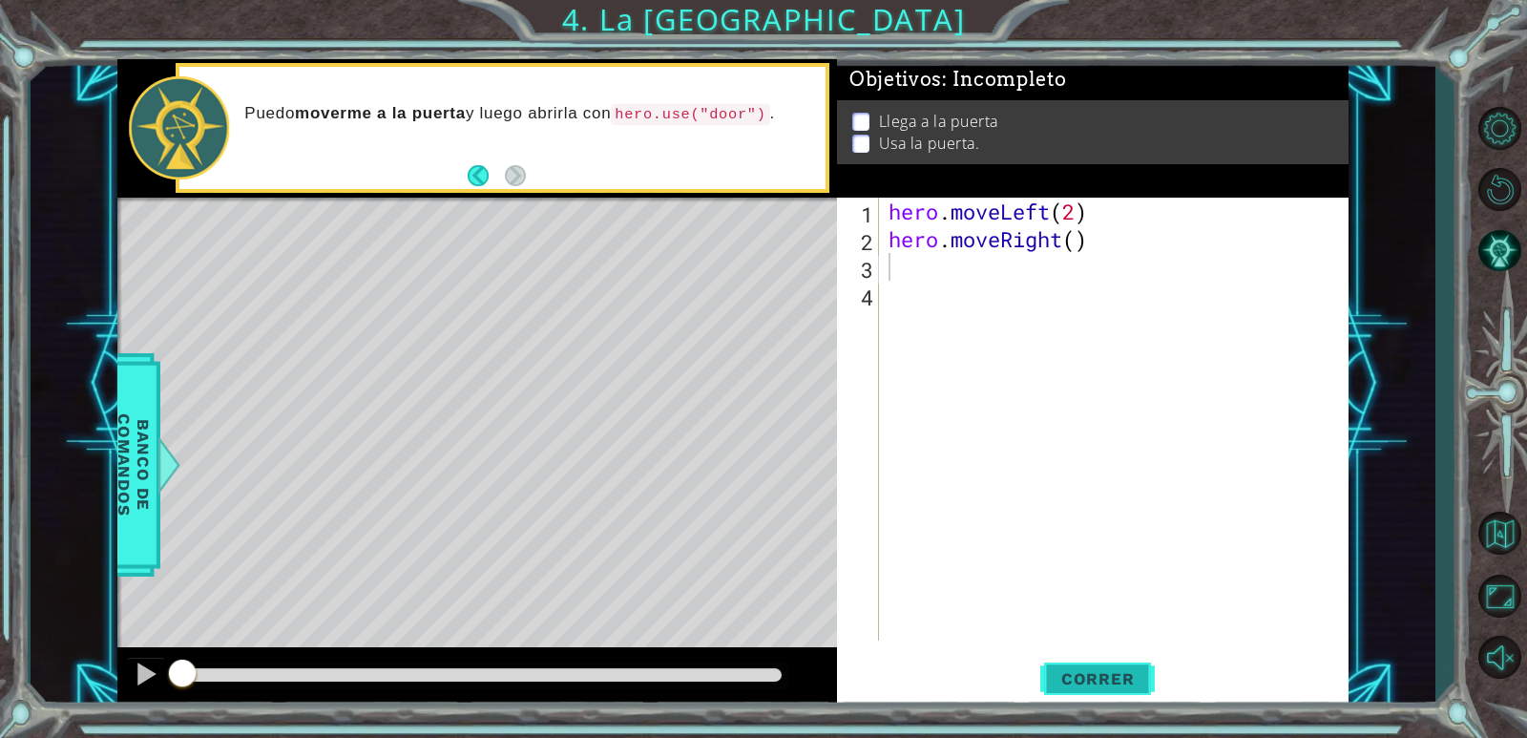
drag, startPoint x: 1132, startPoint y: 678, endPoint x: 1144, endPoint y: 688, distance: 15.6
click at [1132, 682] on span "Correr" at bounding box center [1098, 678] width 112 height 19
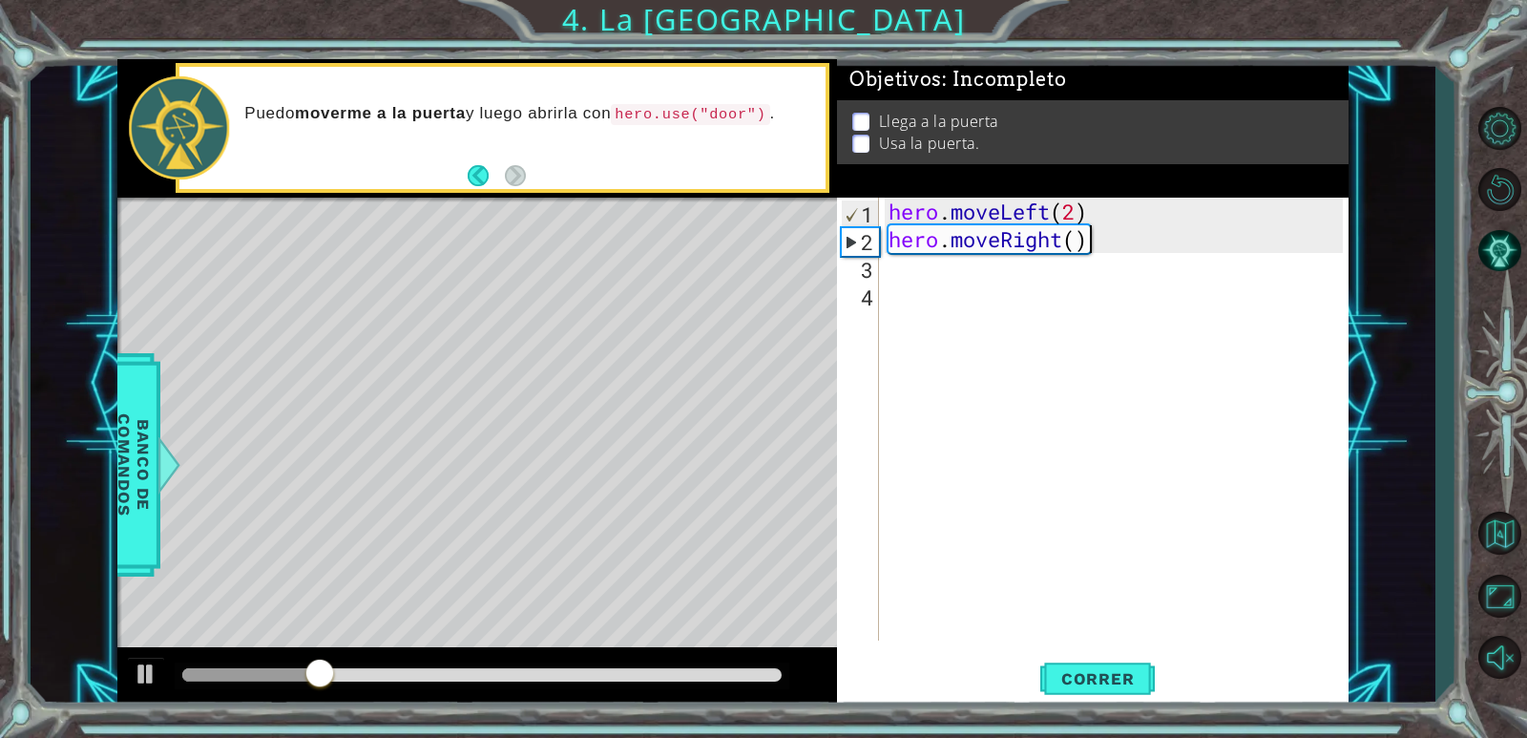
click at [1117, 235] on div "hero . moveLeft ( 2 ) hero . moveRight ( )" at bounding box center [1118, 447] width 468 height 498
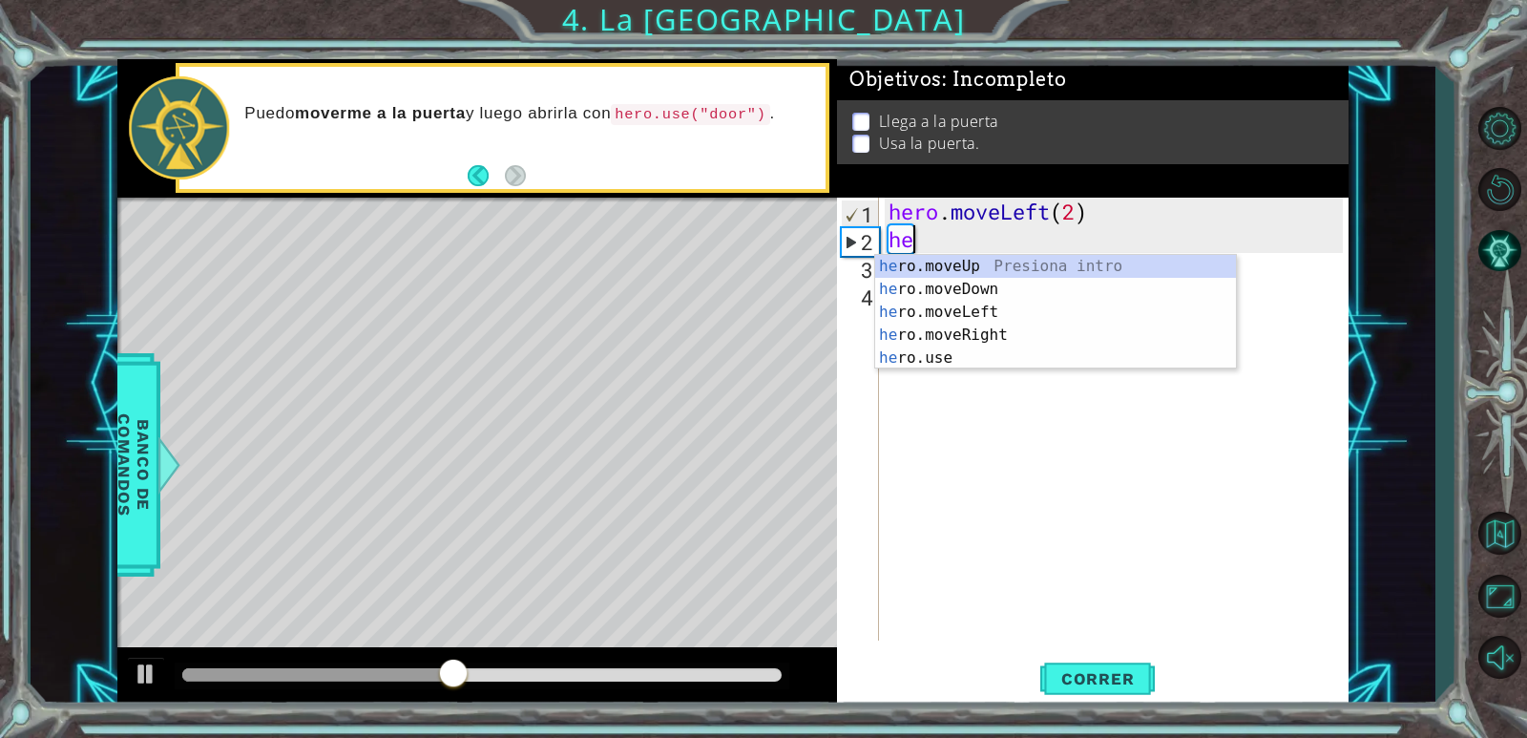
type textarea "h"
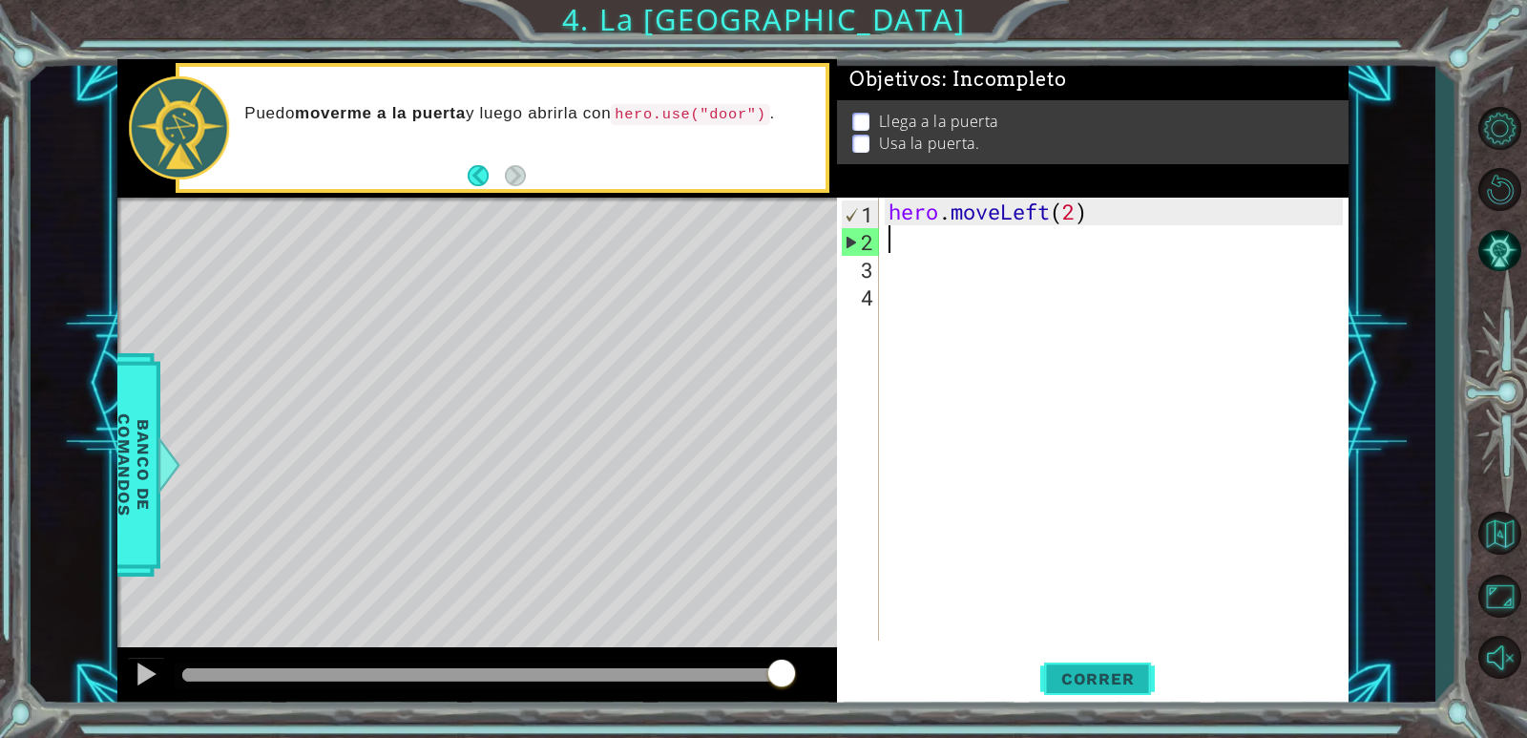
click at [1099, 669] on span "Correr" at bounding box center [1098, 678] width 112 height 19
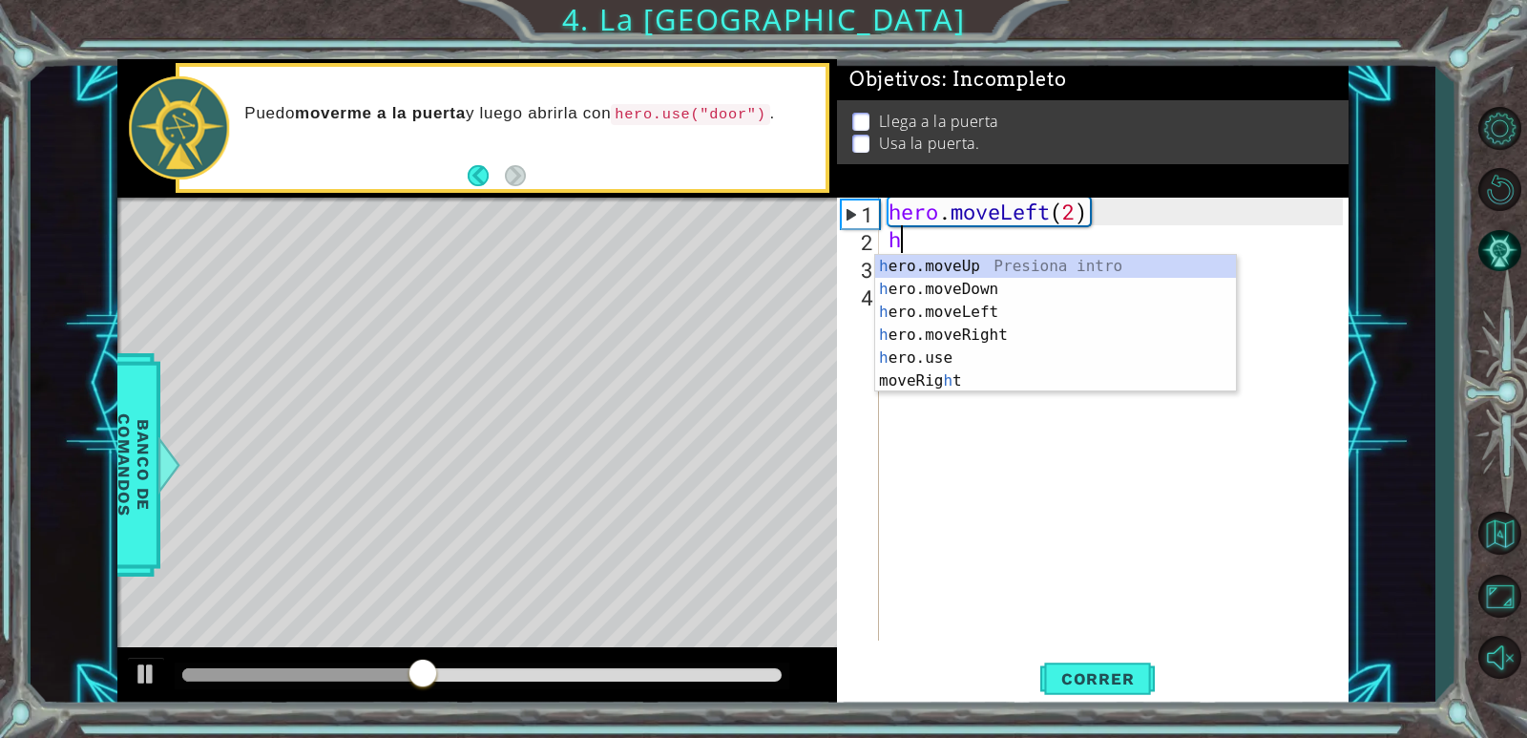
type textarea "h"
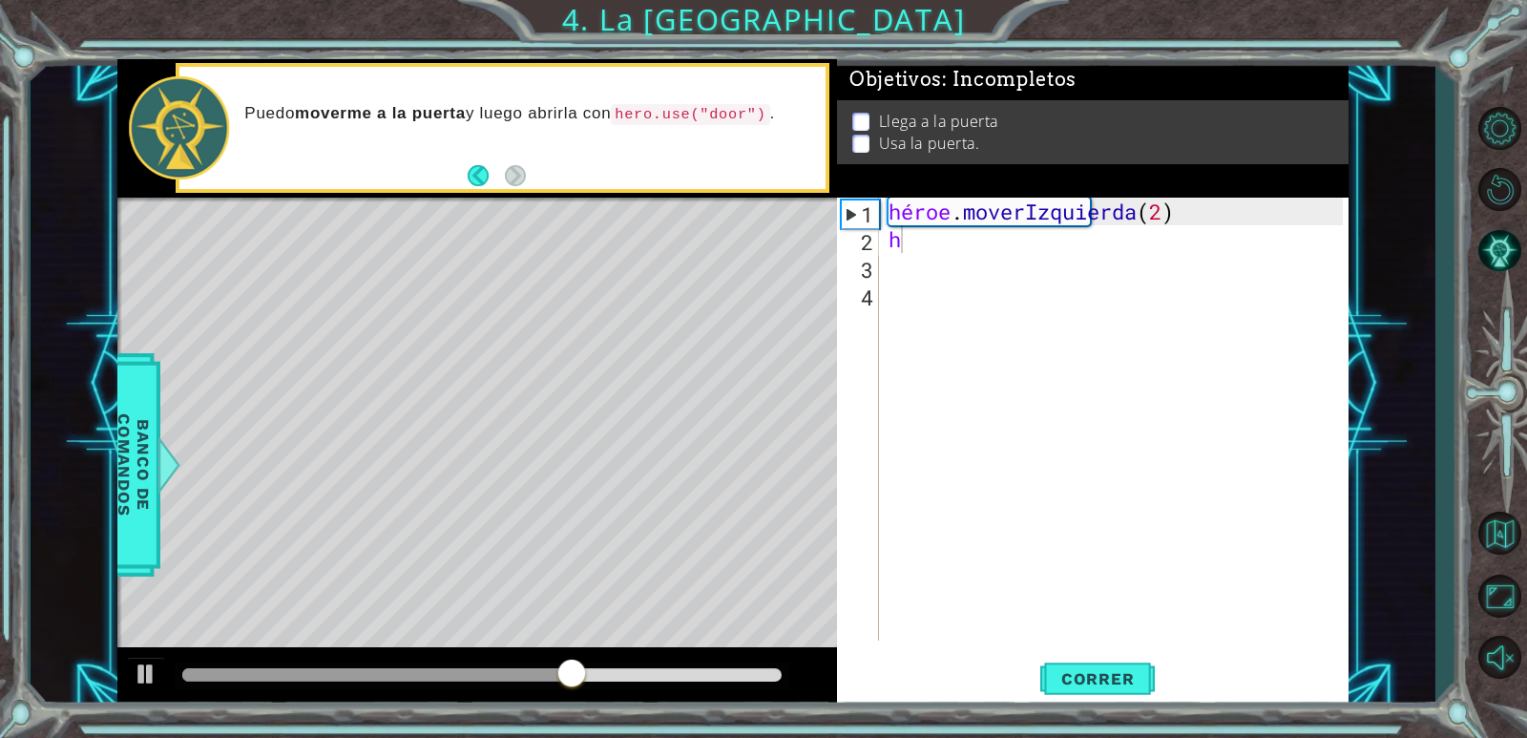
click at [916, 251] on div "héroe . moverIzquierda ( 2 ) h" at bounding box center [1118, 447] width 468 height 498
type textarea "h"
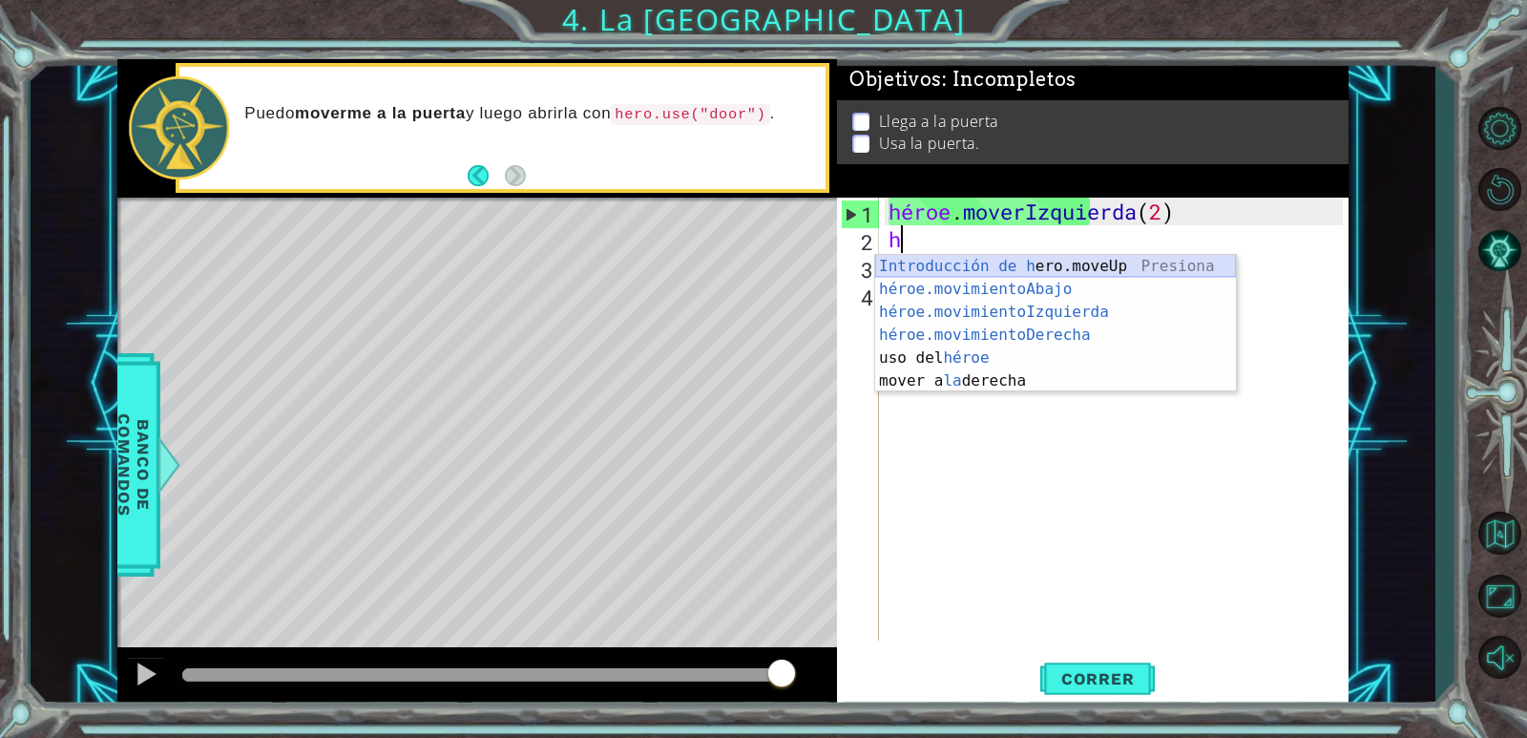
click at [1000, 268] on div "Introducción de h ero.moveUp Presiona héroe.movimientoAbajo ​ Introducción a la…" at bounding box center [1055, 346] width 361 height 183
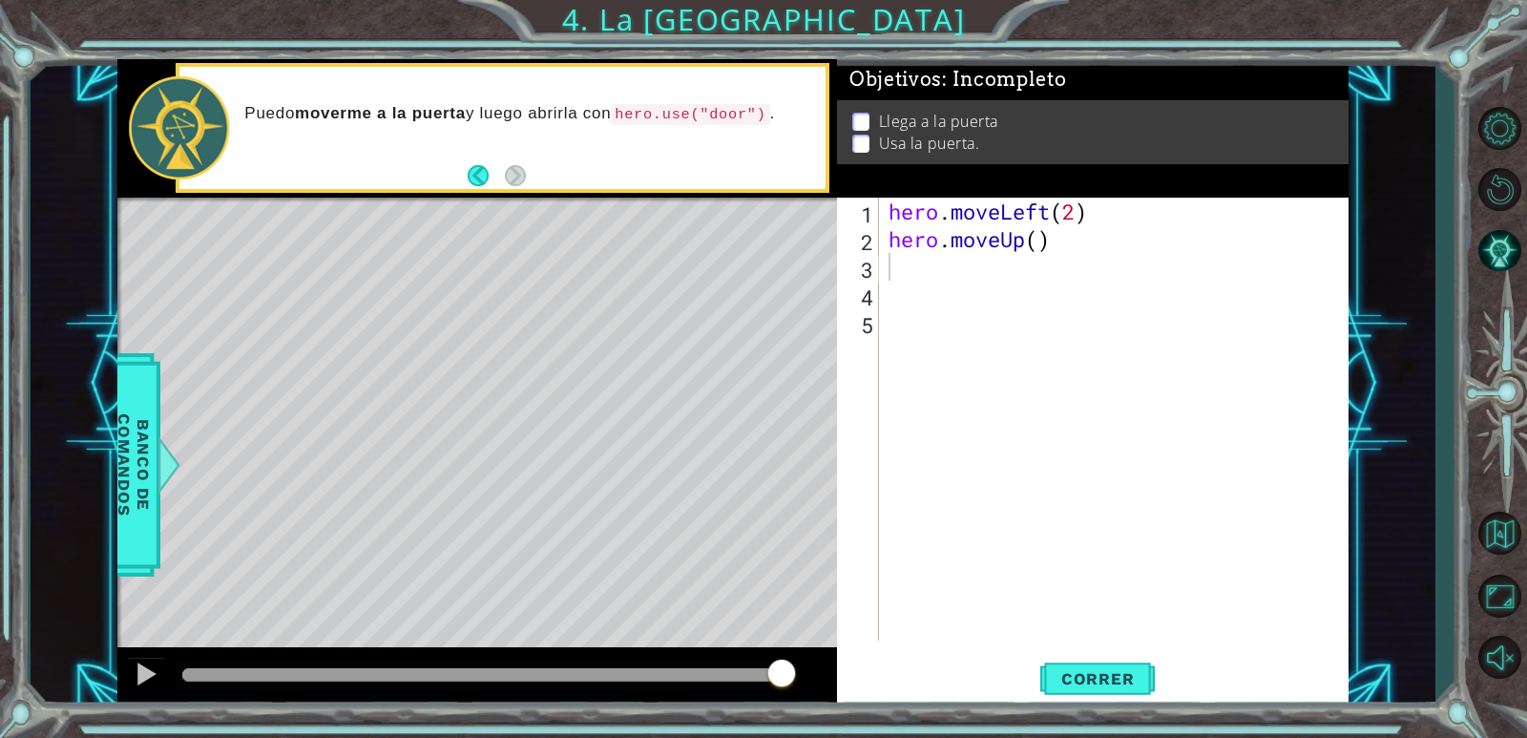
click at [1048, 239] on div "hero . moveLeft ( 2 ) hero . moveUp ( )" at bounding box center [1118, 447] width 468 height 498
click at [1038, 238] on div "hero . moveLeft ( 2 ) hero . moveUp ( )" at bounding box center [1118, 447] width 468 height 498
type textarea "hero.moveUp(2)"
click at [890, 279] on div "hero . moveLeft ( 2 ) hero . moveUp ( 2 )" at bounding box center [1118, 447] width 468 height 498
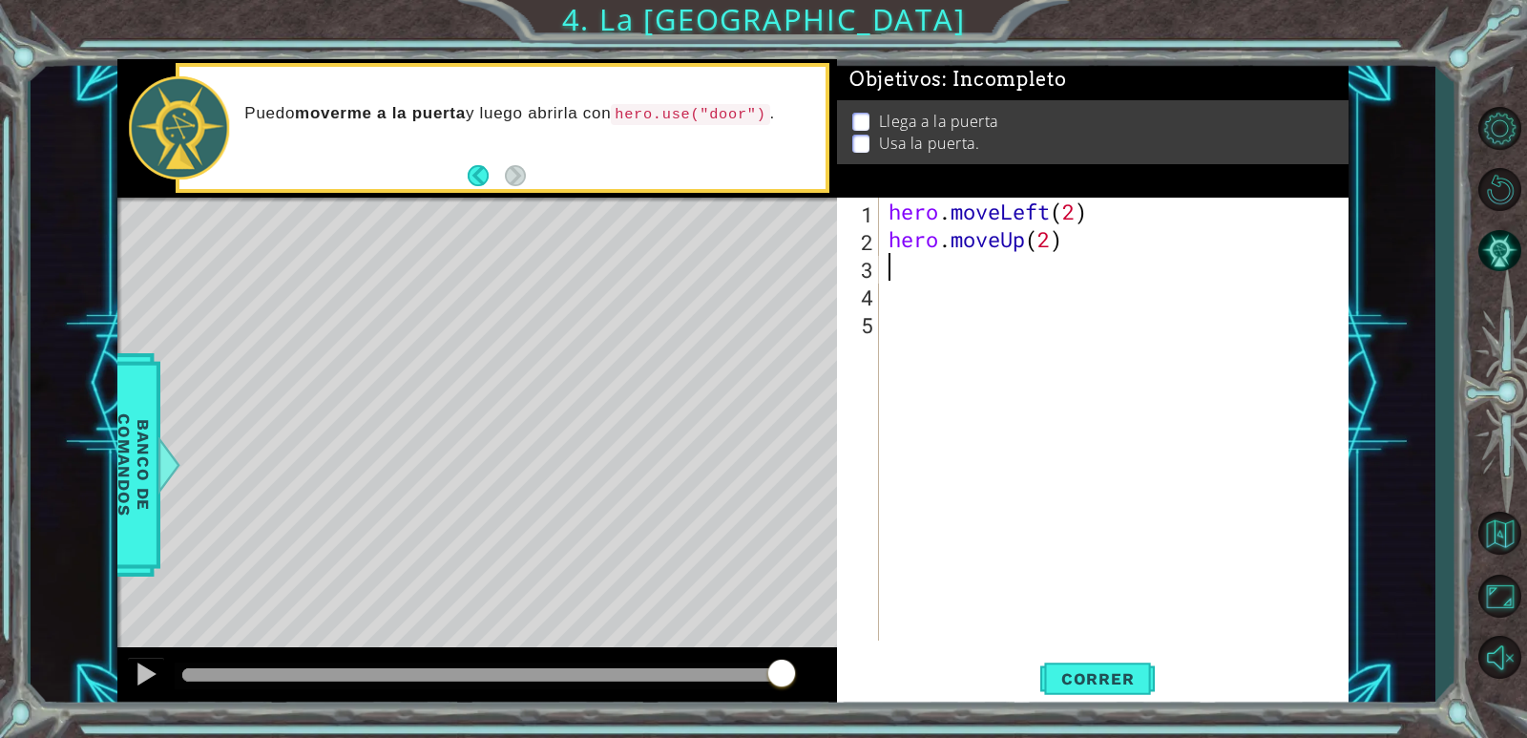
scroll to position [0, 0]
type textarea "h"
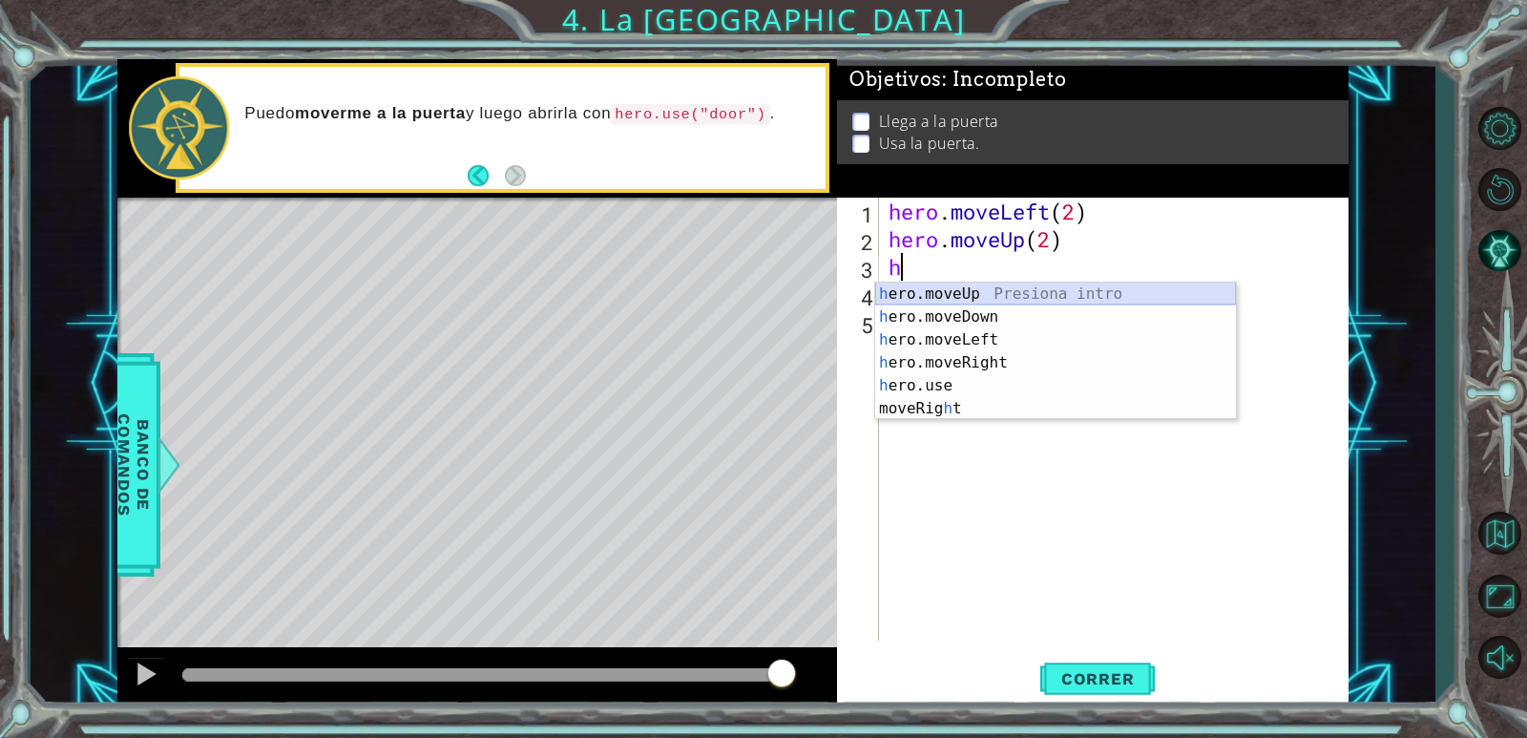
click at [988, 296] on div "h ero.moveUp Presiona intro h ero.moveDown Presiona intro h ero.moveLeft Presio…" at bounding box center [1055, 373] width 361 height 183
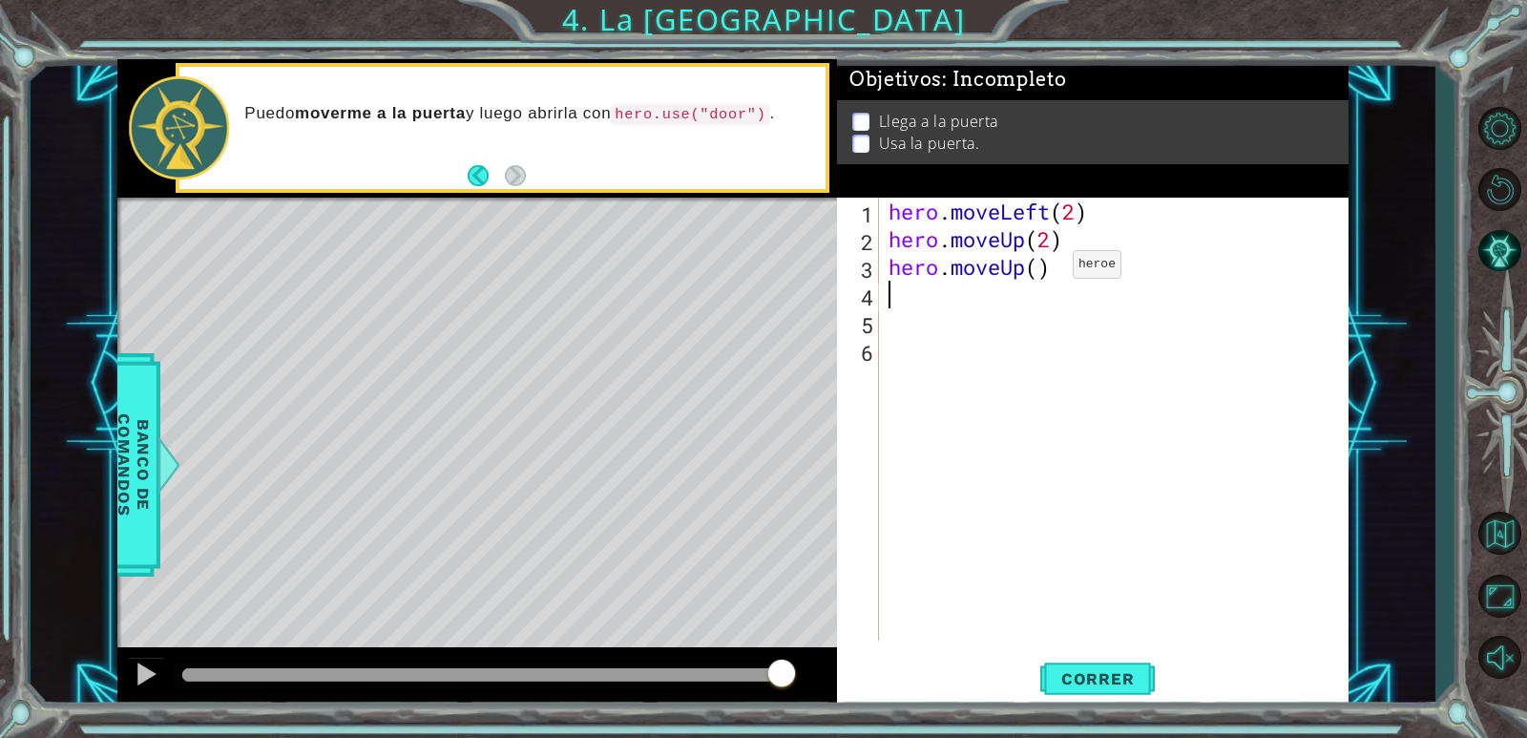
click at [1044, 269] on div "hero . moveLeft ( 2 ) hero . moveUp ( 2 ) hero . moveUp ( )" at bounding box center [1118, 447] width 468 height 498
click at [1136, 686] on span "Correr" at bounding box center [1098, 678] width 112 height 19
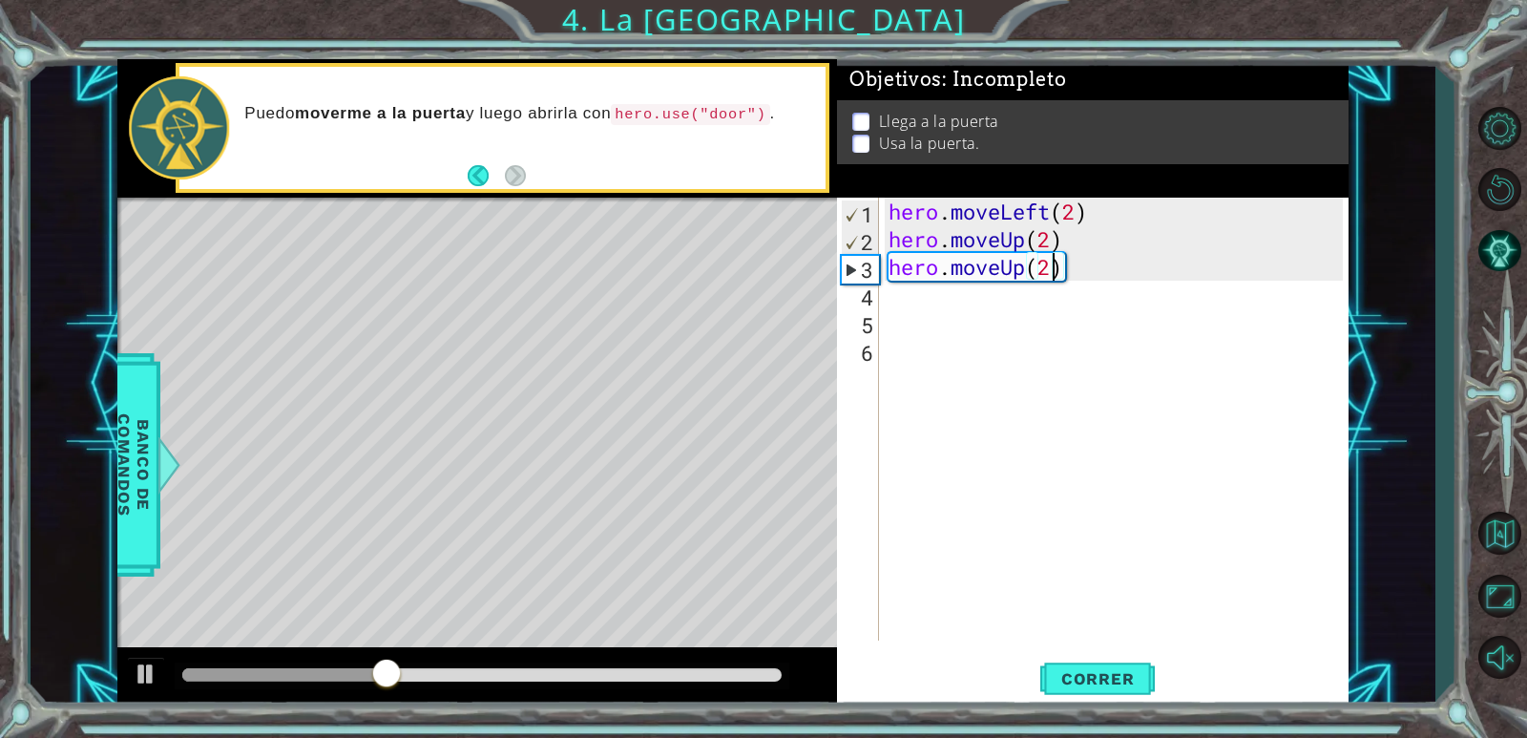
click at [1080, 267] on div "hero . moveLeft ( 2 ) hero . moveUp ( 2 ) hero . moveUp ( 2 )" at bounding box center [1118, 447] width 468 height 498
click at [1090, 277] on div "hero . moveLeft ( 2 ) hero . moveUp ( 2 ) hero . moveUp ( 2 )" at bounding box center [1118, 447] width 468 height 498
click at [1071, 273] on div "hero . moveLeft ( 2 ) hero . moveUp ( 2 ) hero . moveUp ( 2 )" at bounding box center [1118, 447] width 468 height 498
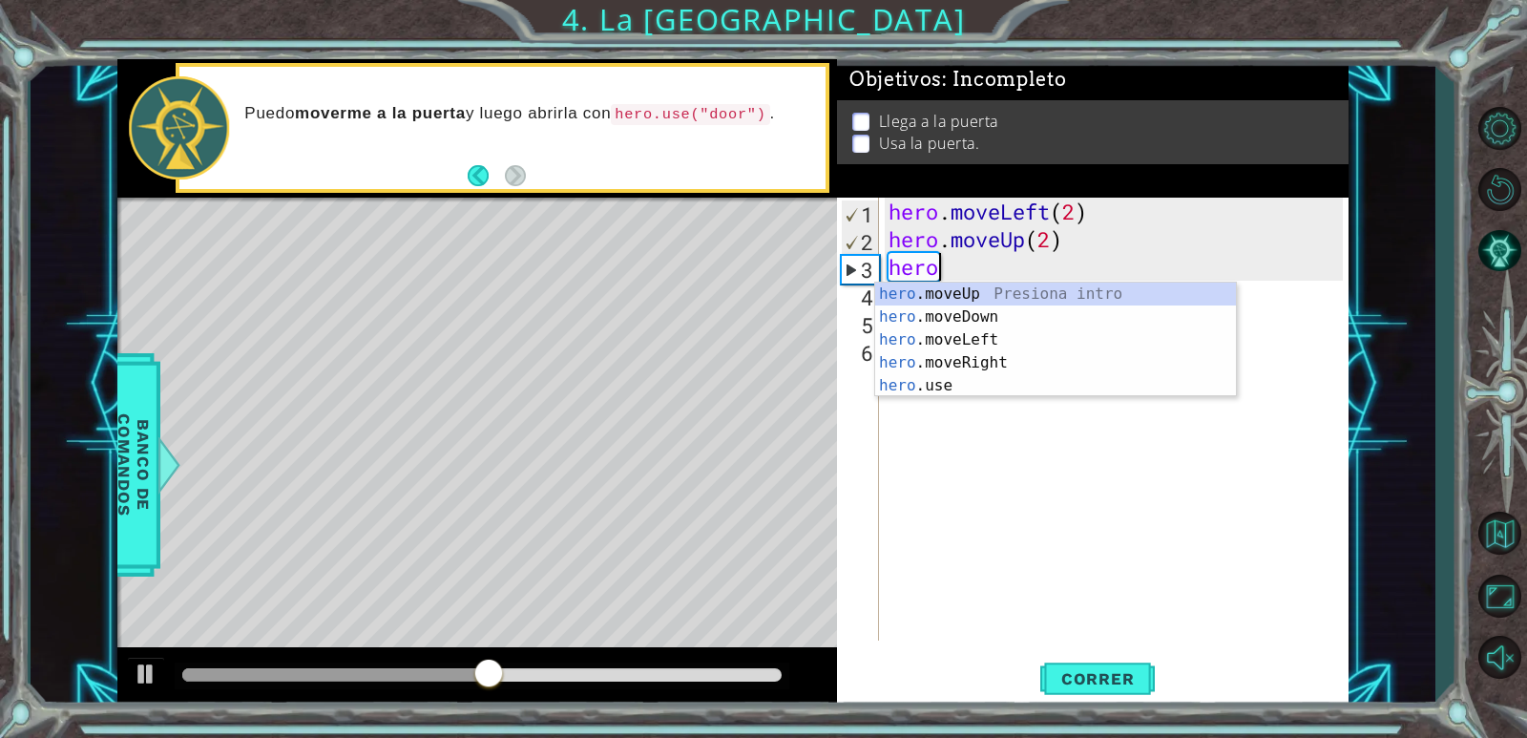
scroll to position [0, 1]
type textarea "he"
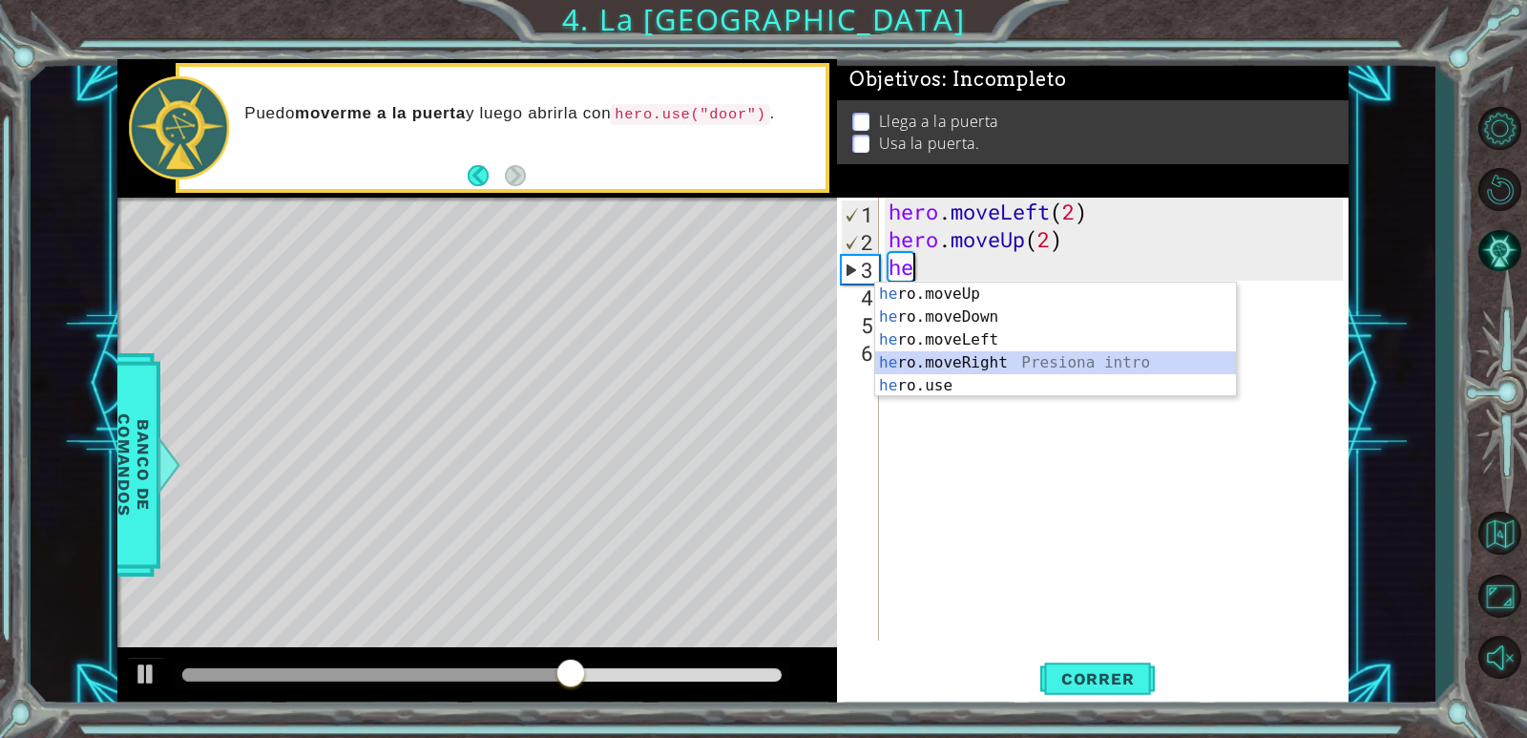
click at [1016, 366] on div "he ro.moveUp Presiona intro he ro.moveDown Presiona intro he ro.moveLeft Presio…" at bounding box center [1055, 362] width 361 height 160
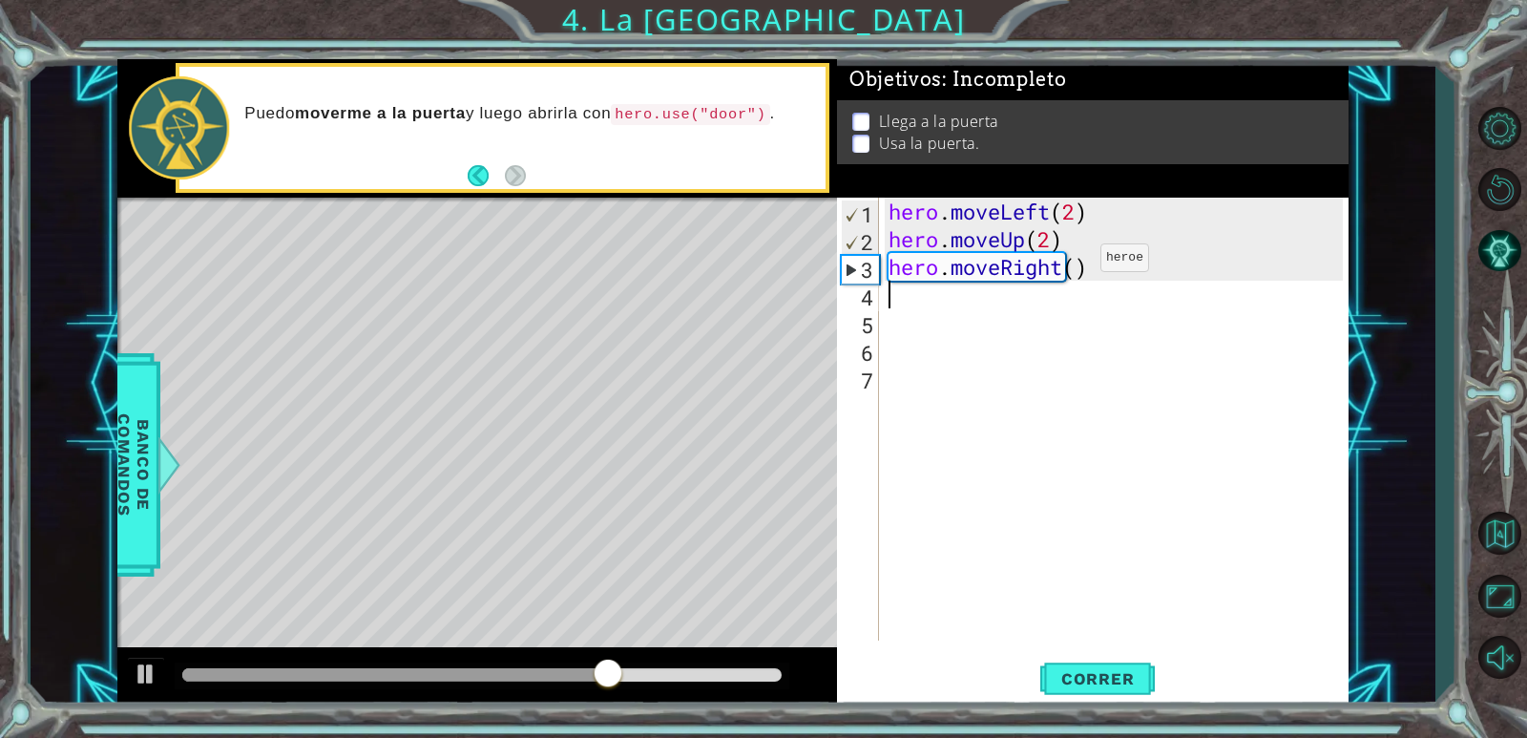
click at [1078, 266] on div "hero . moveLeft ( 2 ) hero . moveUp ( 2 ) hero . moveRight ( )" at bounding box center [1118, 447] width 468 height 498
type textarea "hero.moveRight(2)"
click at [1117, 674] on span "Correr" at bounding box center [1098, 678] width 112 height 19
click at [893, 290] on div "hero . moveLeft ( 2 ) hero . moveUp ( 2 ) hero . moveRight ( 2 )" at bounding box center [1118, 447] width 468 height 498
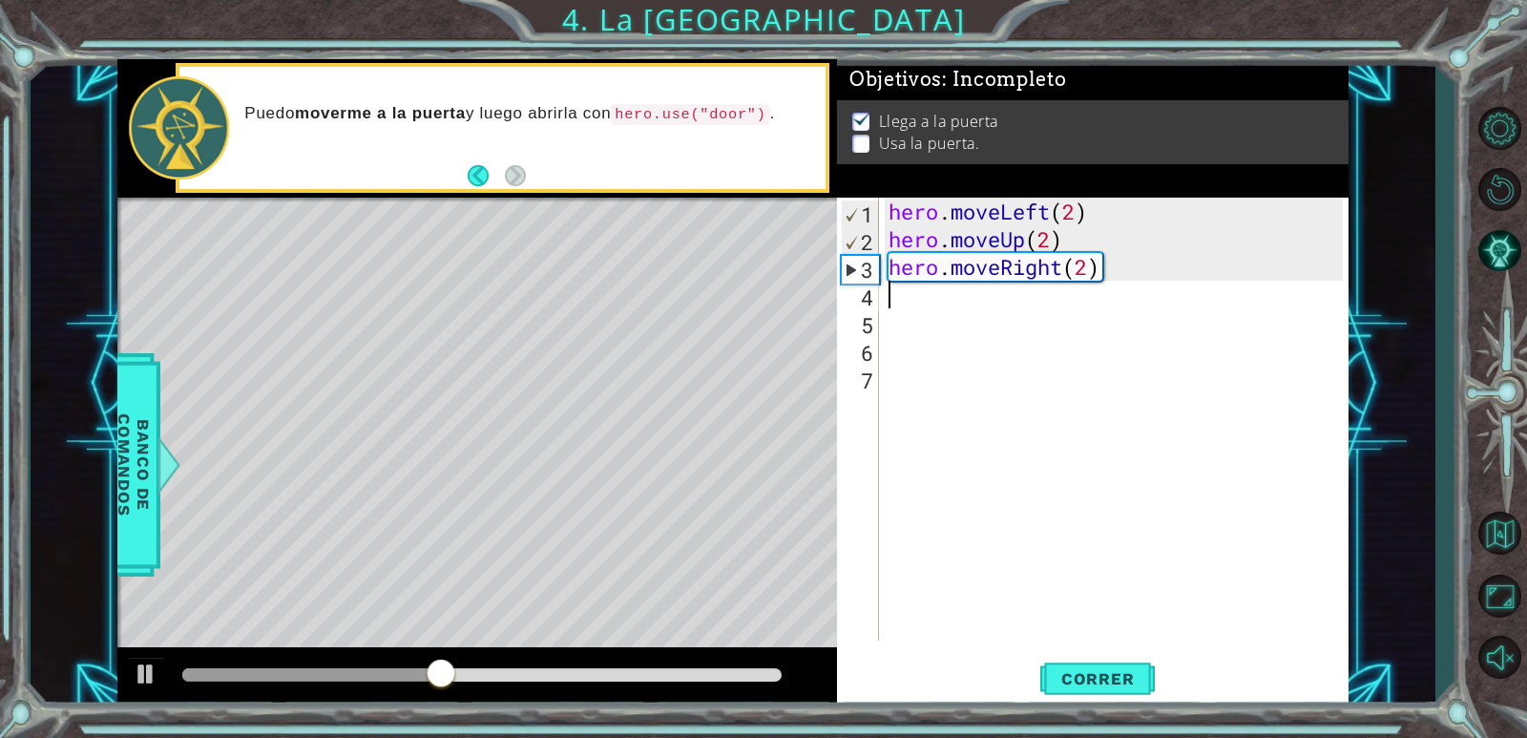
scroll to position [0, 0]
type textarea "h"
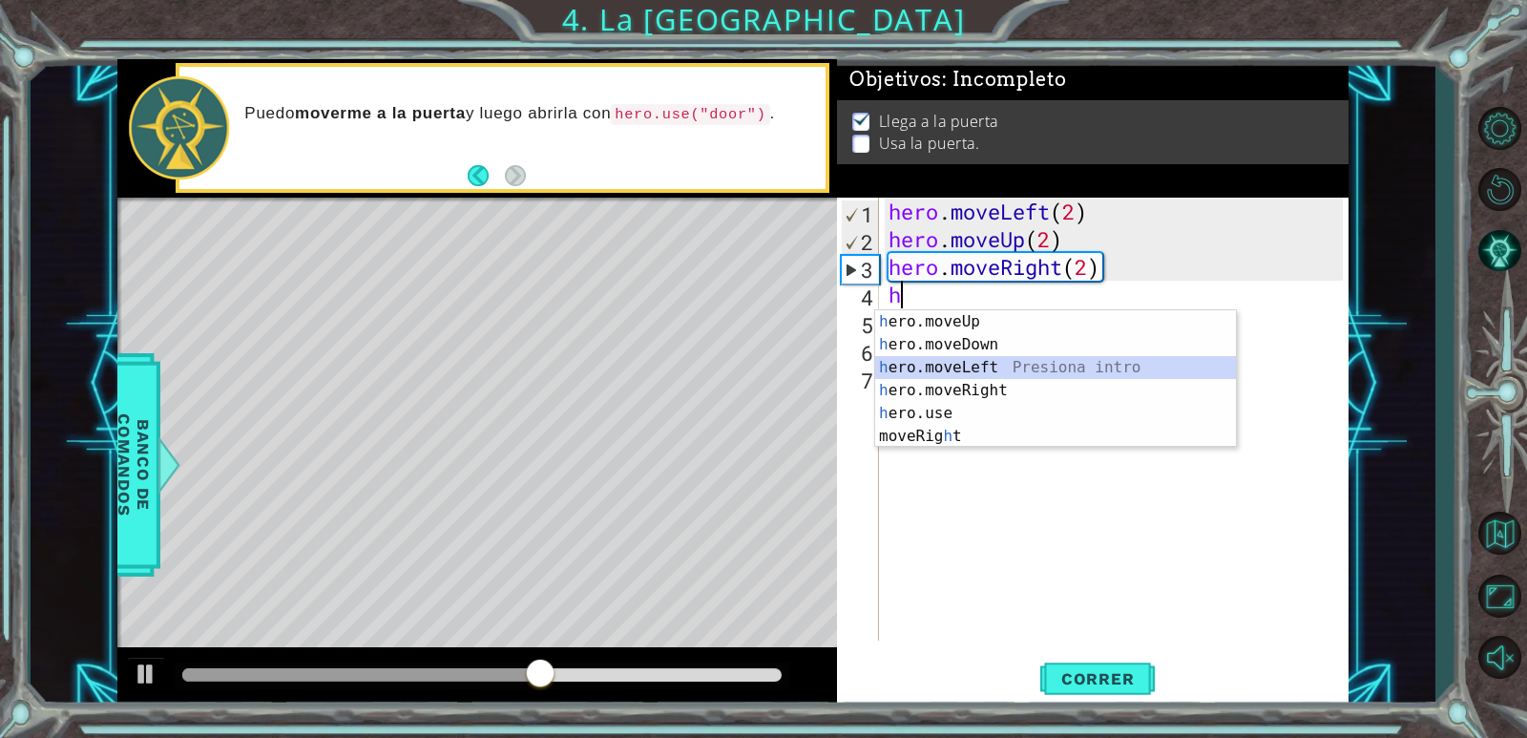
click at [1018, 377] on div "h ero.moveUp Presiona intro h ero.moveDown Presiona intro h ero.moveLeft Presio…" at bounding box center [1055, 401] width 361 height 183
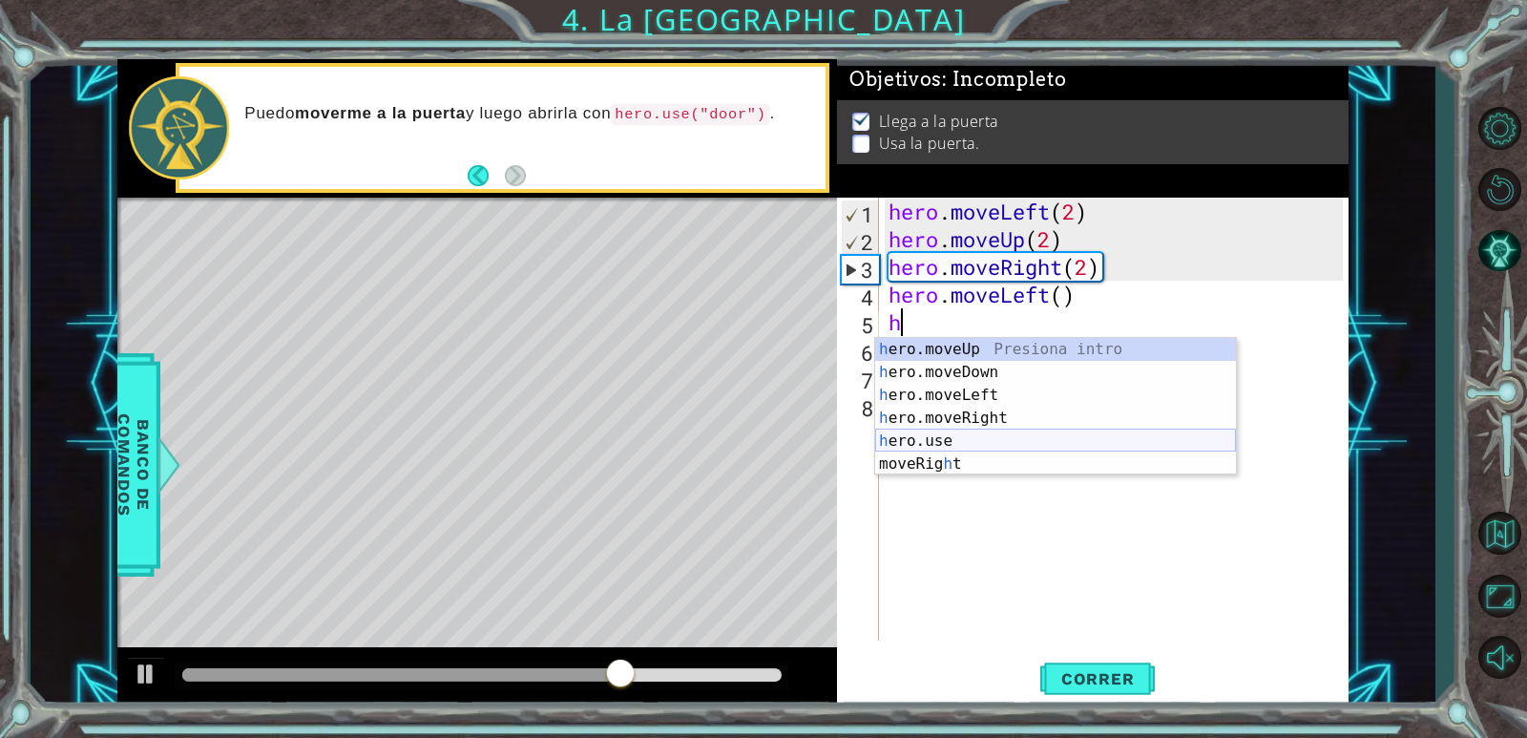
click at [931, 440] on div "h ero.moveUp Presiona intro h ero.moveDown Presiona intro h ero.moveLeft Presio…" at bounding box center [1055, 429] width 361 height 183
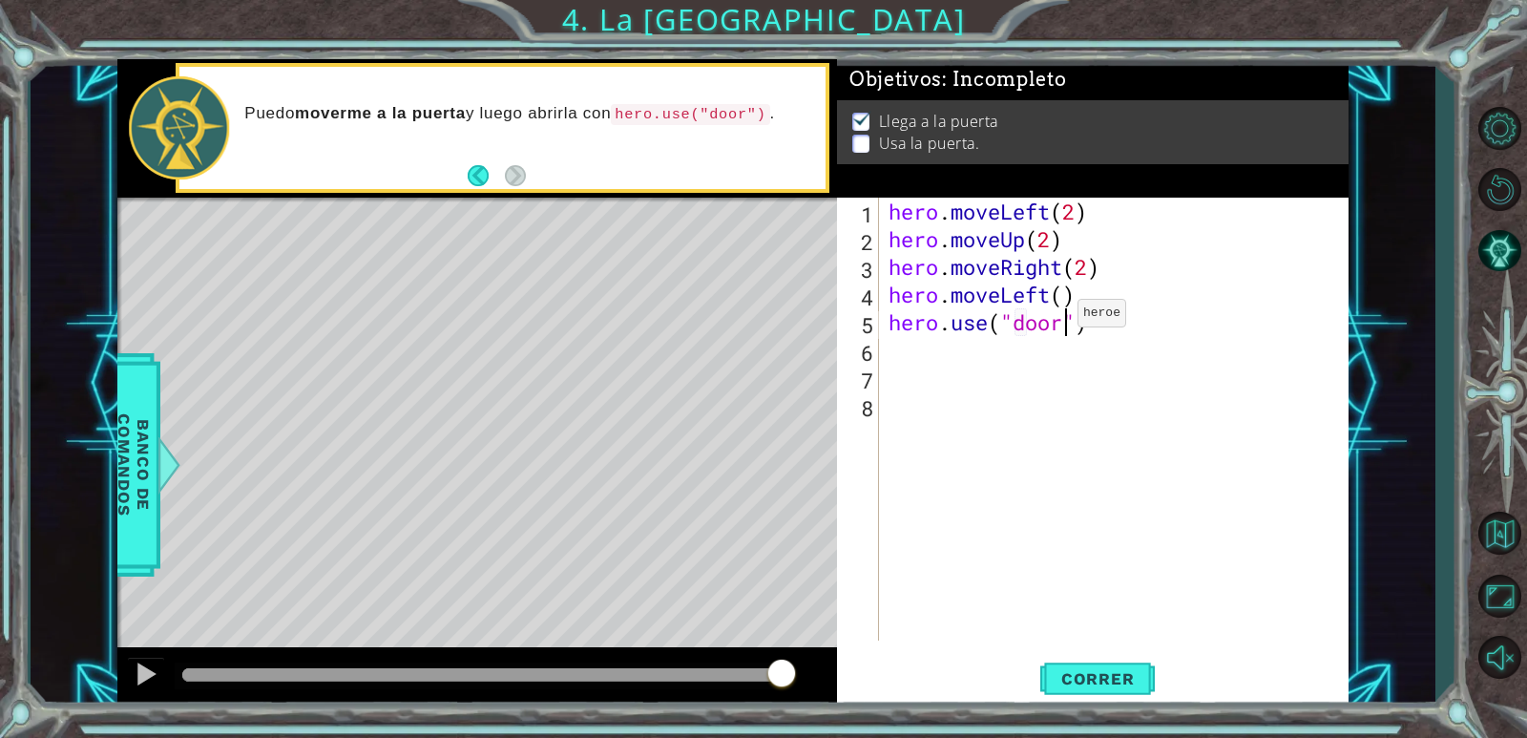
scroll to position [0, 8]
click at [1093, 676] on span "Correr" at bounding box center [1098, 678] width 112 height 19
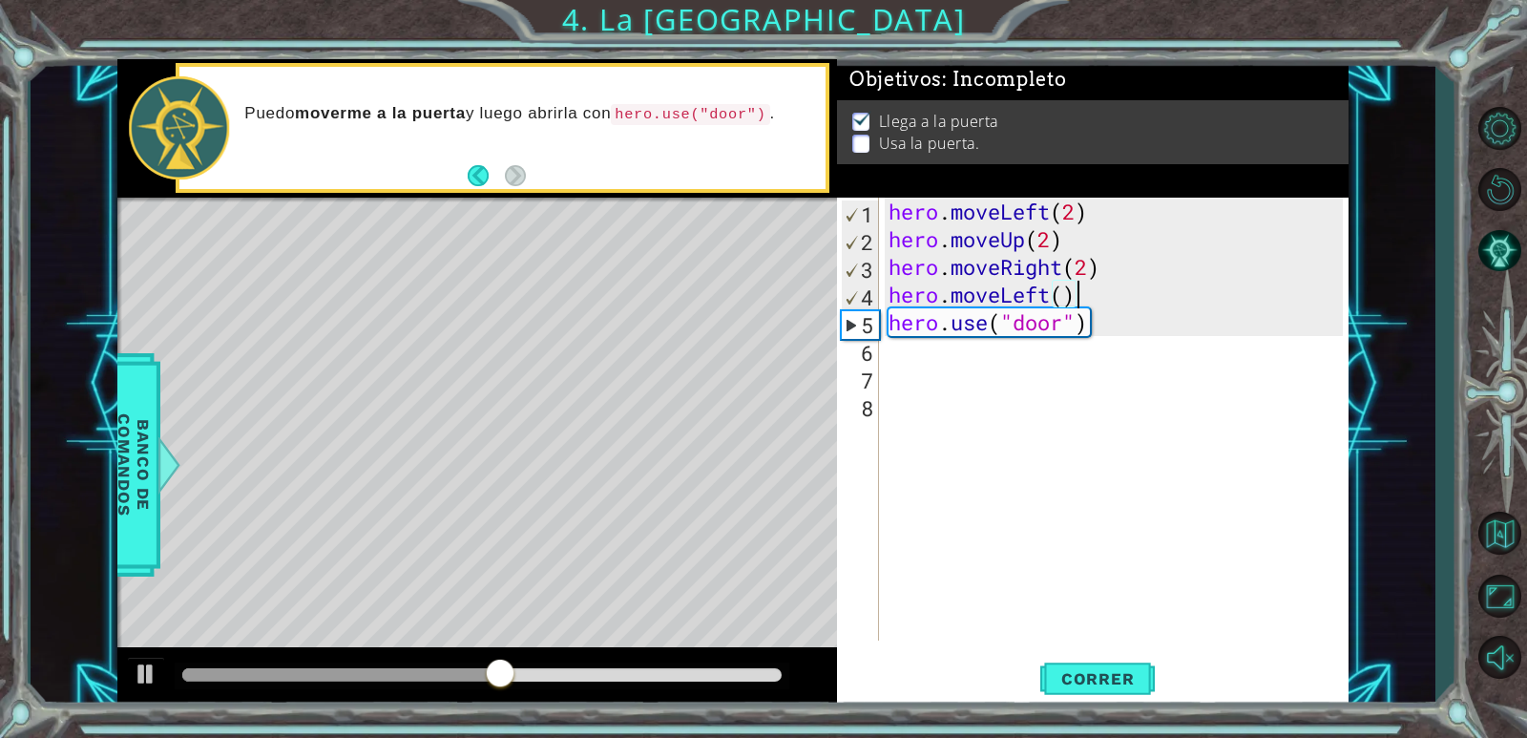
click at [1083, 290] on div "hero . moveLeft ( 2 ) hero . moveUp ( 2 ) hero . moveRight ( 2 ) hero . moveLef…" at bounding box center [1118, 447] width 468 height 498
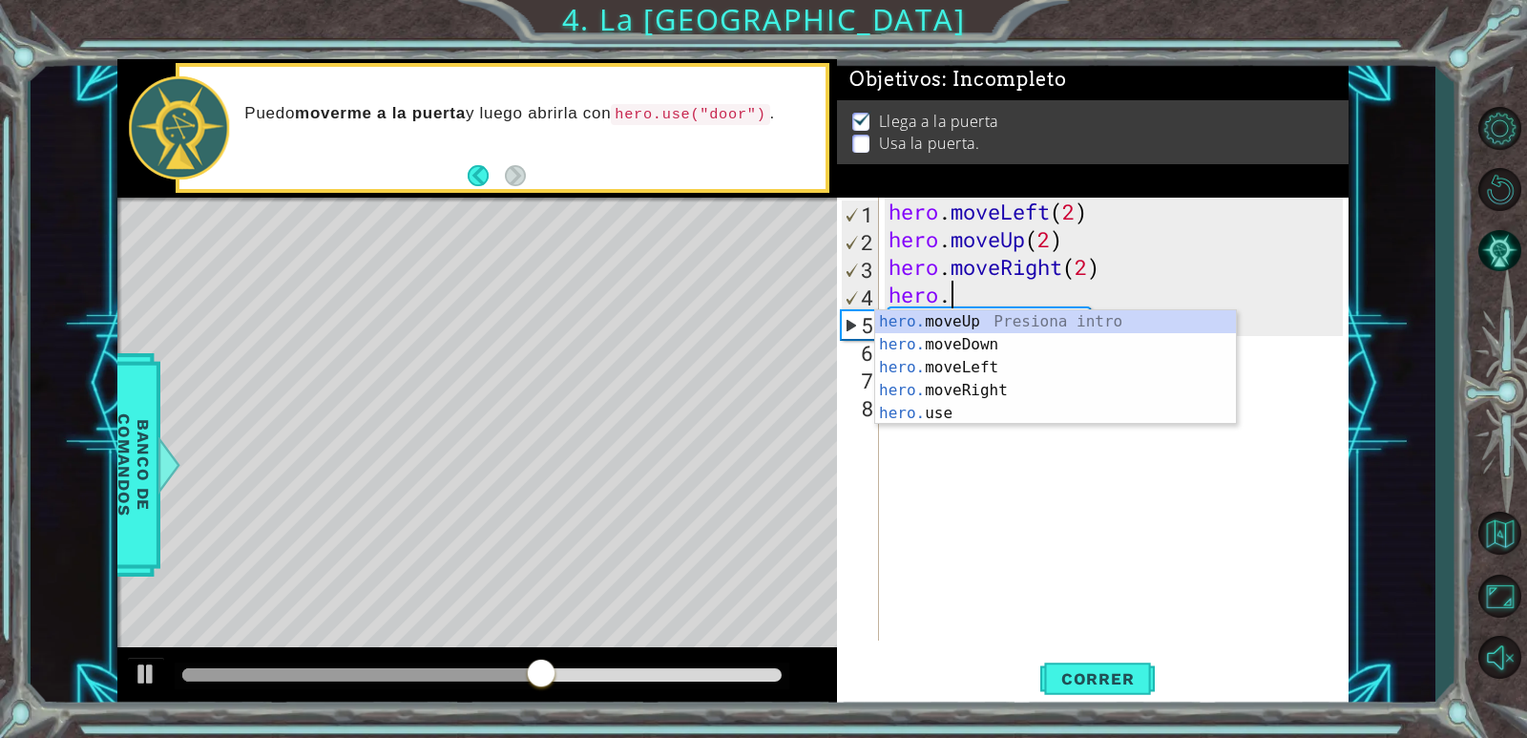
scroll to position [0, 1]
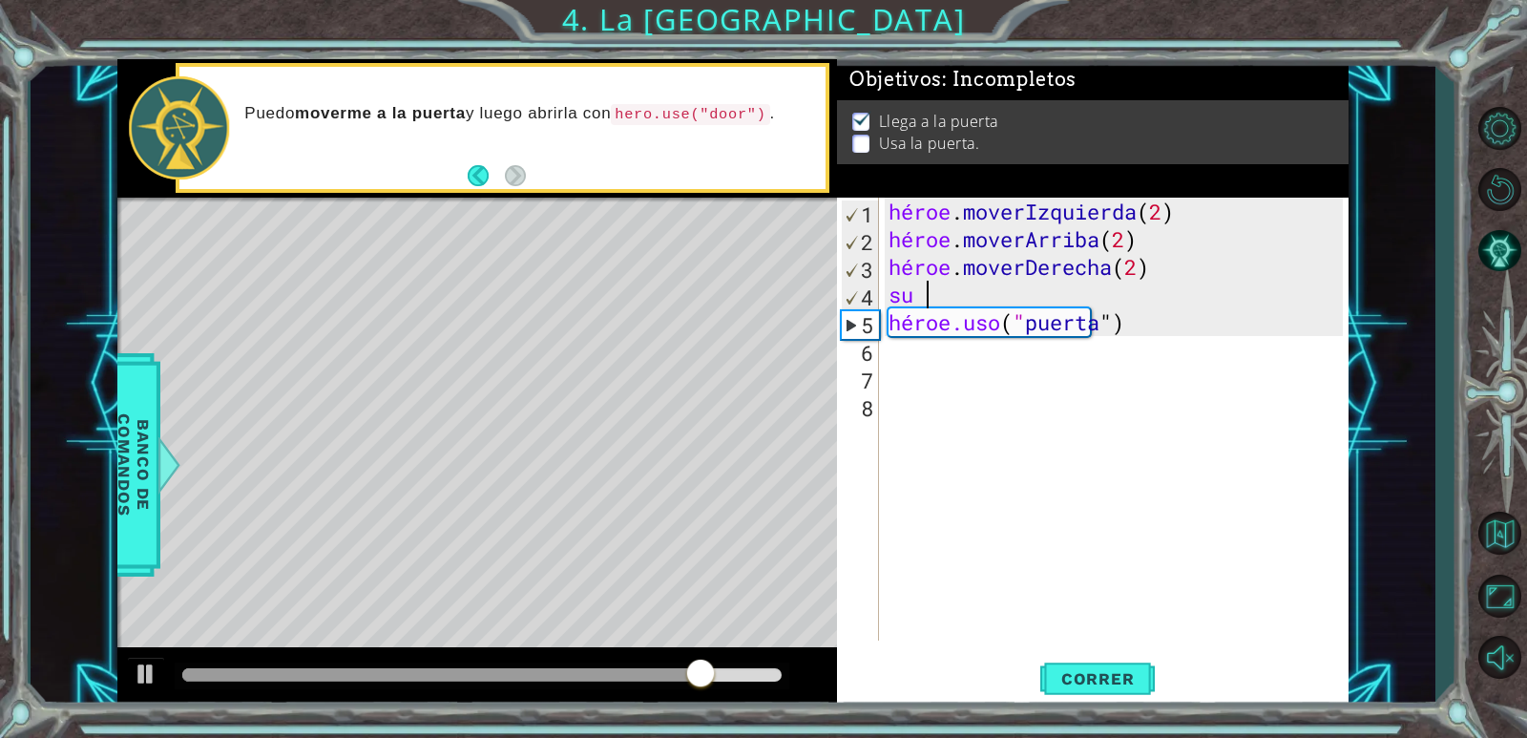
click at [976, 295] on div "héroe . moverIzquierda ( 2 ) héroe . moverArriba ( 2 ) héroe . moverDerecha ( 2…" at bounding box center [1118, 447] width 468 height 498
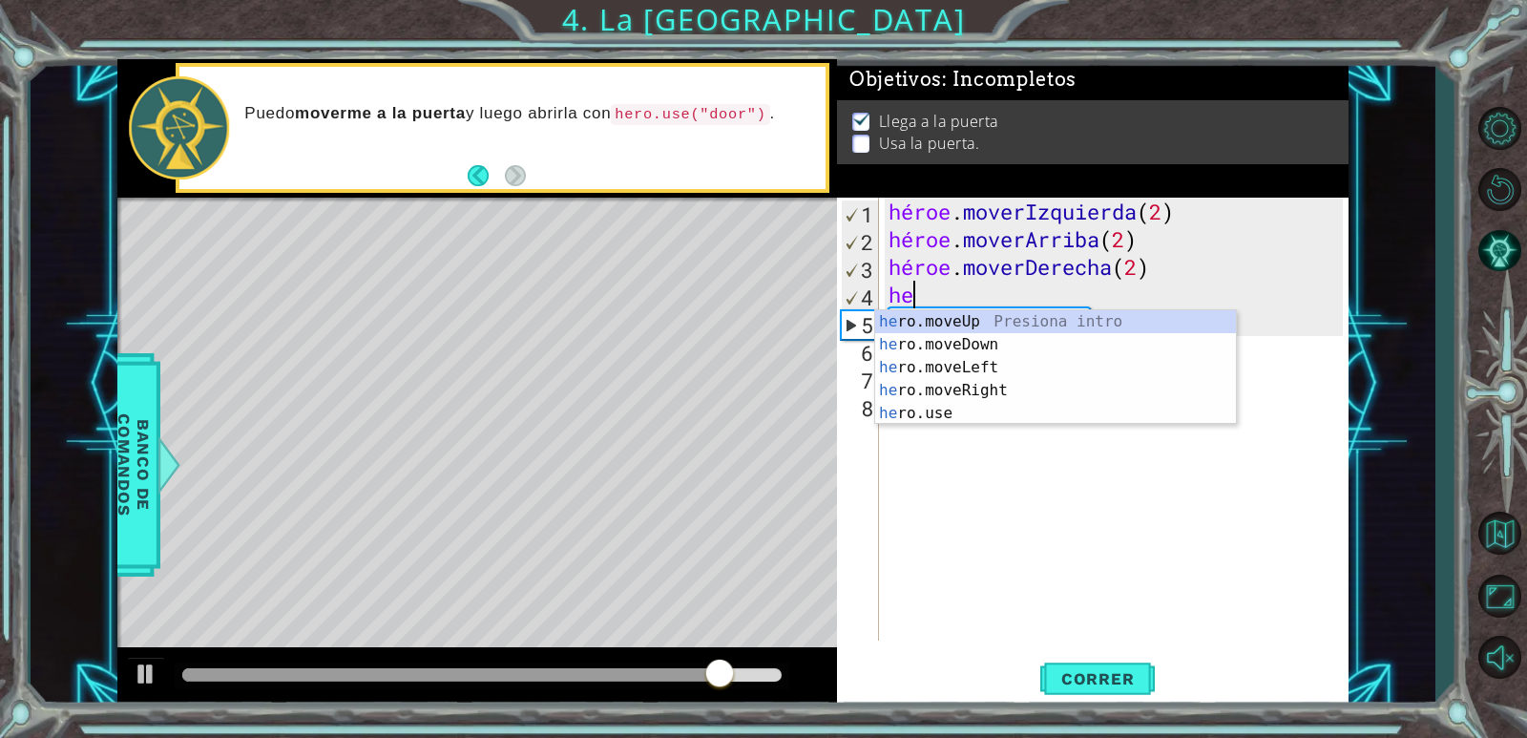
scroll to position [0, 0]
type textarea "h"
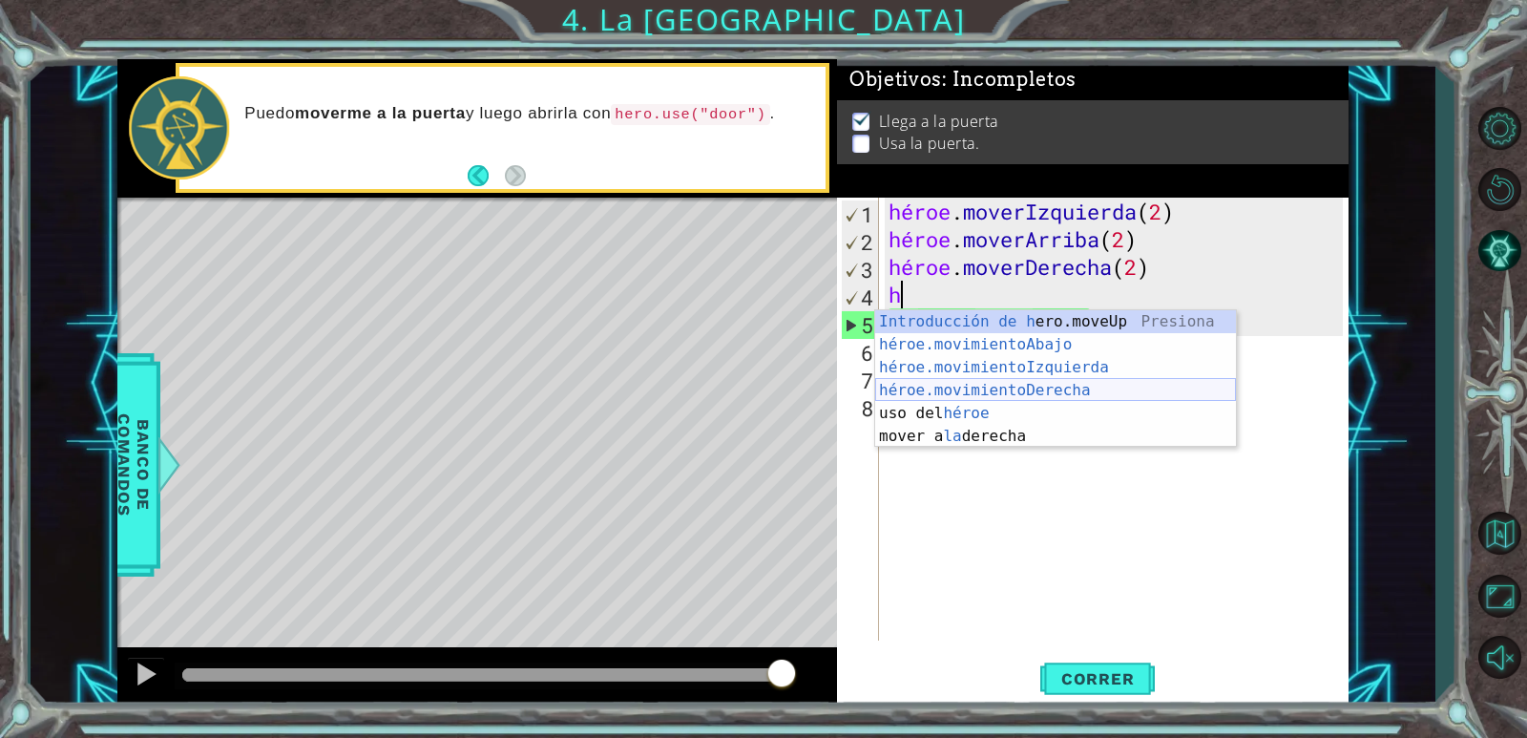
click at [1068, 383] on div "Introducción de h ero.moveUp Presiona héroe.movimientoAbajo ​ Introducción a la…" at bounding box center [1055, 401] width 361 height 183
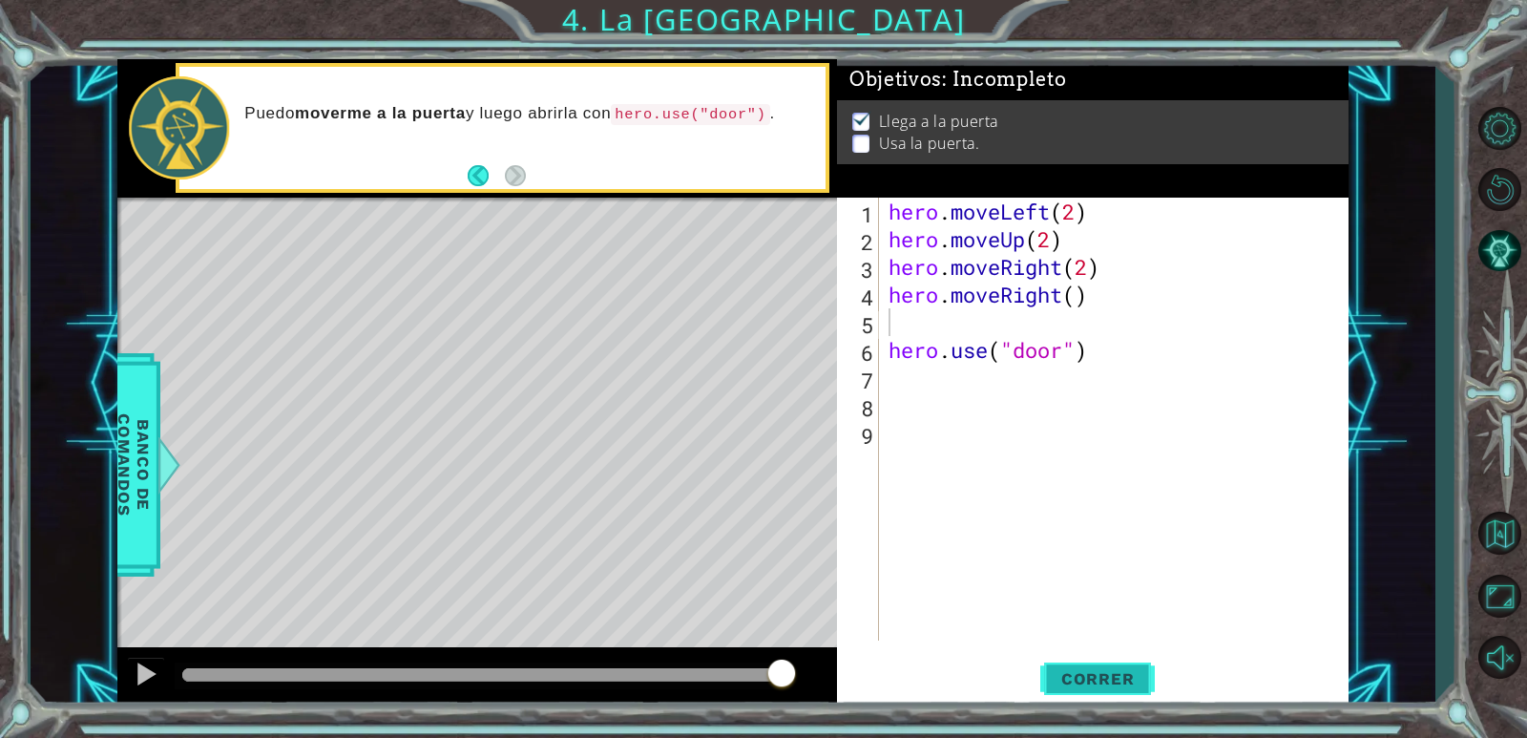
click at [1095, 668] on button "Correr" at bounding box center [1097, 680] width 114 height 52
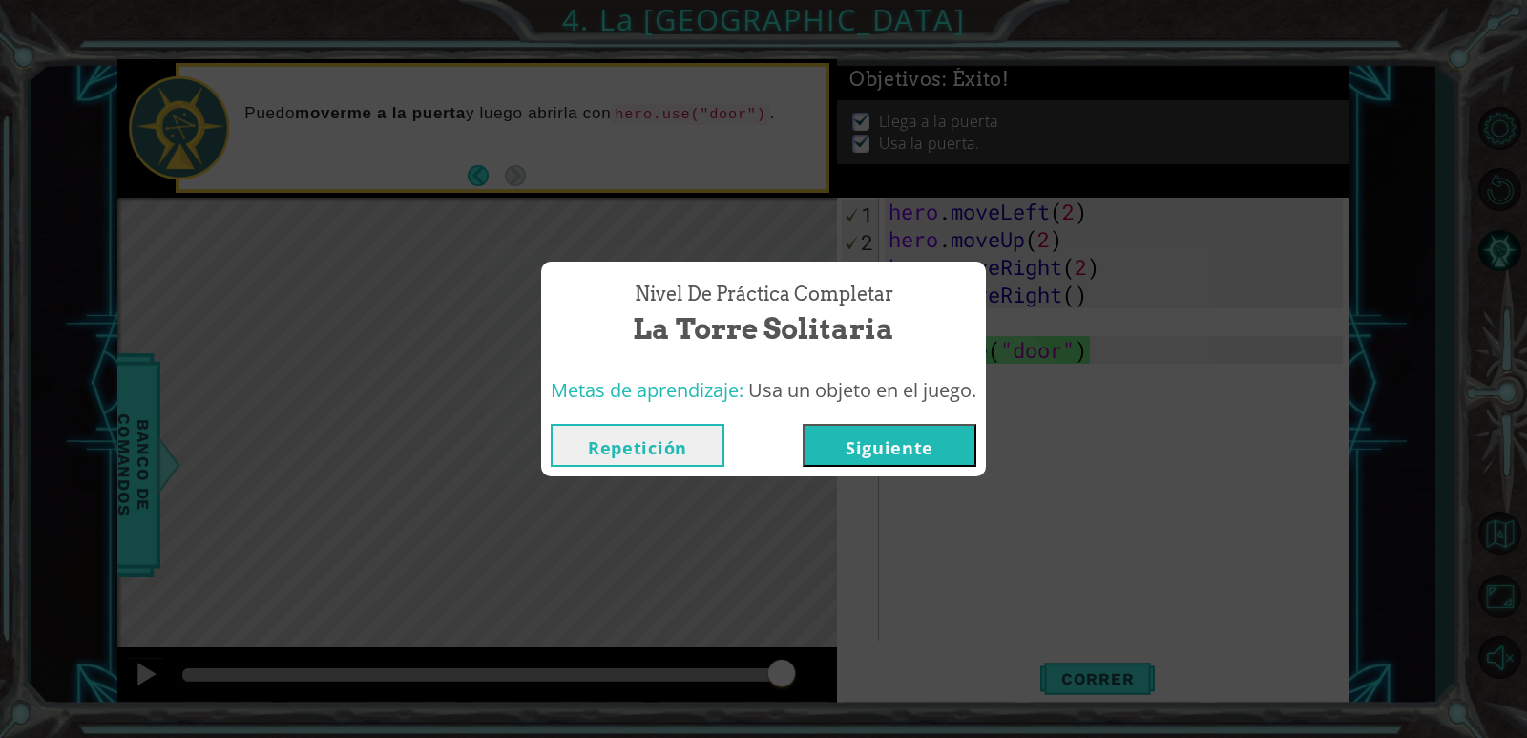
click at [891, 434] on button "Siguiente" at bounding box center [889, 445] width 174 height 43
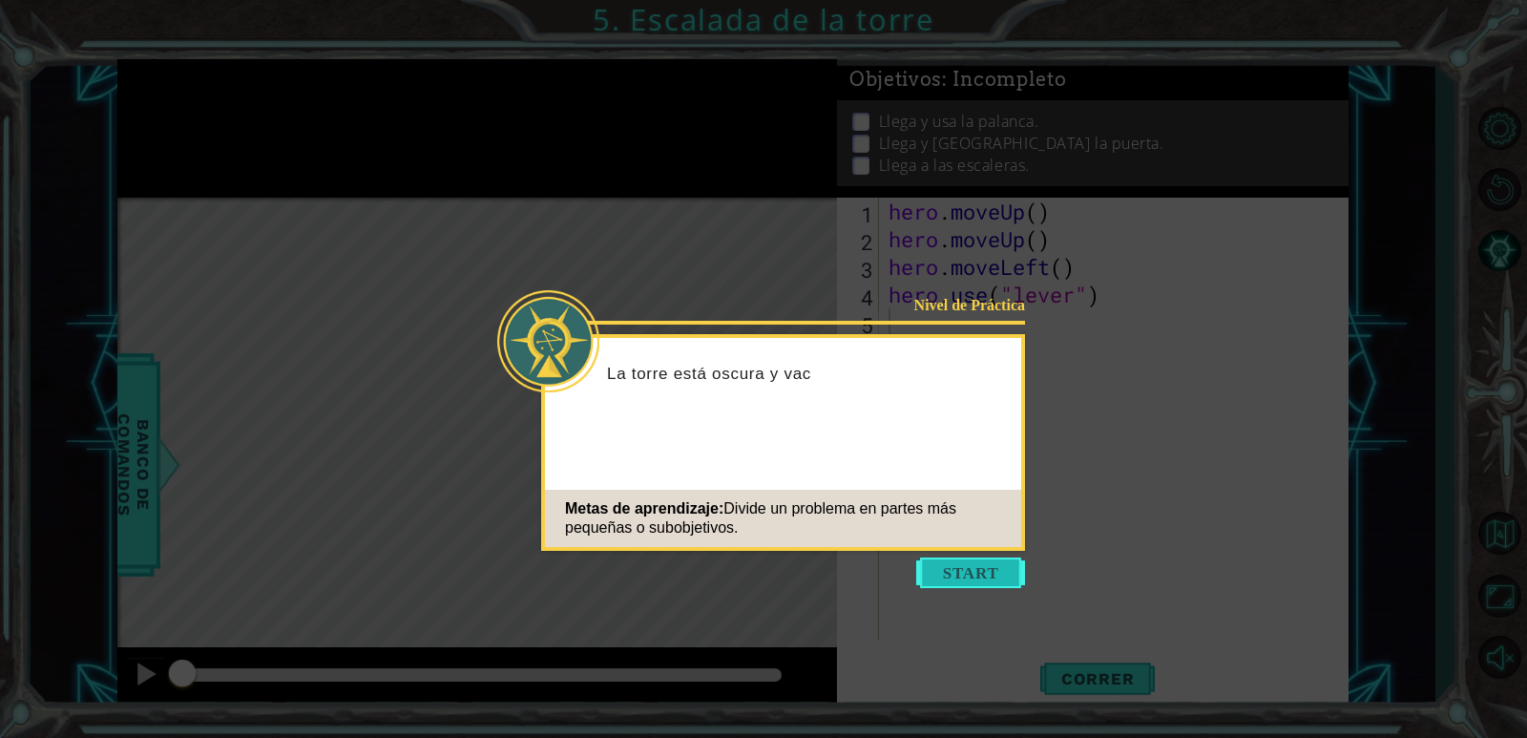
click at [998, 579] on button "Start" at bounding box center [970, 572] width 109 height 31
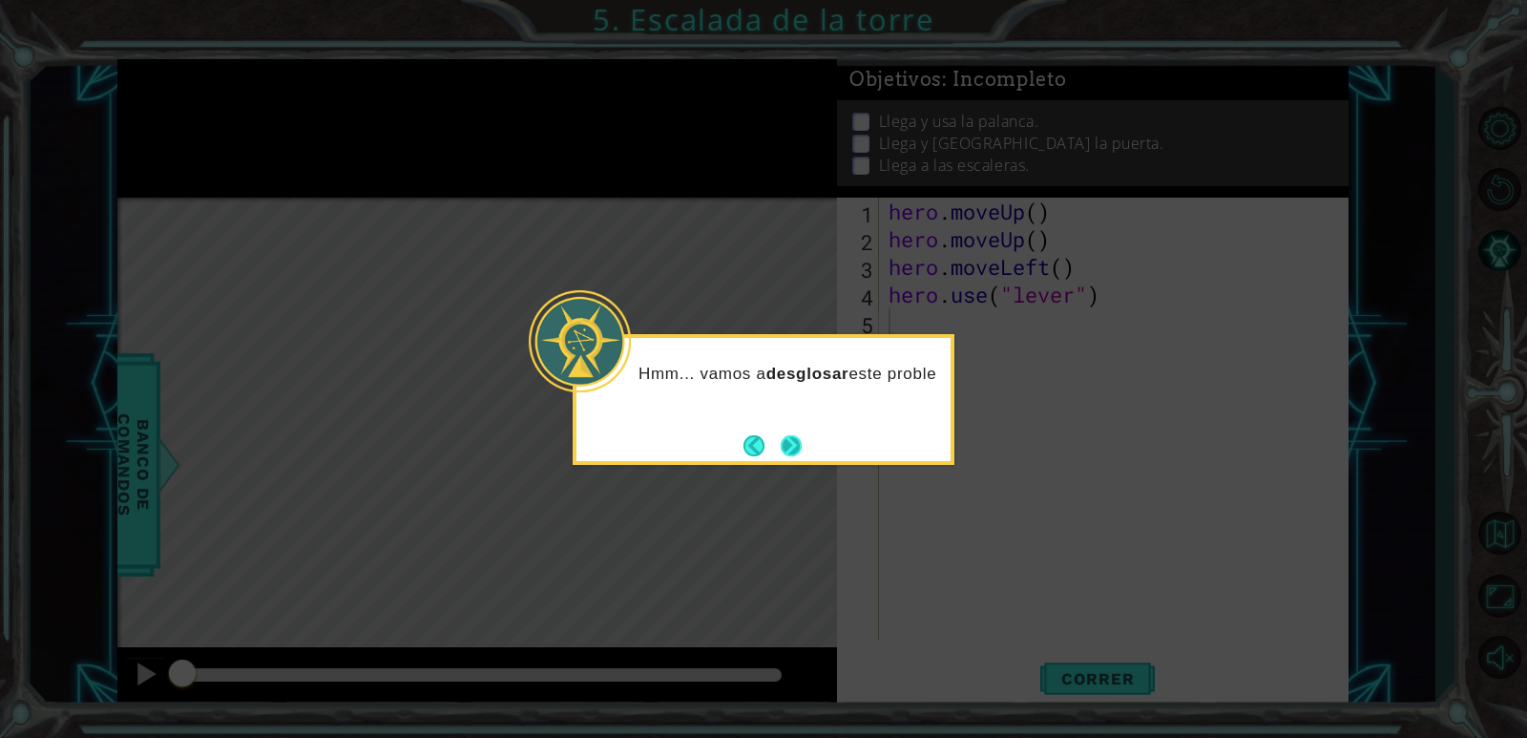
click at [787, 450] on button "Next" at bounding box center [790, 445] width 21 height 21
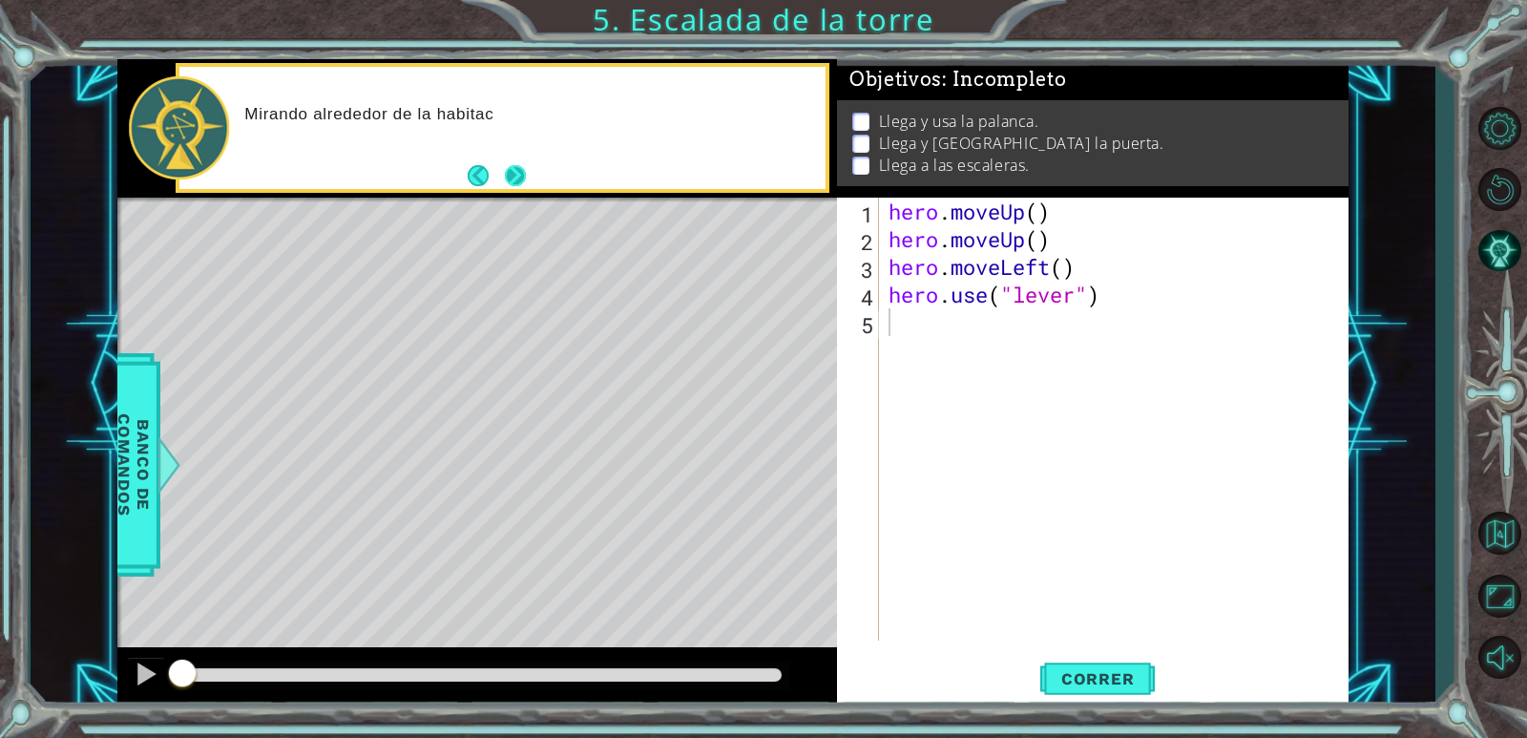
click at [511, 172] on button "Next" at bounding box center [515, 175] width 21 height 21
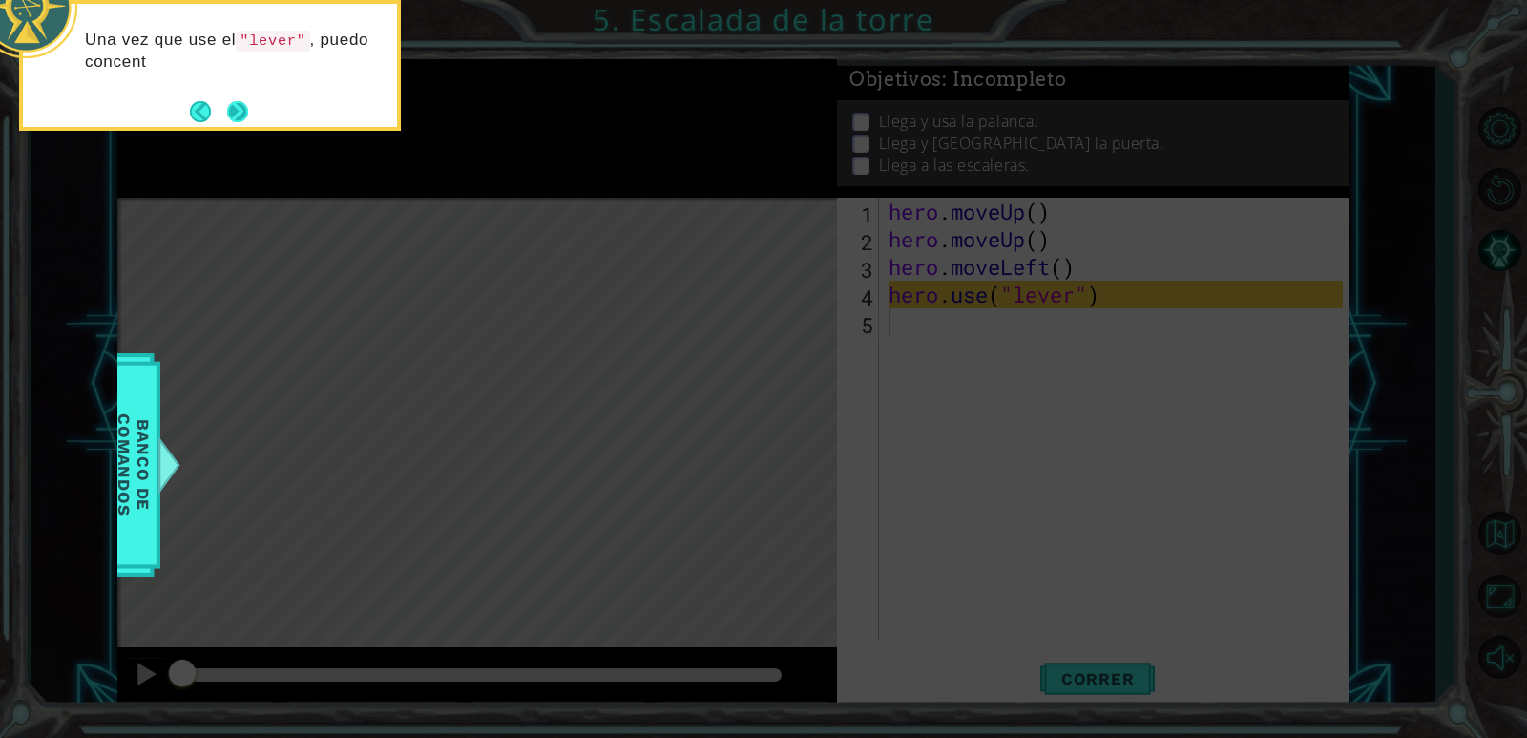
click at [246, 117] on button "Next" at bounding box center [237, 111] width 21 height 21
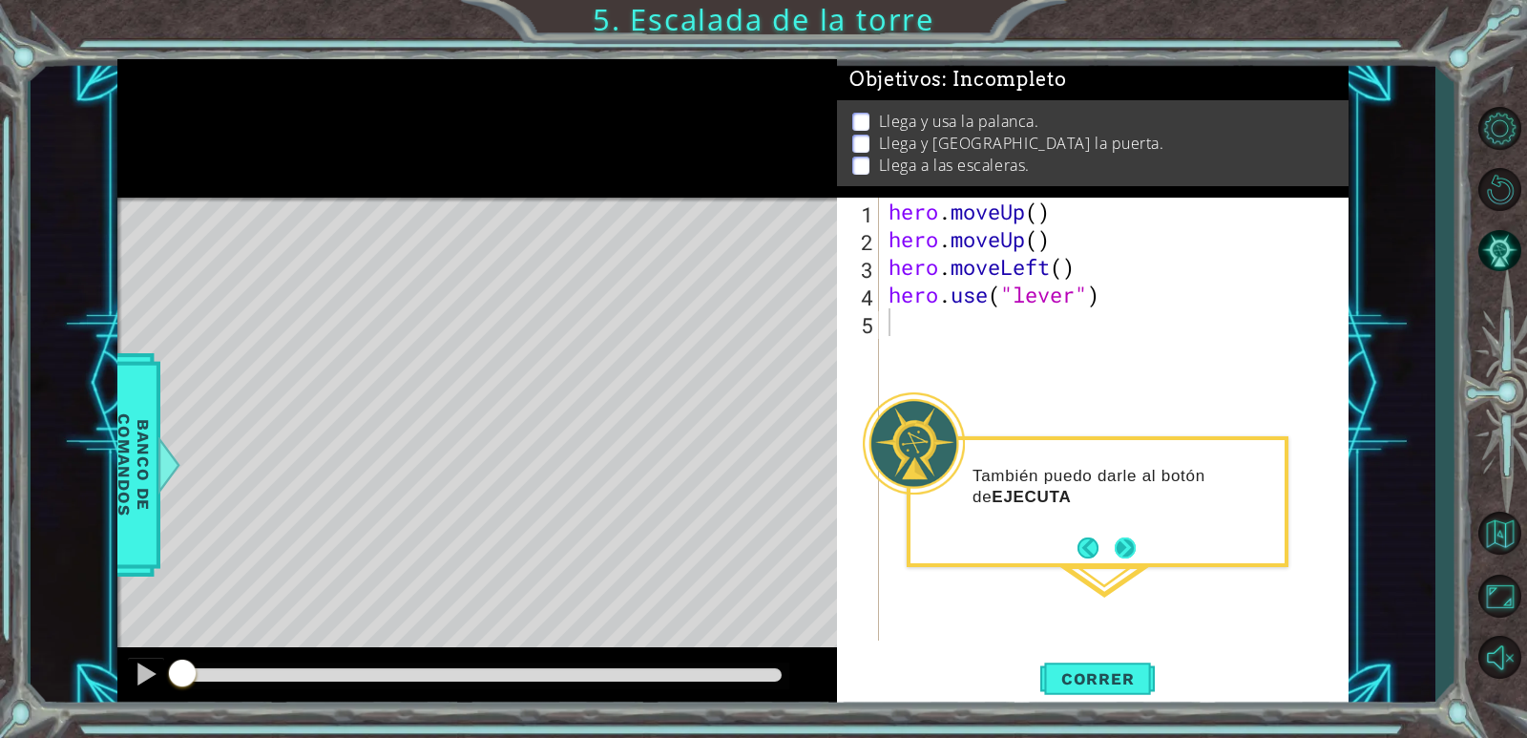
click at [1128, 542] on button "Next" at bounding box center [1124, 547] width 21 height 21
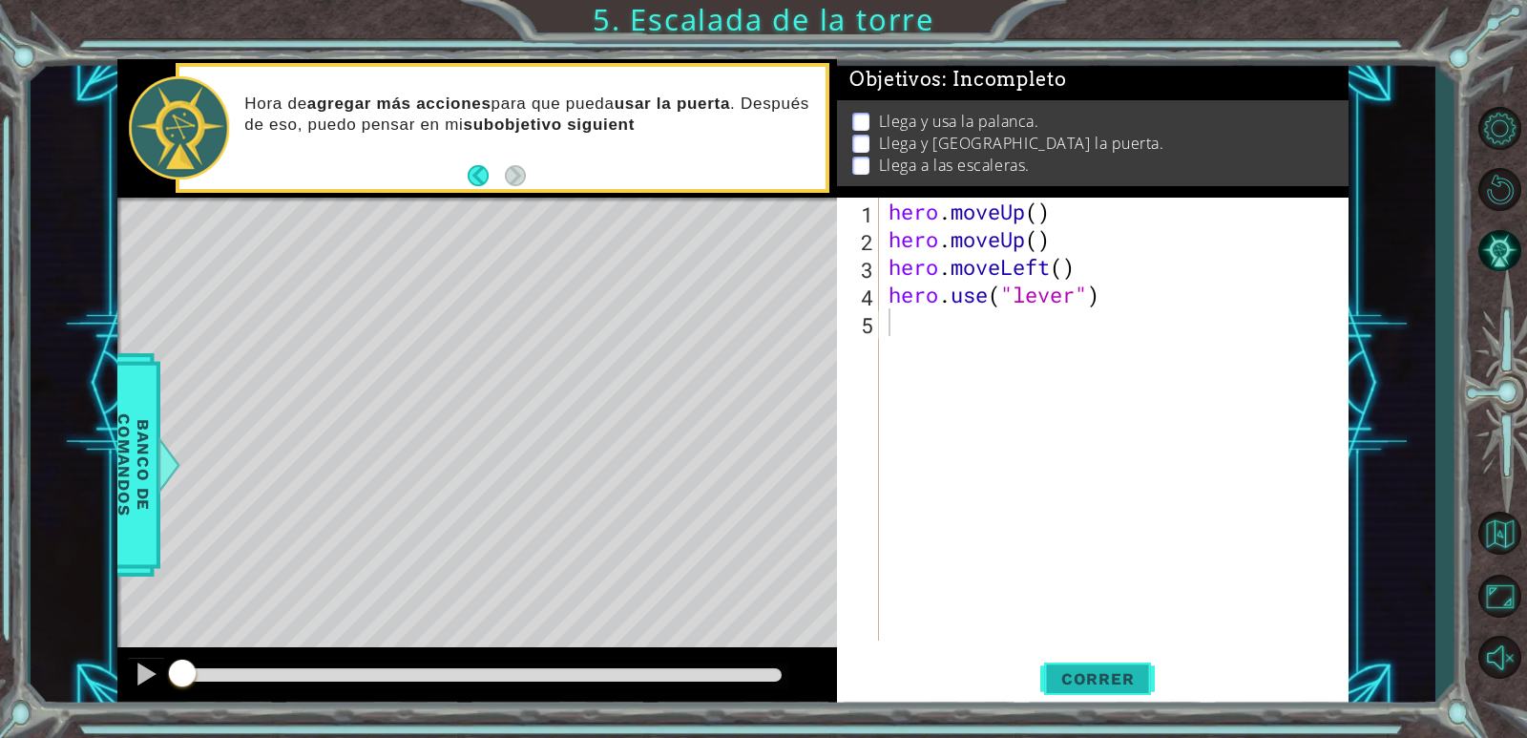
click at [1105, 691] on button "Correr" at bounding box center [1097, 680] width 114 height 52
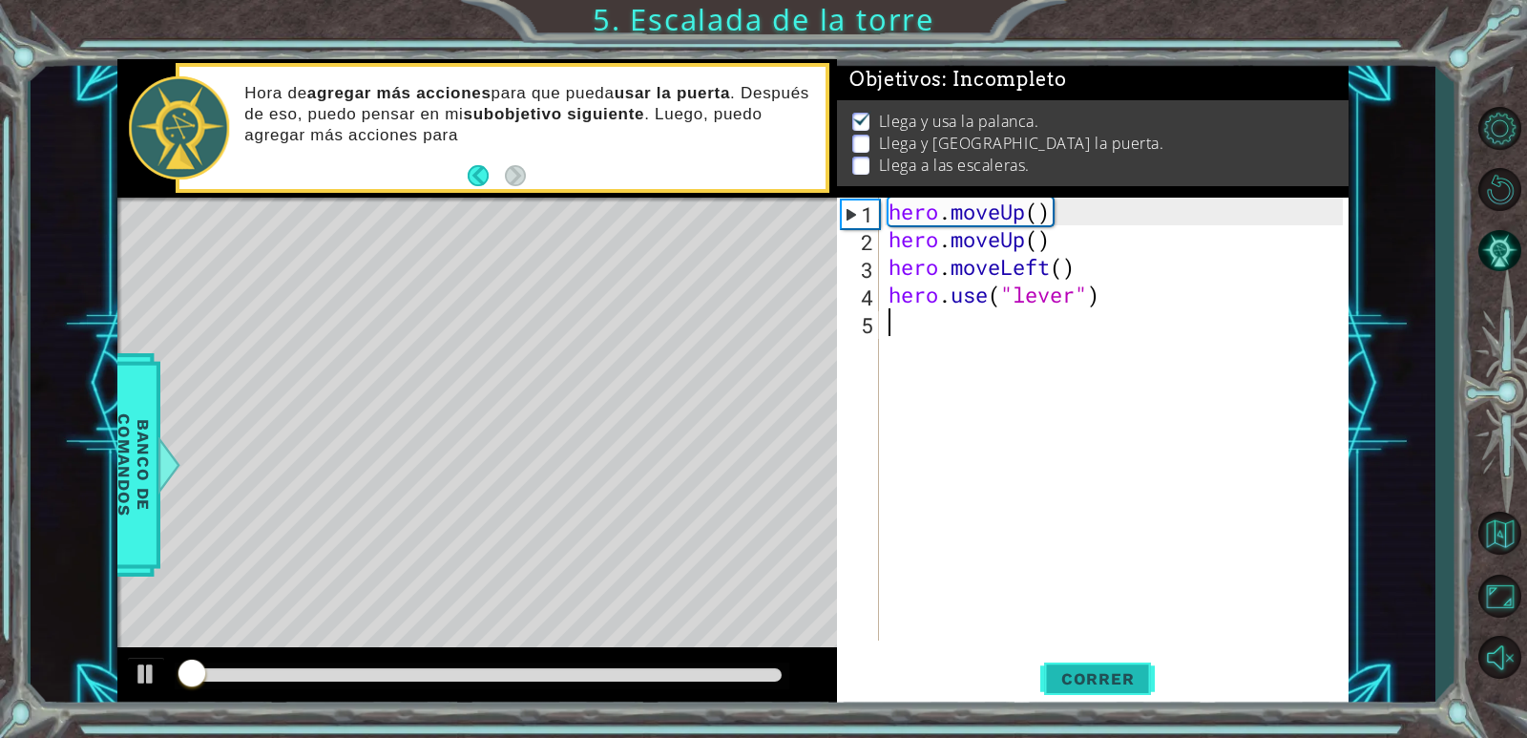
scroll to position [7, 0]
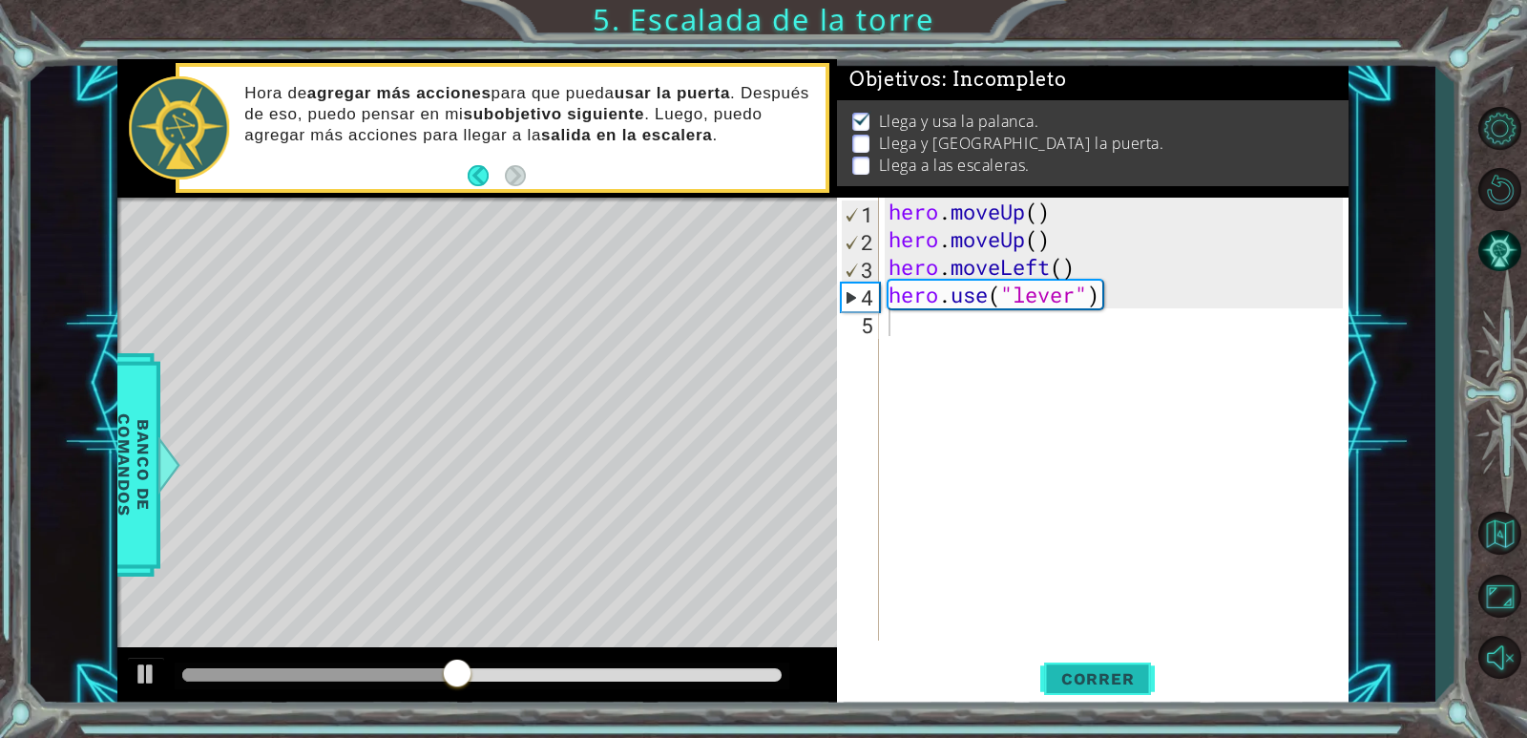
click at [1150, 701] on button "Correr" at bounding box center [1097, 680] width 114 height 52
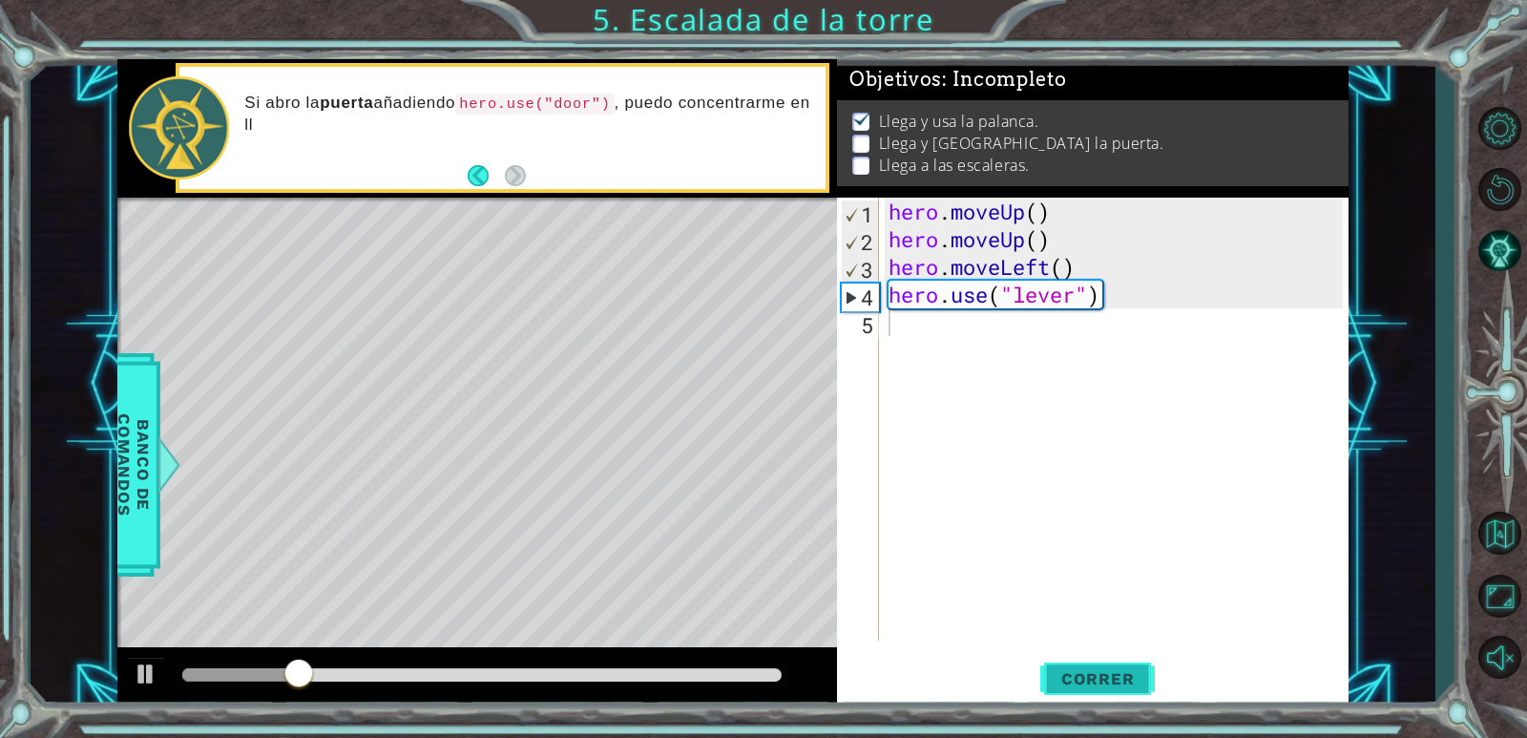
click at [1124, 680] on span "Correr" at bounding box center [1098, 678] width 112 height 19
click at [1061, 265] on div "hero . moveUp ( ) hero . moveUp ( ) hero . moveLeft ( ) hero . use ( "lever" )" at bounding box center [1118, 447] width 468 height 498
click at [1065, 686] on span "Correr" at bounding box center [1098, 678] width 112 height 19
type textarea "hero.moveLeft()"
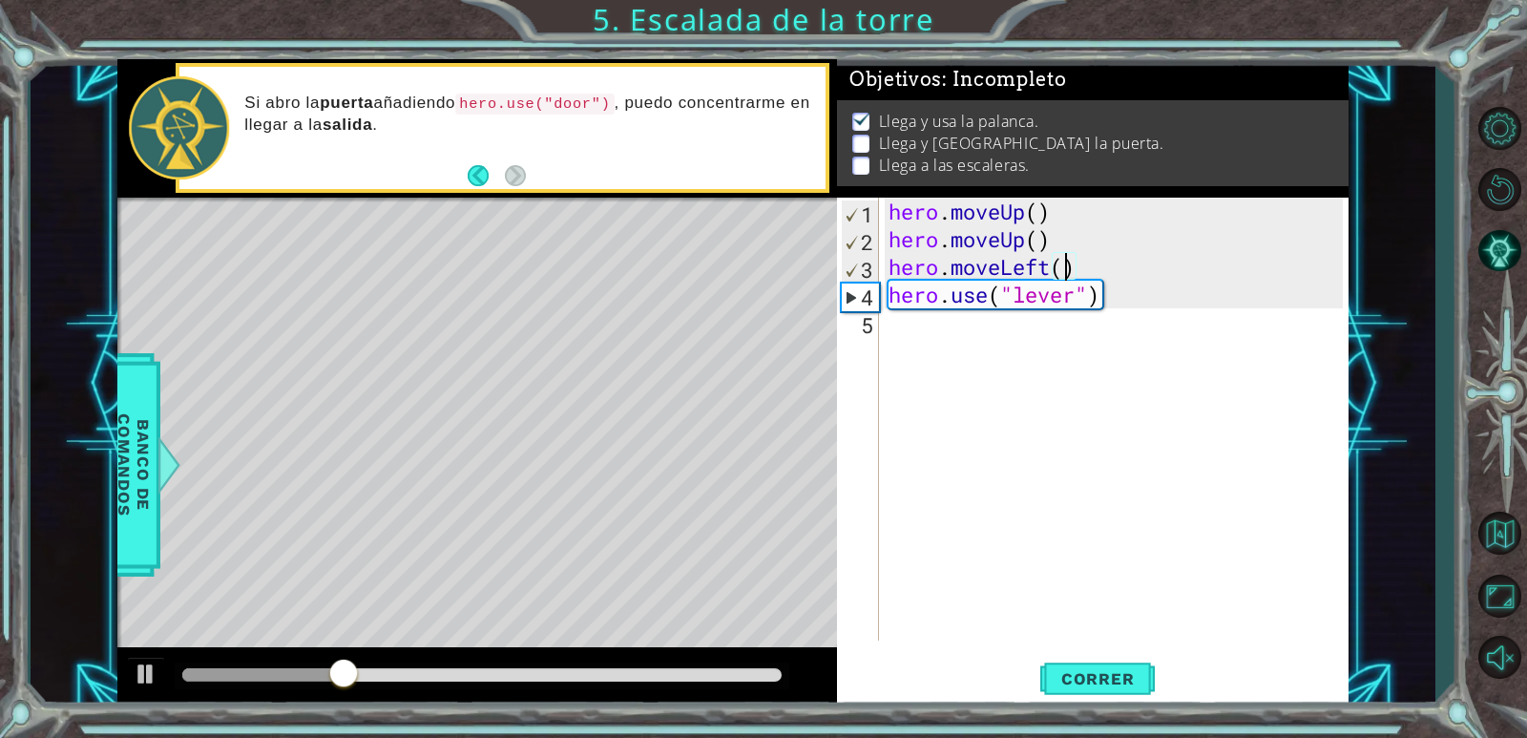
click at [884, 324] on div "hero.moveLeft() 1 2 3 4 5 hero . moveUp ( ) hero . moveUp ( ) hero . moveLeft (…" at bounding box center [1090, 419] width 506 height 443
click at [900, 330] on div "hero . moveUp ( ) hero . moveUp ( ) hero . moveLeft ( ) hero . use ( "lever" )" at bounding box center [1118, 447] width 468 height 498
type textarea "h"
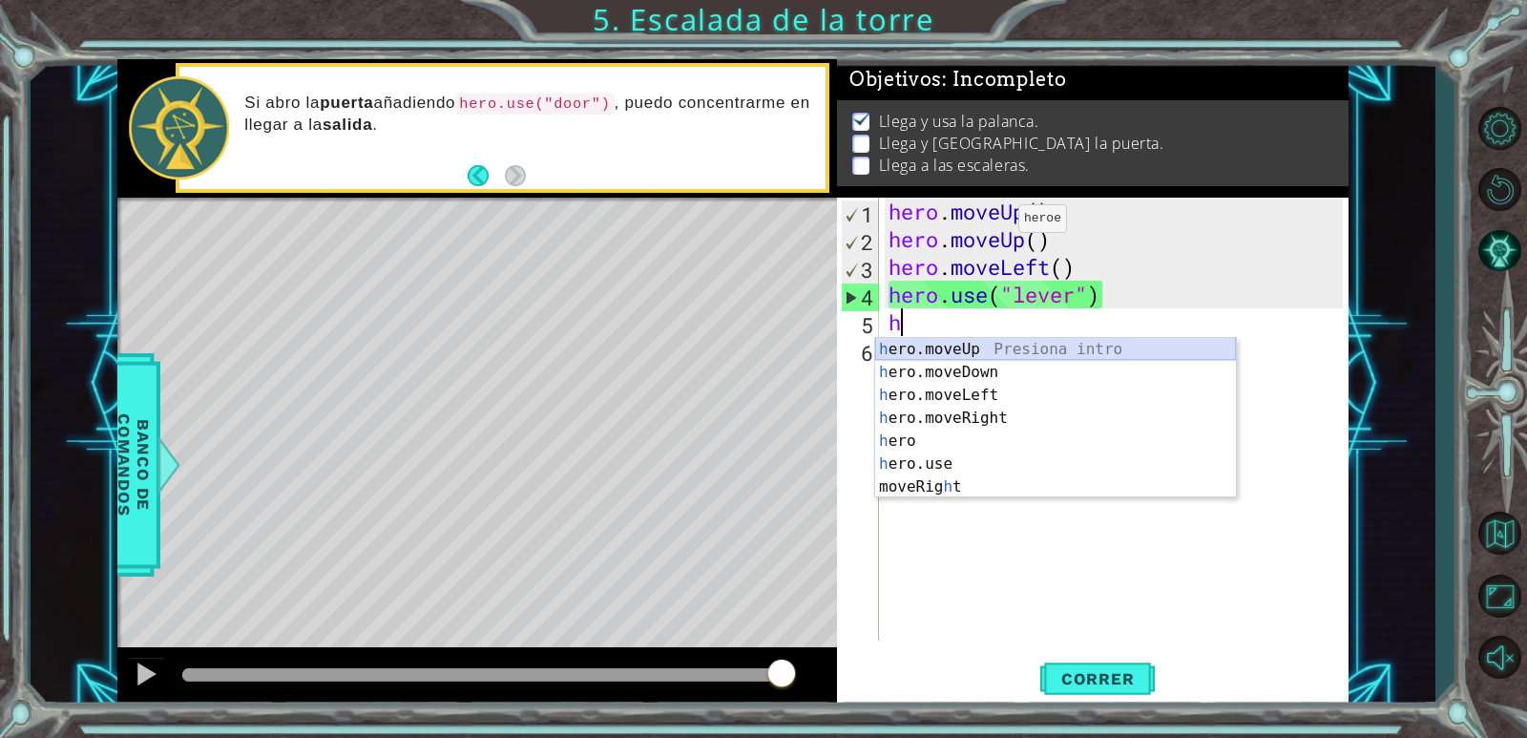
click at [982, 345] on div "h ero.moveUp Presiona intro h ero.moveDown Presiona intro h ero.moveLeft Presio…" at bounding box center [1055, 441] width 361 height 206
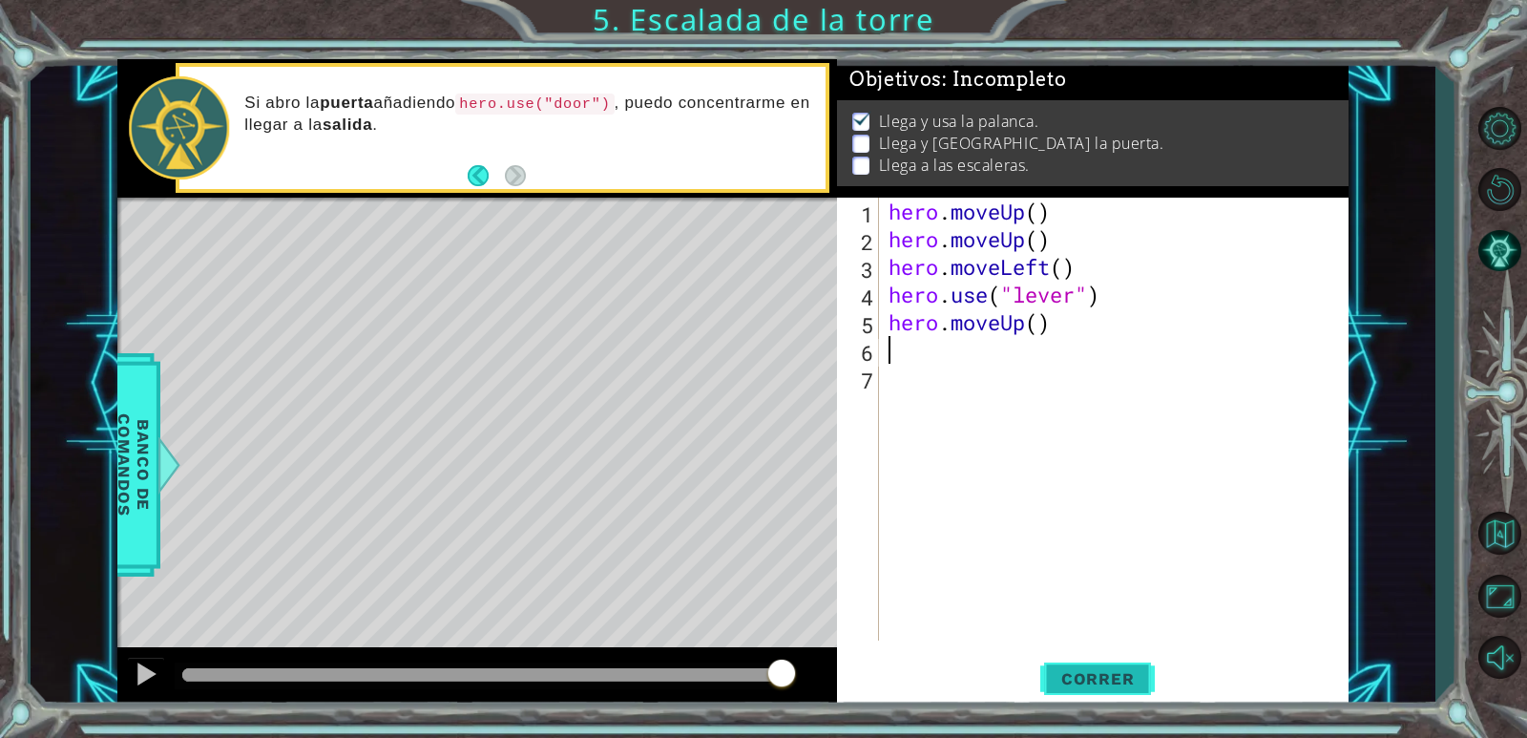
click at [1123, 667] on button "Correr" at bounding box center [1097, 680] width 114 height 52
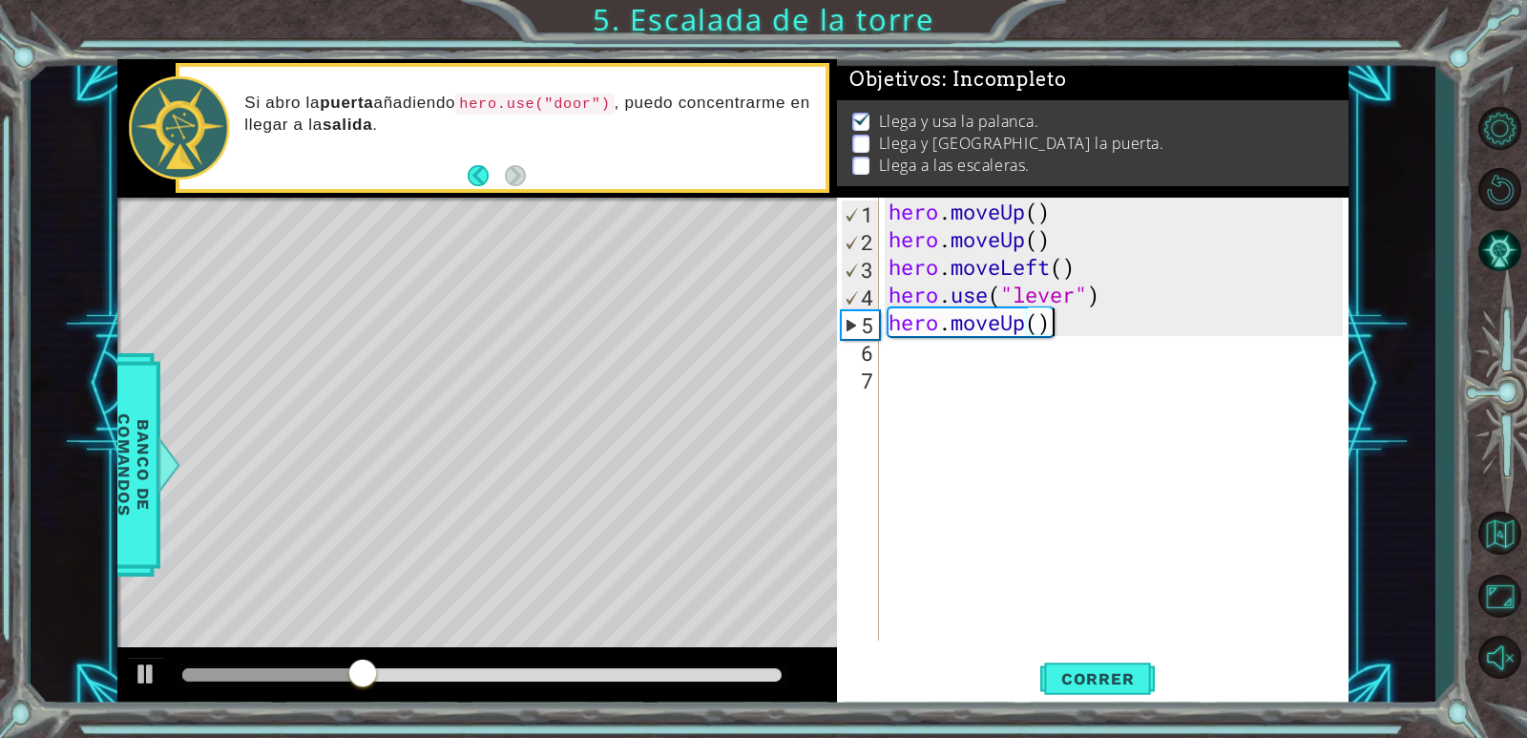
click at [1070, 325] on div "hero . moveUp ( ) hero . moveUp ( ) hero . moveLeft ( ) hero . use ( "lever" ) …" at bounding box center [1118, 447] width 468 height 498
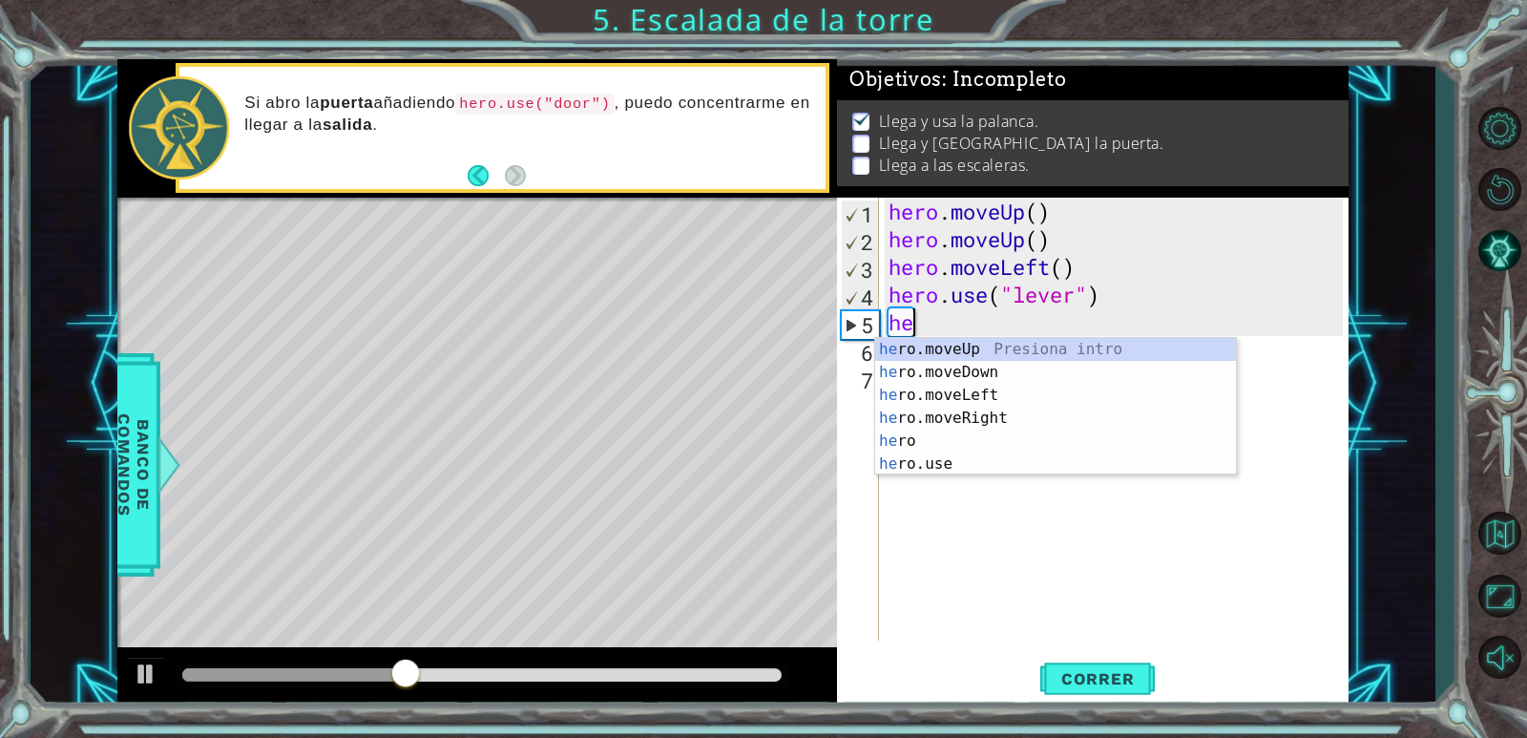
type textarea "h"
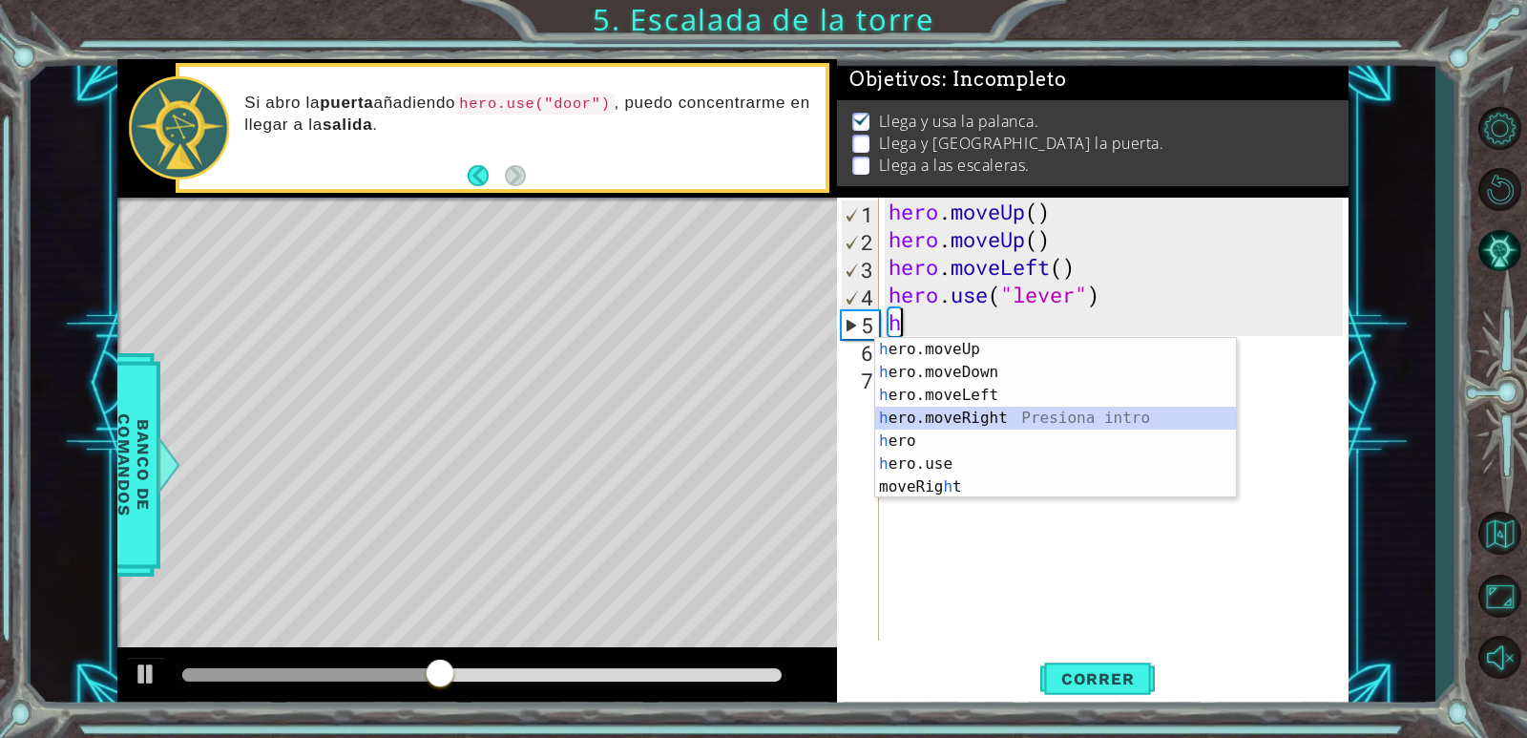
click at [1048, 408] on div "h ero.moveUp Presiona intro h ero.moveDown Presiona intro h ero.moveLeft Presio…" at bounding box center [1055, 441] width 361 height 206
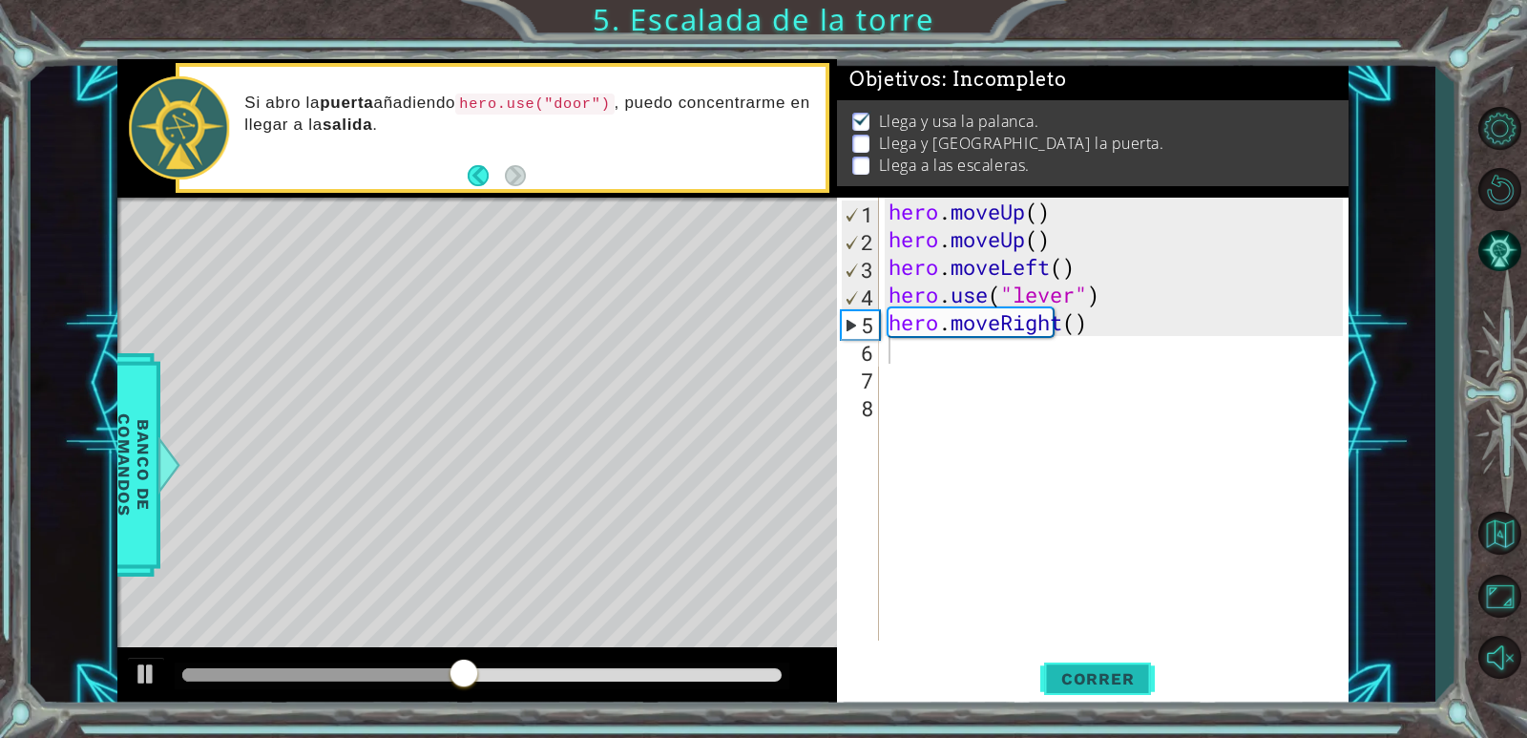
click at [1085, 683] on span "Correr" at bounding box center [1098, 678] width 112 height 19
click at [1082, 322] on div "hero . moveUp ( ) hero . moveUp ( ) hero . moveLeft ( ) hero . use ( "lever" ) …" at bounding box center [1118, 447] width 468 height 498
type textarea "hero.moveRight(2)"
click at [890, 355] on div "hero . moveUp ( ) hero . moveUp ( ) hero . moveLeft ( ) hero . use ( "lever" ) …" at bounding box center [1118, 447] width 468 height 498
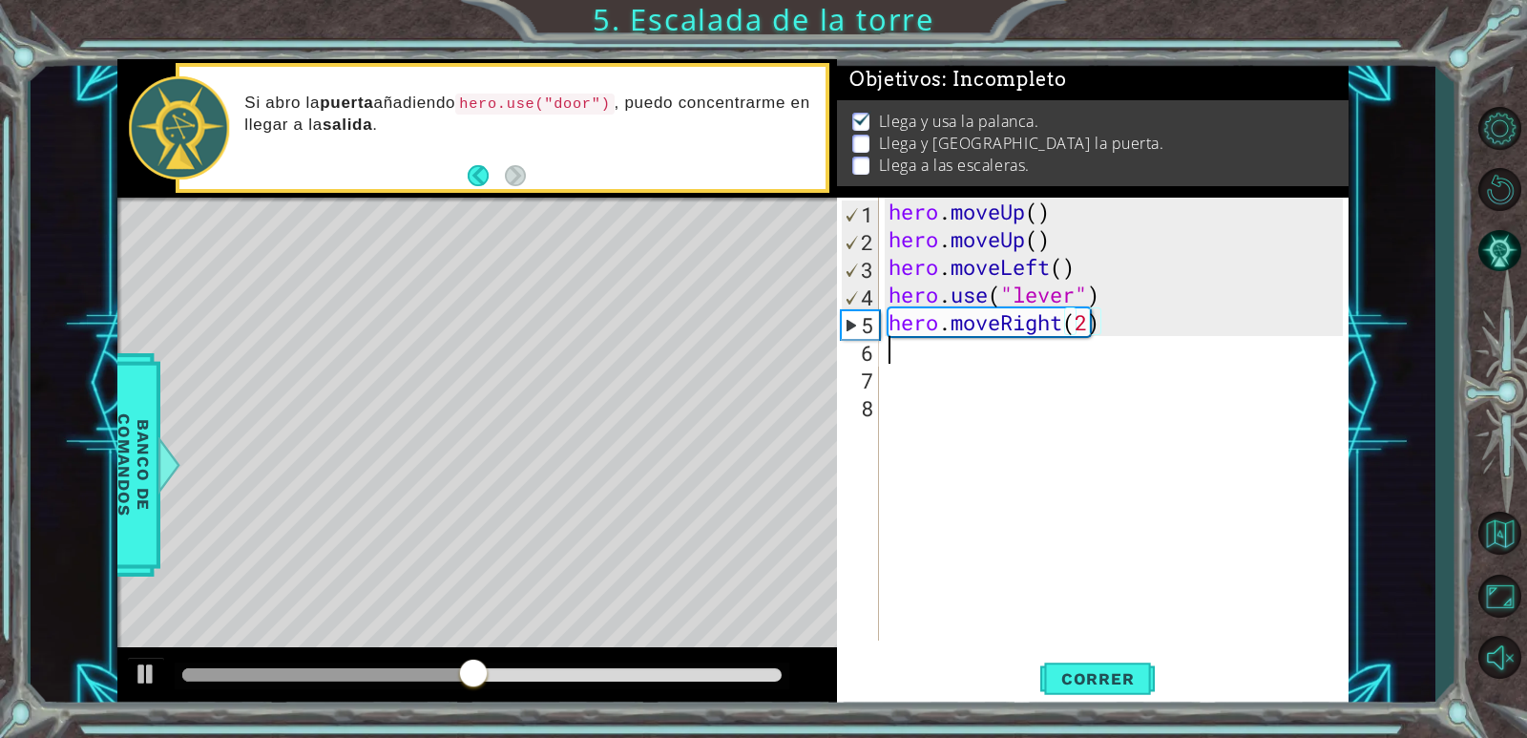
scroll to position [0, 0]
click at [1131, 683] on span "Correr" at bounding box center [1098, 678] width 112 height 19
click at [1091, 322] on div "hero . moveUp ( ) hero . moveUp ( ) hero . moveLeft ( ) hero . use ( "lever" ) …" at bounding box center [1118, 447] width 468 height 498
type textarea "hero.moveRight(3)"
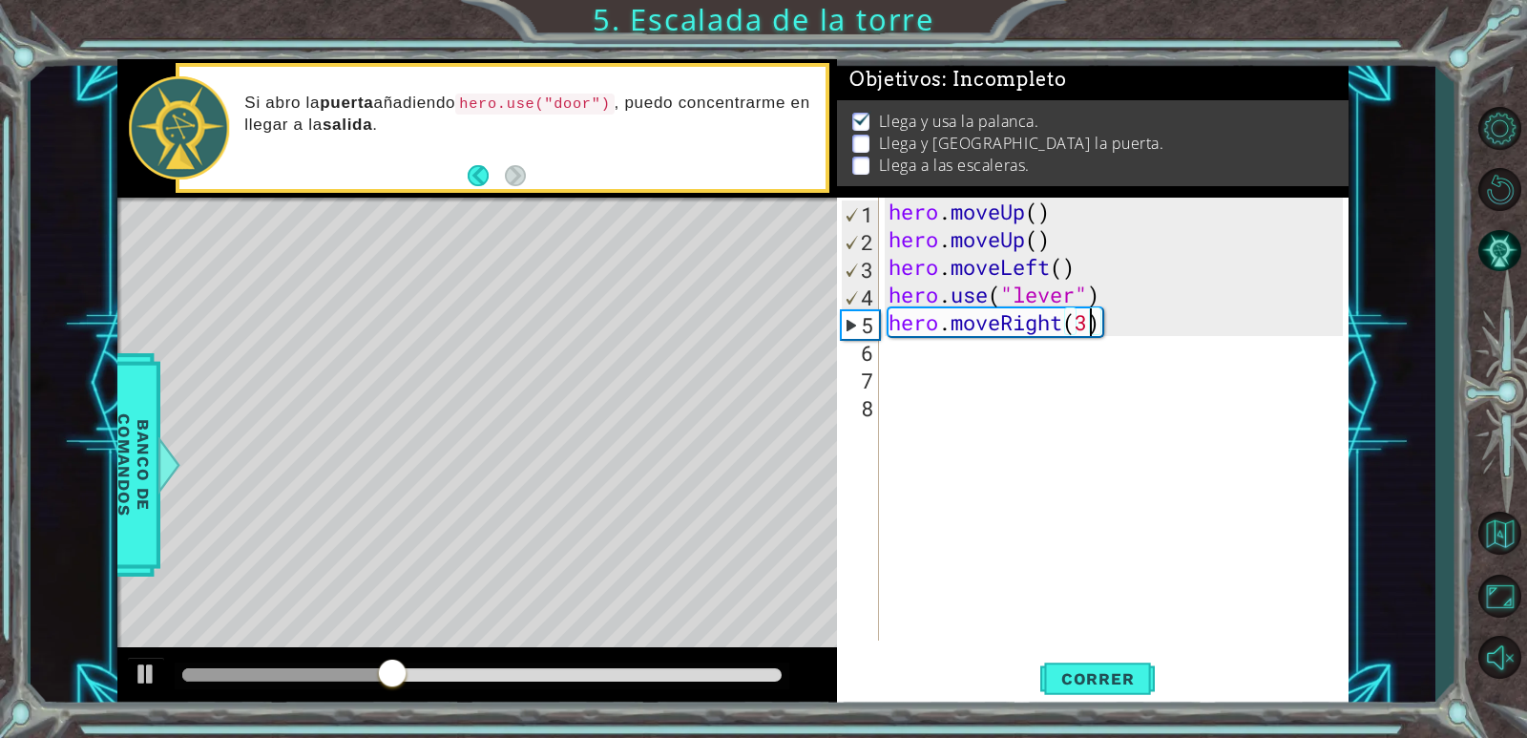
click at [859, 356] on div "6" at bounding box center [860, 353] width 38 height 28
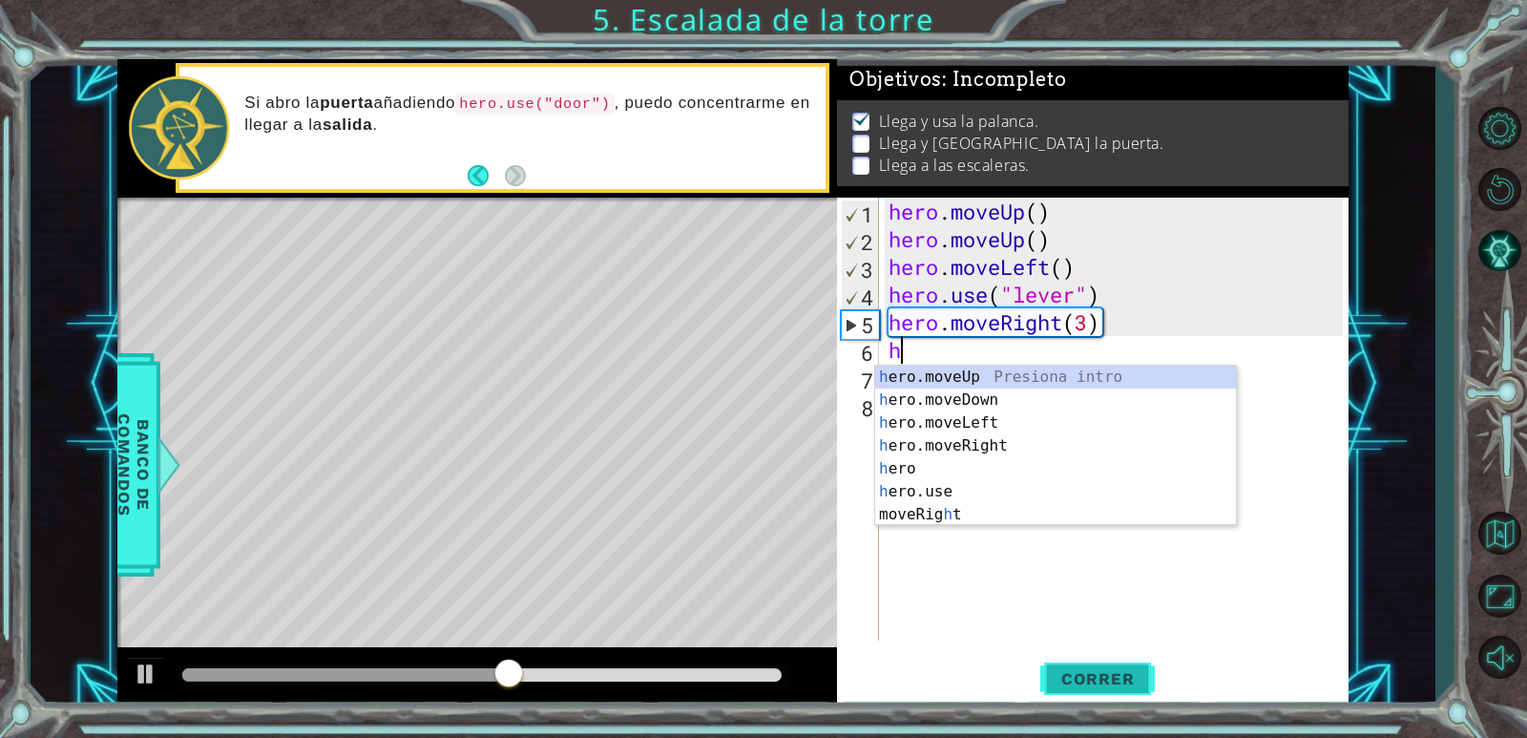
type textarea "h"
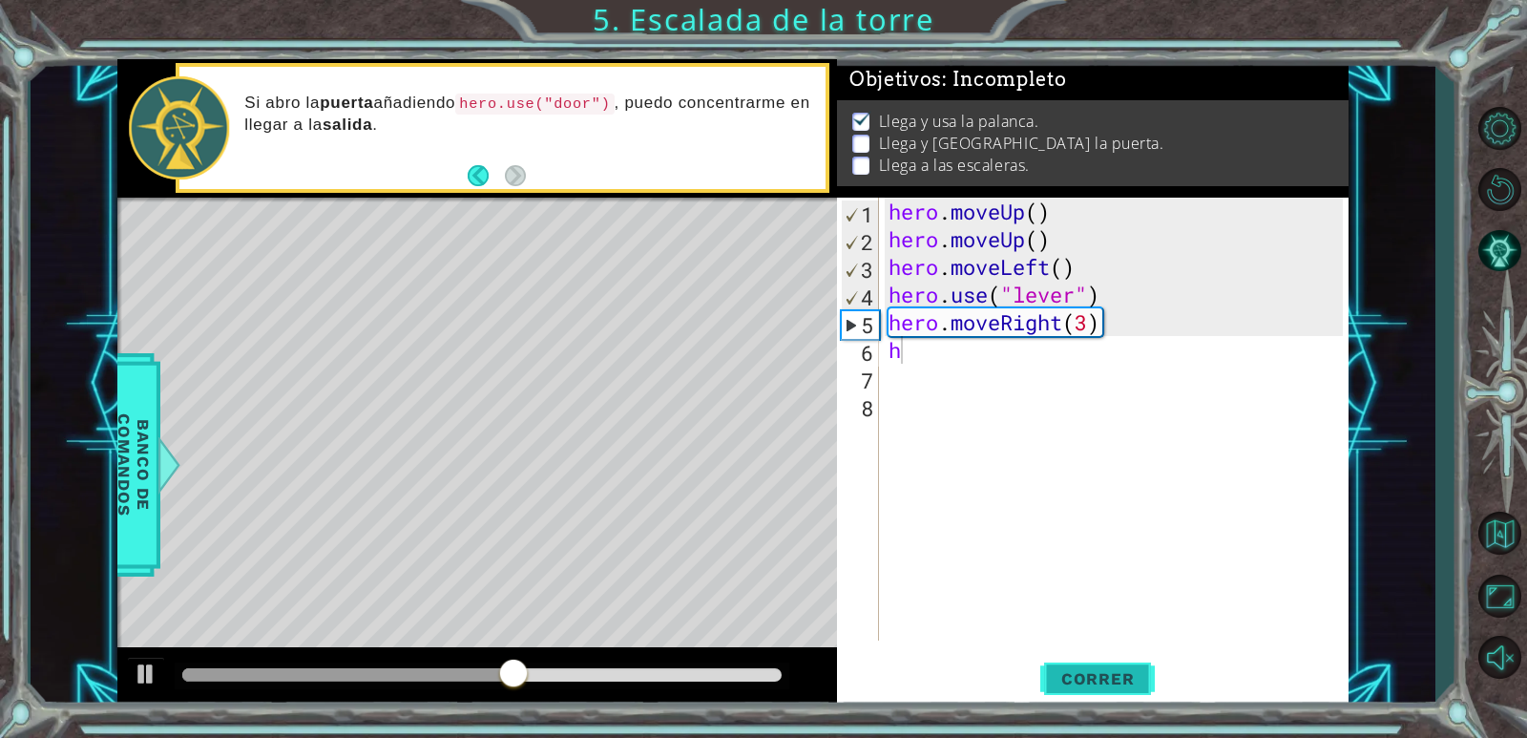
click at [1079, 678] on span "Correr" at bounding box center [1098, 678] width 112 height 19
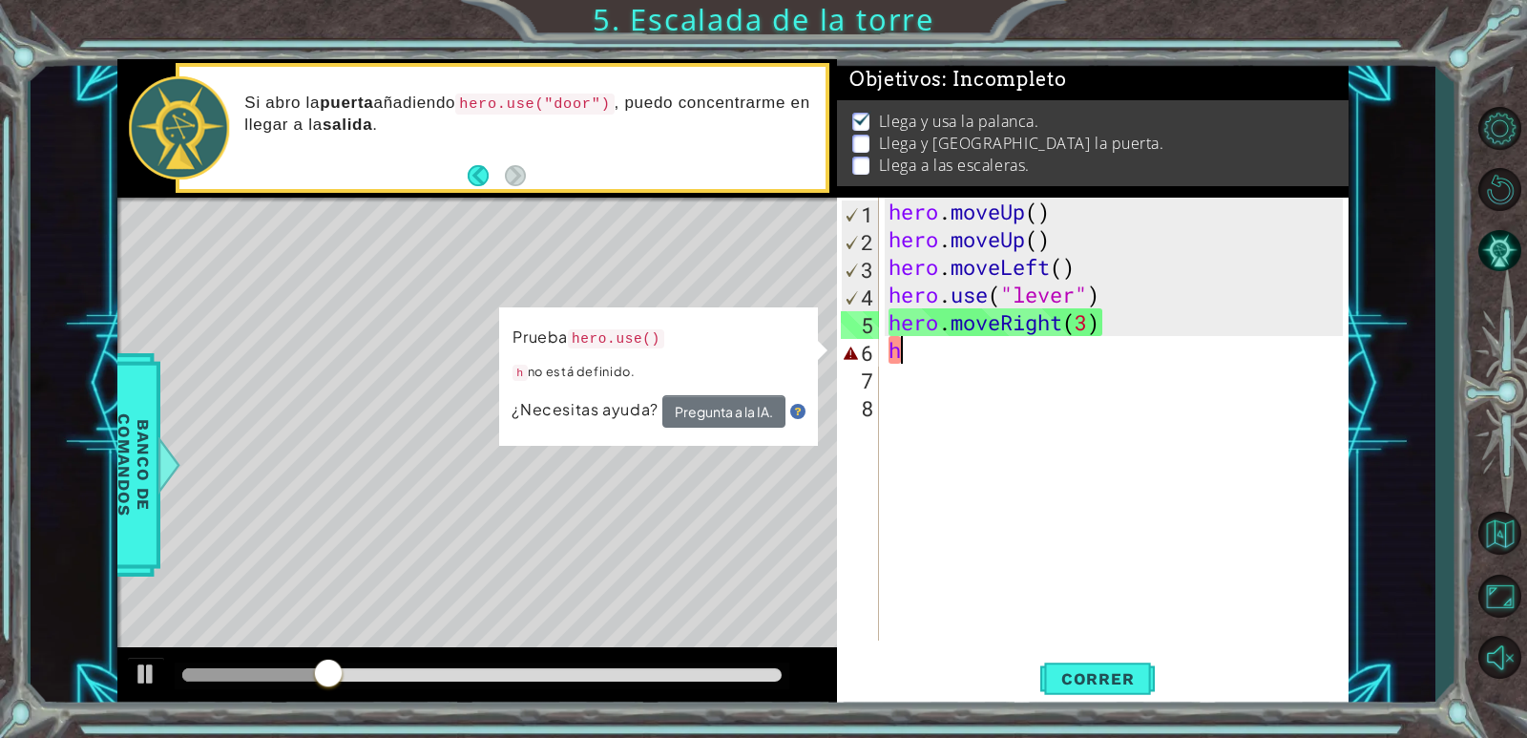
click at [951, 350] on div "hero . moveUp ( ) hero . moveUp ( ) hero . moveLeft ( ) hero . use ( "lever" ) …" at bounding box center [1118, 447] width 468 height 498
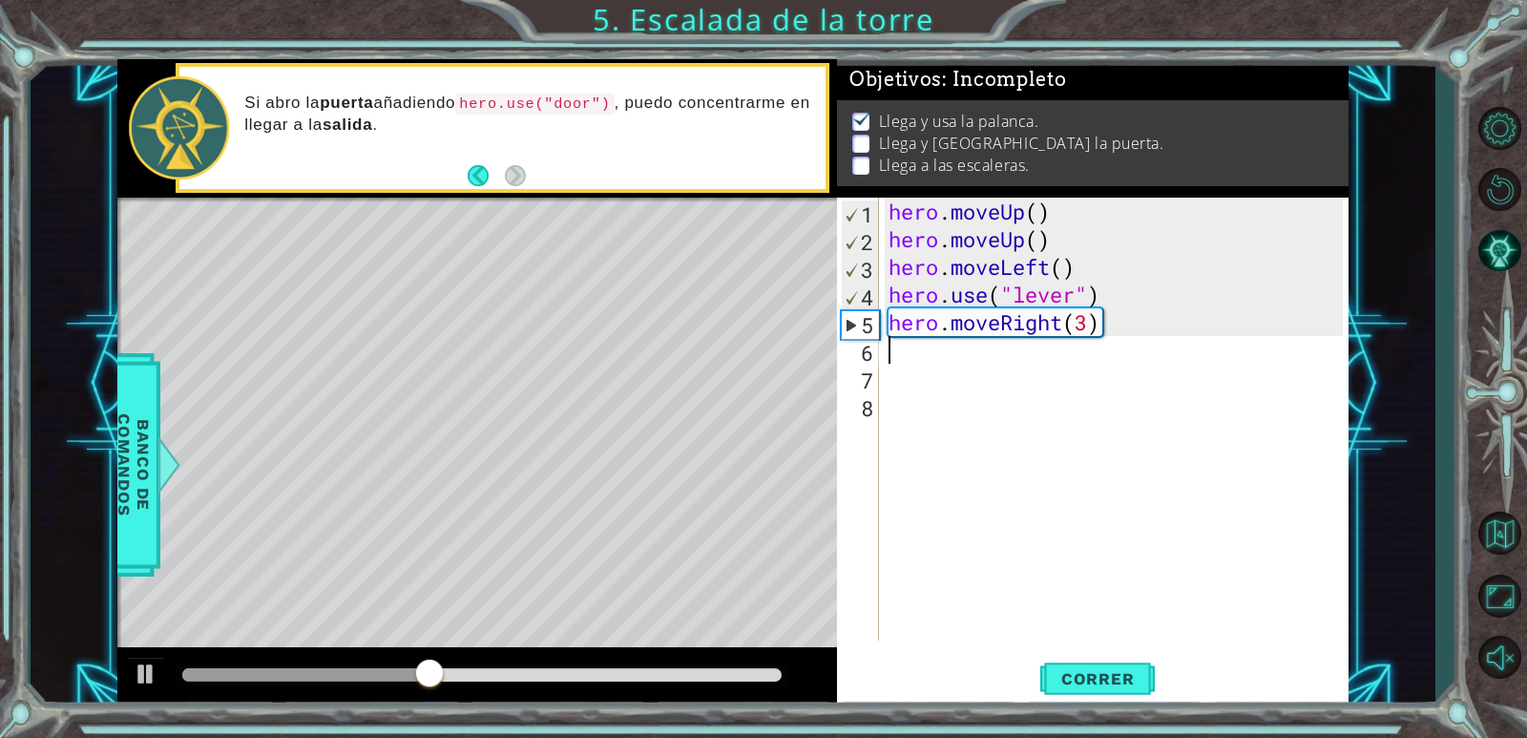
type textarea "h"
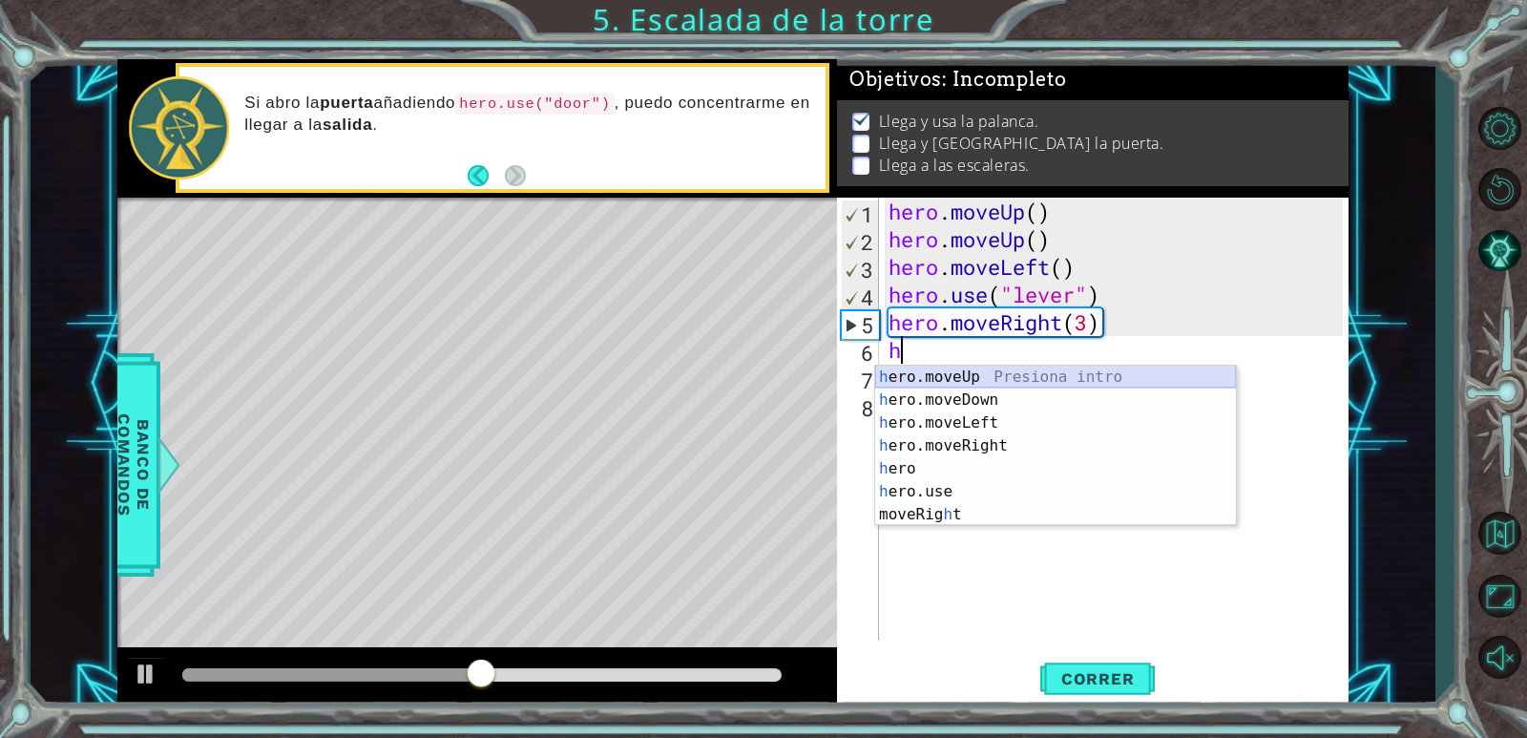
click at [994, 384] on div "h ero.moveUp Presiona intro h ero.moveDown Presiona intro h ero.moveLeft Presio…" at bounding box center [1055, 468] width 361 height 206
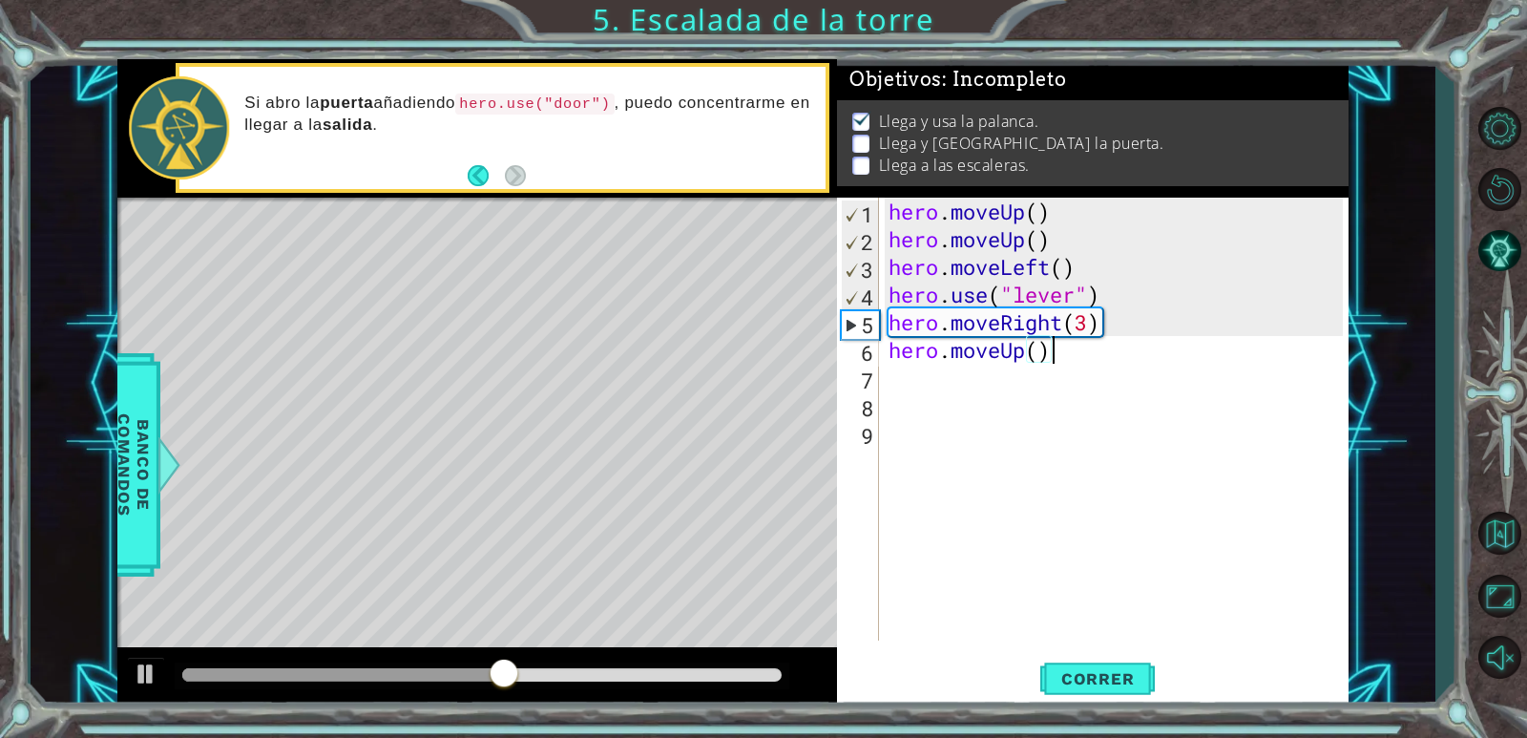
click at [1067, 359] on div "hero . moveUp ( ) hero . moveUp ( ) hero . moveLeft ( ) hero . use ( "lever" ) …" at bounding box center [1118, 447] width 468 height 498
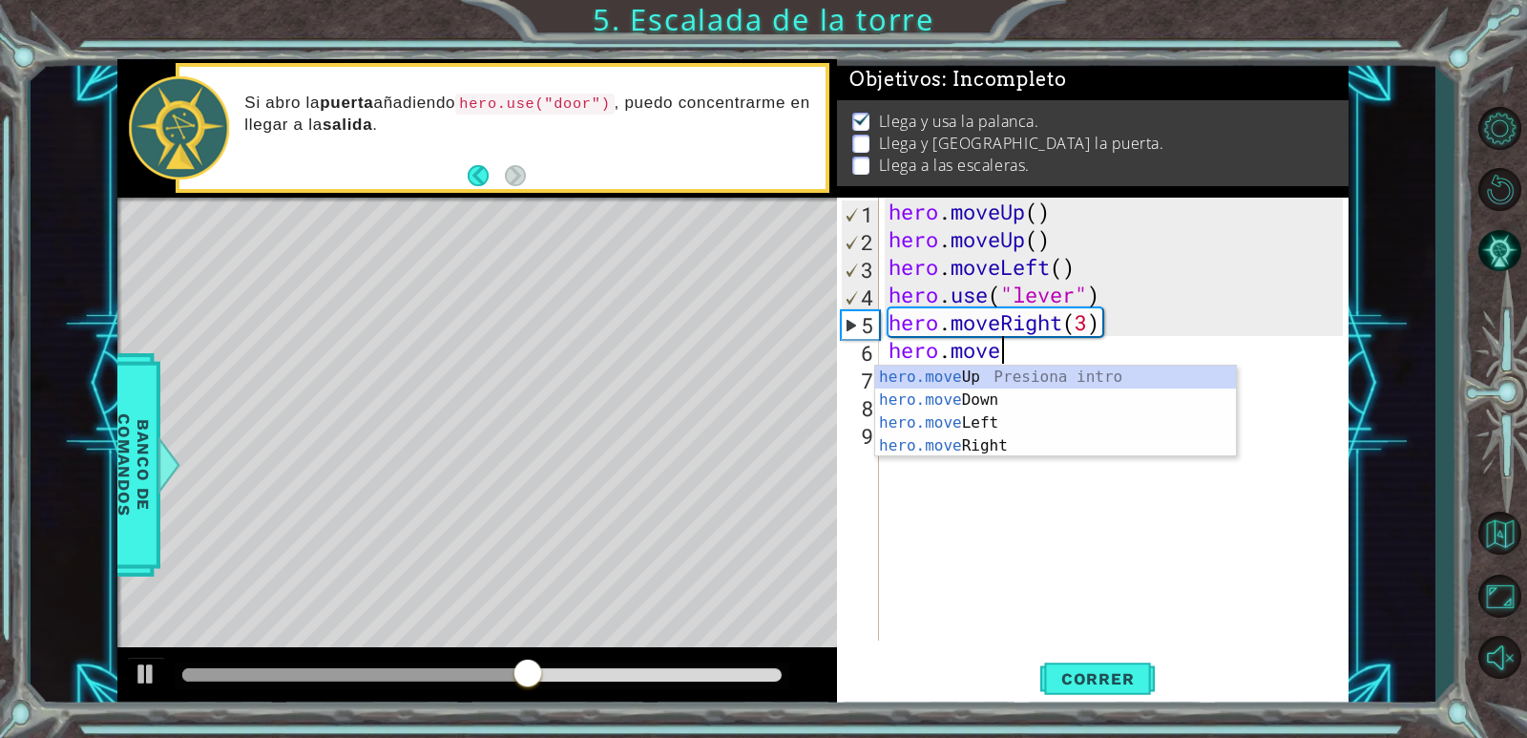
type textarea "h"
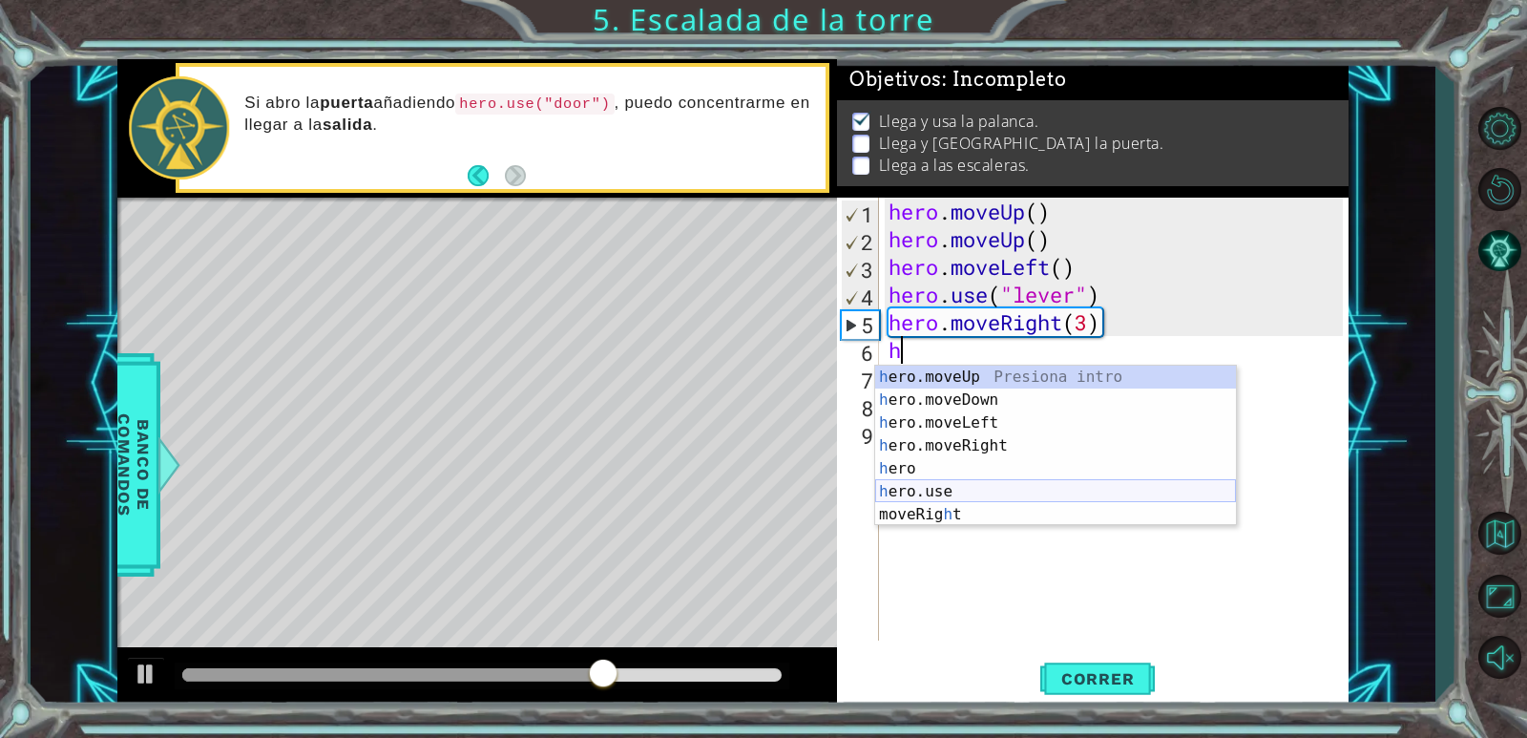
click at [926, 494] on div "h ero.moveUp Presiona intro h ero.moveDown Presiona intro h ero.moveLeft Presio…" at bounding box center [1055, 468] width 361 height 206
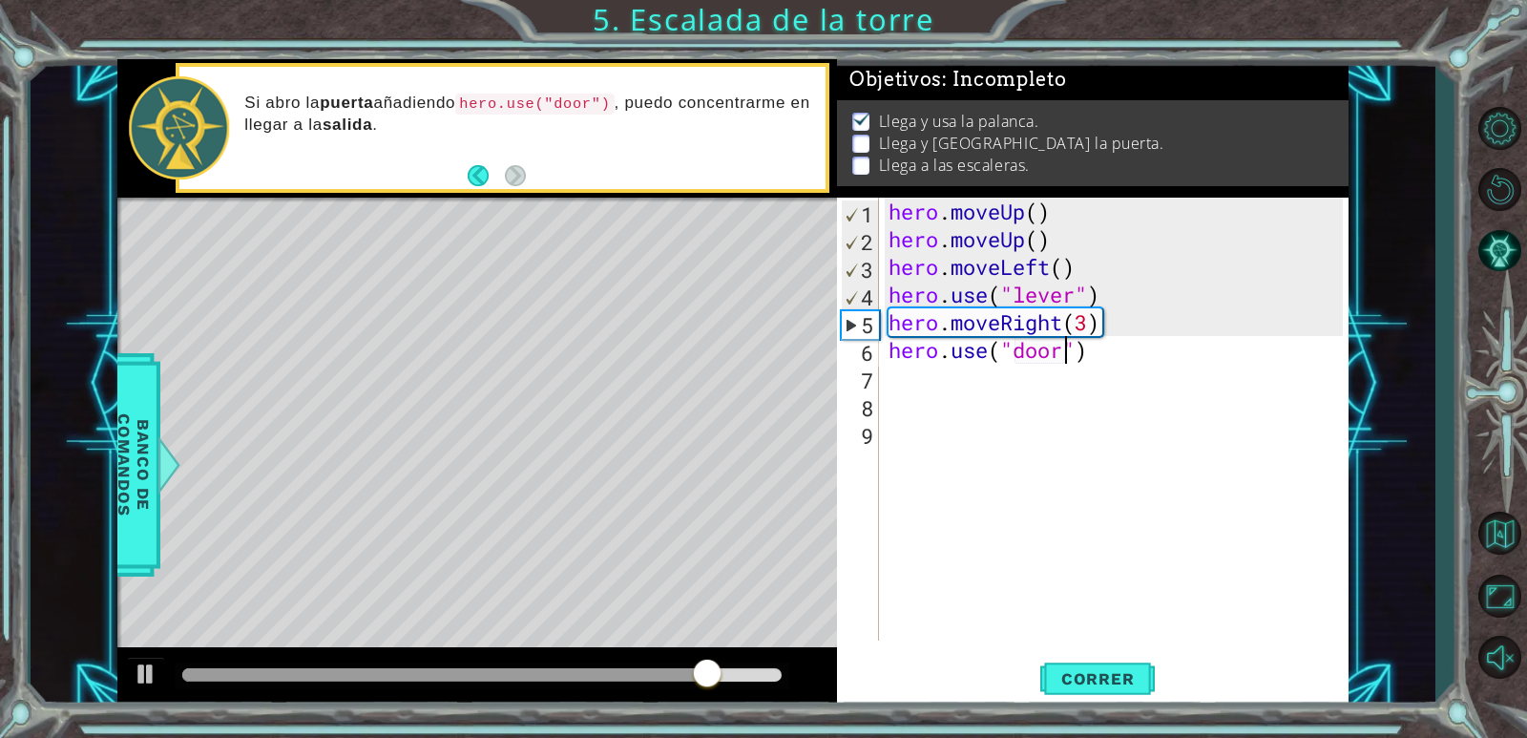
scroll to position [0, 8]
type textarea "hero.use("door")"
click at [1093, 687] on span "Correr" at bounding box center [1098, 678] width 112 height 19
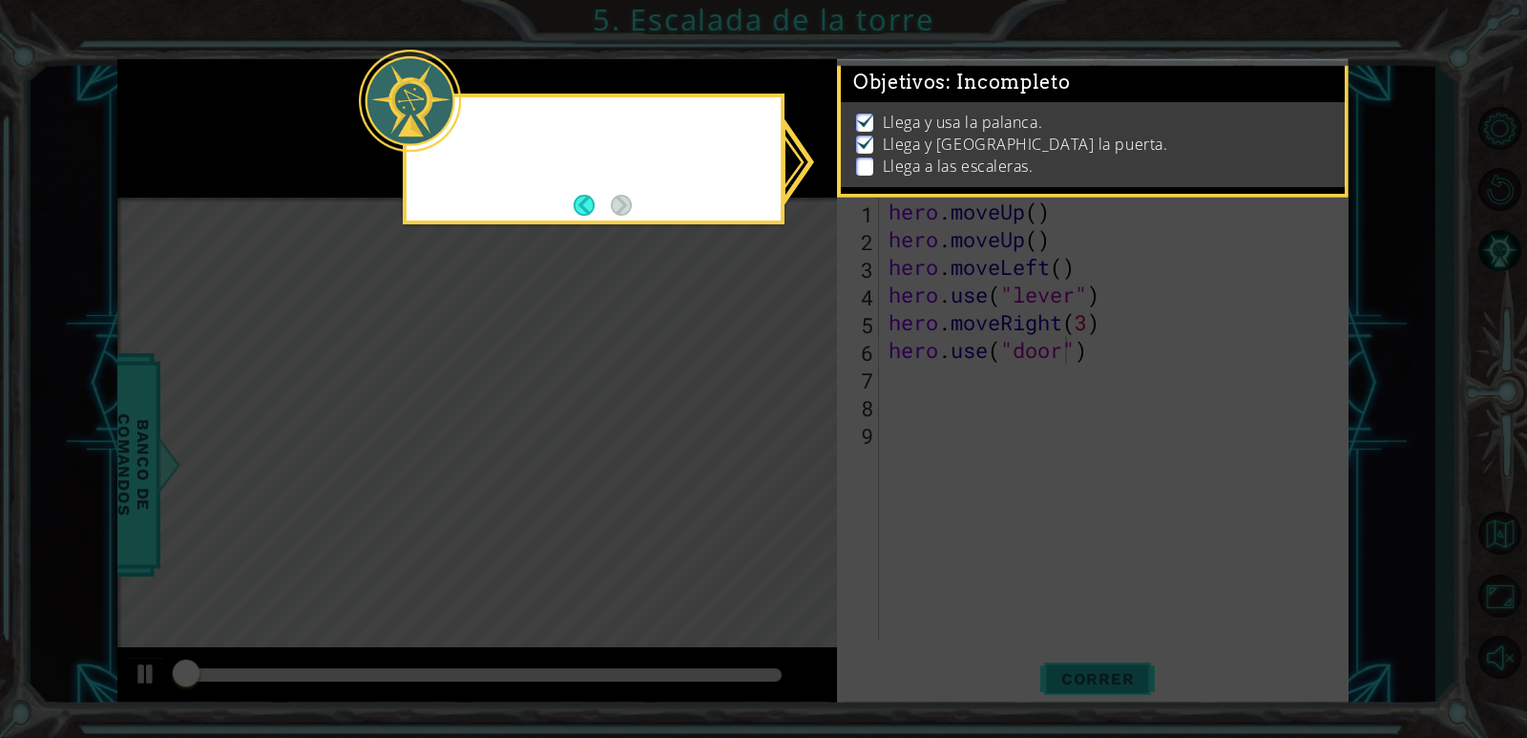
scroll to position [7, 0]
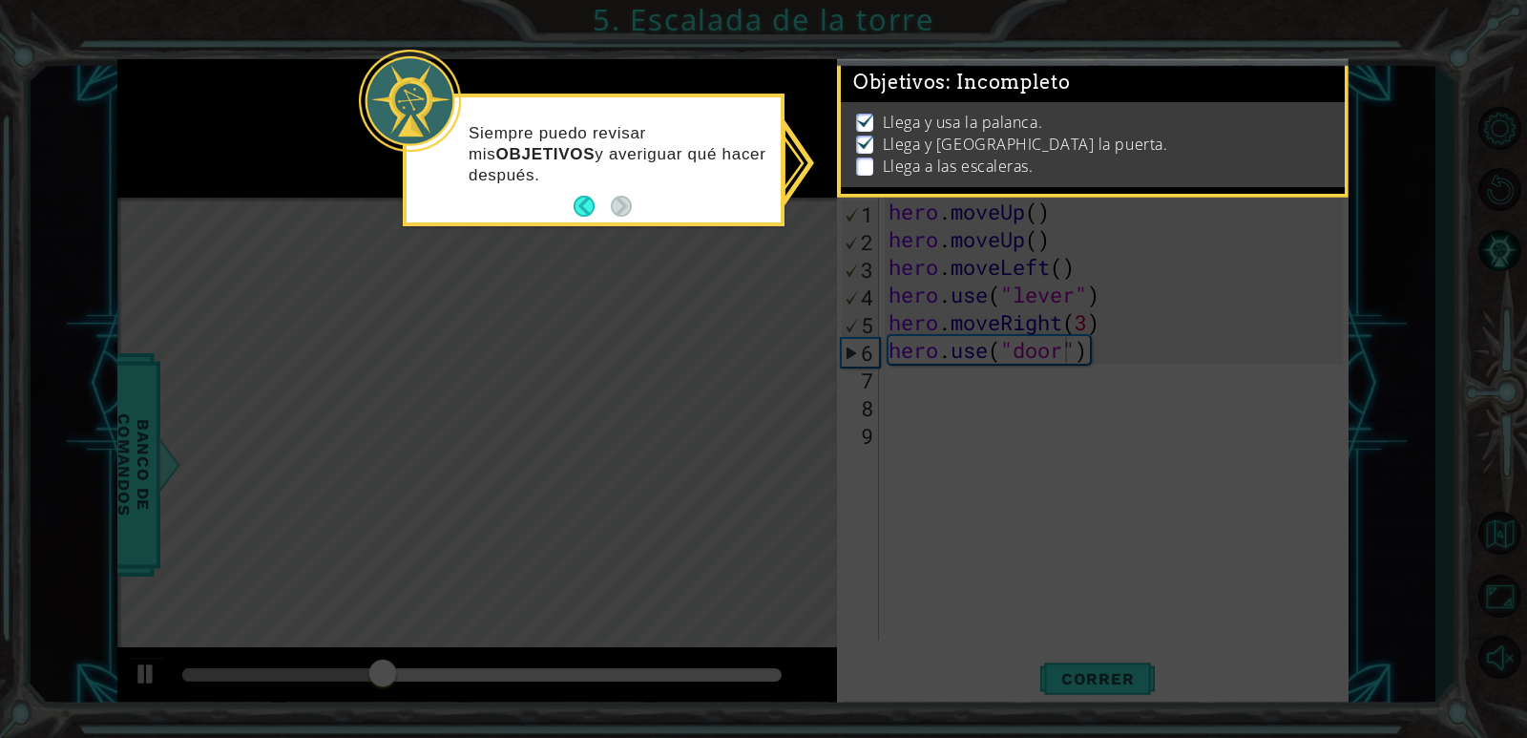
click at [706, 249] on icon at bounding box center [763, 369] width 1527 height 738
click at [841, 170] on div "Llega y usa la palanca. Llega y usa la puerta. Llega a las escaleras." at bounding box center [1093, 145] width 504 height 86
click at [863, 165] on li "Llega a las escaleras." at bounding box center [1095, 167] width 479 height 22
click at [863, 159] on p at bounding box center [864, 166] width 17 height 18
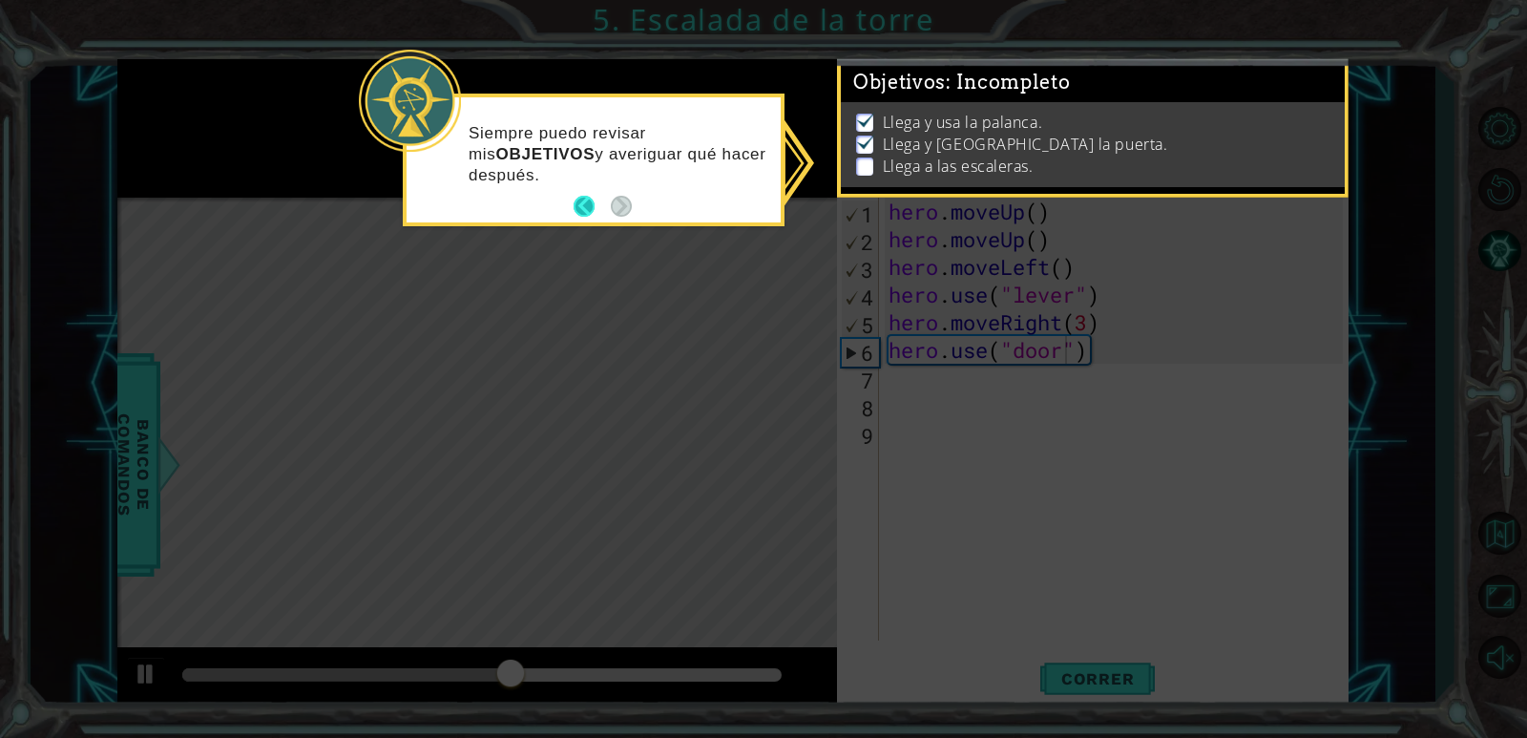
click at [598, 206] on button "Back" at bounding box center [591, 206] width 37 height 21
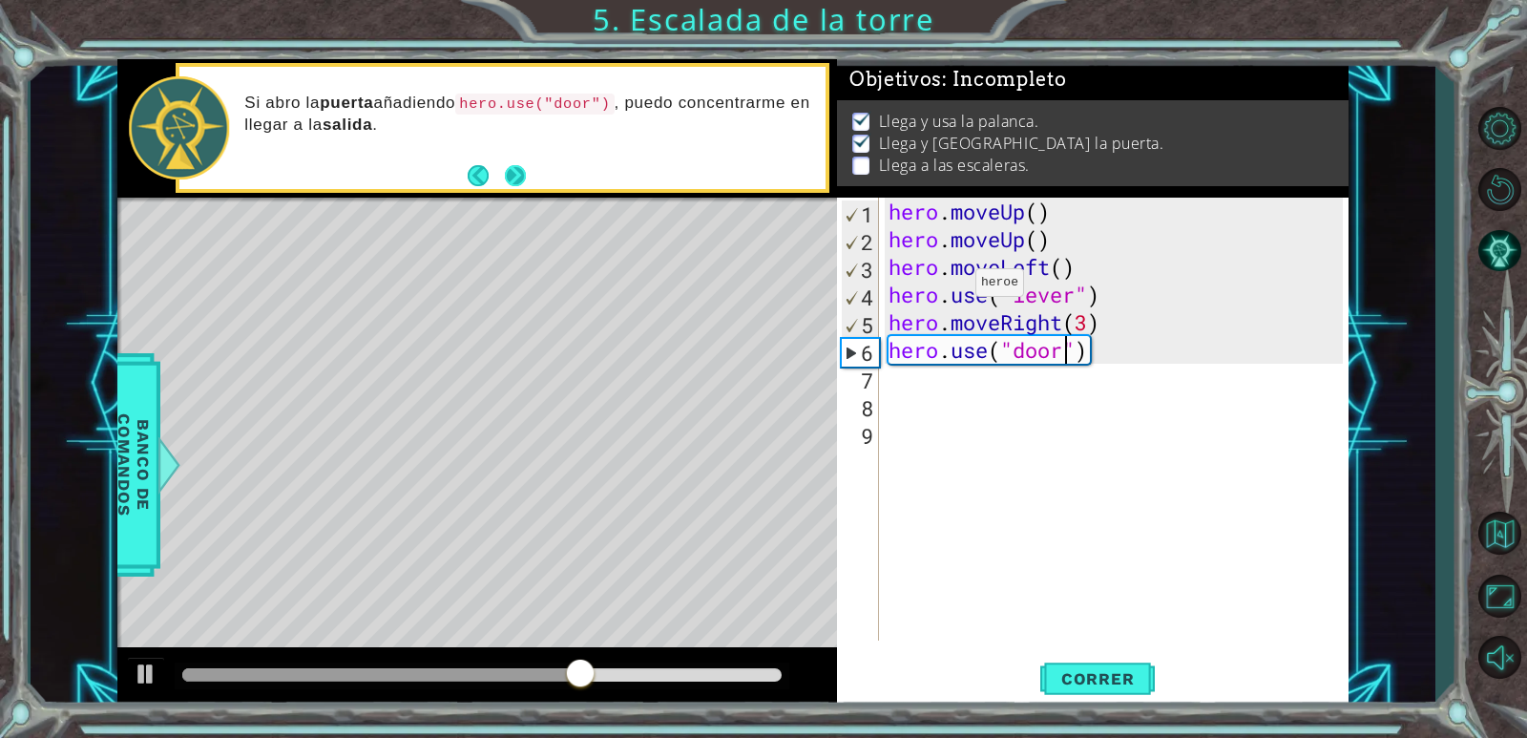
click at [525, 183] on button "Next" at bounding box center [515, 175] width 21 height 21
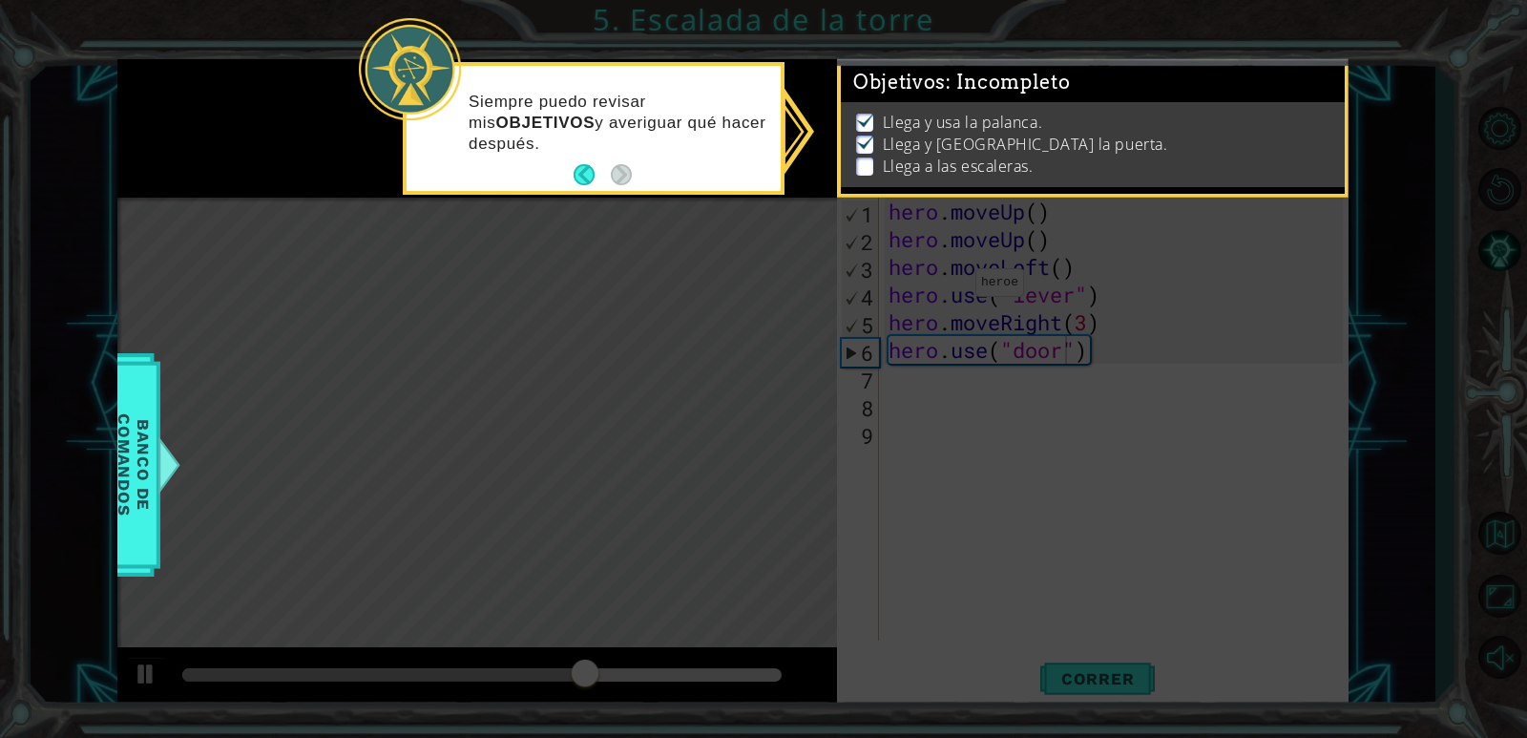
scroll to position [7, 0]
click at [576, 177] on button "Back" at bounding box center [591, 174] width 37 height 21
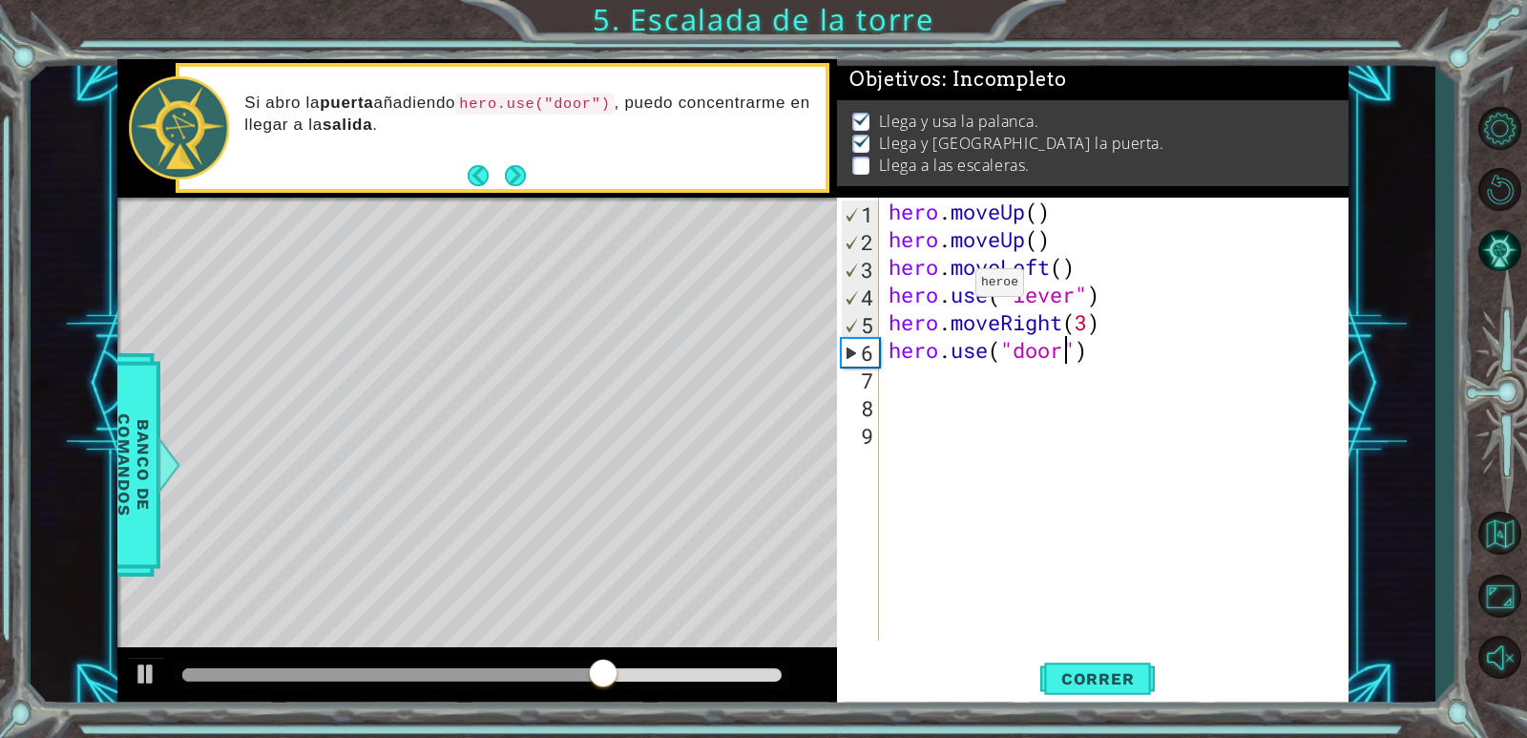
scroll to position [4, 0]
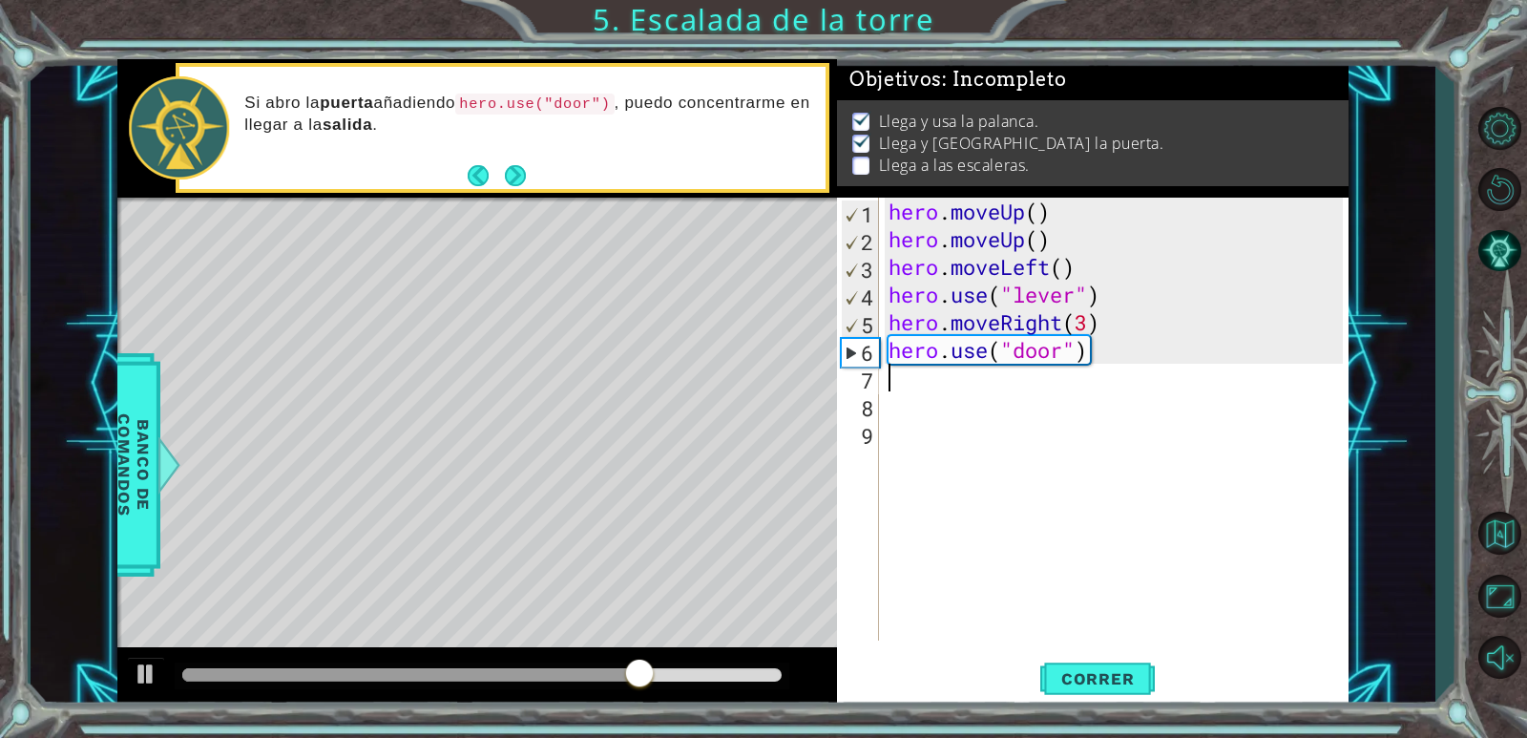
click at [900, 386] on div "hero . moveUp ( ) hero . moveUp ( ) hero . moveLeft ( ) hero . use ( "lever" ) …" at bounding box center [1118, 447] width 468 height 498
type textarea "h"
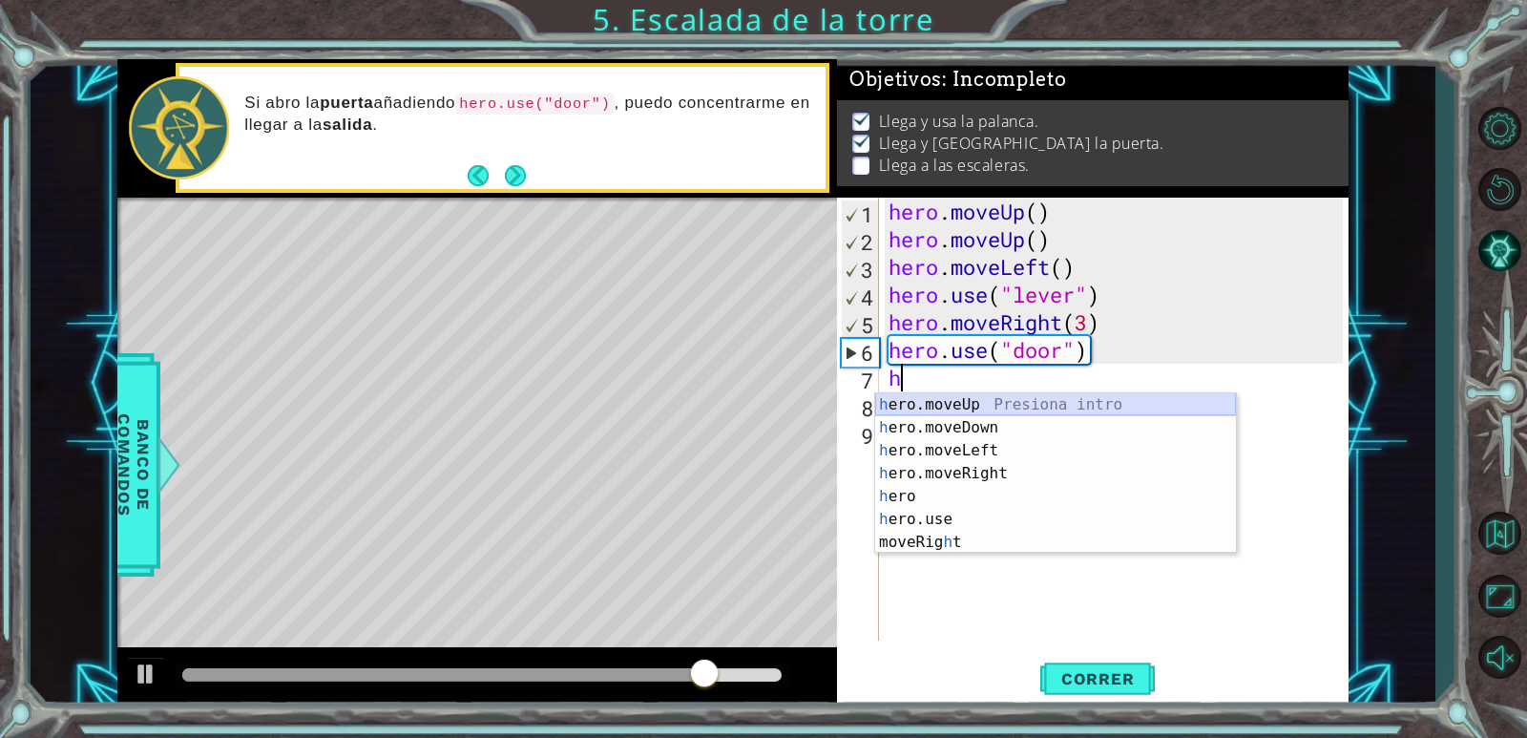
click at [979, 407] on div "h ero.moveUp Presiona intro h ero.moveDown Presiona intro h ero.moveLeft Presio…" at bounding box center [1055, 496] width 361 height 206
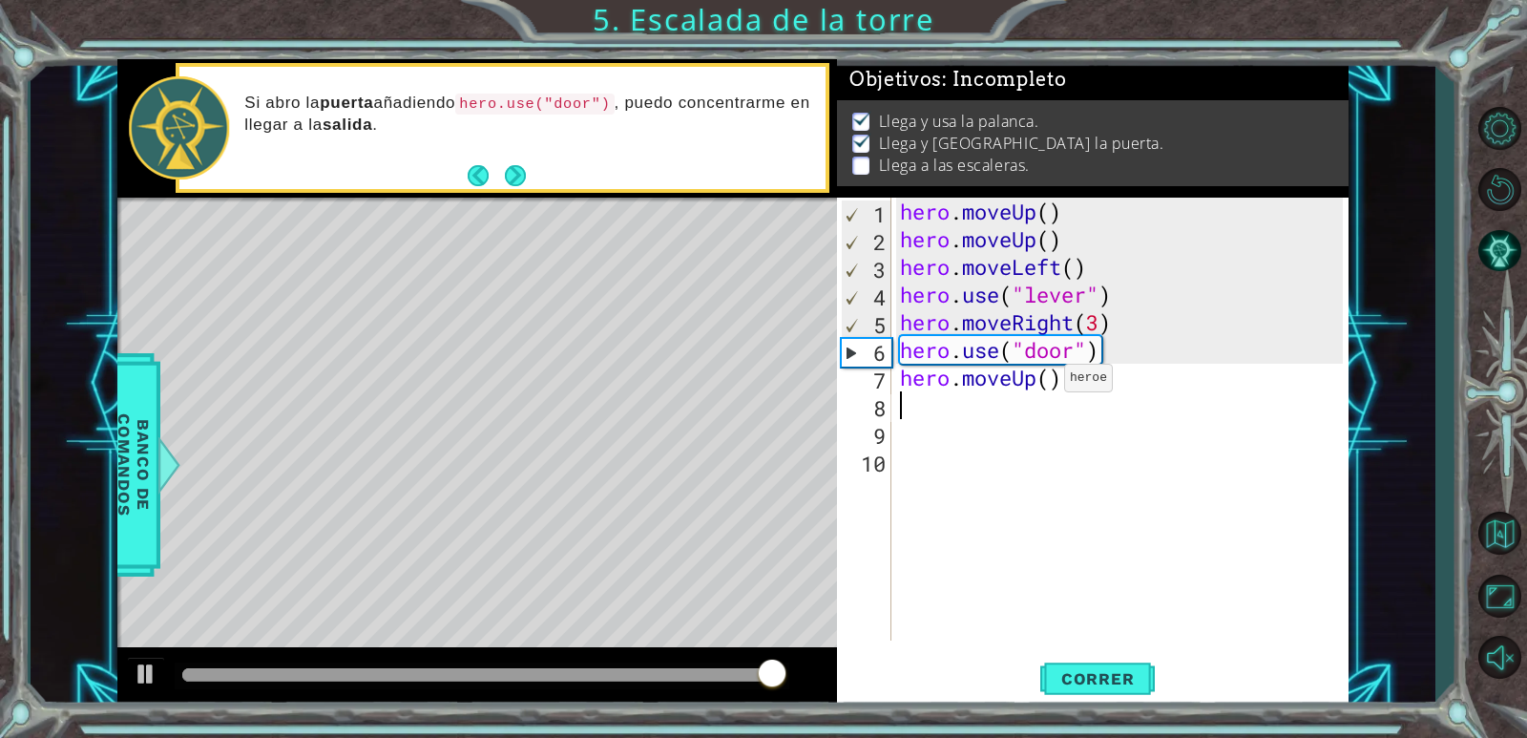
click at [1047, 384] on div "hero . moveUp ( ) hero . moveUp ( ) hero . moveLeft ( ) hero . use ( "lever" ) …" at bounding box center [1124, 447] width 456 height 498
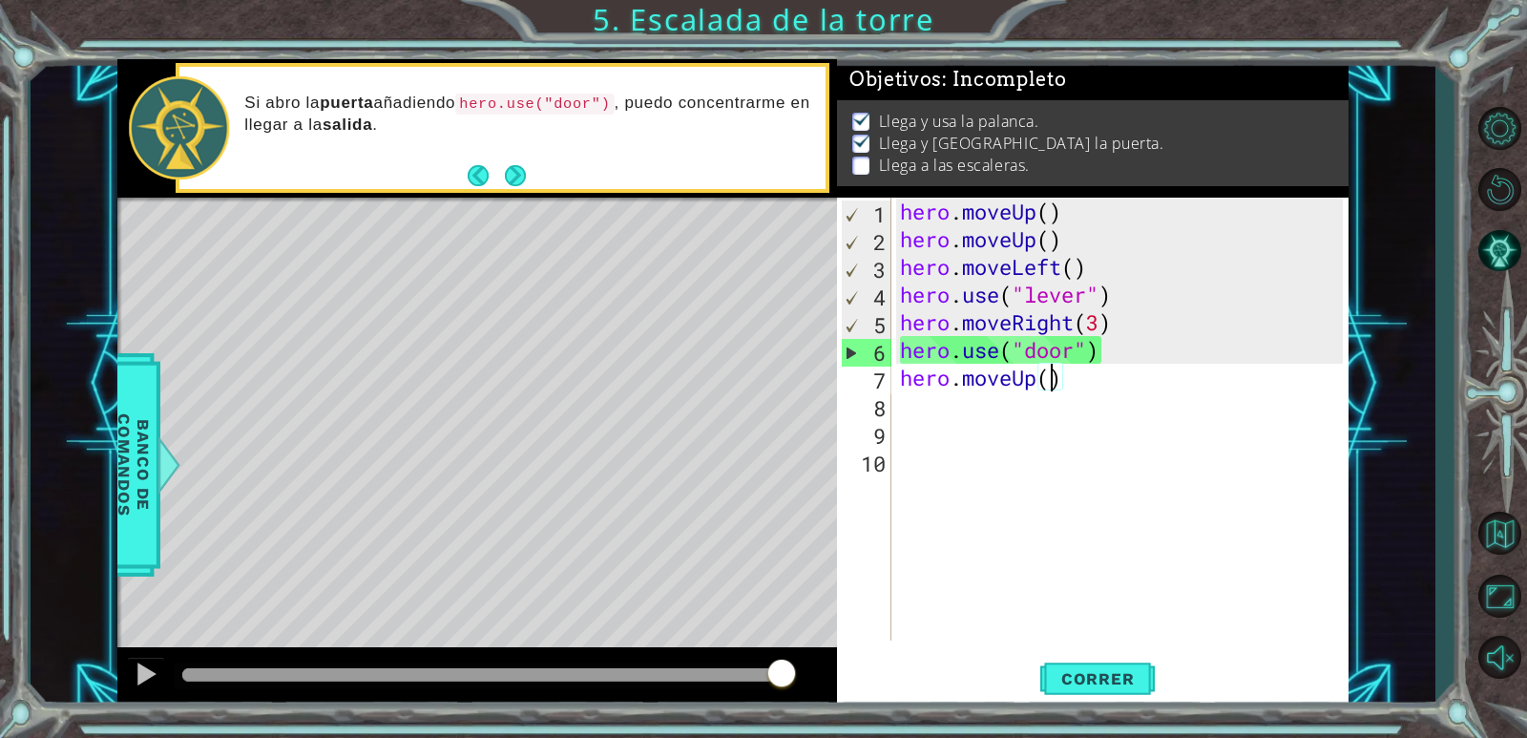
type textarea "hero.moveUp(2)"
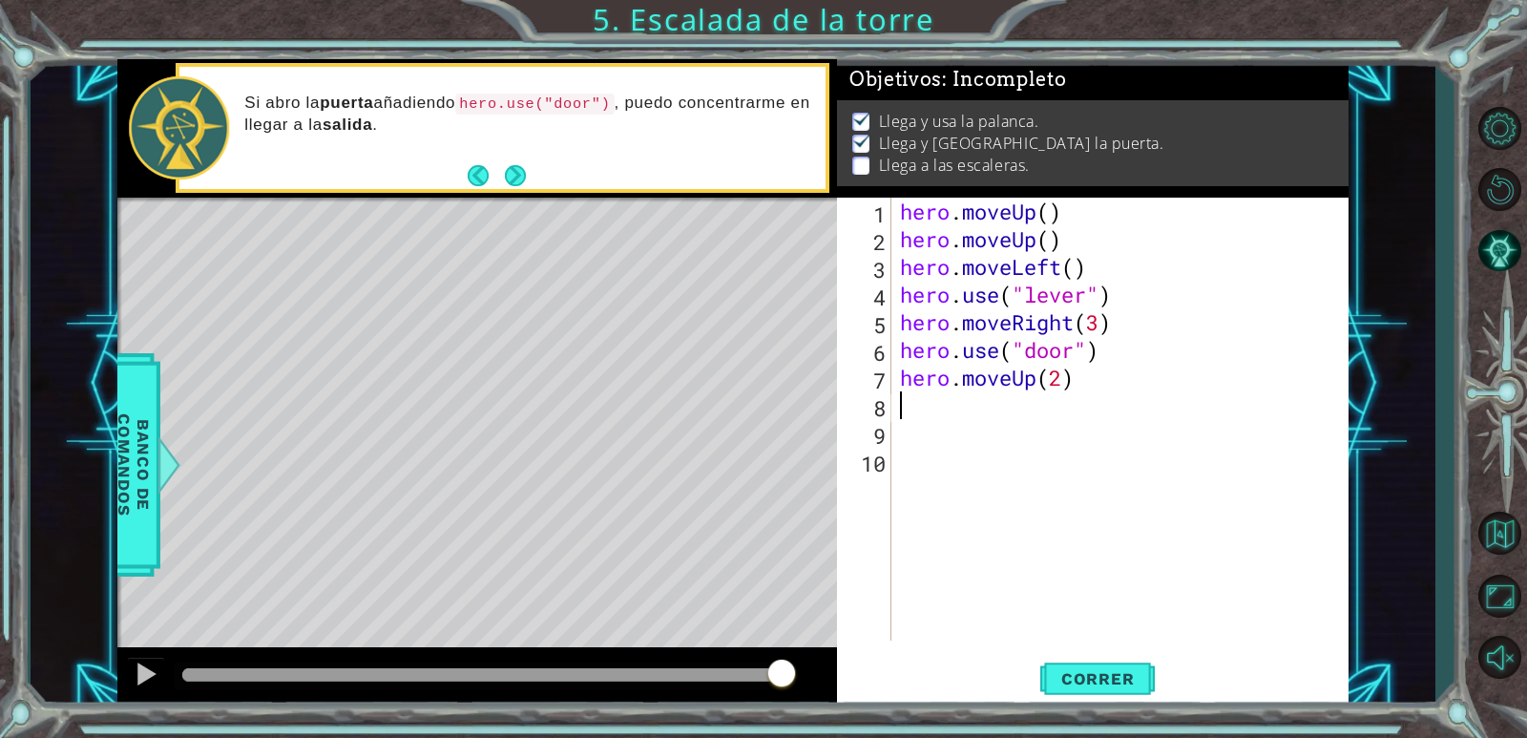
click at [911, 405] on div "hero . moveUp ( ) hero . moveUp ( ) hero . moveLeft ( ) hero . use ( "lever" ) …" at bounding box center [1124, 447] width 456 height 498
click at [1145, 672] on span "Correr" at bounding box center [1098, 678] width 112 height 19
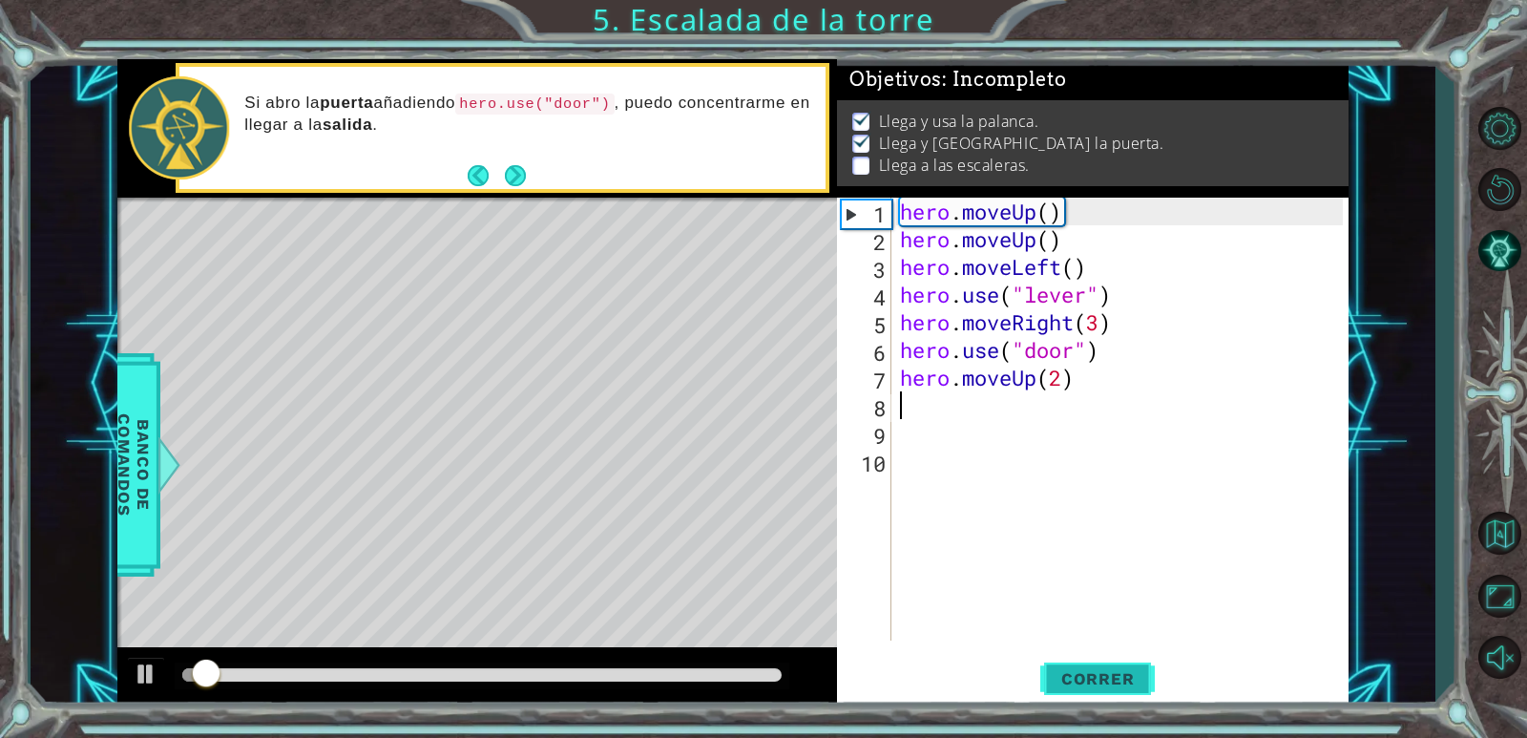
scroll to position [7, 0]
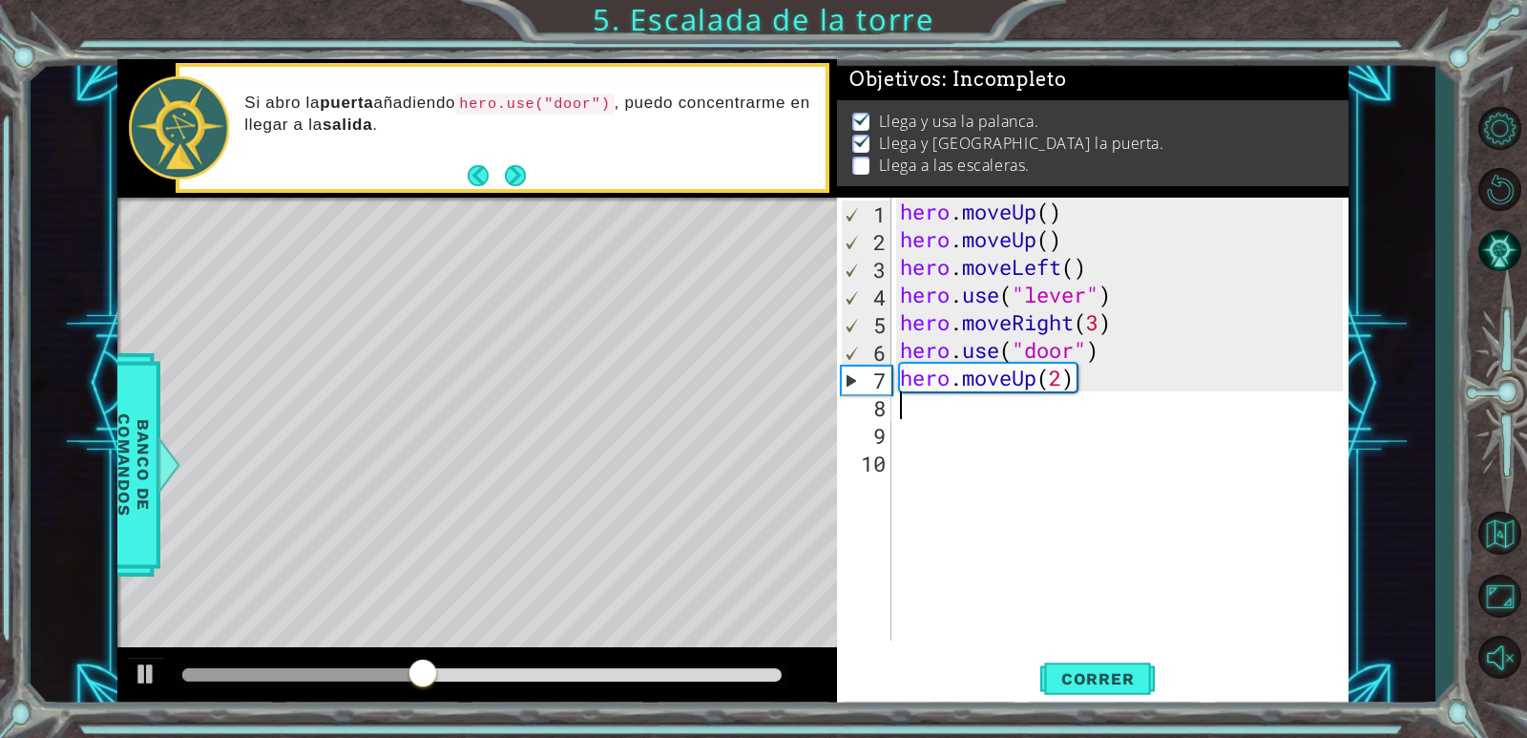
type textarea "h"
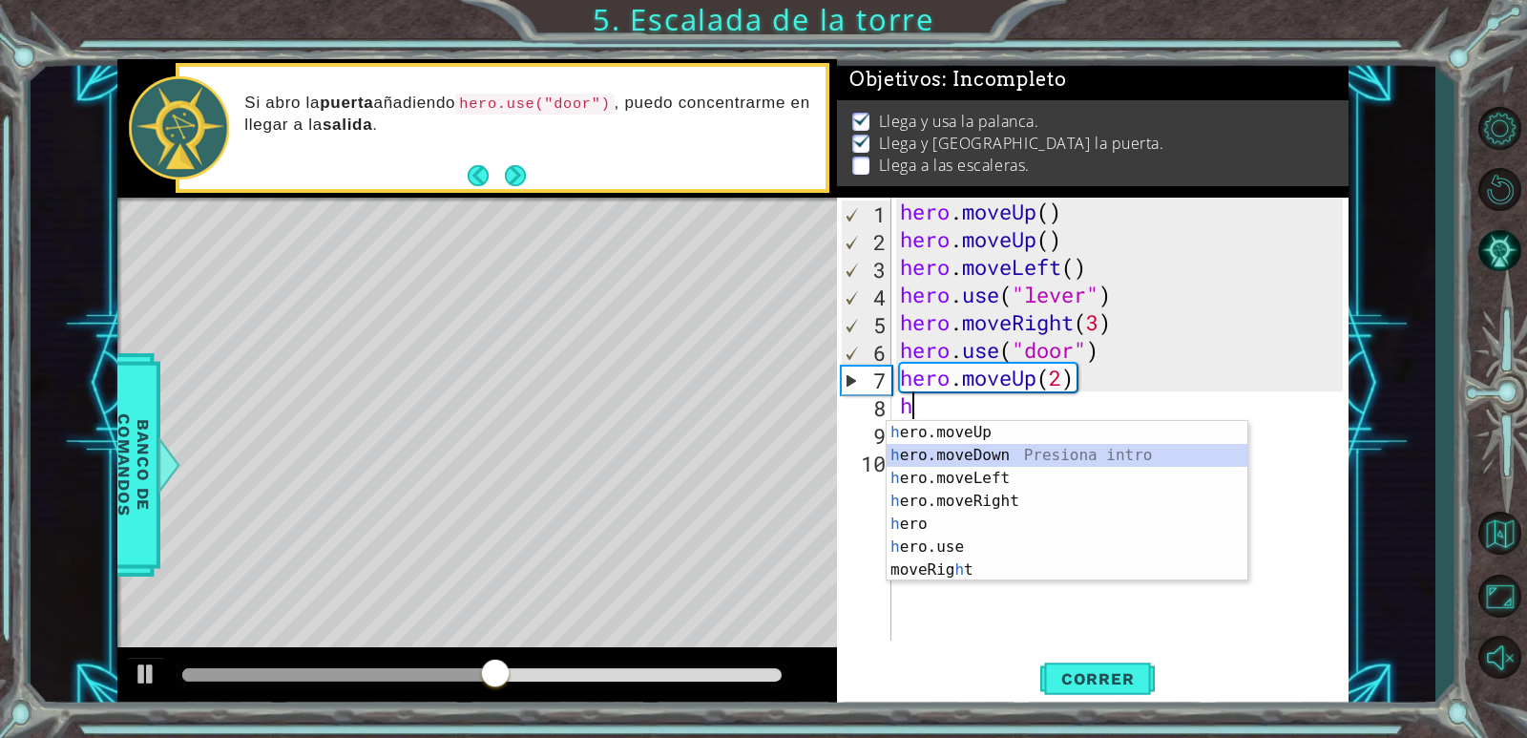
click at [1013, 463] on div "h ero.moveUp Presiona intro h ero.moveDown Presiona intro h ero.moveLeft Presio…" at bounding box center [1066, 524] width 361 height 206
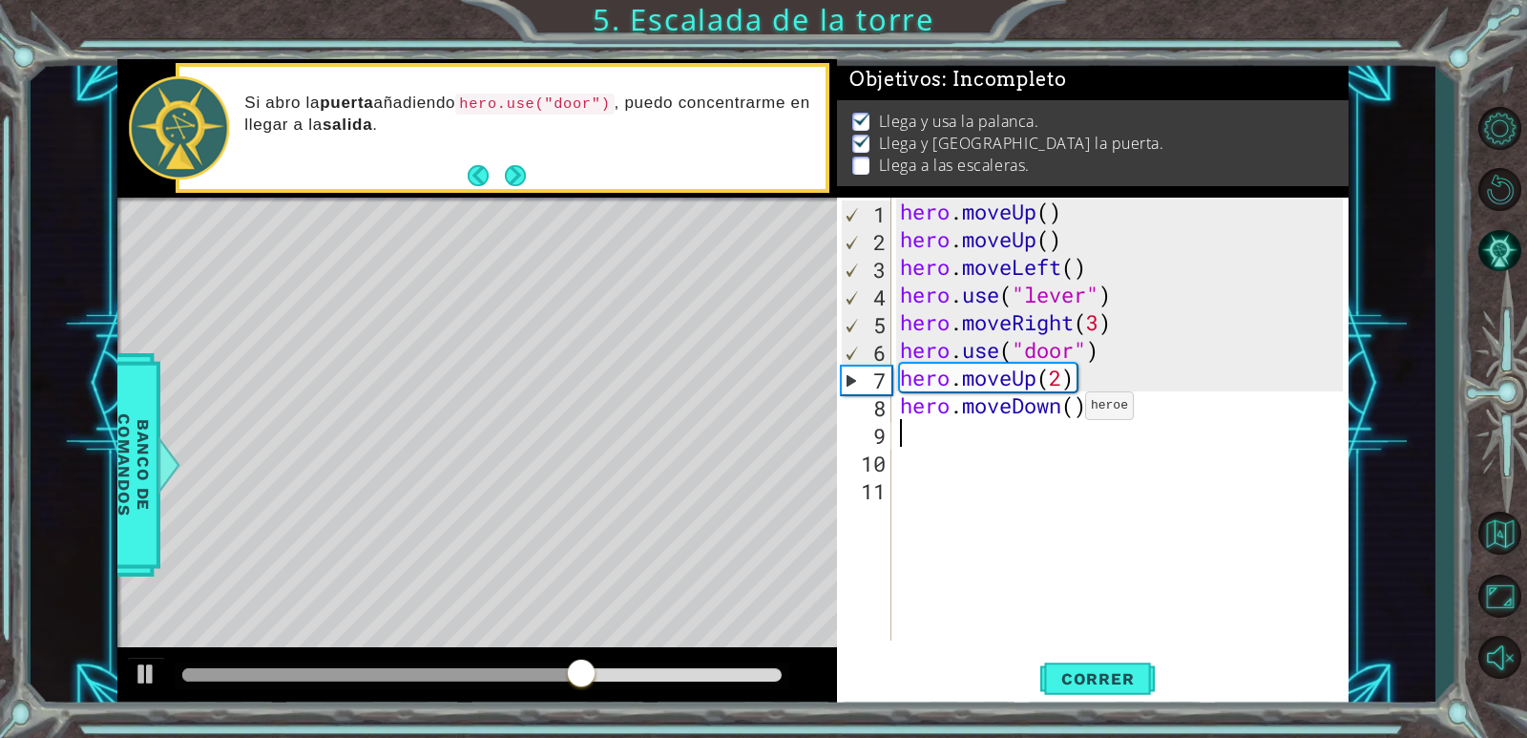
click at [1068, 410] on div "hero . moveUp ( ) hero . moveUp ( ) hero . moveLeft ( ) hero . use ( "lever" ) …" at bounding box center [1124, 447] width 456 height 498
click at [1092, 405] on div "hero . moveUp ( ) hero . moveUp ( ) hero . moveLeft ( ) hero . use ( "lever" ) …" at bounding box center [1124, 447] width 456 height 498
click at [1077, 406] on div "hero . moveUp ( ) hero . moveUp ( ) hero . moveLeft ( ) hero . use ( "lever" ) …" at bounding box center [1124, 447] width 456 height 498
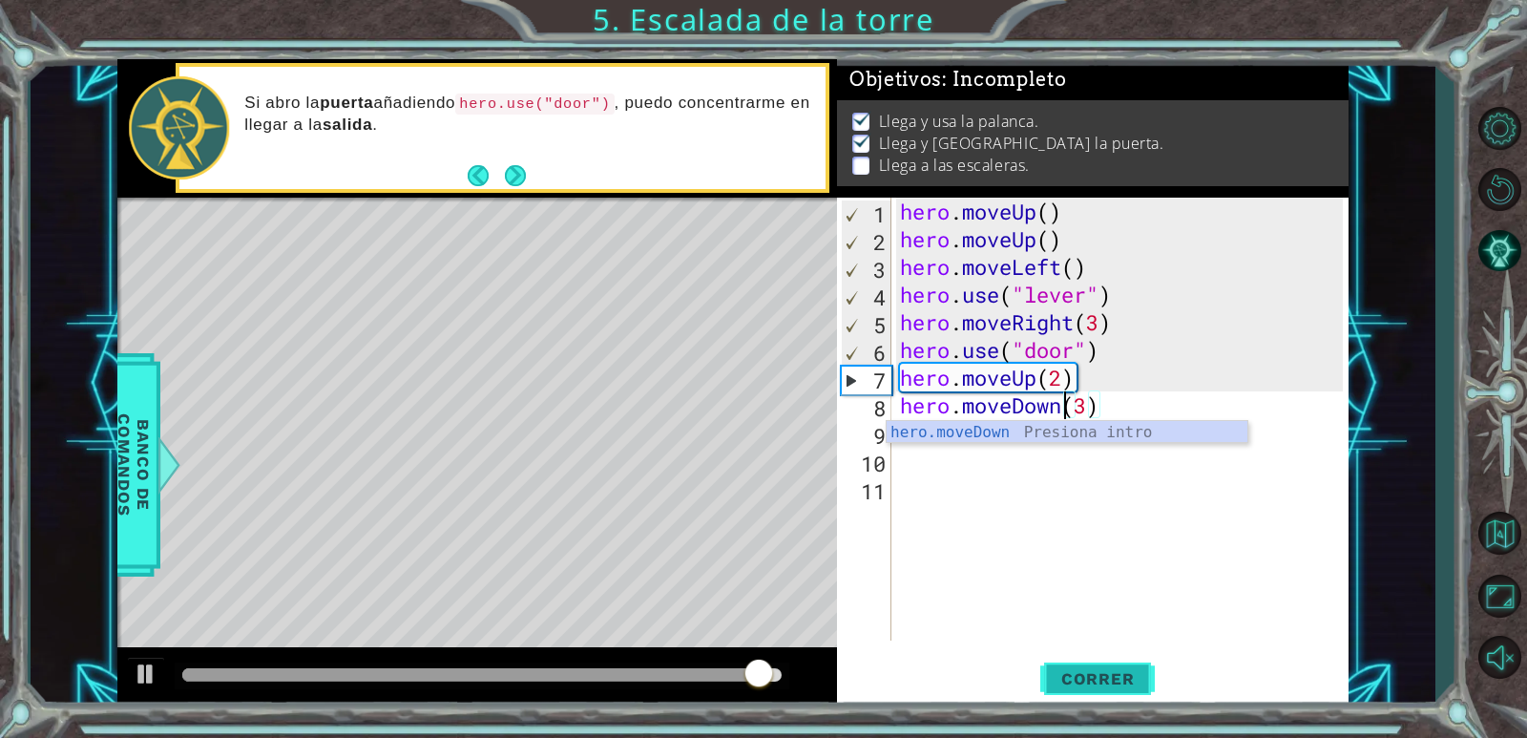
click at [1135, 689] on button "Correr" at bounding box center [1097, 680] width 114 height 52
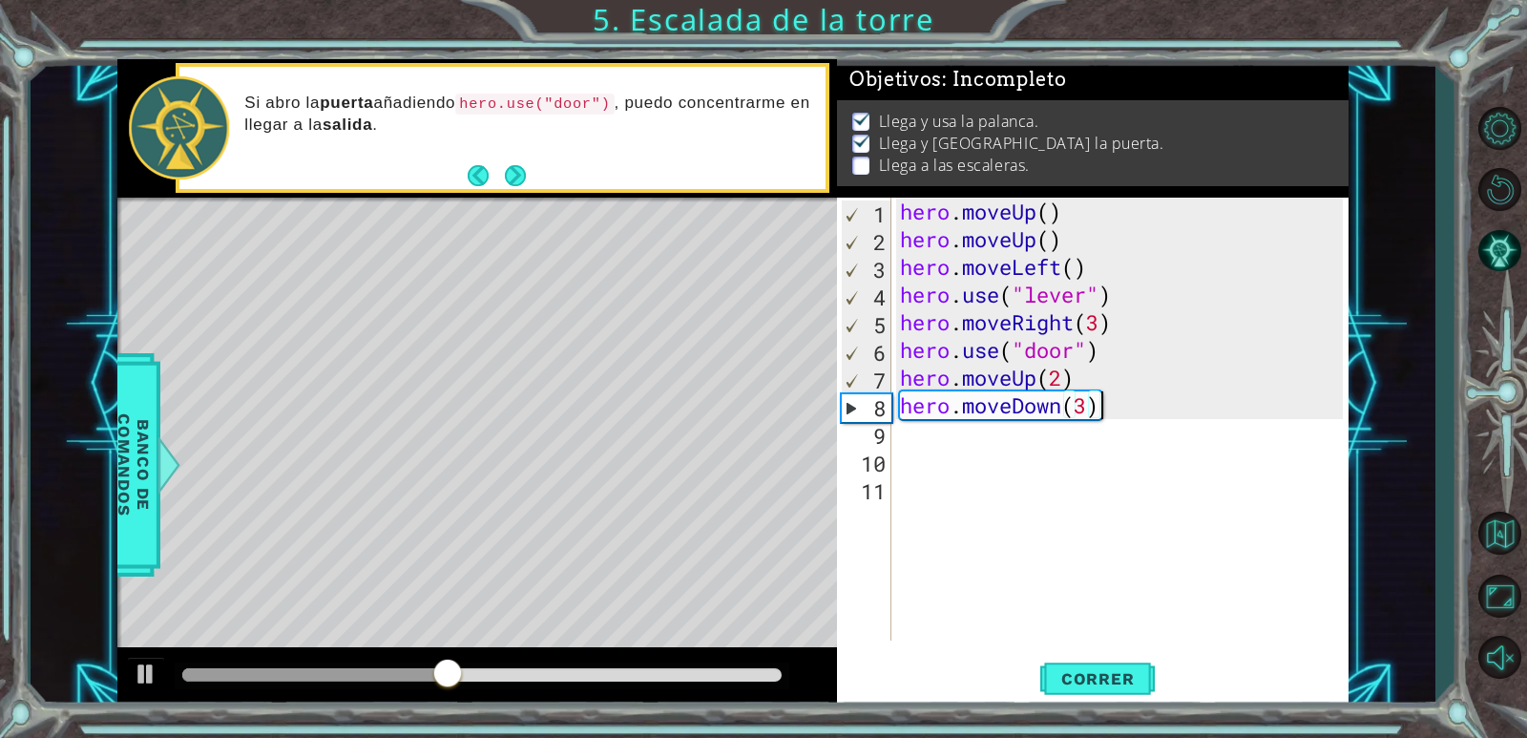
click at [1122, 411] on div "hero . moveUp ( ) hero . moveUp ( ) hero . moveLeft ( ) hero . use ( "lever" ) …" at bounding box center [1124, 447] width 456 height 498
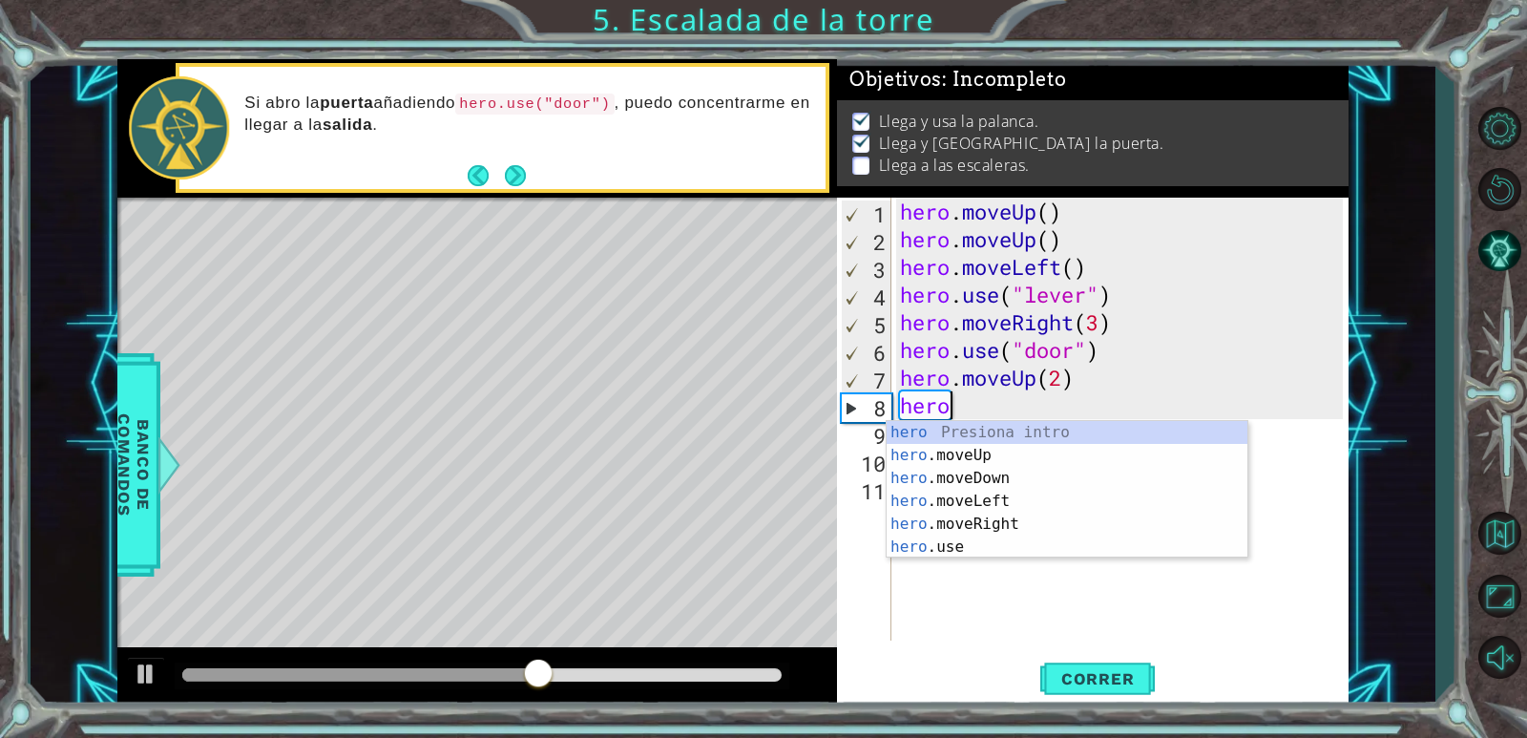
scroll to position [0, 1]
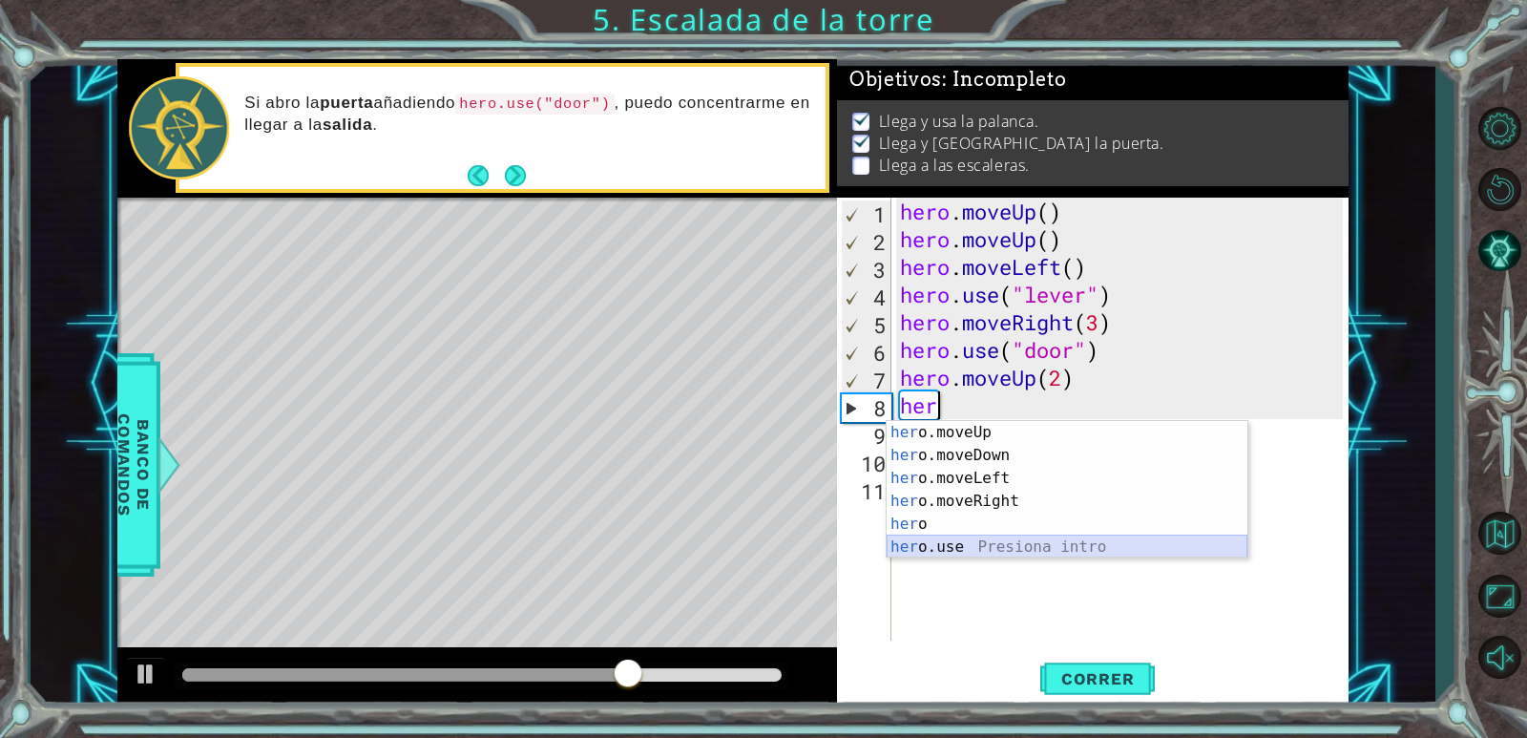
click at [1036, 542] on div "her o.moveUp Presiona intro her o.moveDown Presiona intro her o.moveLeft Presio…" at bounding box center [1066, 512] width 361 height 183
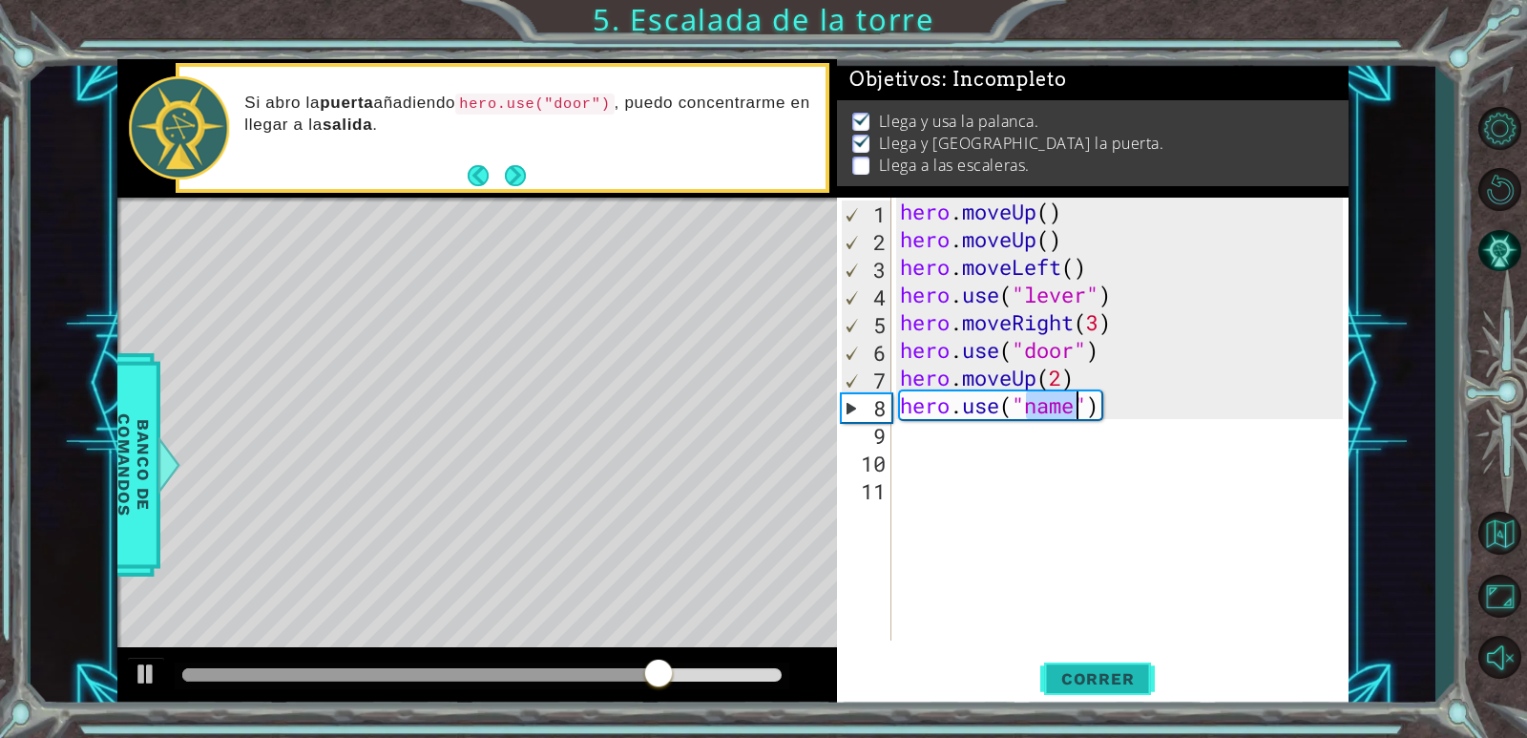
click at [1130, 676] on span "Correr" at bounding box center [1098, 678] width 112 height 19
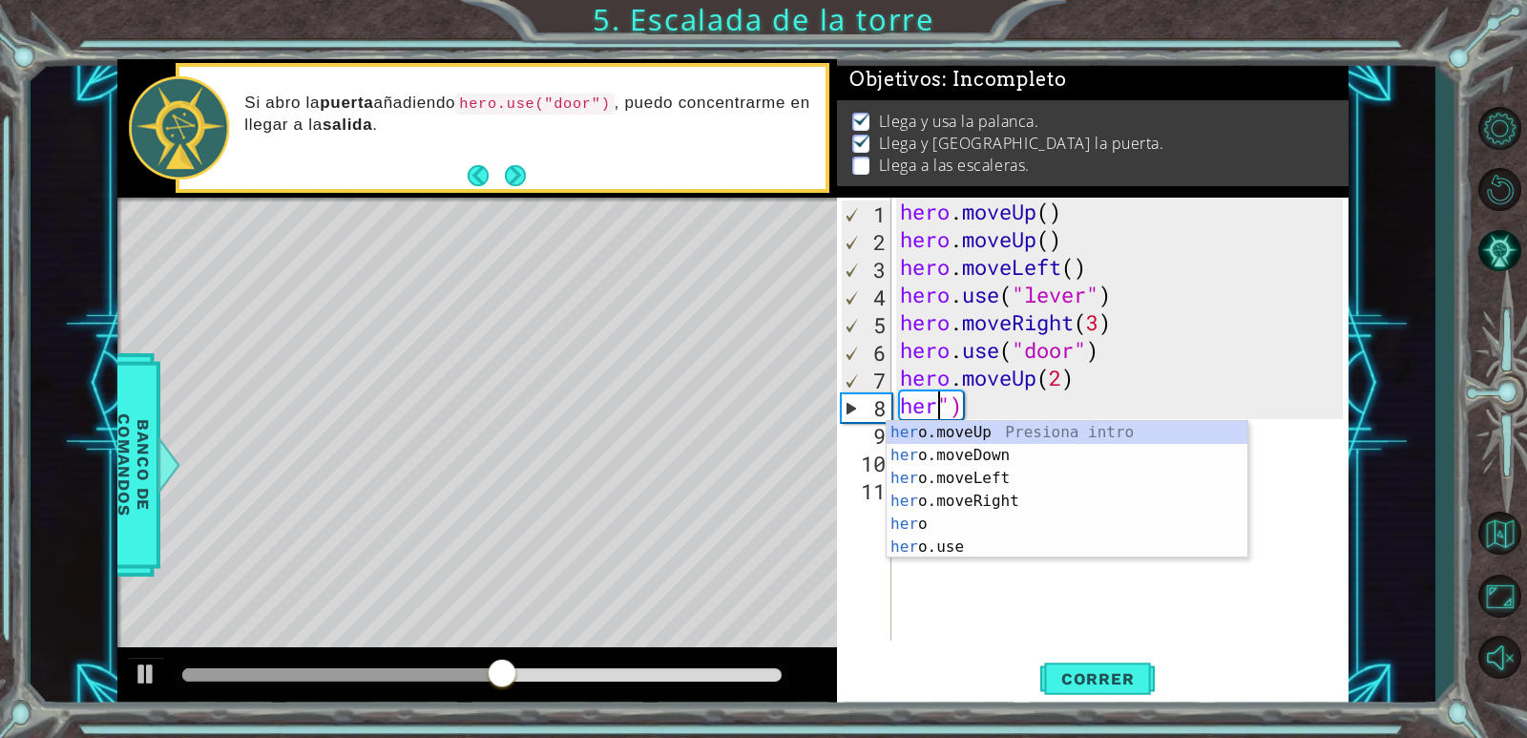
scroll to position [0, 0]
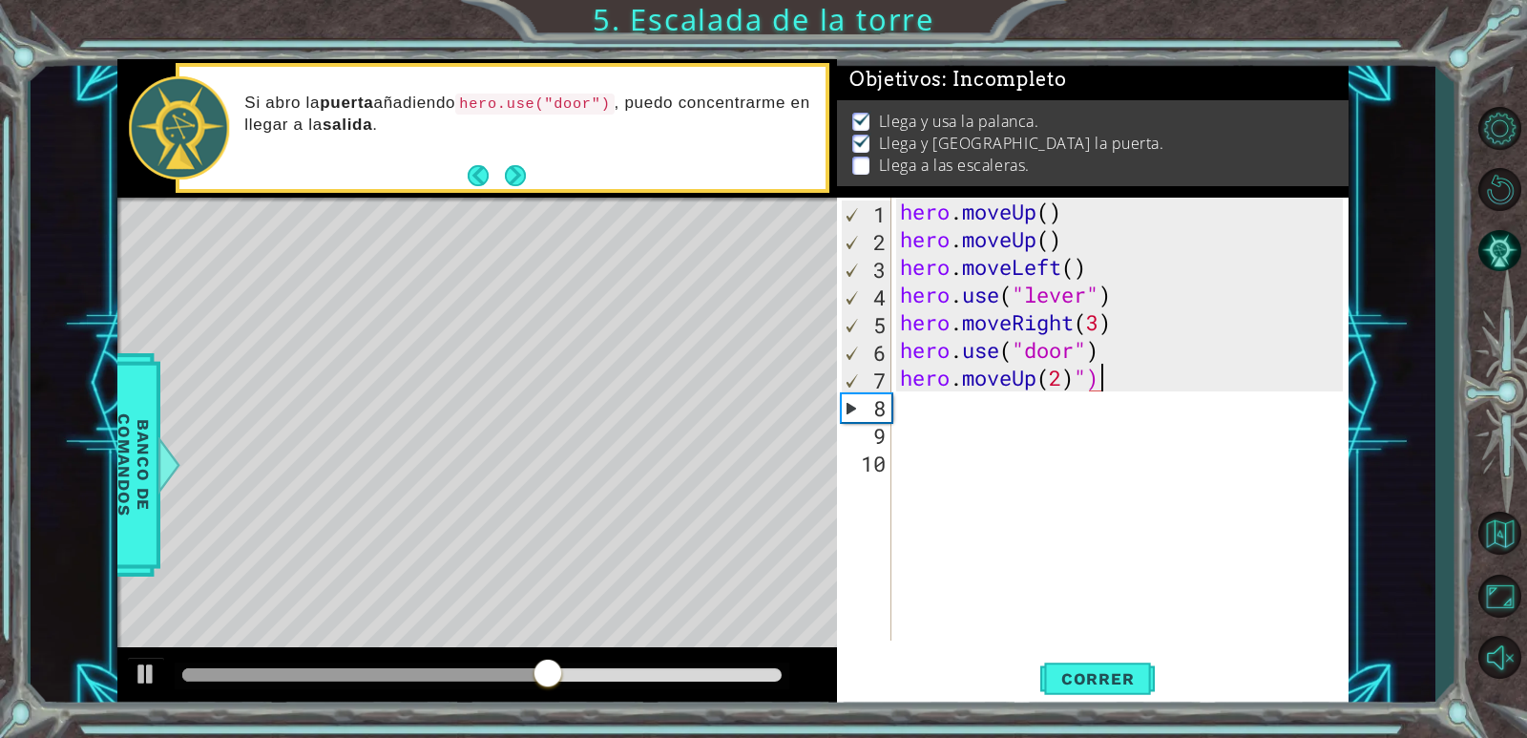
click at [1138, 387] on div "hero . moveUp ( ) hero . moveUp ( ) hero . moveLeft ( ) hero . use ( "lever" ) …" at bounding box center [1124, 447] width 456 height 498
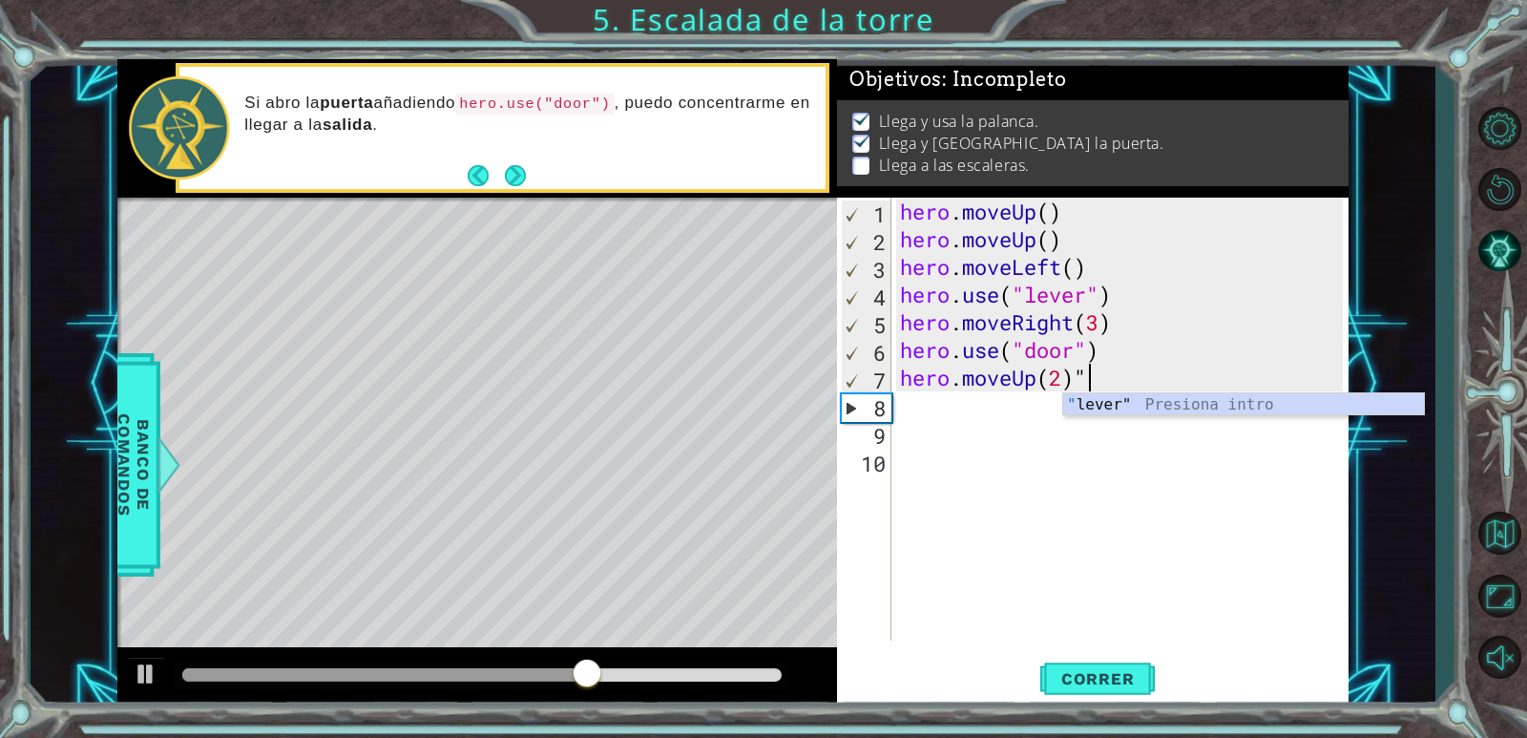
type textarea "hero.moveUp(2)"
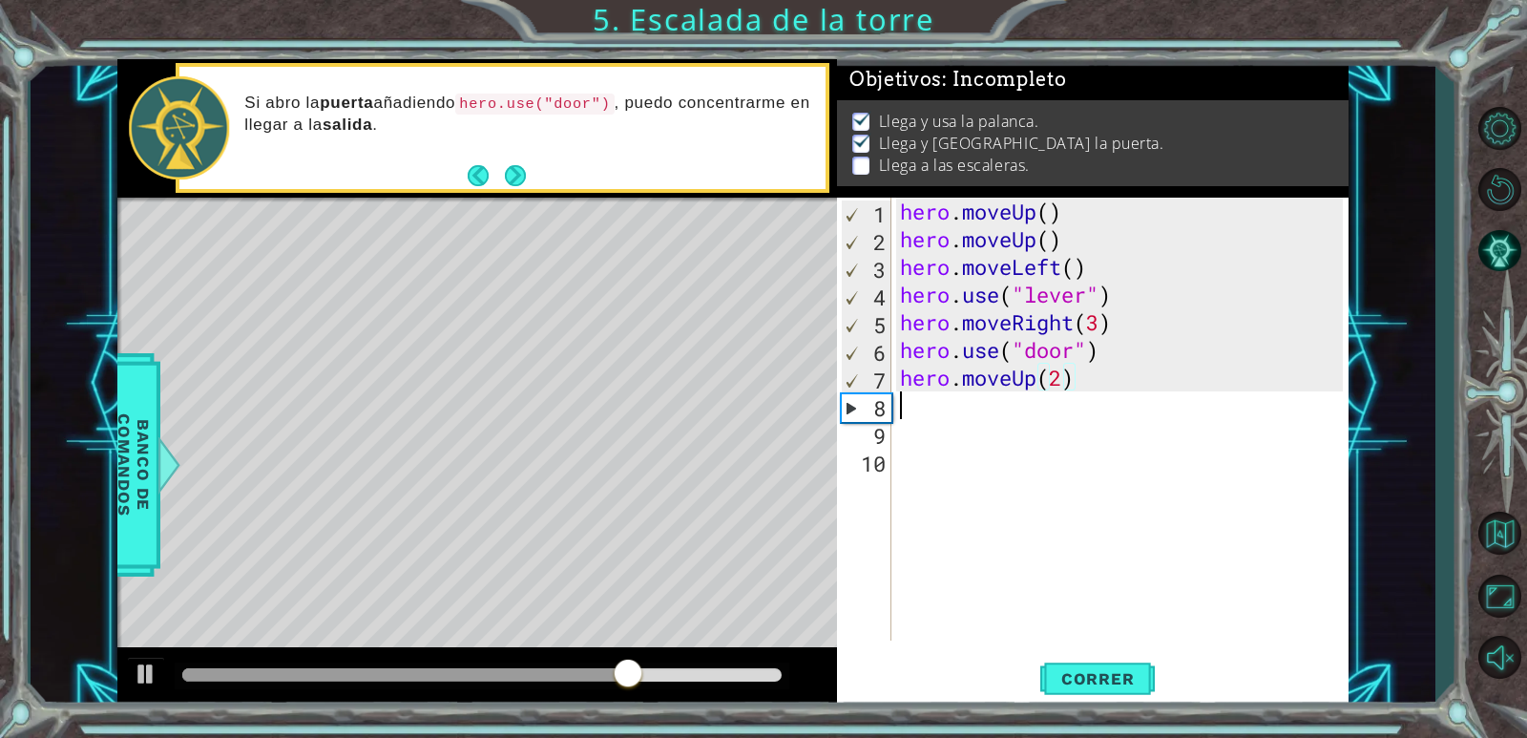
click at [913, 414] on div "hero . moveUp ( ) hero . moveUp ( ) hero . moveLeft ( ) hero . use ( "lever" ) …" at bounding box center [1124, 447] width 456 height 498
type textarea "h"
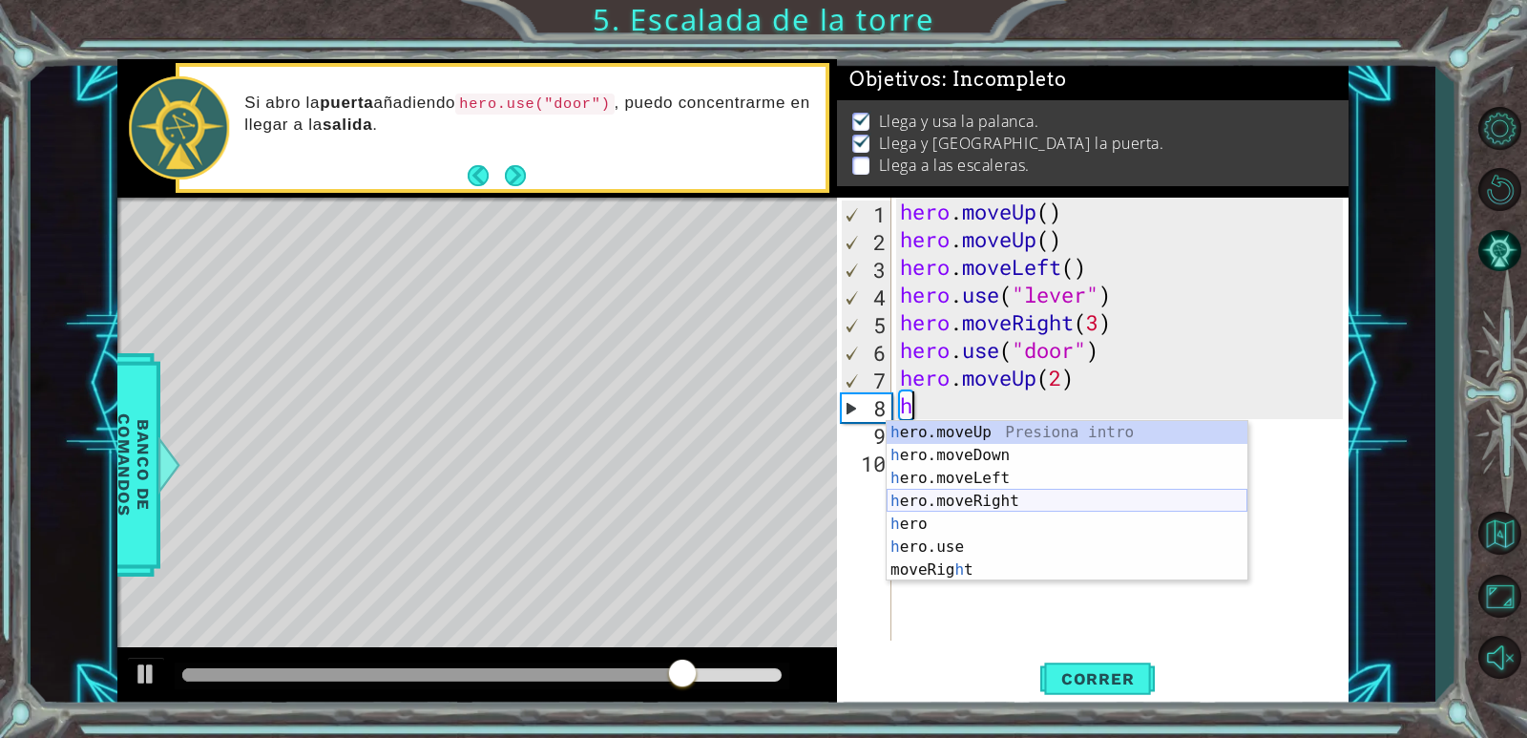
click at [975, 493] on div "h ero.moveUp Presiona intro h ero.moveDown Presiona intro h ero.moveLeft Presio…" at bounding box center [1066, 524] width 361 height 206
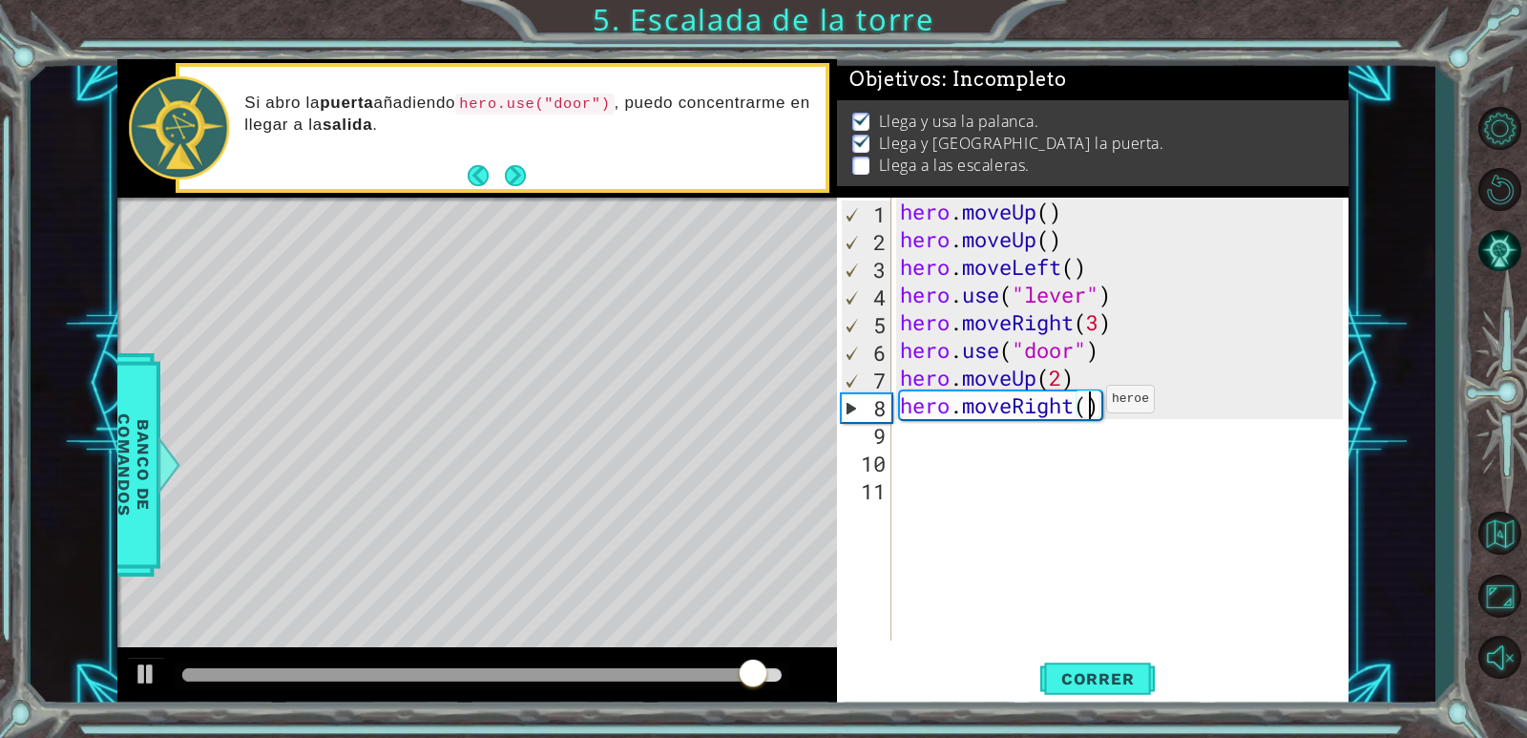
click at [1089, 404] on div "hero . moveUp ( ) hero . moveUp ( ) hero . moveLeft ( ) hero . use ( "lever" ) …" at bounding box center [1124, 447] width 456 height 498
type textarea "hero.moveRight(3)"
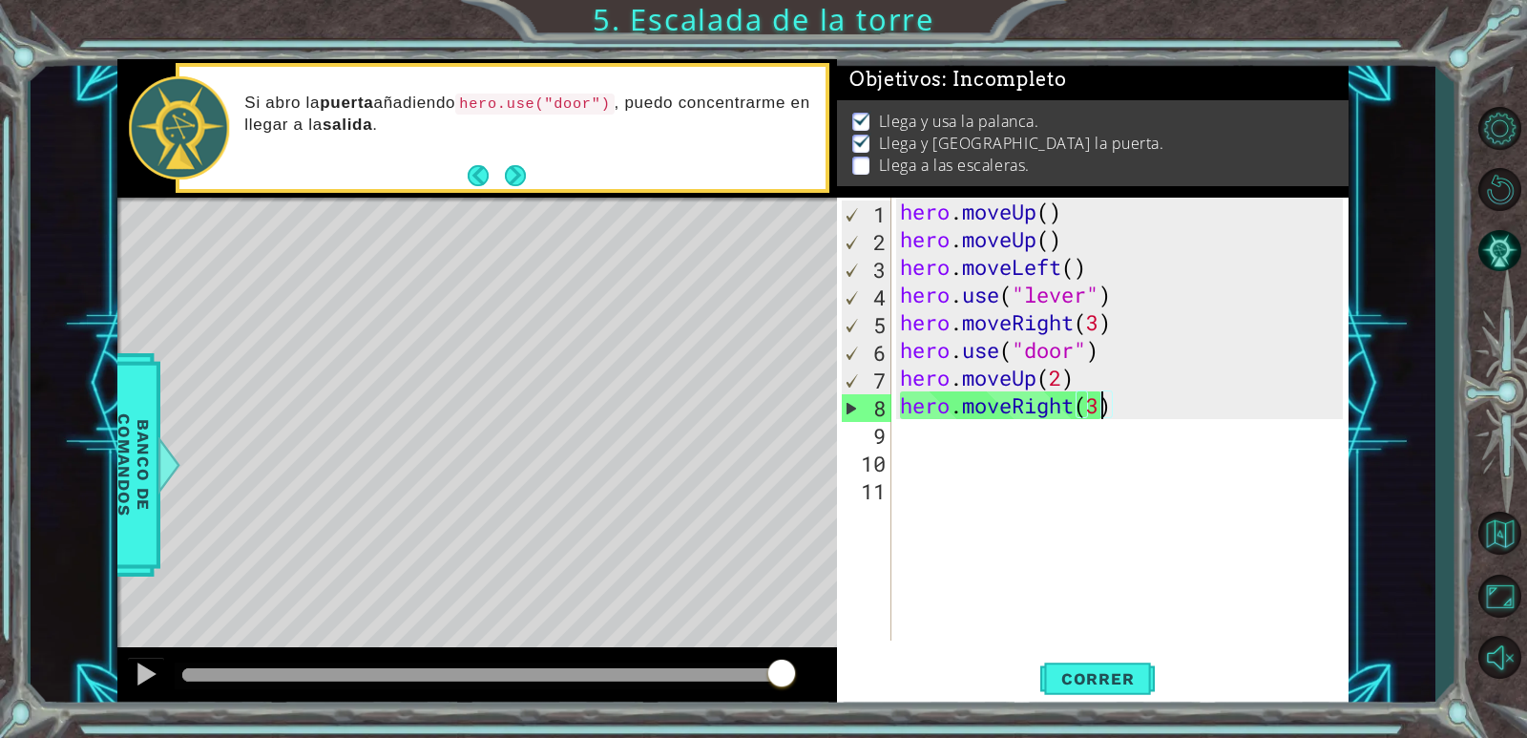
click at [900, 432] on div "hero . moveUp ( ) hero . moveUp ( ) hero . moveLeft ( ) hero . use ( "lever" ) …" at bounding box center [1124, 447] width 456 height 498
type textarea "h"
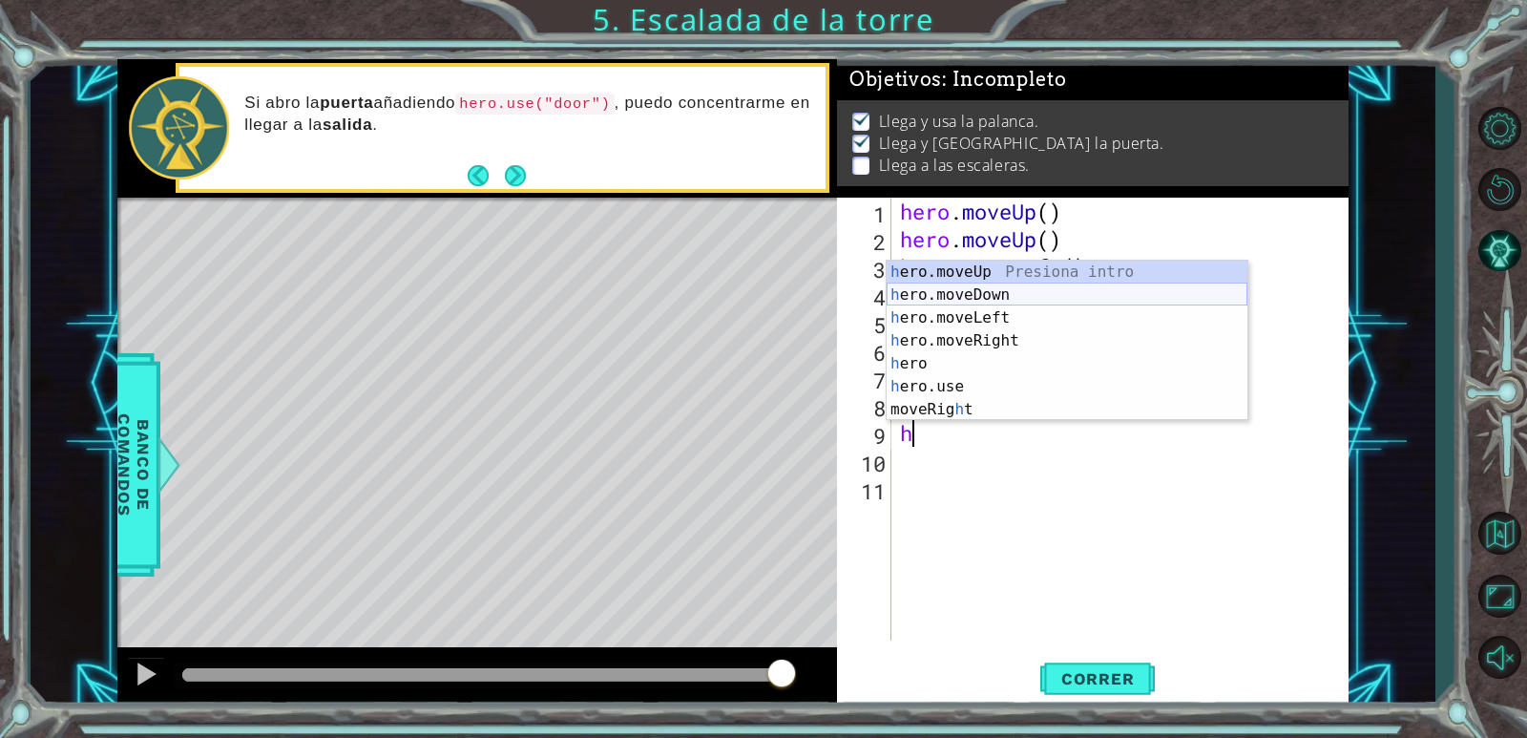
click at [960, 283] on div "h ero.moveUp Presiona intro h ero.moveDown Presiona intro h ero.moveLeft Presio…" at bounding box center [1066, 363] width 361 height 206
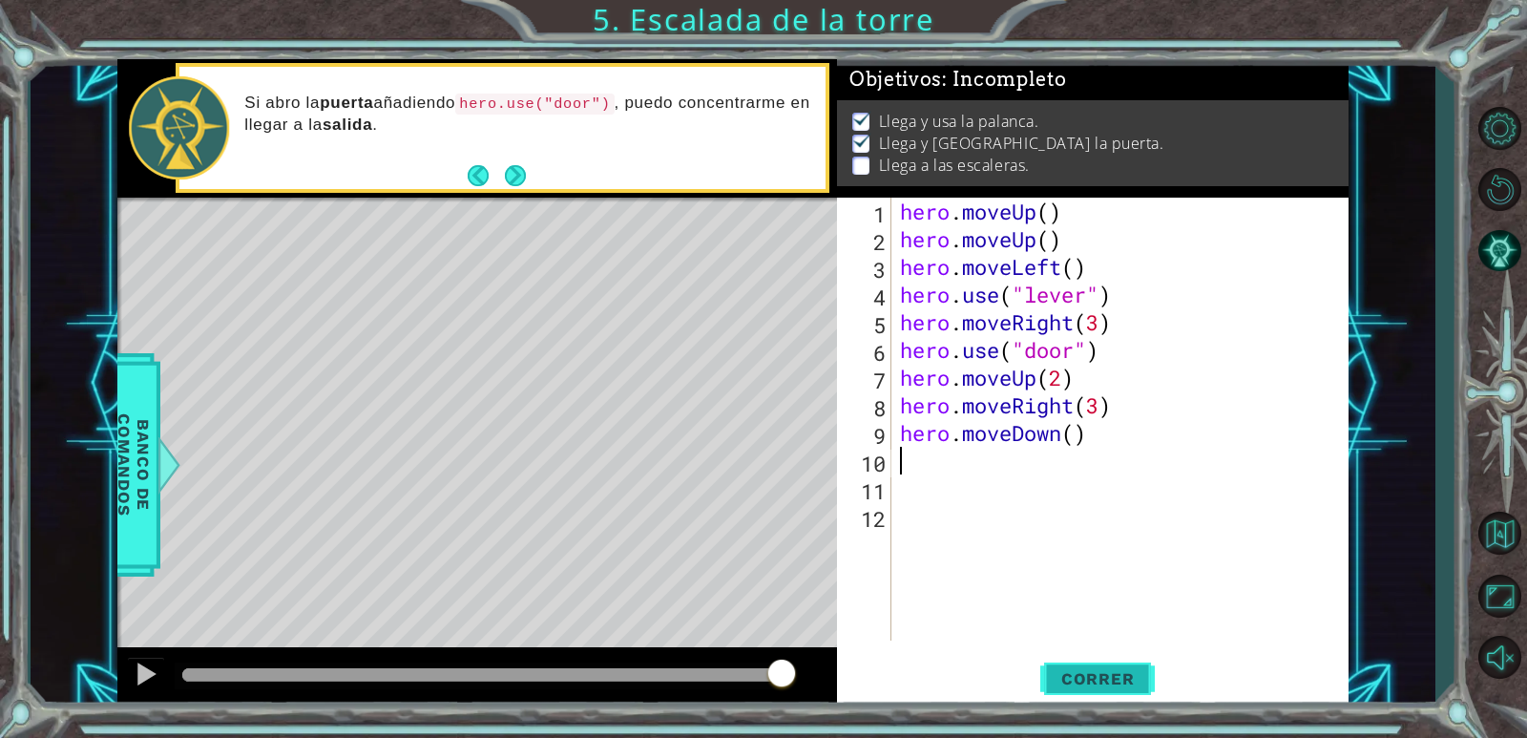
click at [1138, 679] on span "Correr" at bounding box center [1098, 678] width 112 height 19
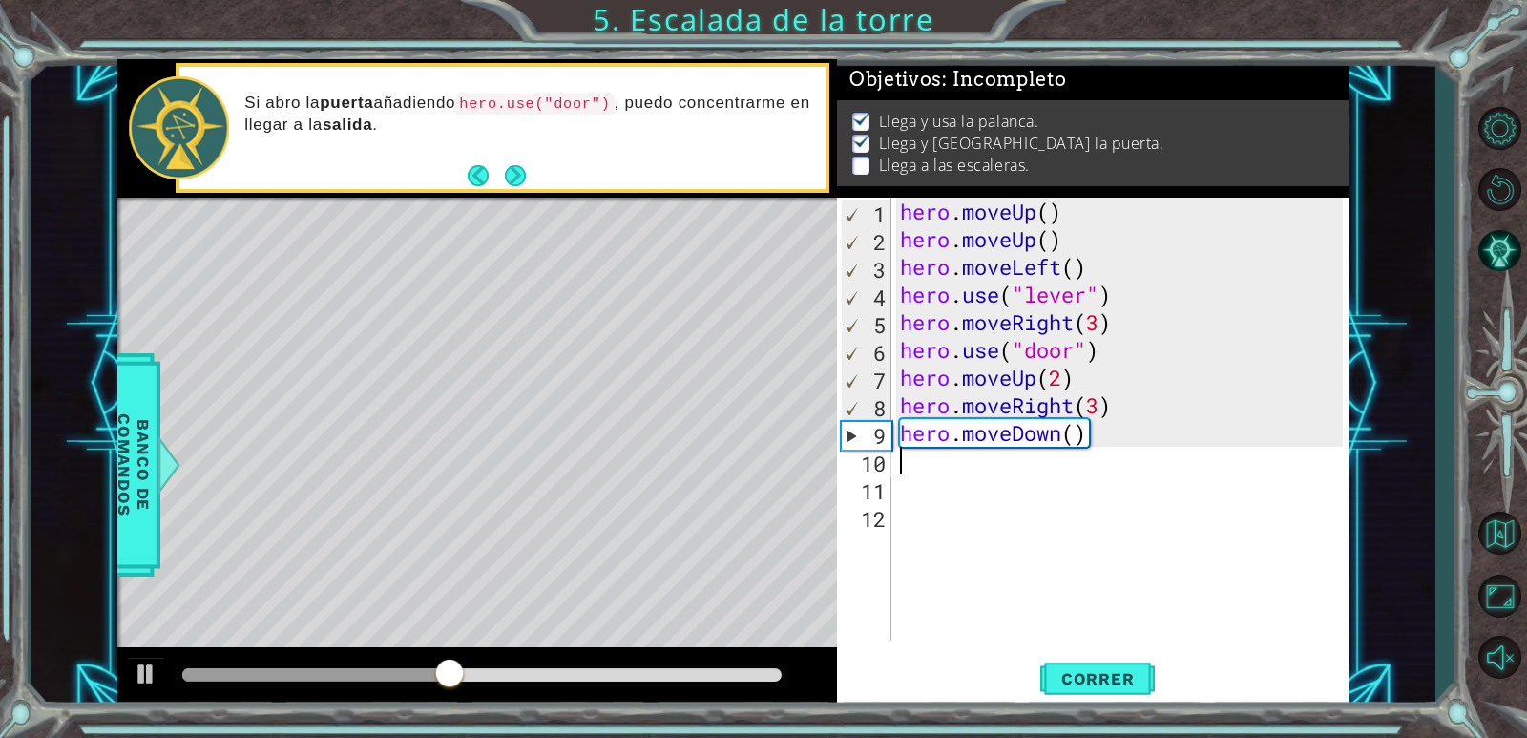
click at [1156, 411] on div "hero . moveUp ( ) hero . moveUp ( ) hero . moveLeft ( ) hero . use ( "lever" ) …" at bounding box center [1124, 447] width 456 height 498
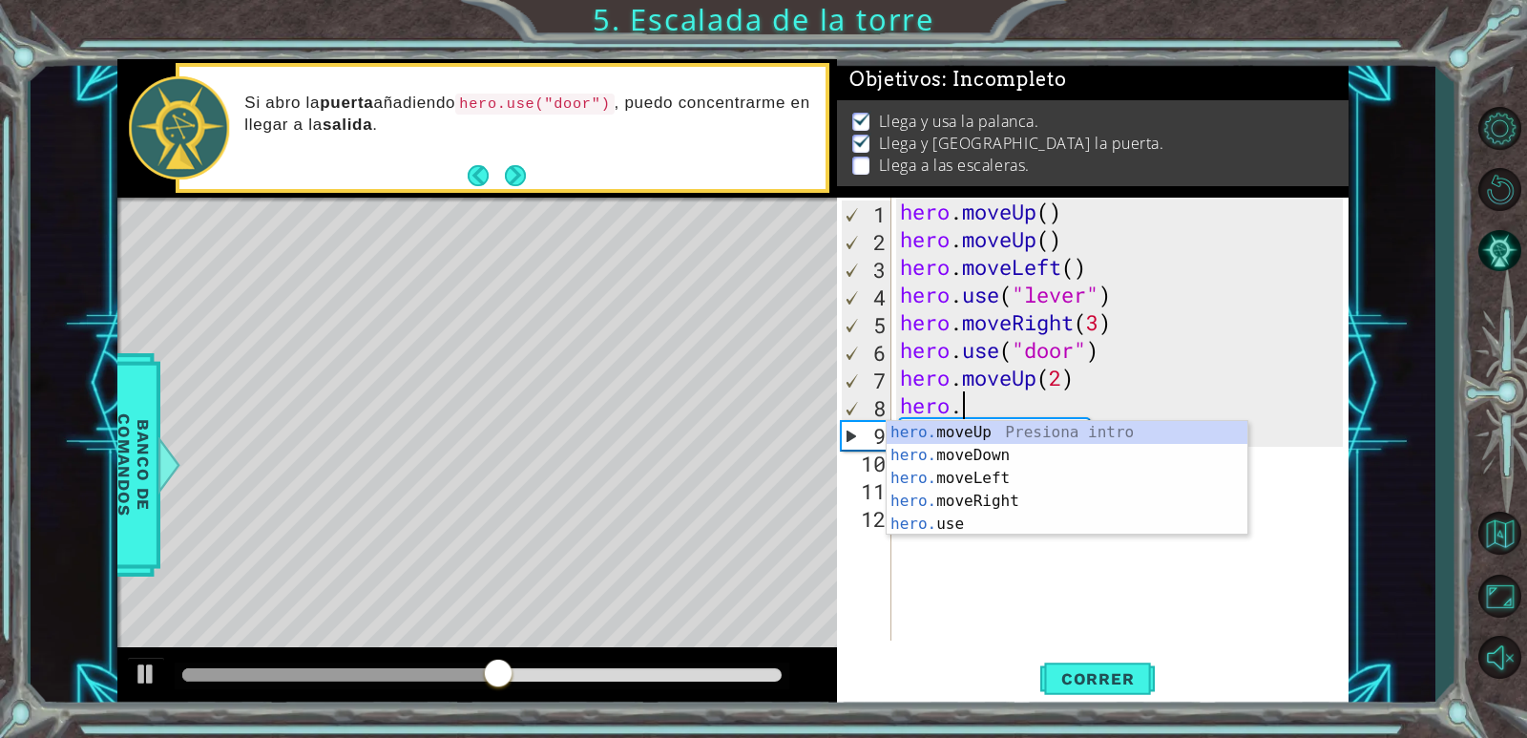
type textarea "h"
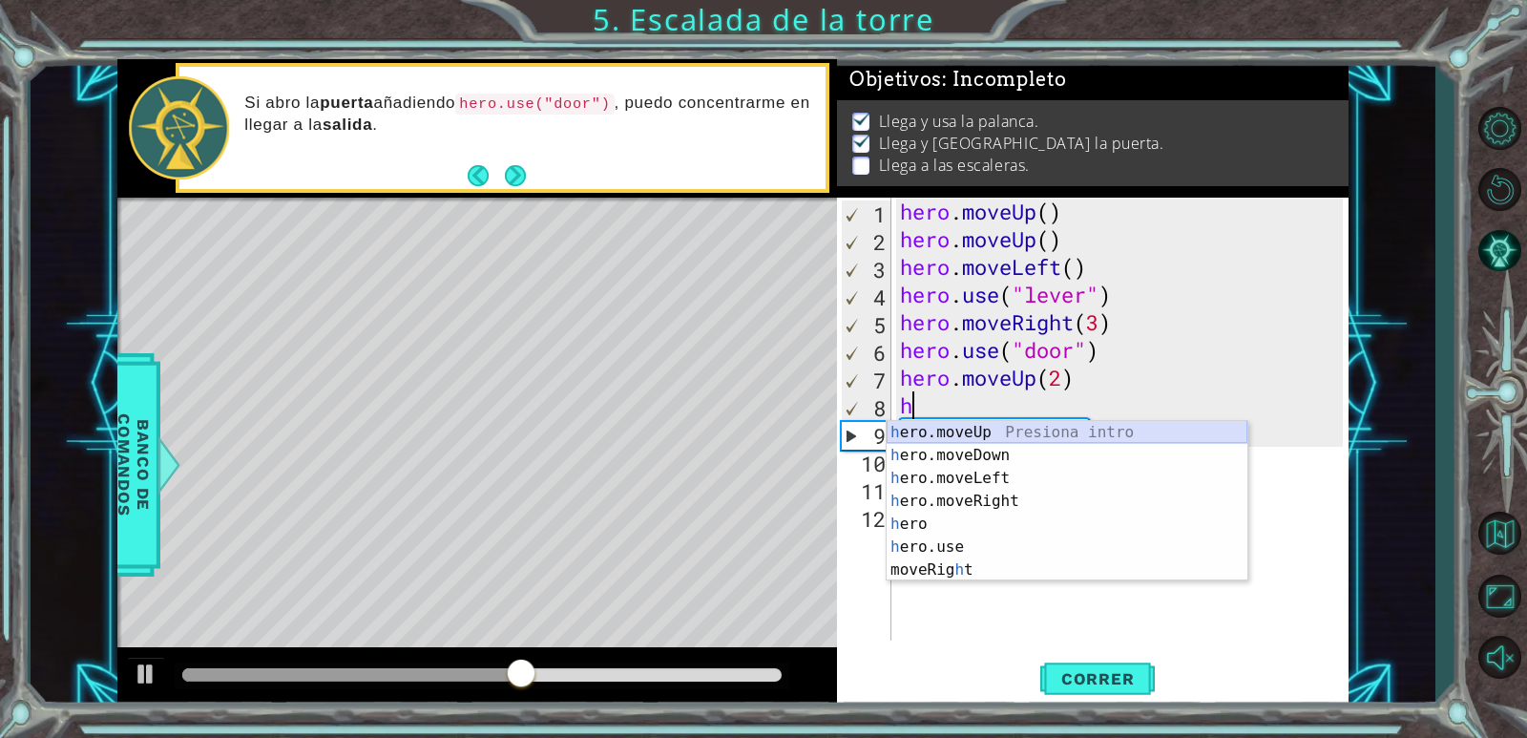
click at [1057, 438] on div "h ero.moveUp Presiona intro h ero.moveDown Presiona intro h ero.moveLeft Presio…" at bounding box center [1066, 524] width 361 height 206
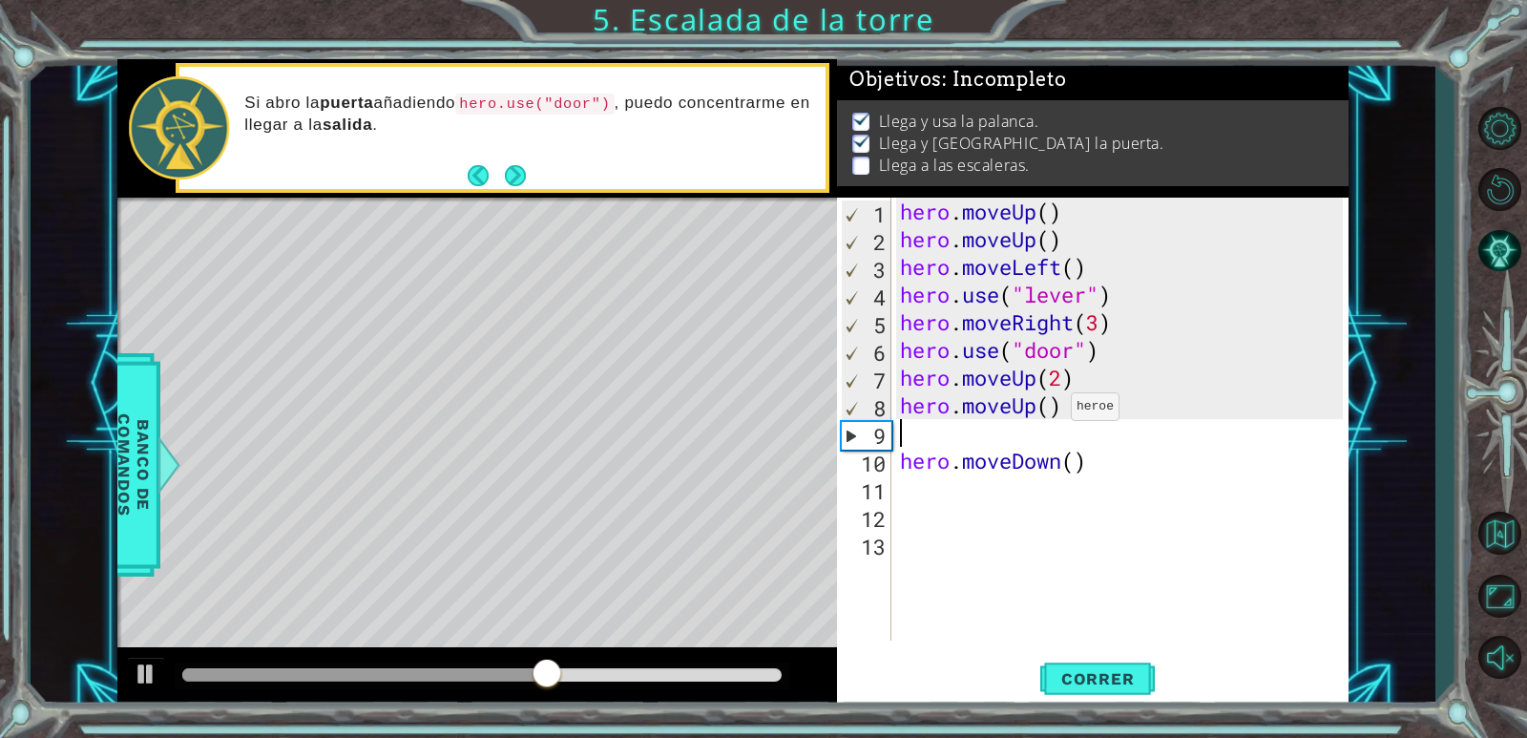
click at [1054, 411] on div "hero . moveUp ( ) hero . moveUp ( ) hero . moveLeft ( ) hero . use ( "lever" ) …" at bounding box center [1124, 447] width 456 height 498
click at [1097, 664] on button "Correr" at bounding box center [1097, 680] width 114 height 52
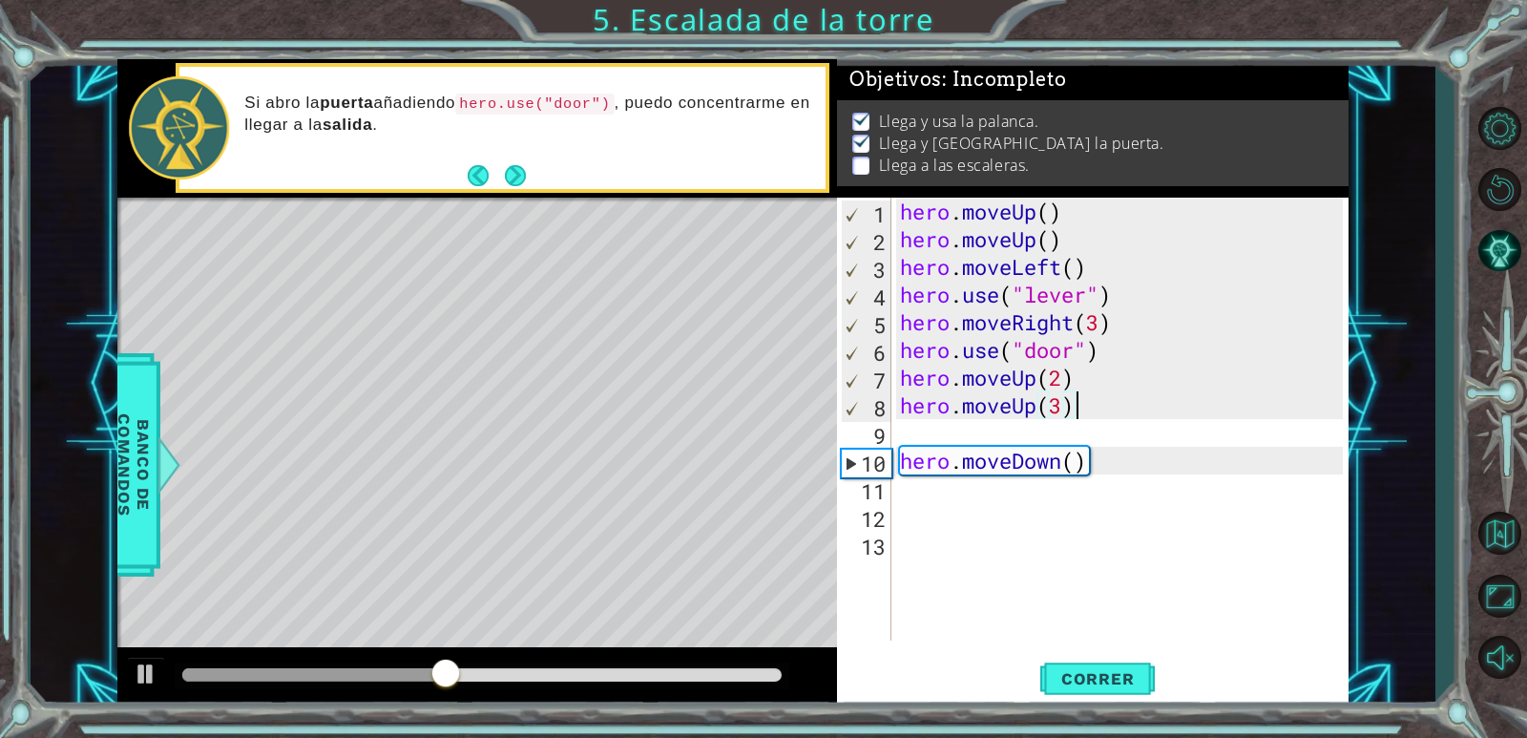
click at [1116, 408] on div "hero . moveUp ( ) hero . moveUp ( ) hero . moveLeft ( ) hero . use ( "lever" ) …" at bounding box center [1124, 447] width 456 height 498
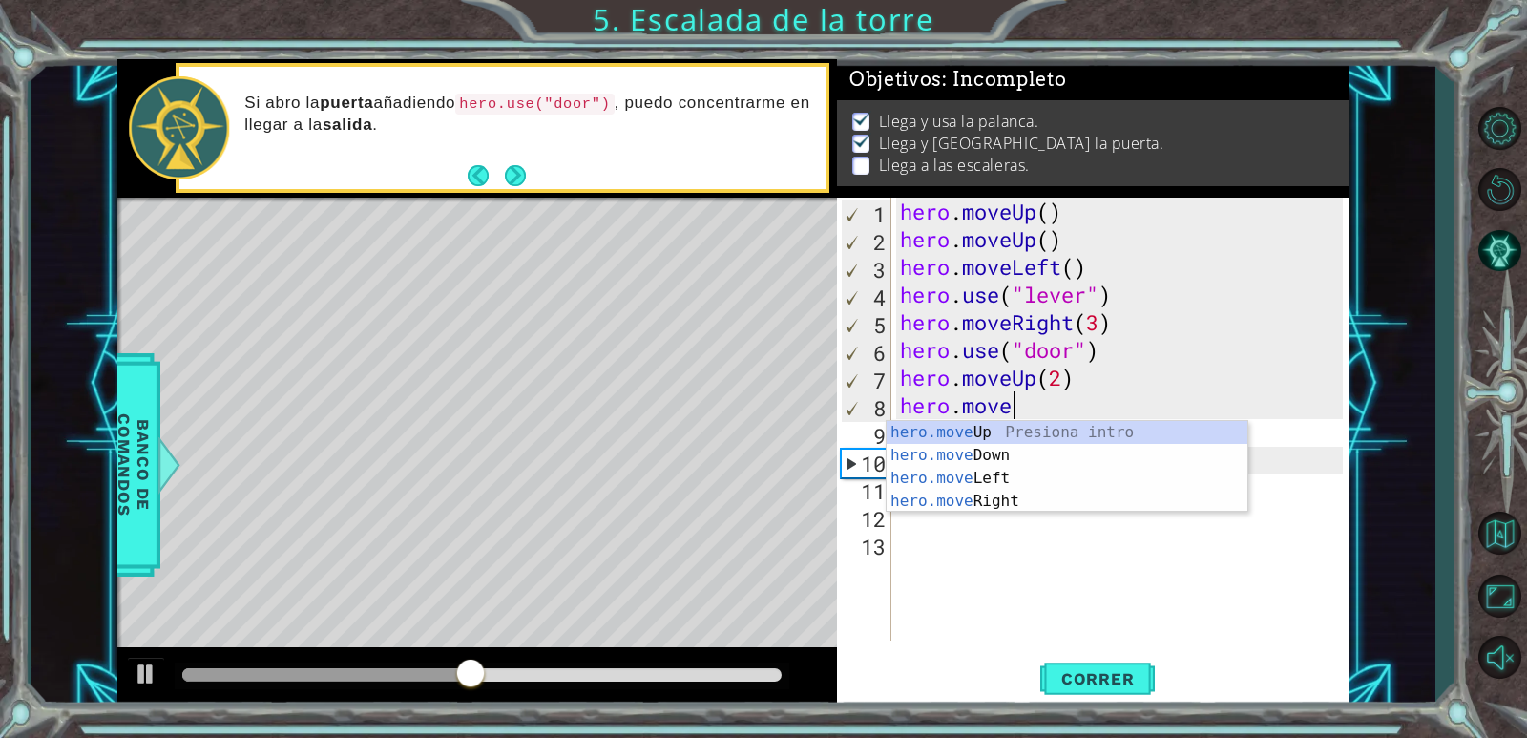
scroll to position [0, 1]
type textarea "he"
click at [1093, 499] on div "he ro.moveUp Presiona intro he ro.moveDown Presiona intro he ro.moveLeft Presio…" at bounding box center [1066, 512] width 361 height 183
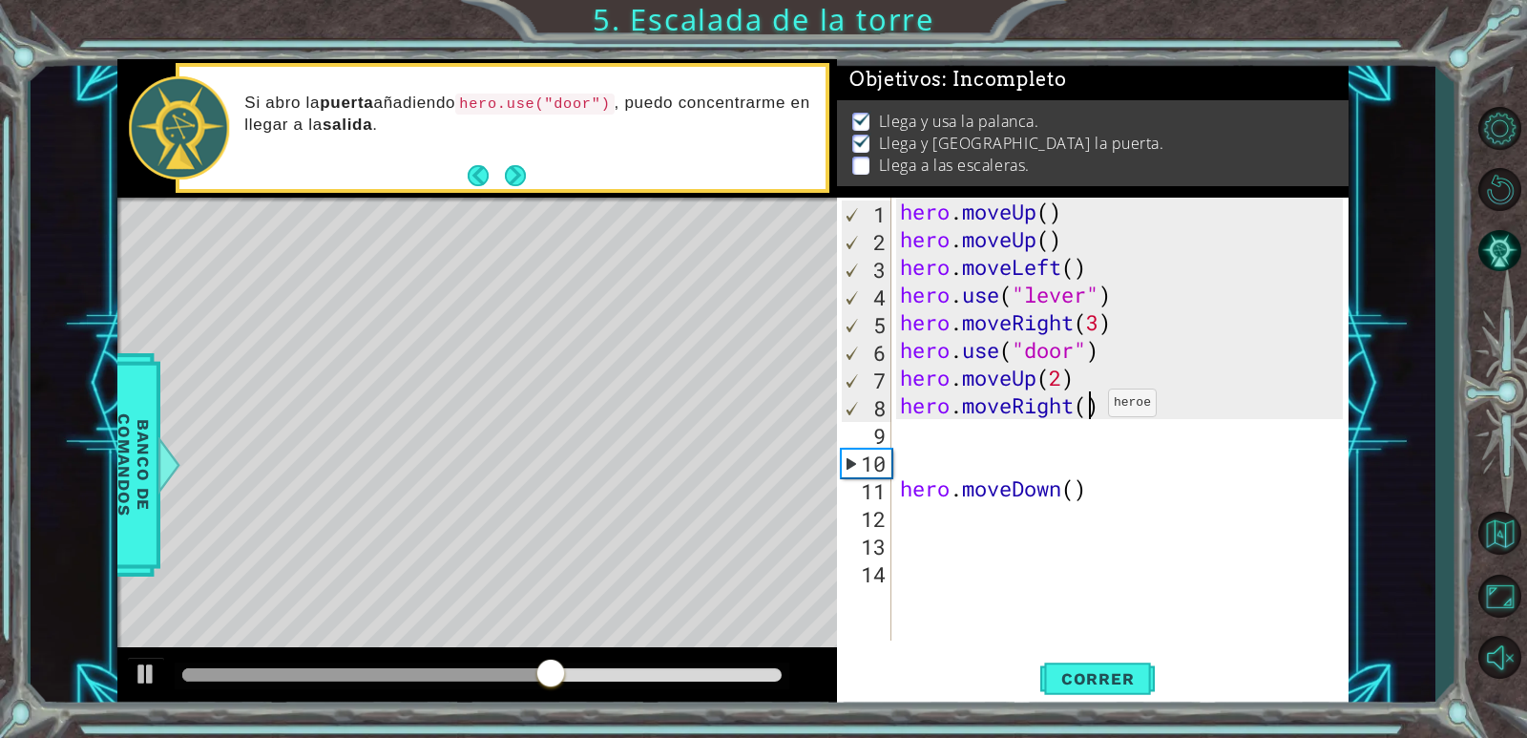
click at [1091, 407] on div "hero . moveUp ( ) hero . moveUp ( ) hero . moveLeft ( ) hero . use ( "lever" ) …" at bounding box center [1124, 447] width 456 height 498
click at [1074, 669] on span "Correr" at bounding box center [1098, 678] width 112 height 19
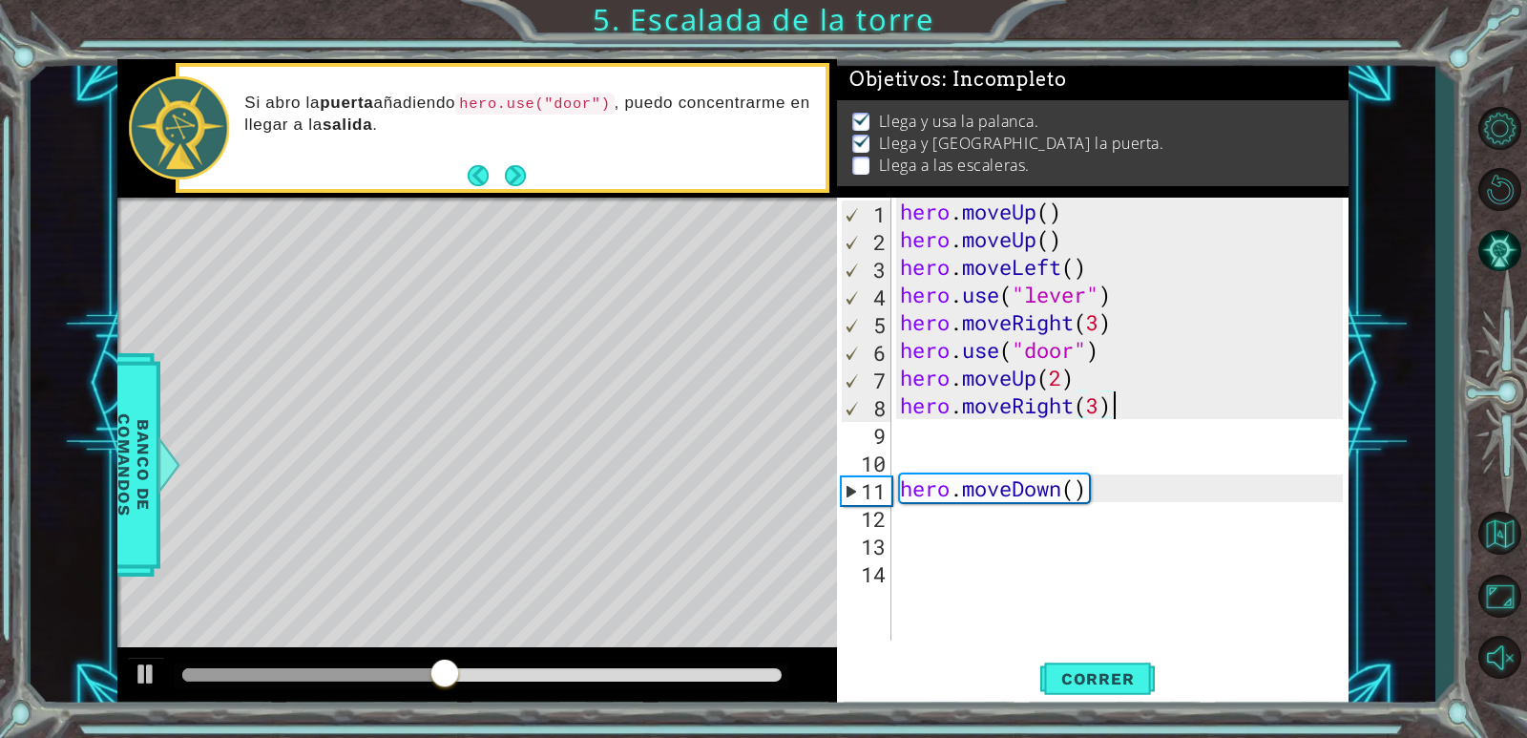
click at [1149, 405] on div "hero . moveUp ( ) hero . moveUp ( ) hero . moveLeft ( ) hero . use ( "lever" ) …" at bounding box center [1124, 447] width 456 height 498
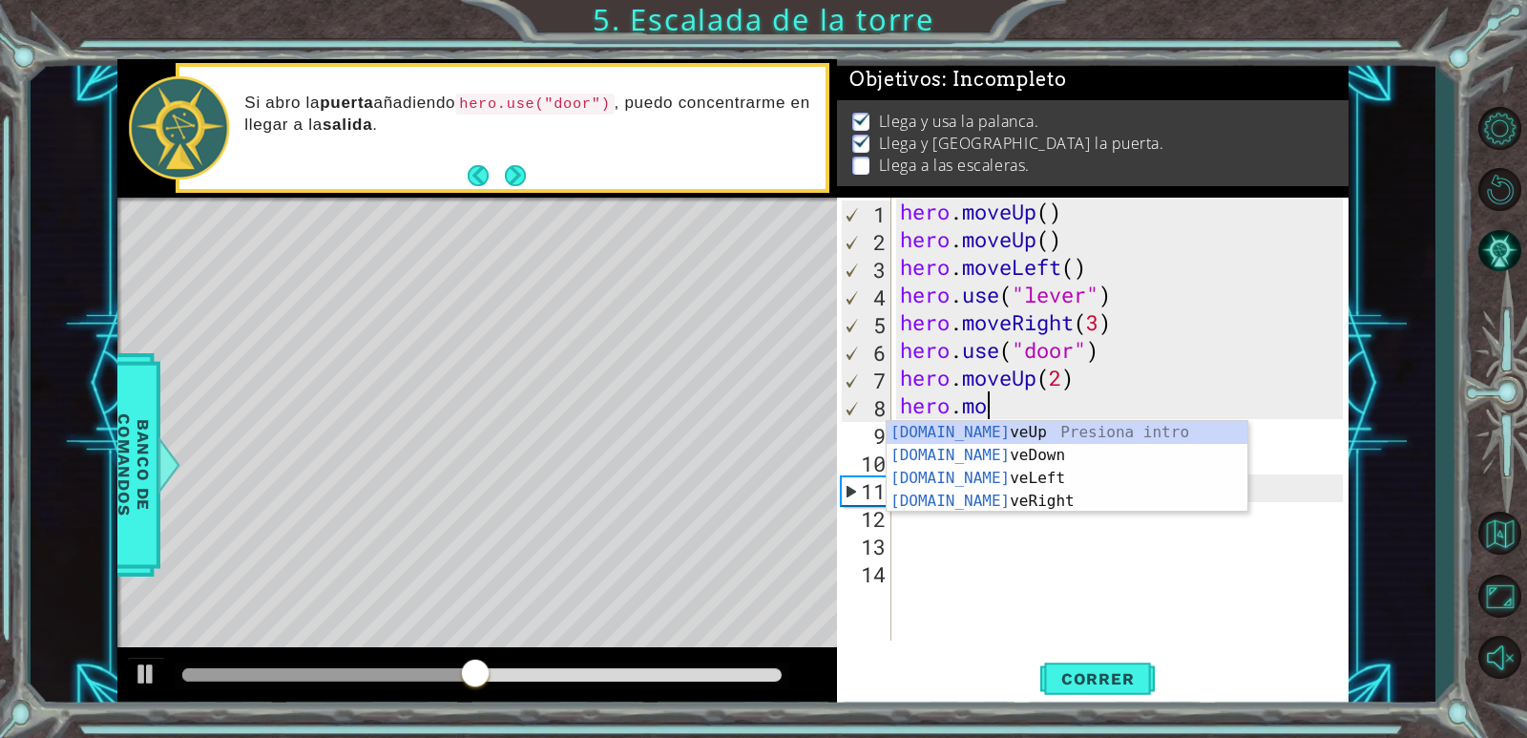
scroll to position [0, 1]
type textarea "h"
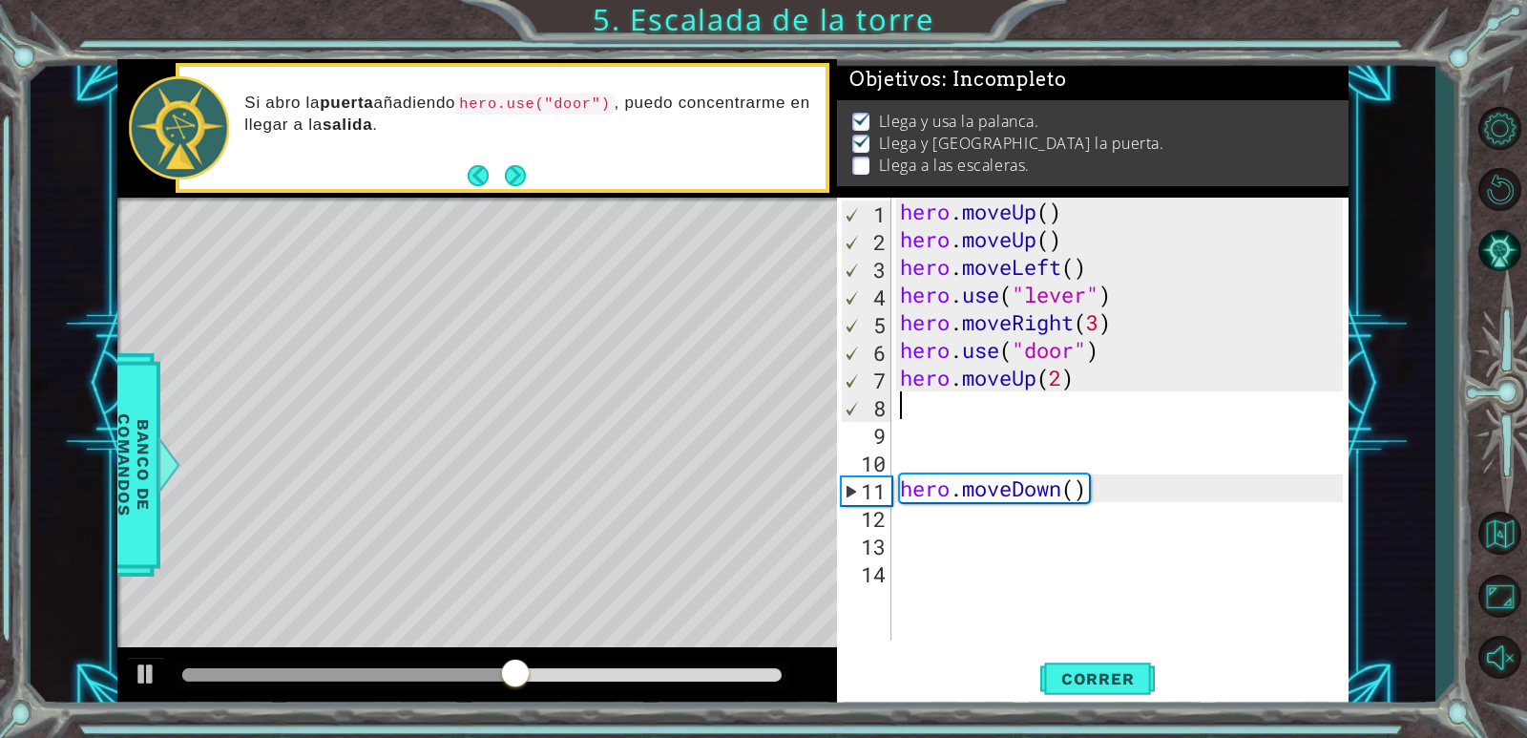
click at [1135, 505] on div "hero . moveUp ( ) hero . moveUp ( ) hero . moveLeft ( ) hero . use ( "lever" ) …" at bounding box center [1124, 447] width 456 height 498
click at [1115, 492] on div "hero . moveUp ( ) hero . moveUp ( ) hero . moveLeft ( ) hero . use ( "lever" ) …" at bounding box center [1124, 447] width 456 height 498
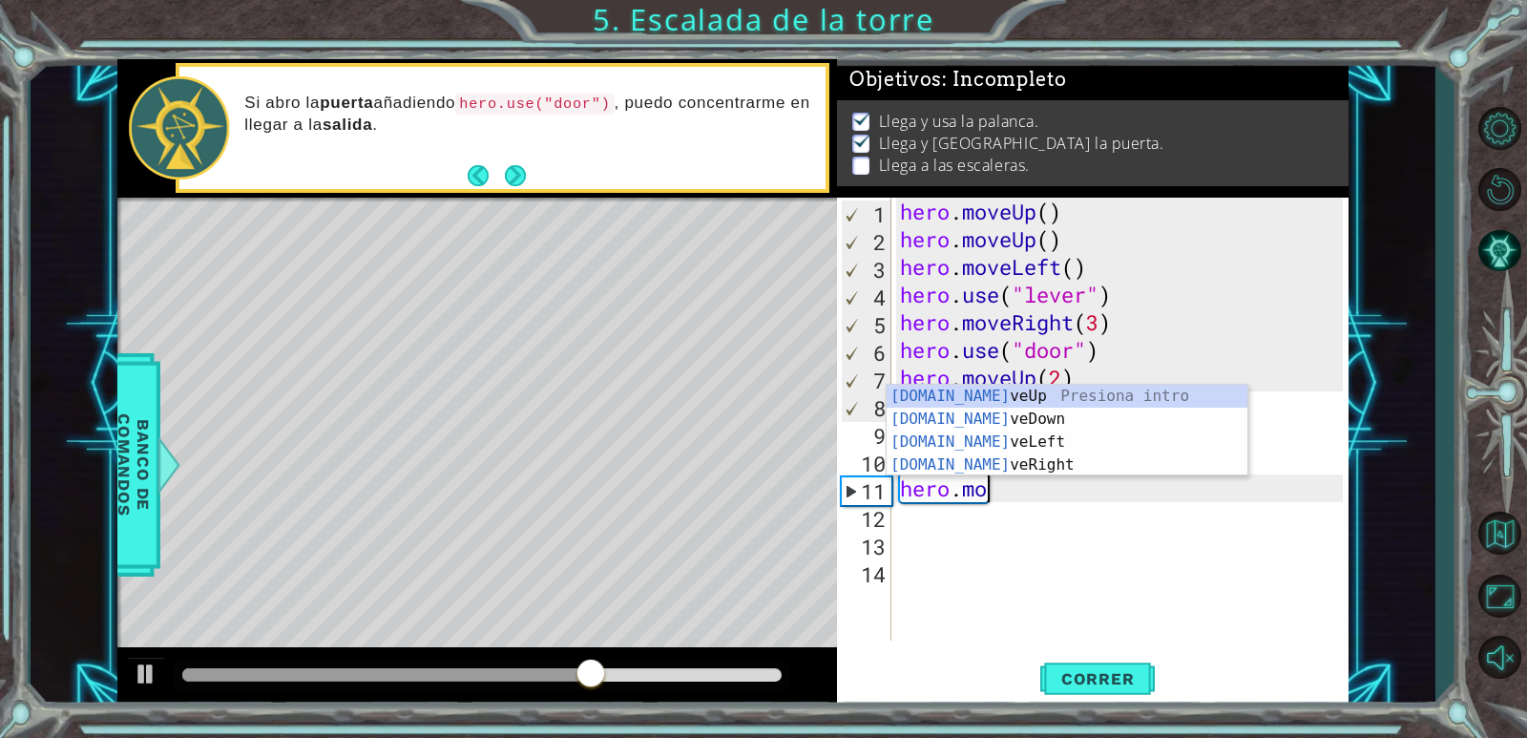
type textarea "h"
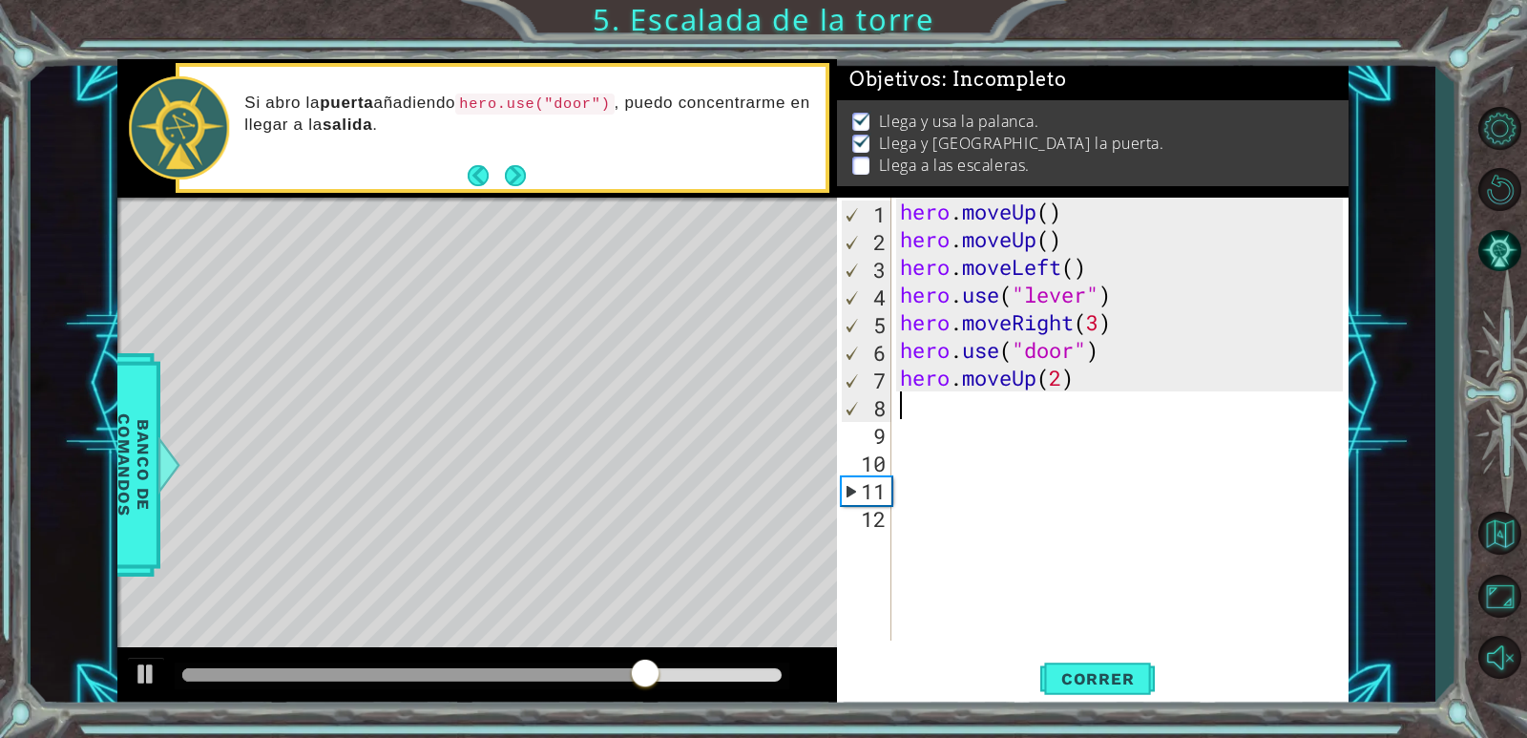
click at [897, 404] on div "hero . moveUp ( ) hero . moveUp ( ) hero . moveLeft ( ) hero . use ( "lever" ) …" at bounding box center [1124, 447] width 456 height 498
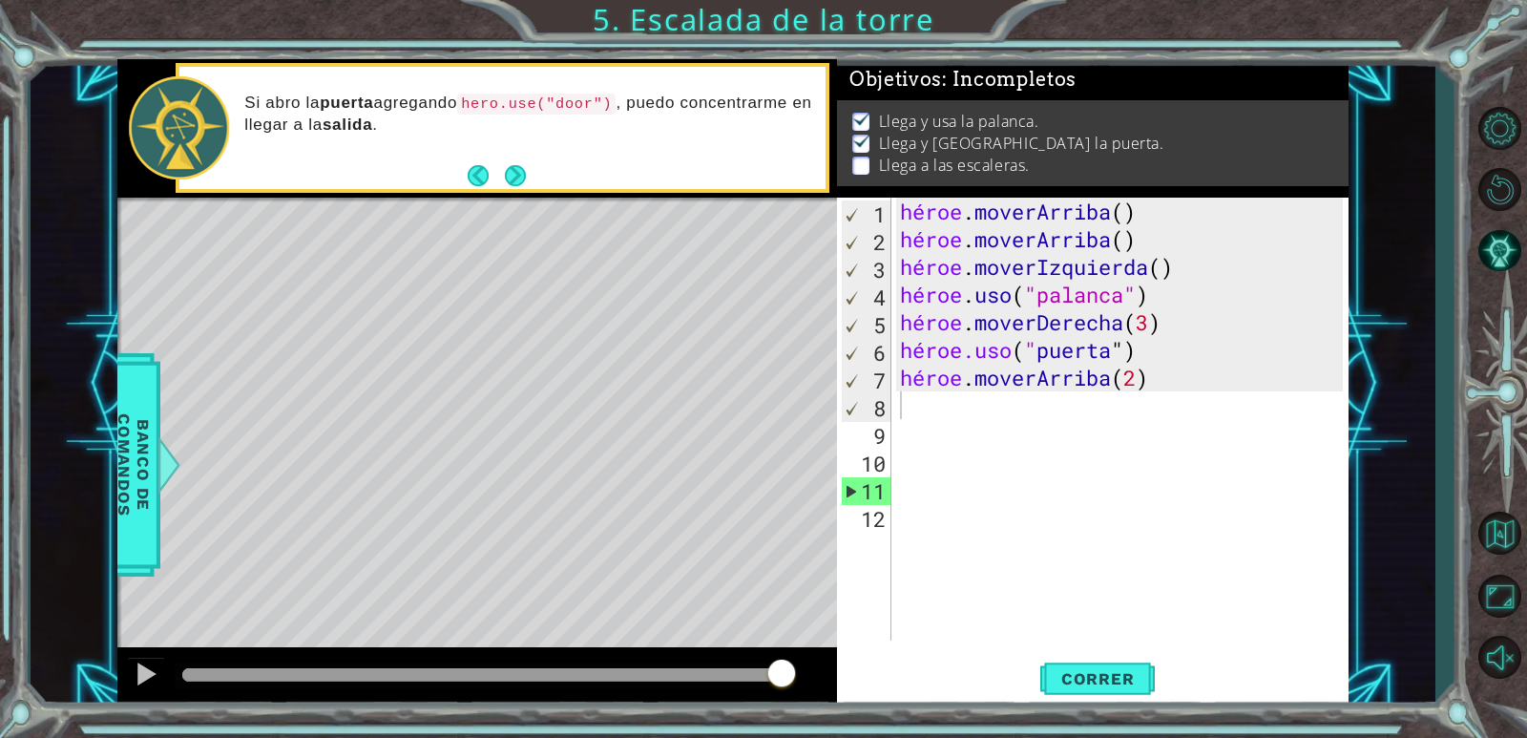
click at [907, 419] on div "héroe . moverArriba ( ) héroe . moverArriba ( ) héroe . moverIzquierda ( ) héro…" at bounding box center [1124, 447] width 456 height 498
click at [912, 401] on div "héroe . moverArriba ( ) héroe . moverArriba ( ) héroe . moverIzquierda ( ) héro…" at bounding box center [1124, 447] width 456 height 498
type textarea "h"
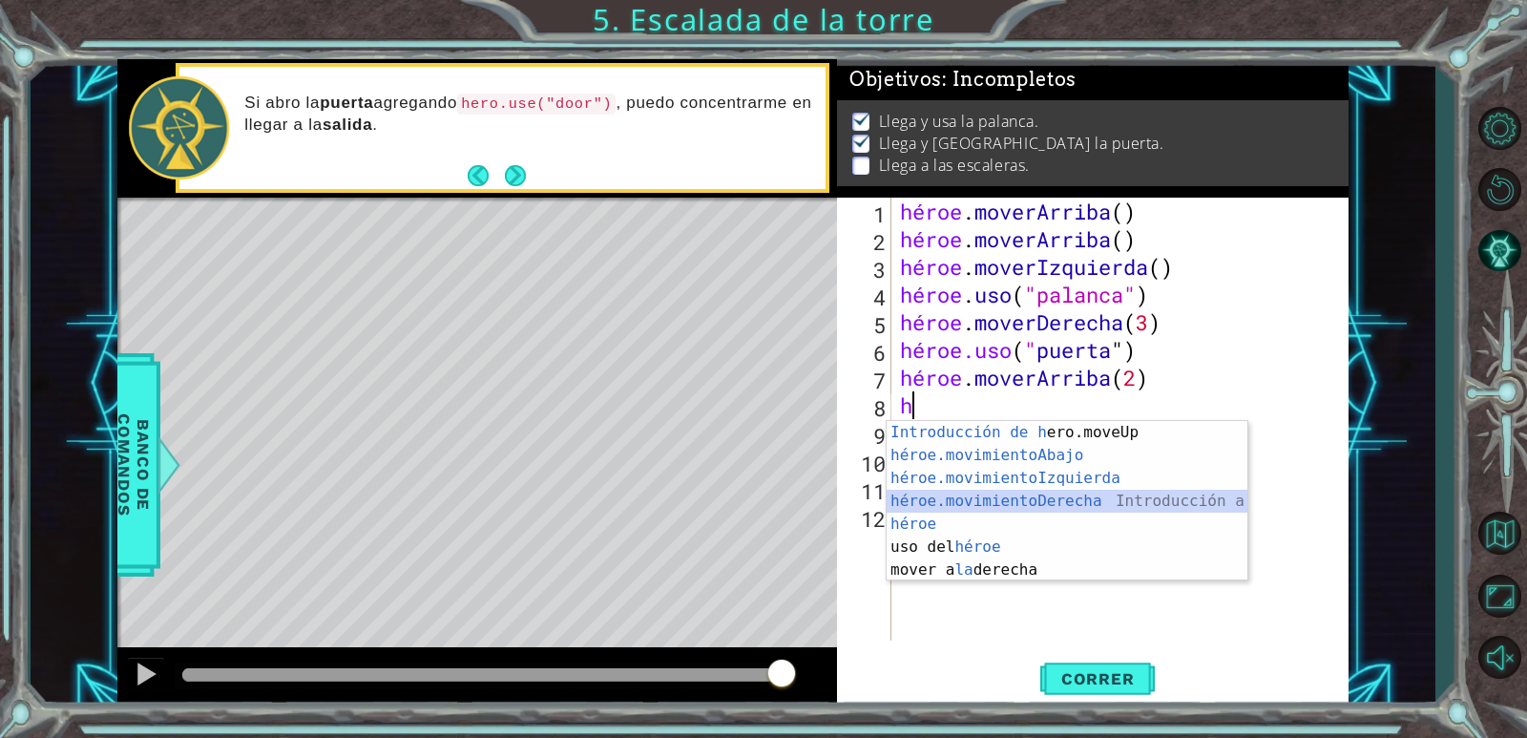
click at [1098, 498] on div "Introducción de h ero.moveUp Presiona héroe.movimientoAbajo ​ Introducción a la…" at bounding box center [1066, 524] width 361 height 206
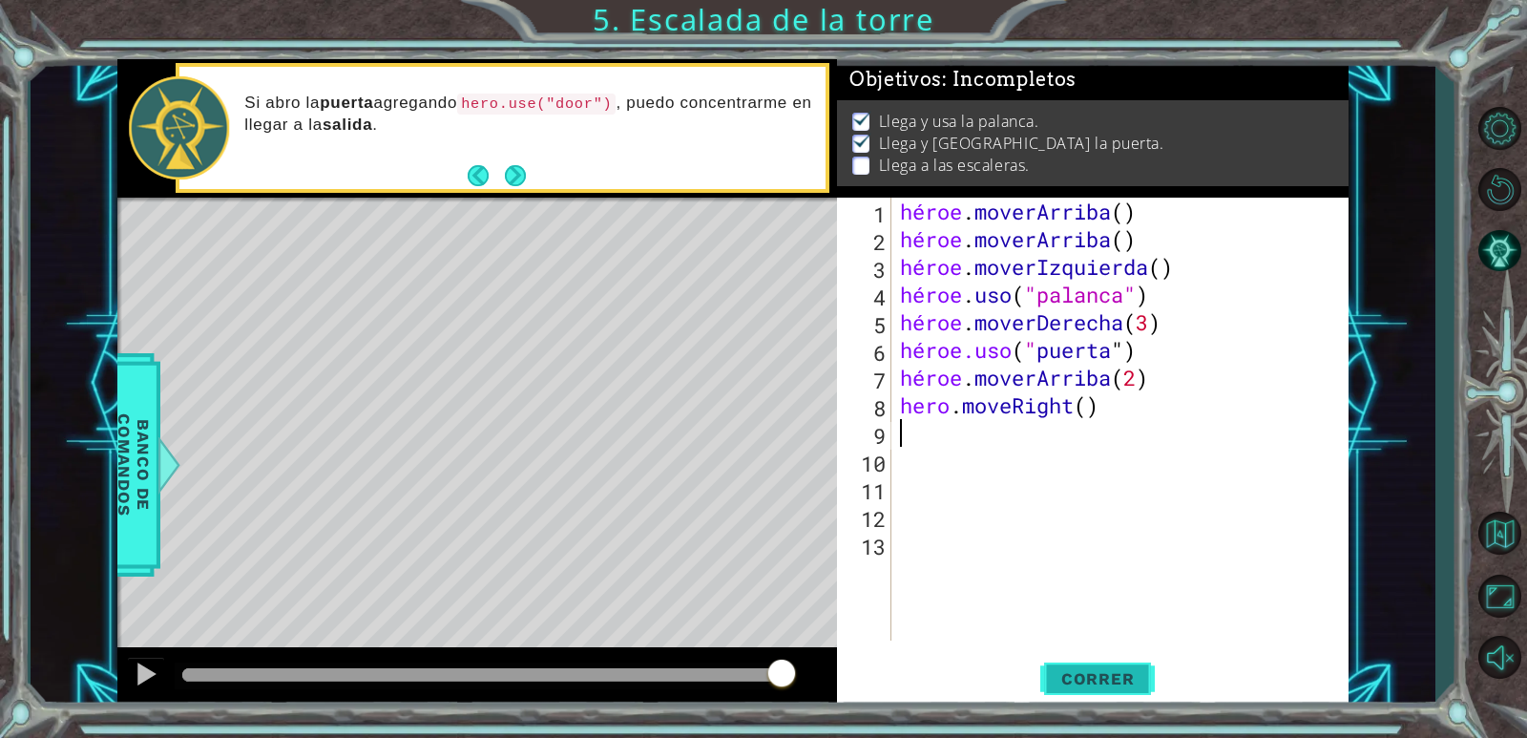
drag, startPoint x: 1105, startPoint y: 675, endPoint x: 1111, endPoint y: 663, distance: 12.8
click at [1110, 666] on button "Correr" at bounding box center [1097, 680] width 114 height 52
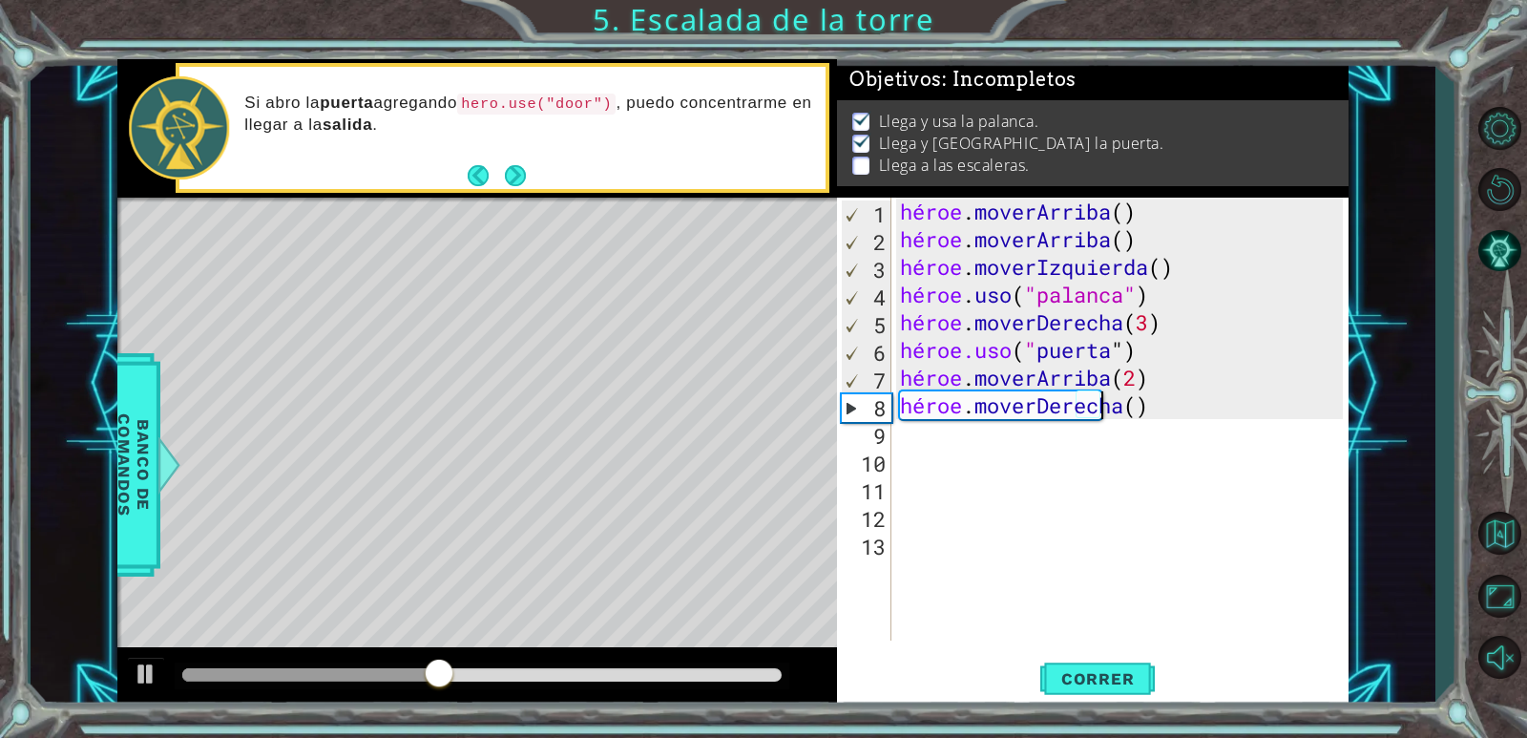
click at [1205, 411] on div "héroe . moverArriba ( ) héroe . moverArriba ( ) héroe . moverIzquierda ( ) héro…" at bounding box center [1124, 447] width 456 height 498
click at [1209, 408] on div "héroe . moverArriba ( ) héroe . moverArriba ( ) héroe . moverIzquierda ( ) héro…" at bounding box center [1124, 447] width 456 height 498
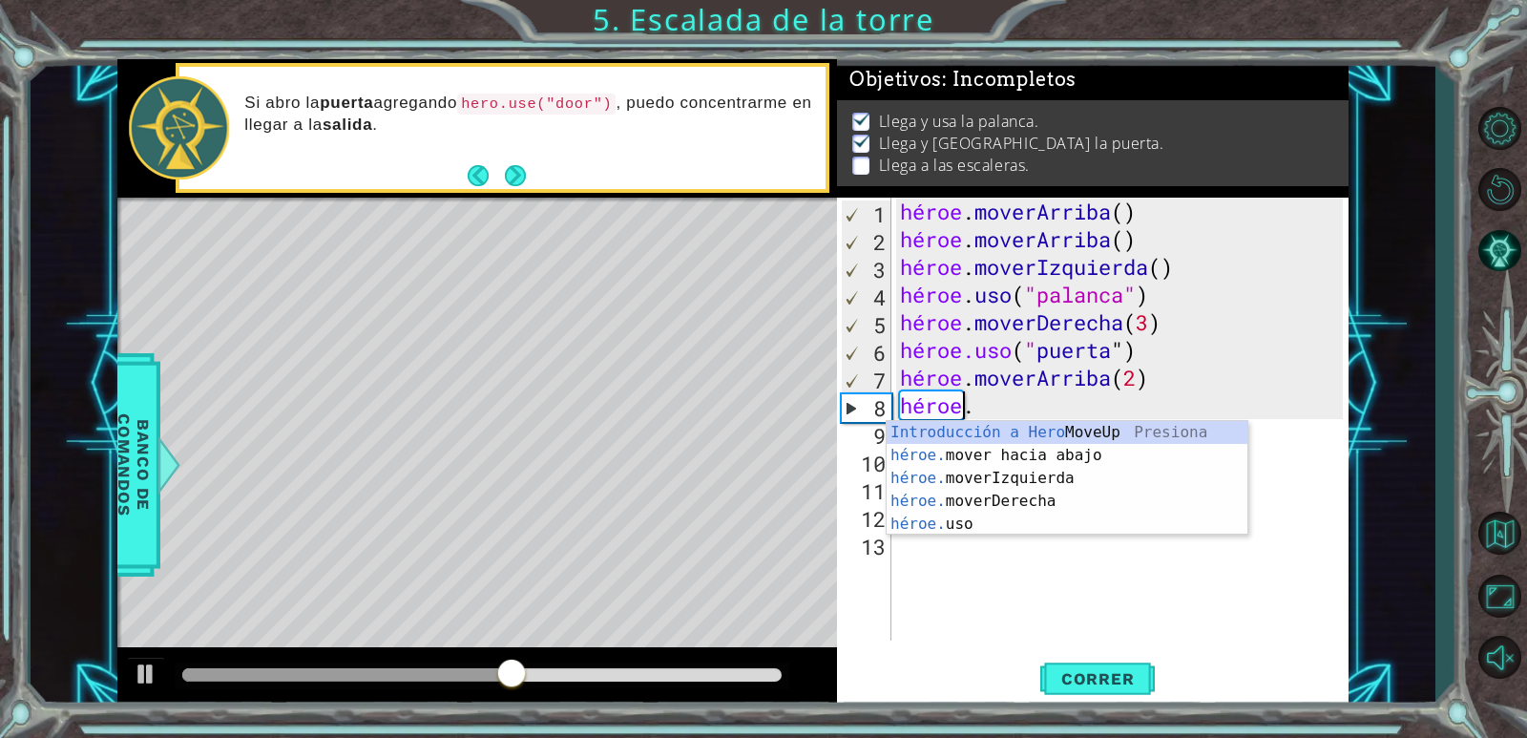
type textarea "h"
type textarea "hero.moveUp(2)"
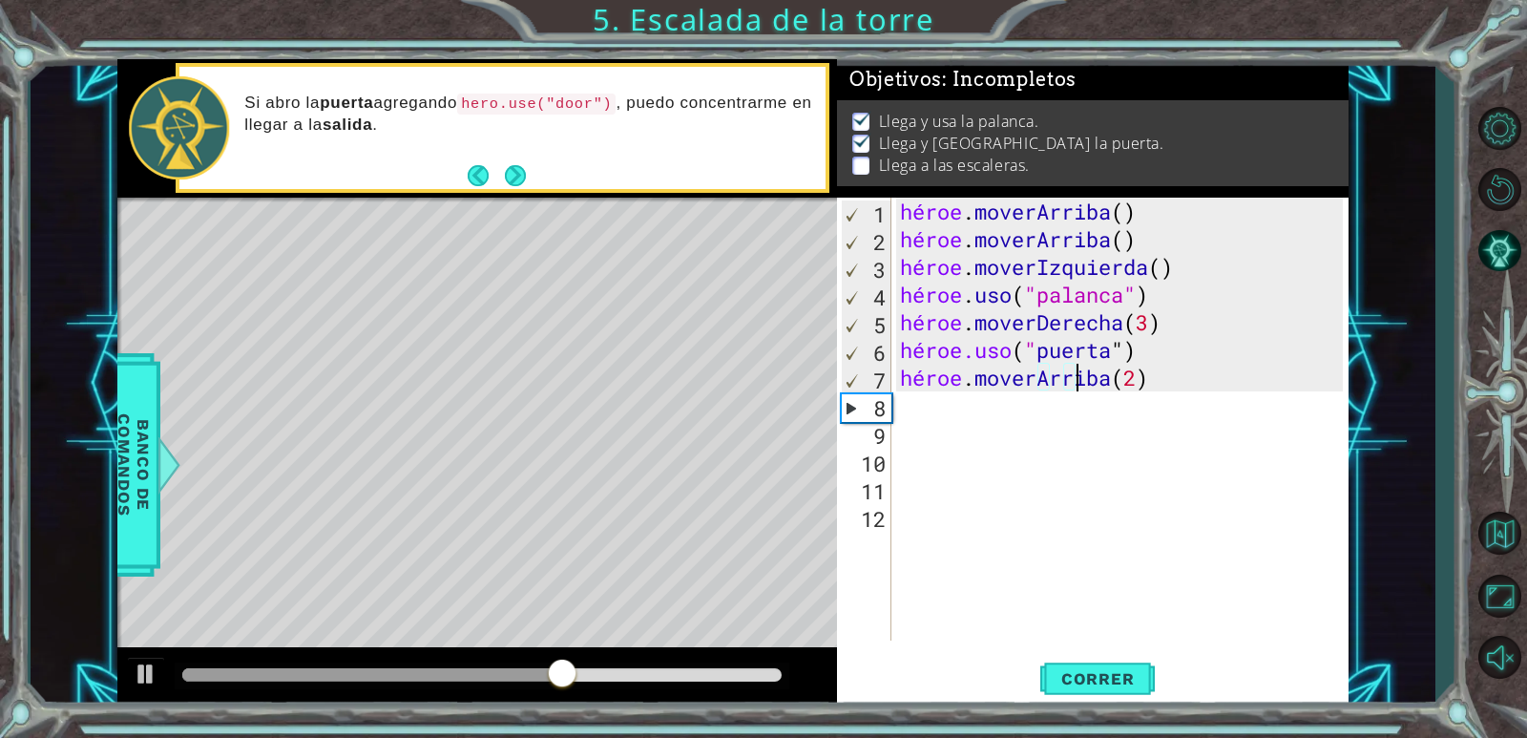
click at [910, 403] on div "héroe . moverArriba ( ) héroe . moverArriba ( ) héroe . moverIzquierda ( ) héro…" at bounding box center [1124, 447] width 456 height 498
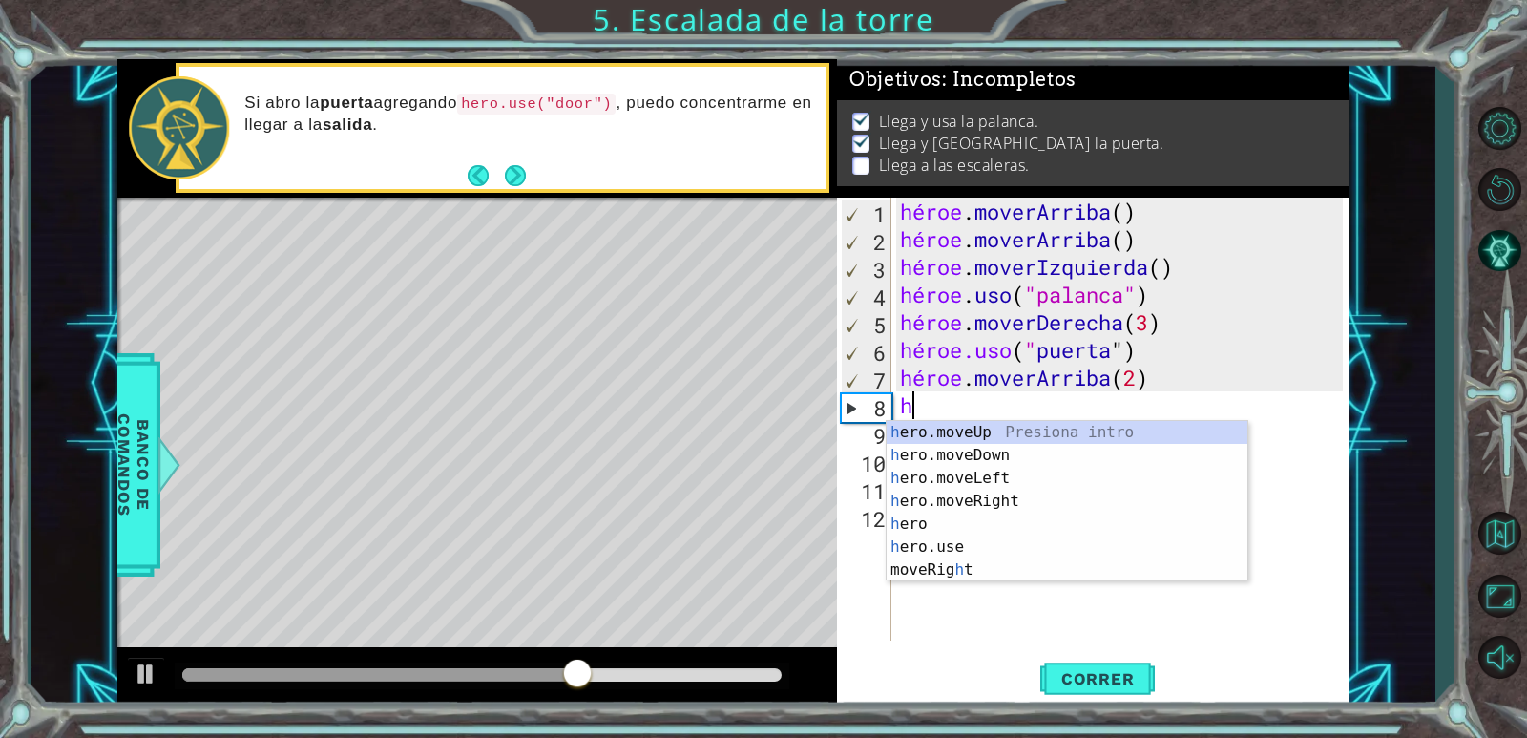
type textarea "h"
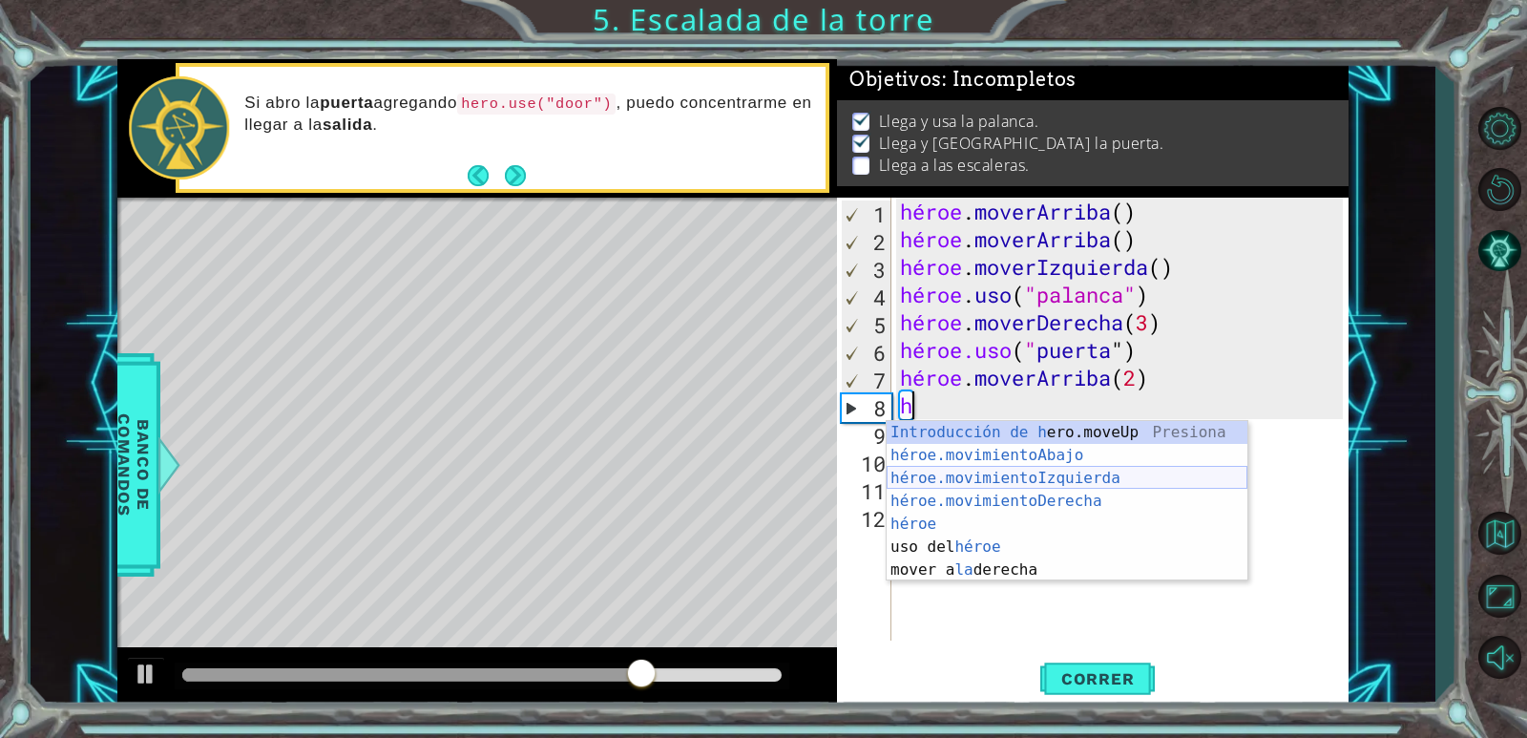
click at [1041, 478] on div "Introducción de h ero.moveUp Presiona héroe.movimientoAbajo ​ Introducción a la…" at bounding box center [1066, 524] width 361 height 206
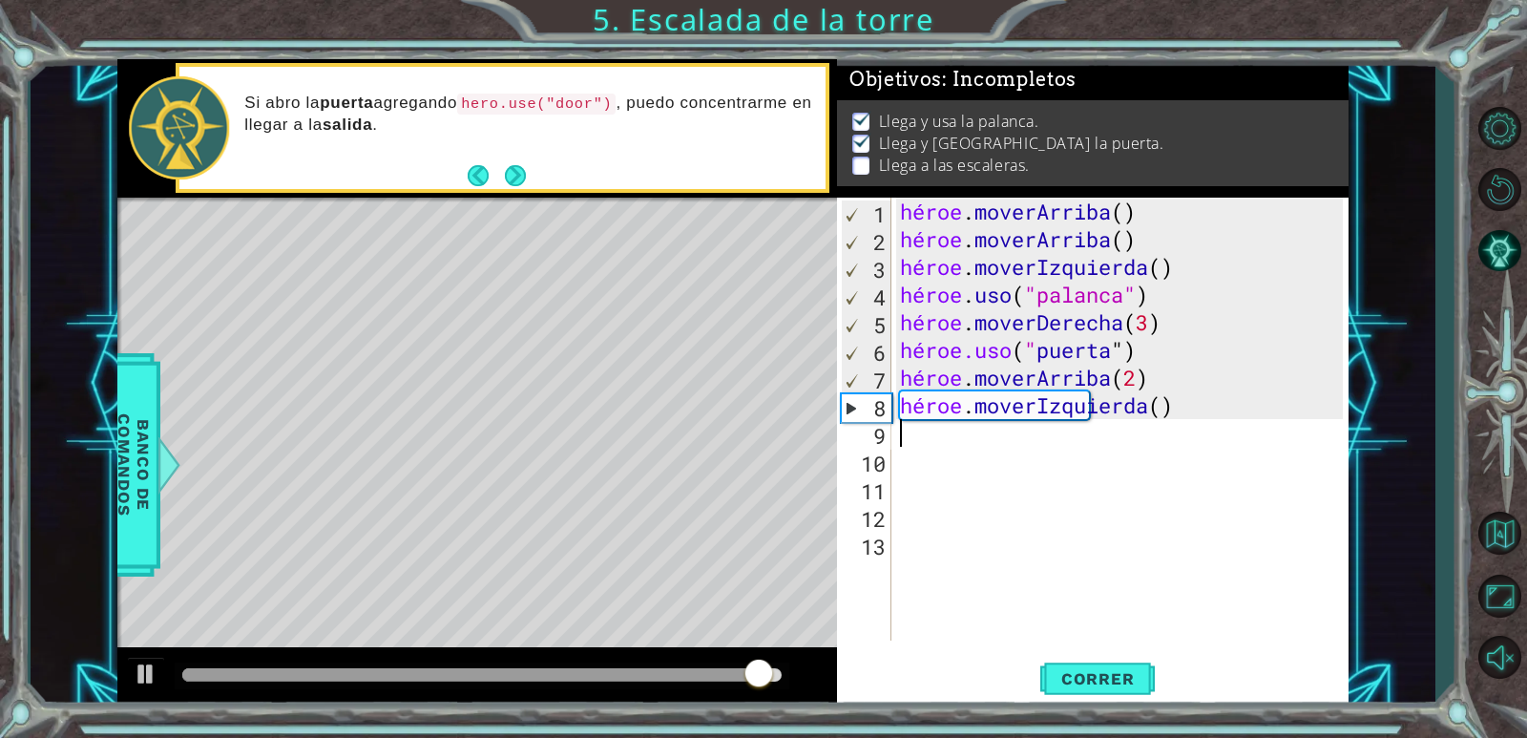
type textarea "h"
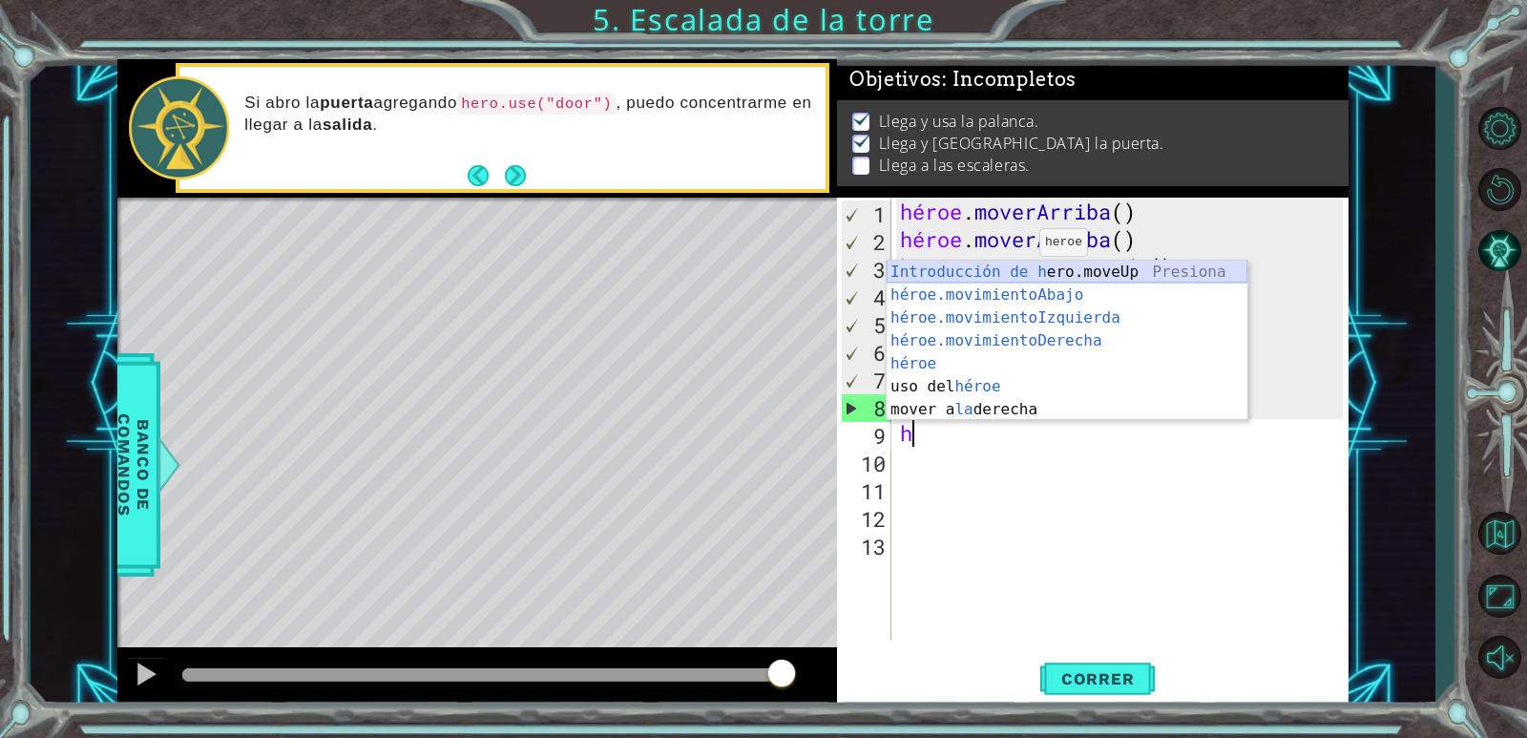
click at [1044, 276] on div "Introducción de h ero.moveUp Presiona héroe.movimientoAbajo ​ Introducción a la…" at bounding box center [1066, 363] width 361 height 206
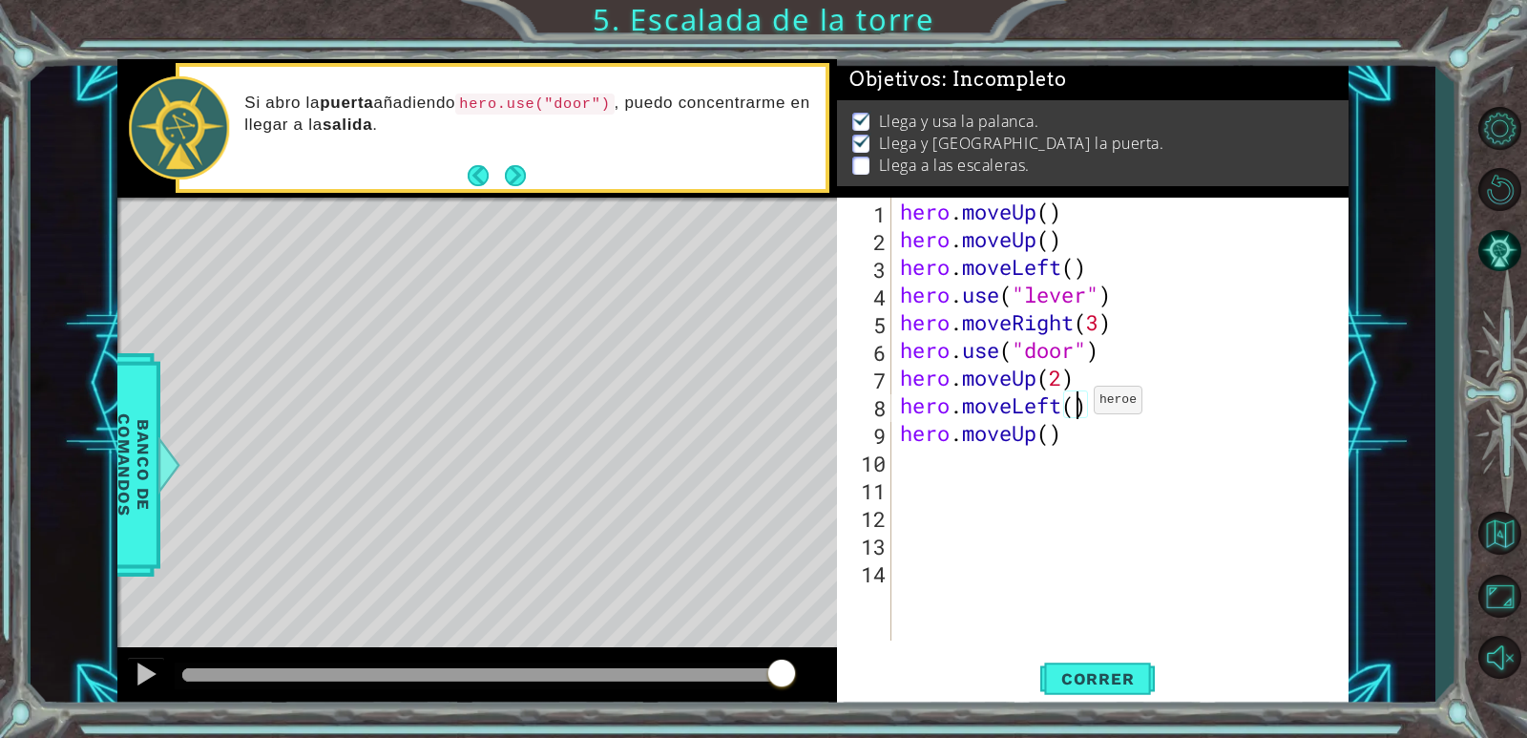
click at [1076, 405] on div "hero . moveUp ( ) hero . moveUp ( ) hero . moveLeft ( ) hero . use ( "lever" ) …" at bounding box center [1124, 447] width 456 height 498
click at [1050, 436] on div "hero . moveUp ( ) hero . moveUp ( ) hero . moveLeft ( ) hero . use ( "lever" ) …" at bounding box center [1124, 447] width 456 height 498
type textarea "hero.moveUp(1)"
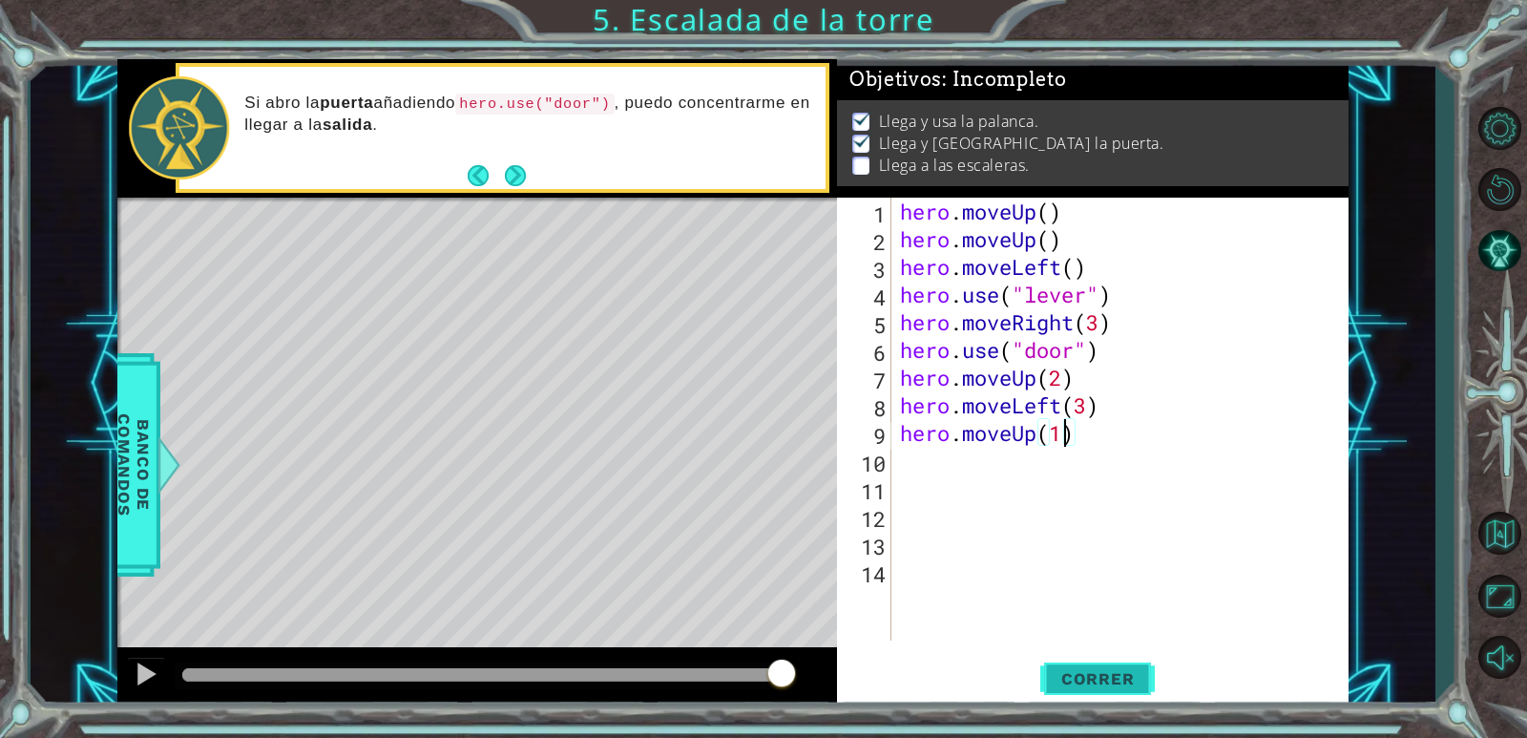
click at [1104, 676] on span "Correr" at bounding box center [1098, 678] width 112 height 19
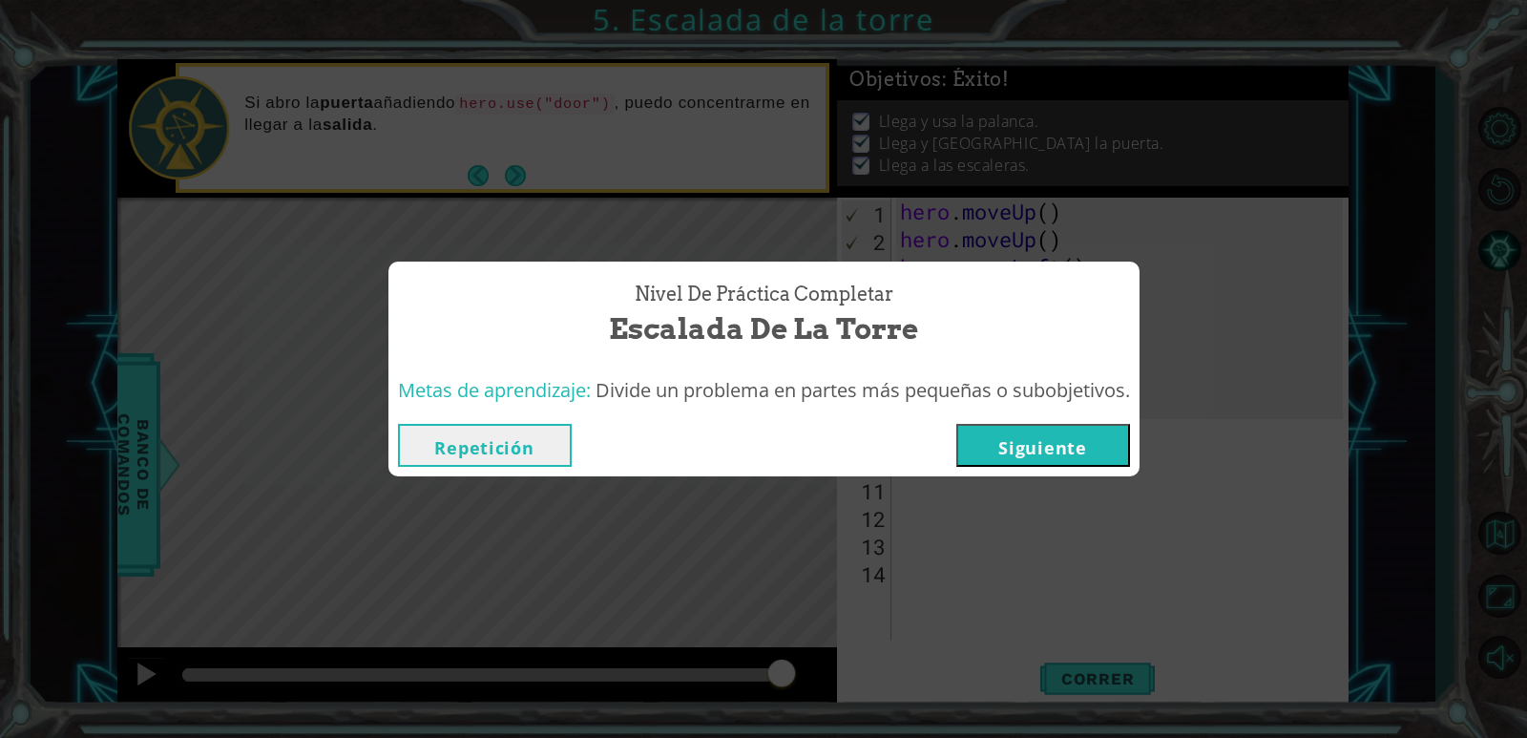
click at [1018, 445] on button "Siguiente" at bounding box center [1043, 445] width 174 height 43
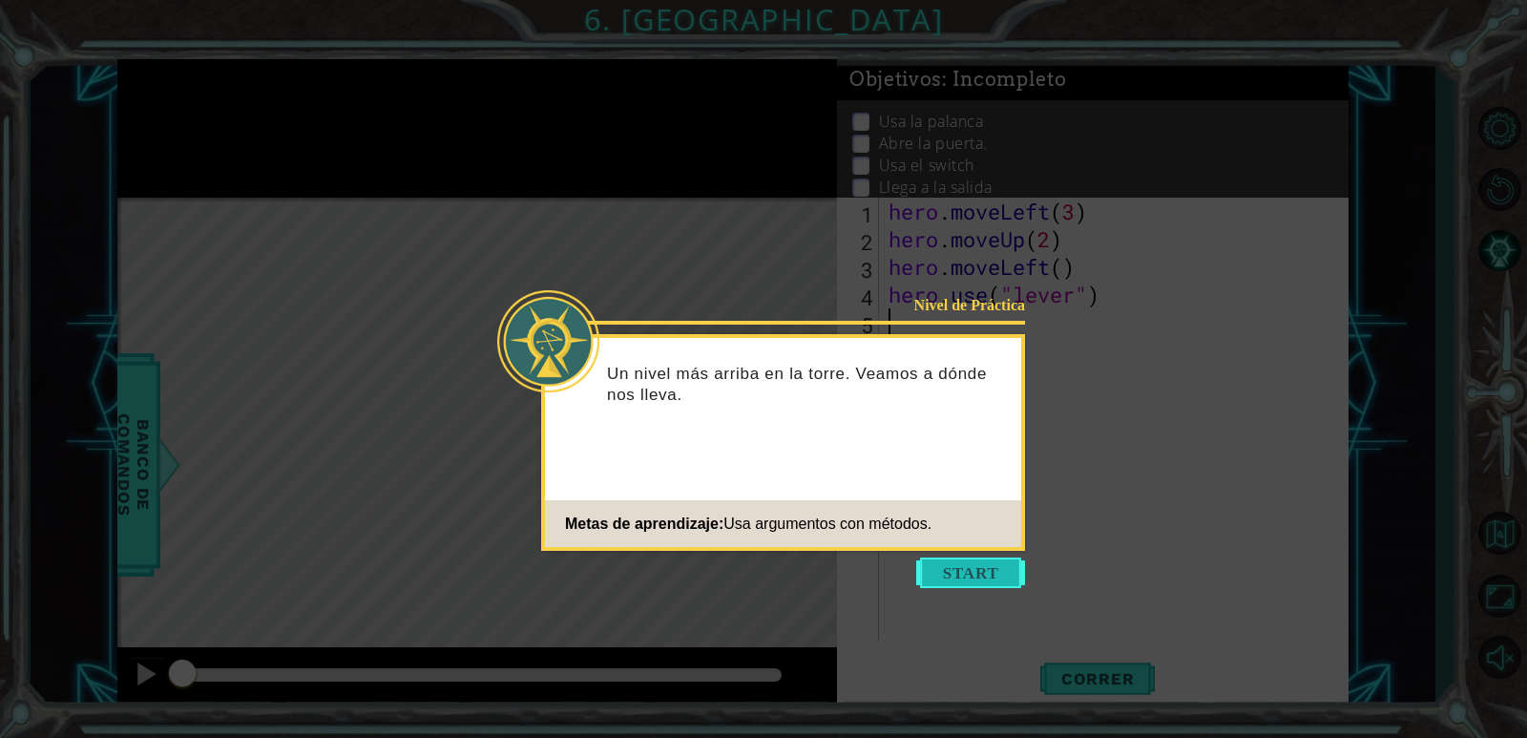
click at [996, 582] on button "Start" at bounding box center [970, 572] width 109 height 31
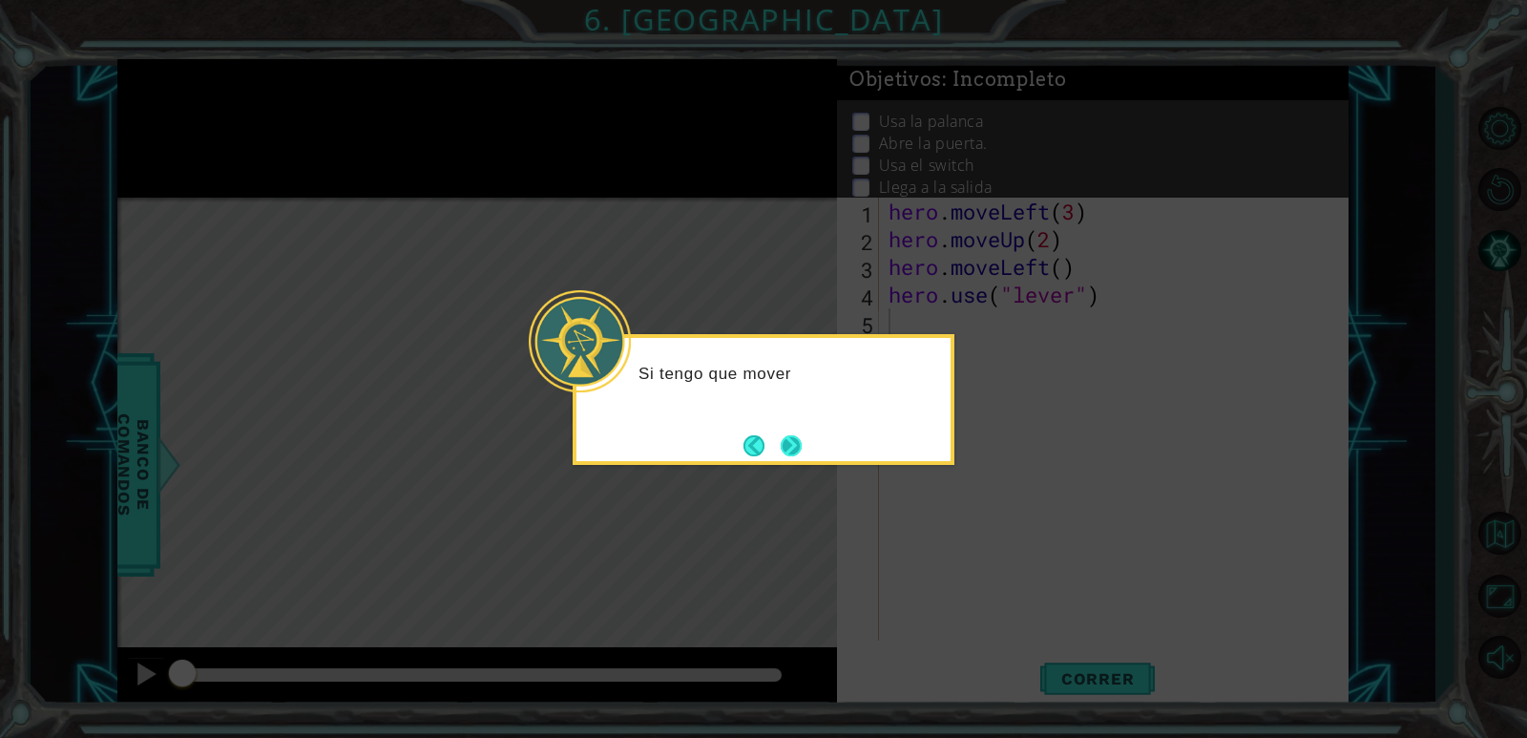
click at [801, 442] on button "Next" at bounding box center [790, 445] width 21 height 21
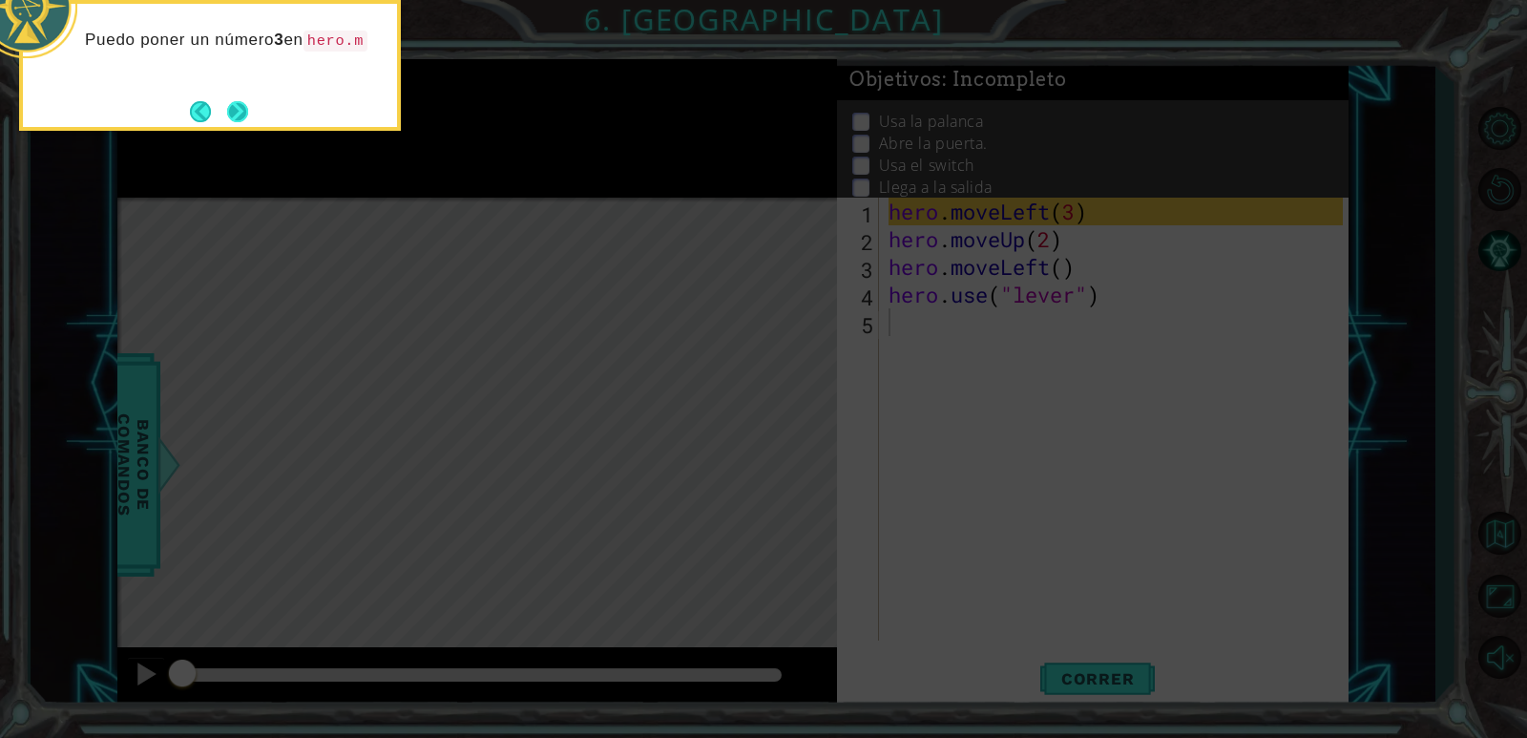
click at [246, 118] on button "Next" at bounding box center [237, 111] width 21 height 21
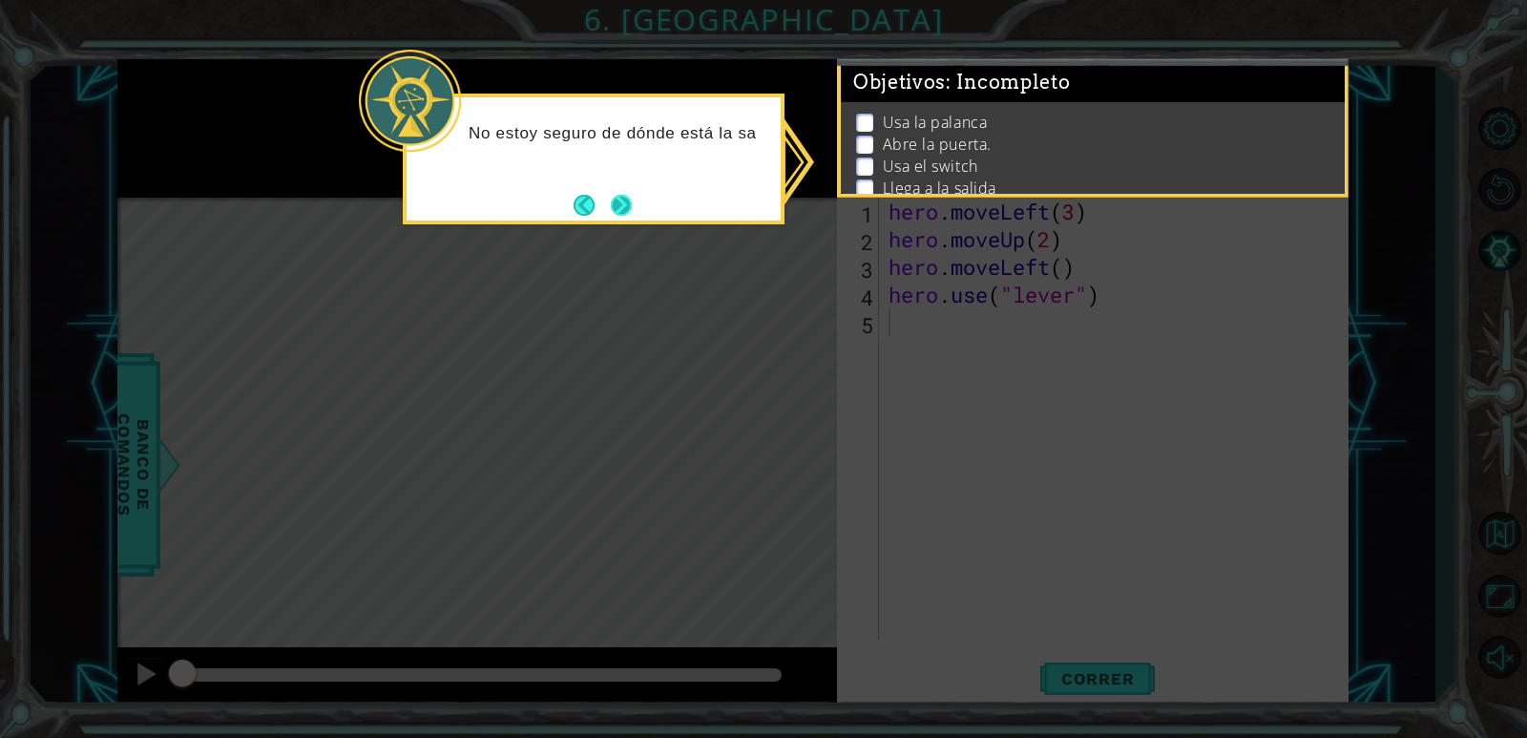
click at [632, 195] on button "Next" at bounding box center [621, 205] width 21 height 21
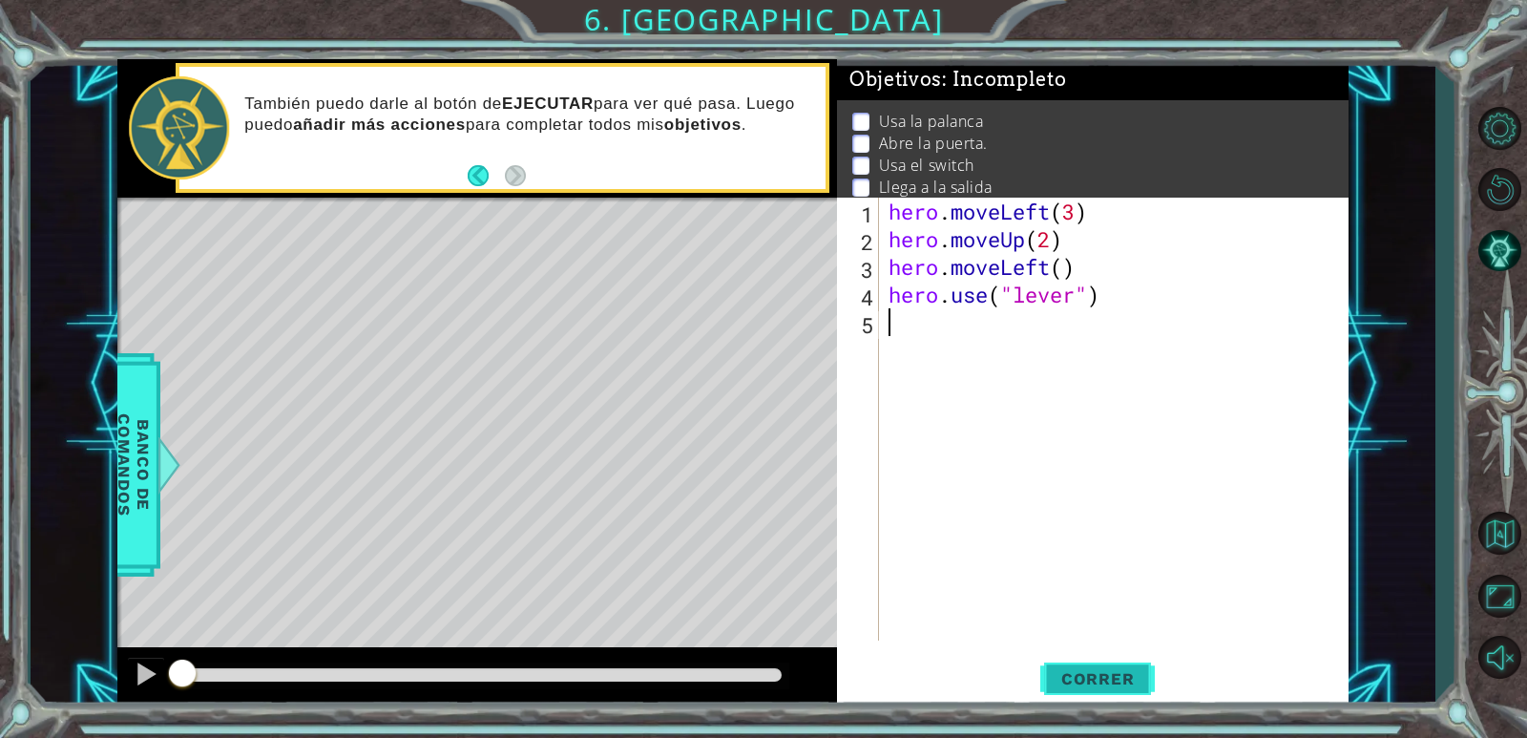
click at [1091, 679] on span "Correr" at bounding box center [1098, 678] width 112 height 19
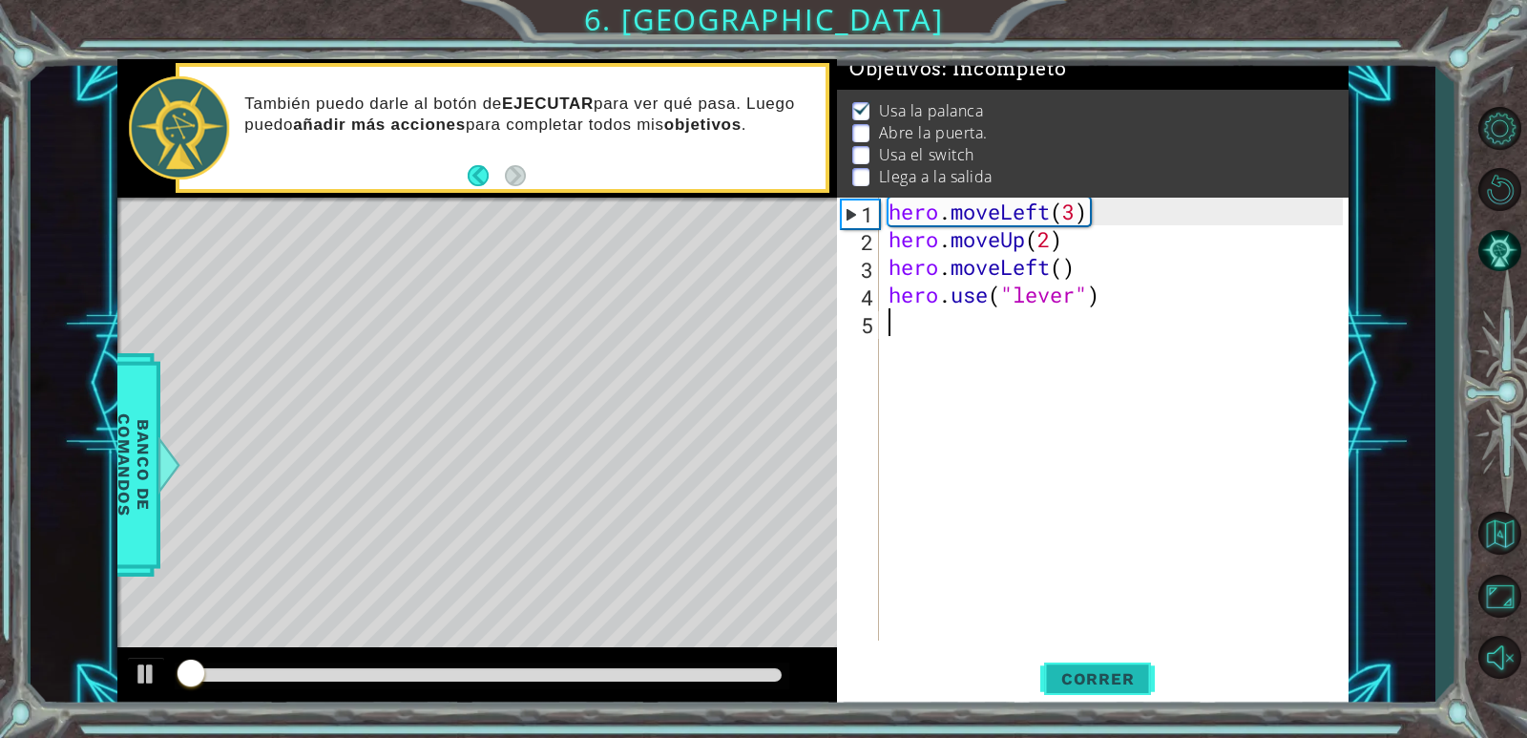
scroll to position [17, 0]
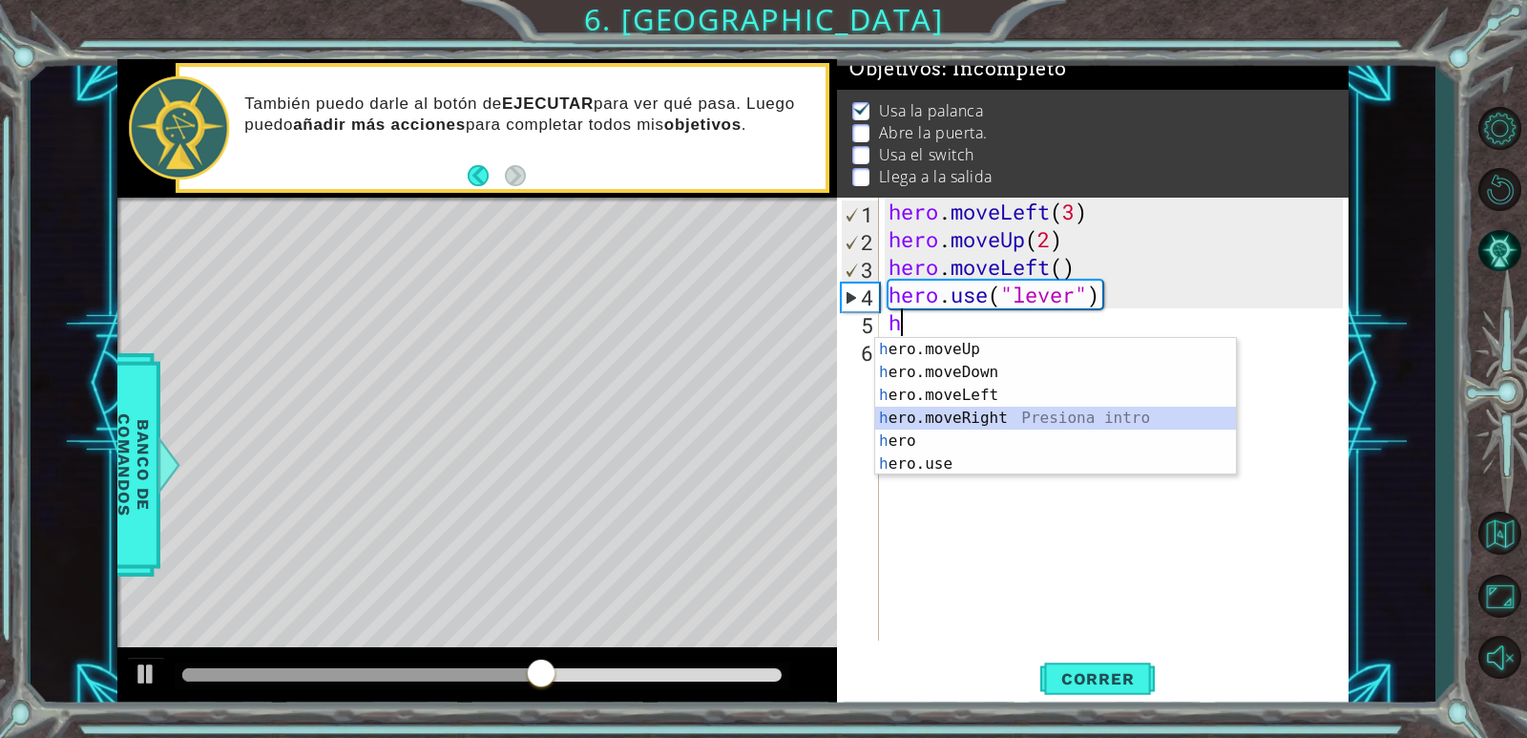
click at [984, 420] on div "h ero.moveUp Presiona intro h ero.moveDown Presiona intro h ero.moveLeft Presio…" at bounding box center [1055, 429] width 361 height 183
type textarea "hero.moveRight(1)"
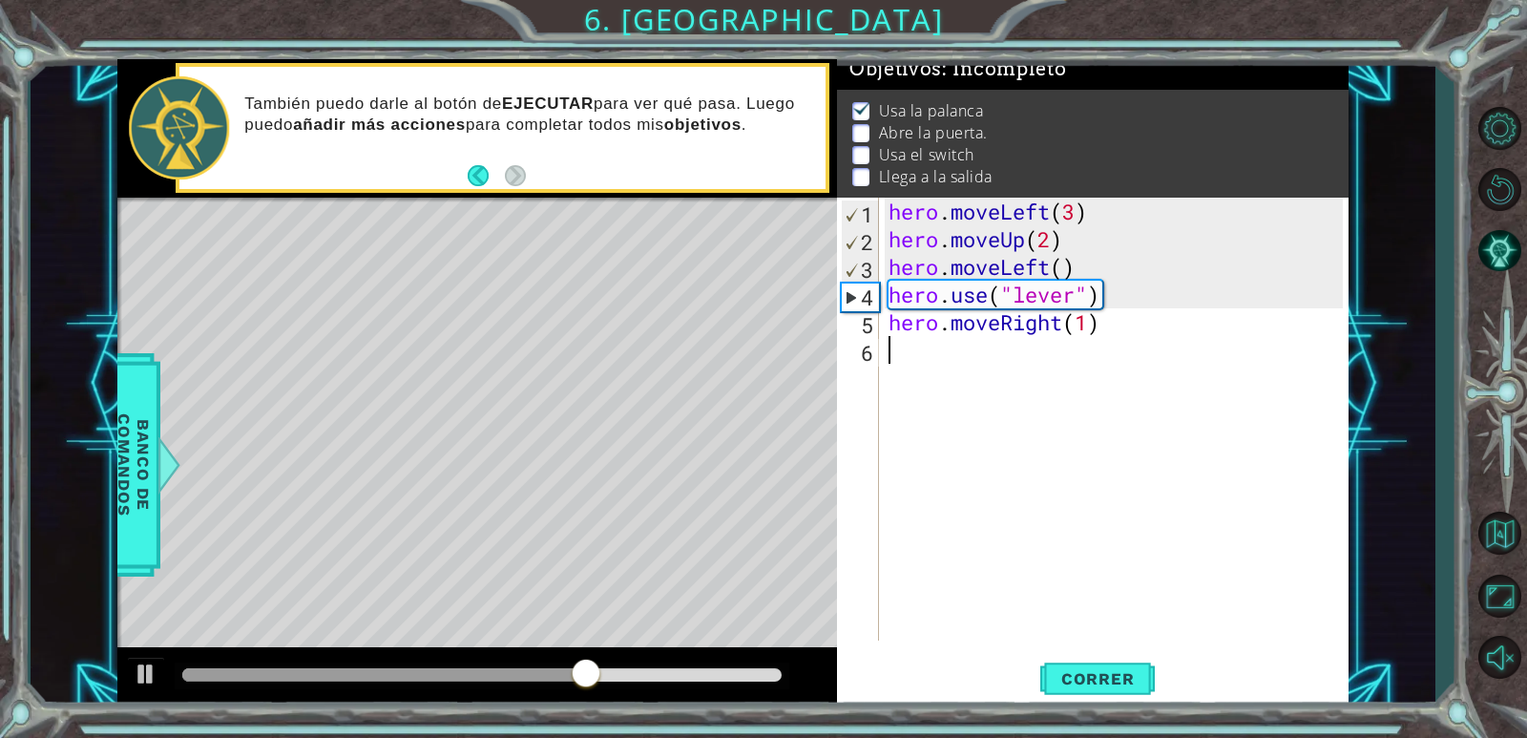
click at [896, 342] on div "hero . moveLeft ( 3 ) hero . moveUp ( 2 ) hero . moveLeft ( ) hero . use ( "lev…" at bounding box center [1118, 447] width 468 height 498
type textarea "h"
